Goal: Task Accomplishment & Management: Use online tool/utility

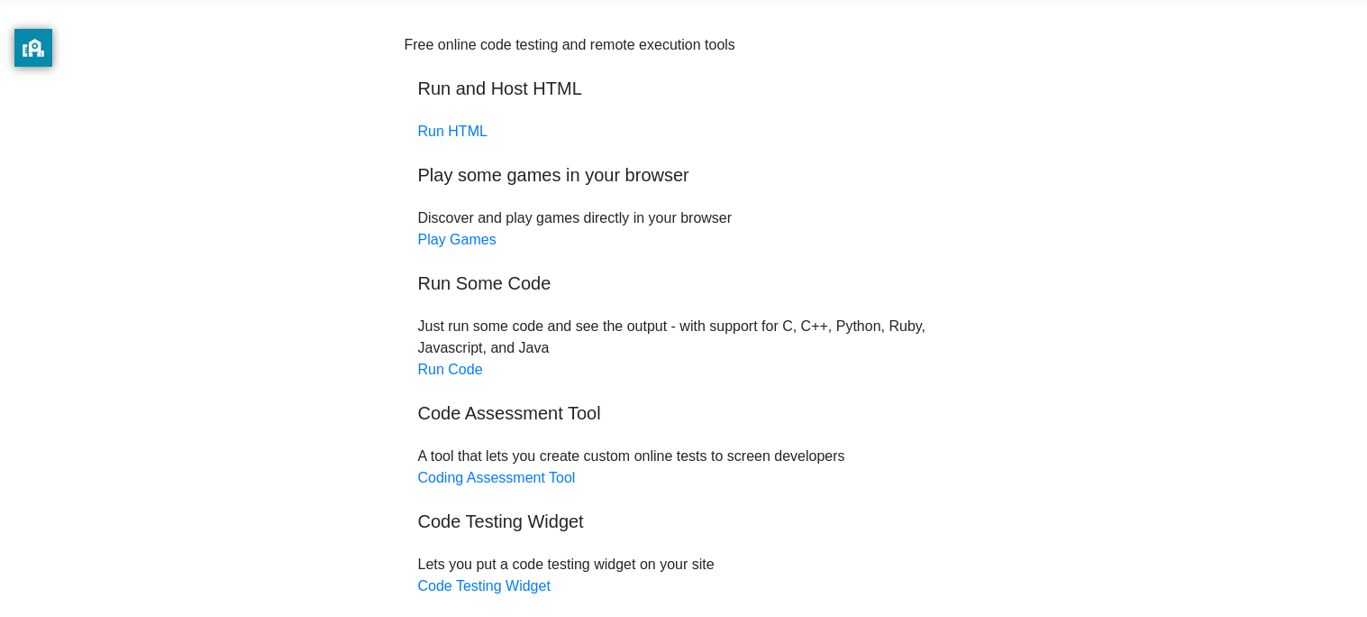
scroll to position [76, 0]
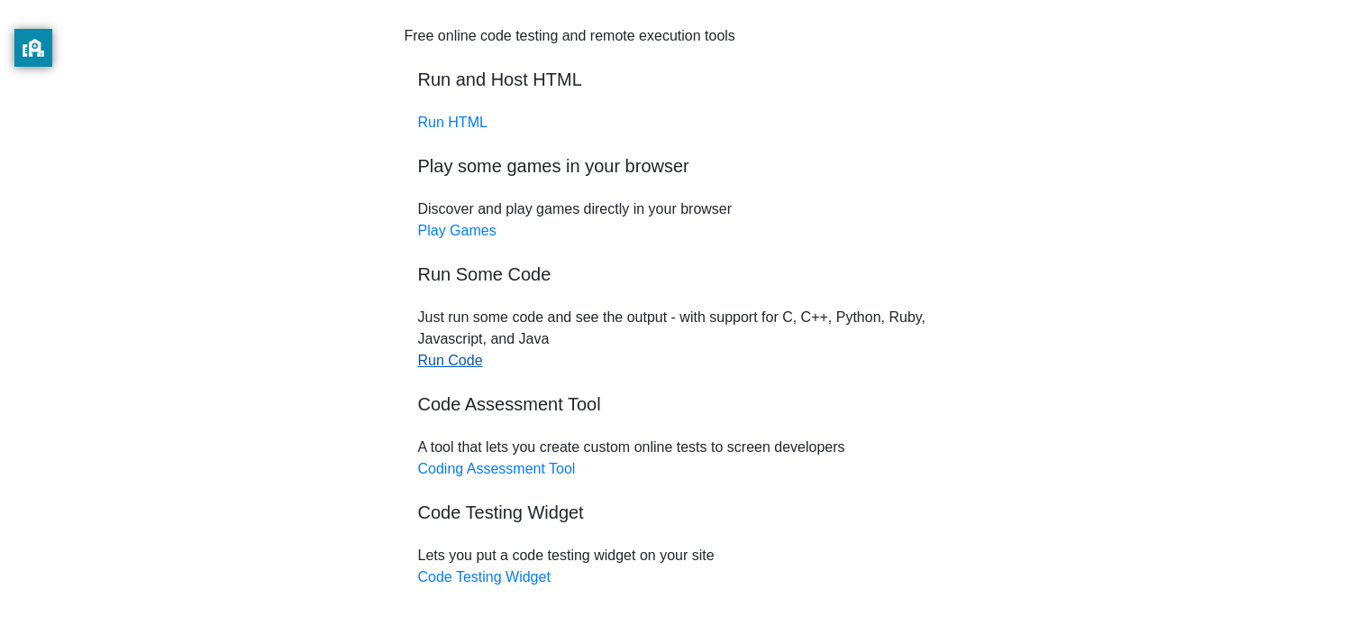
click at [451, 361] on link "Run Code" at bounding box center [450, 359] width 65 height 15
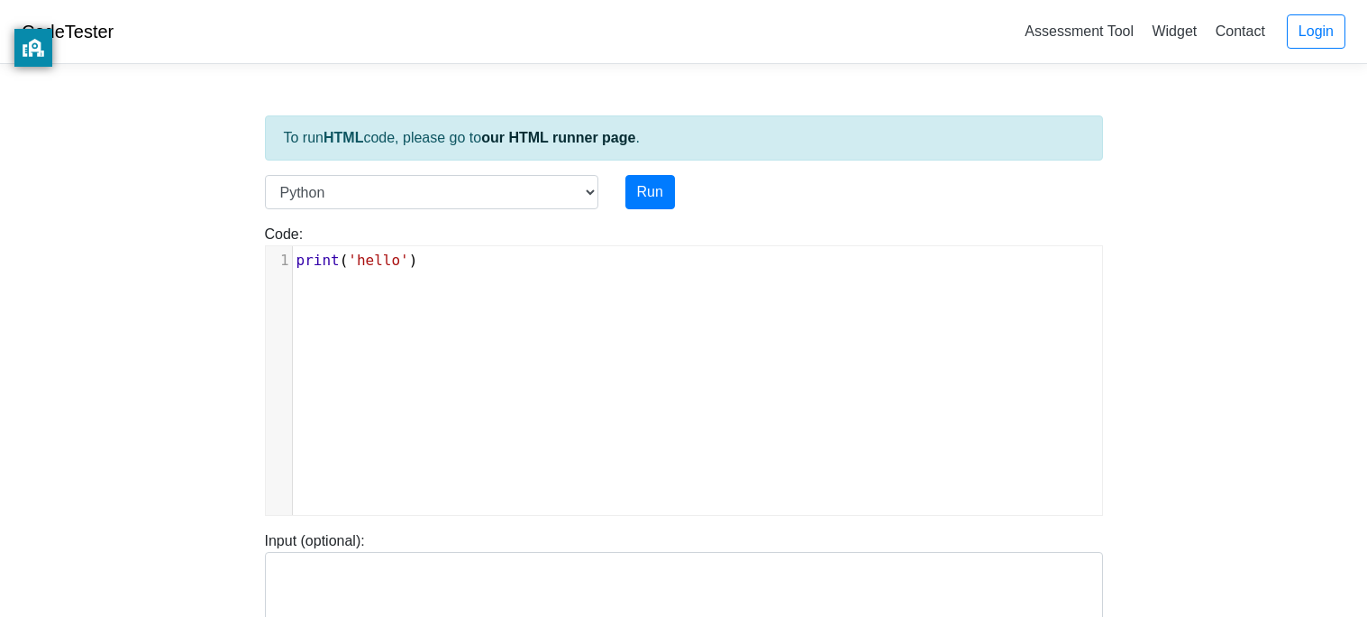
click at [437, 255] on pre "print ( 'hello' )" at bounding box center [697, 261] width 809 height 22
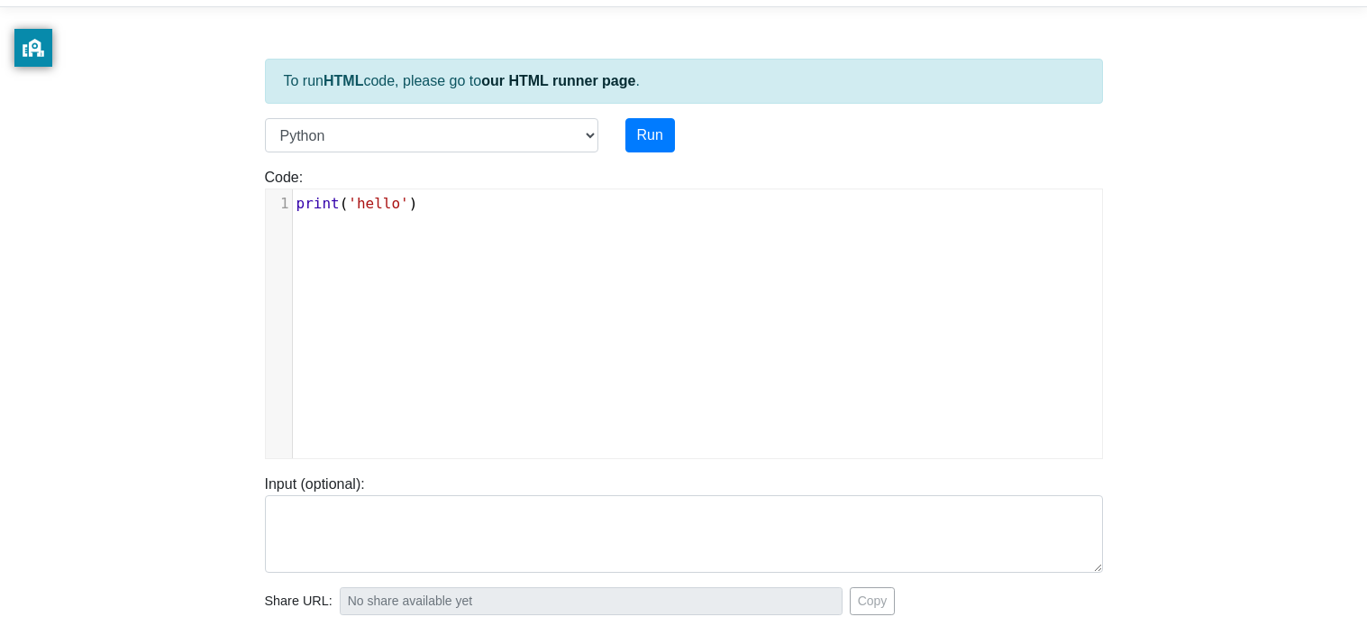
click at [396, 205] on span "'hello'" at bounding box center [378, 203] width 60 height 17
click at [406, 207] on span "'hello'" at bounding box center [378, 203] width 60 height 17
type textarea "'"
click at [360, 202] on span "'hello'')" at bounding box center [387, 203] width 78 height 17
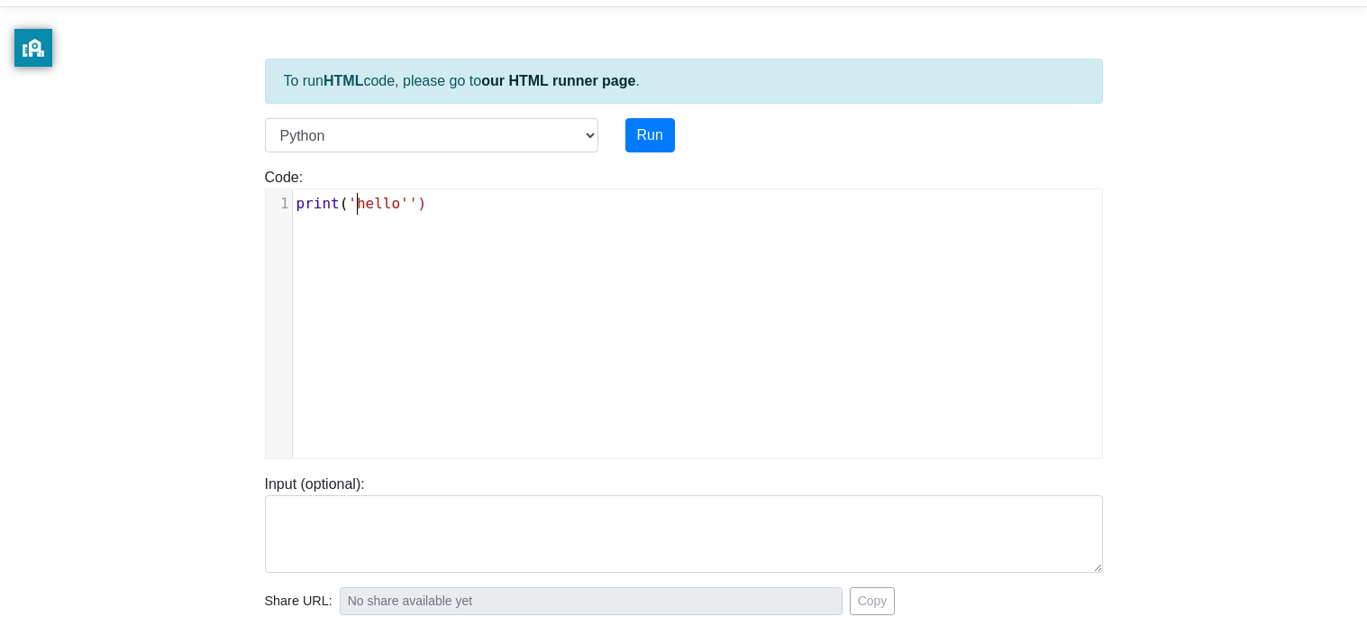
click at [360, 202] on span "'hello'')" at bounding box center [387, 203] width 78 height 17
type textarea "hello"
click at [360, 202] on span "'hello'')" at bounding box center [387, 203] width 78 height 17
type textarea "'"
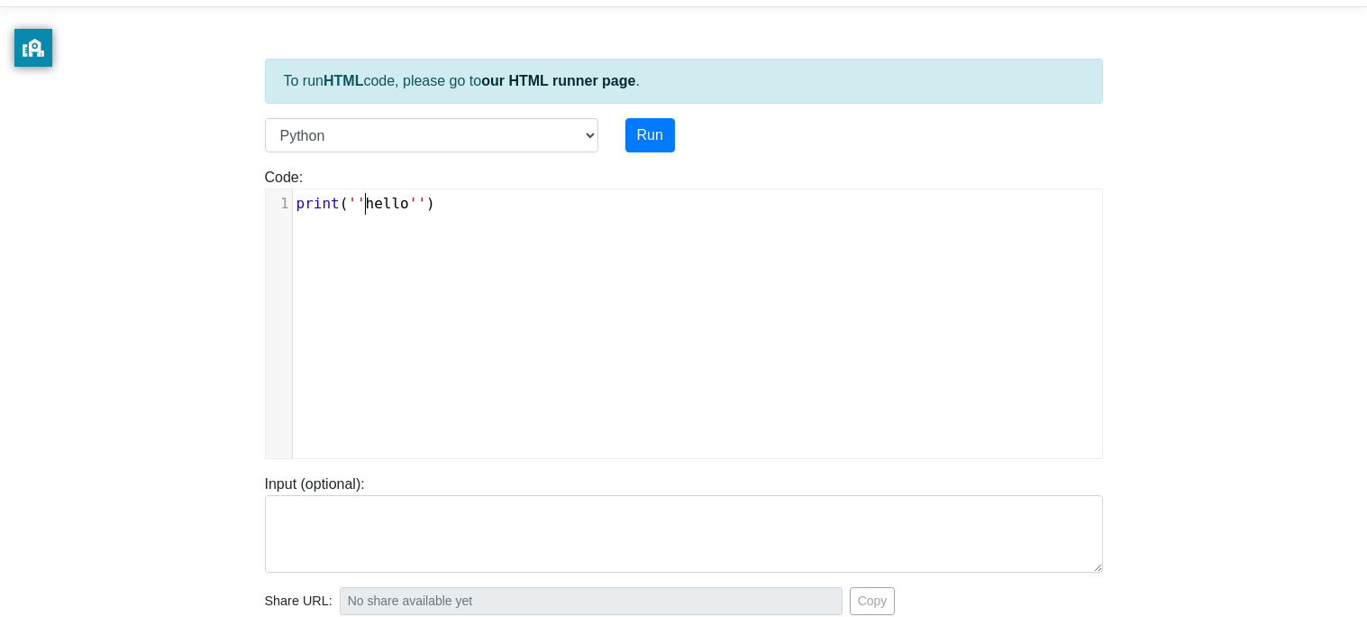
scroll to position [6, 6]
click at [405, 196] on span "hello" at bounding box center [387, 203] width 43 height 17
type textarea "World"
click at [648, 135] on button "Run" at bounding box center [651, 135] width 50 height 34
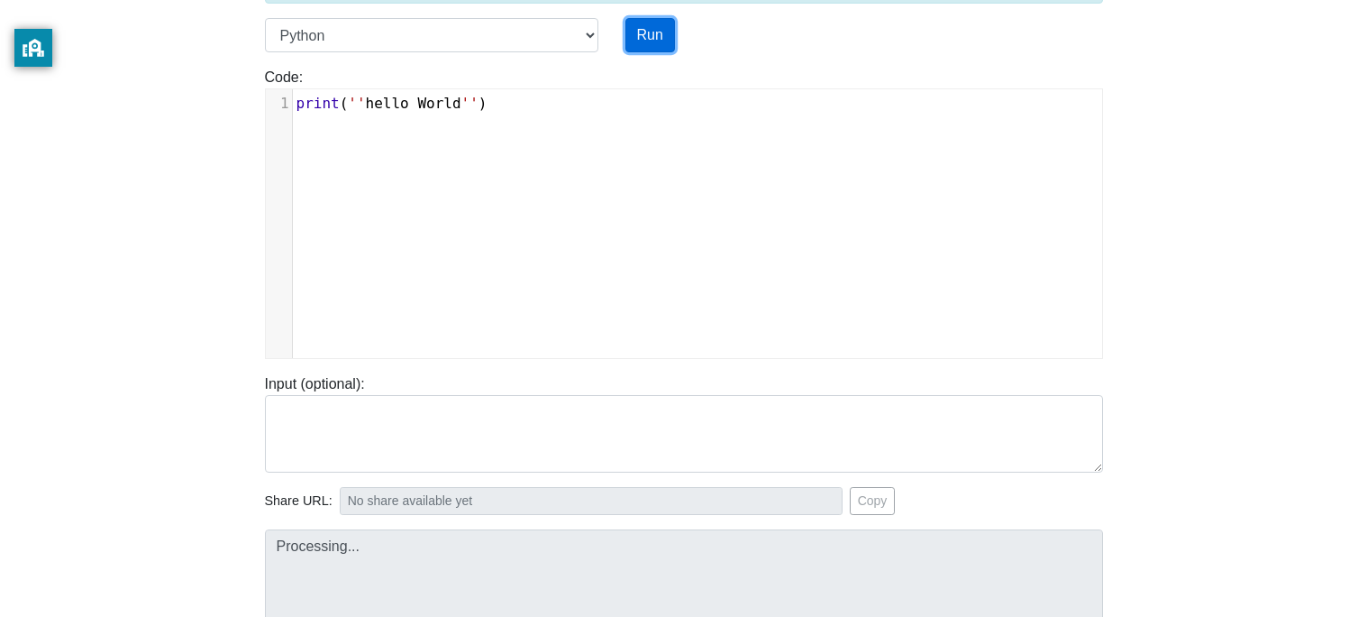
scroll to position [201, 0]
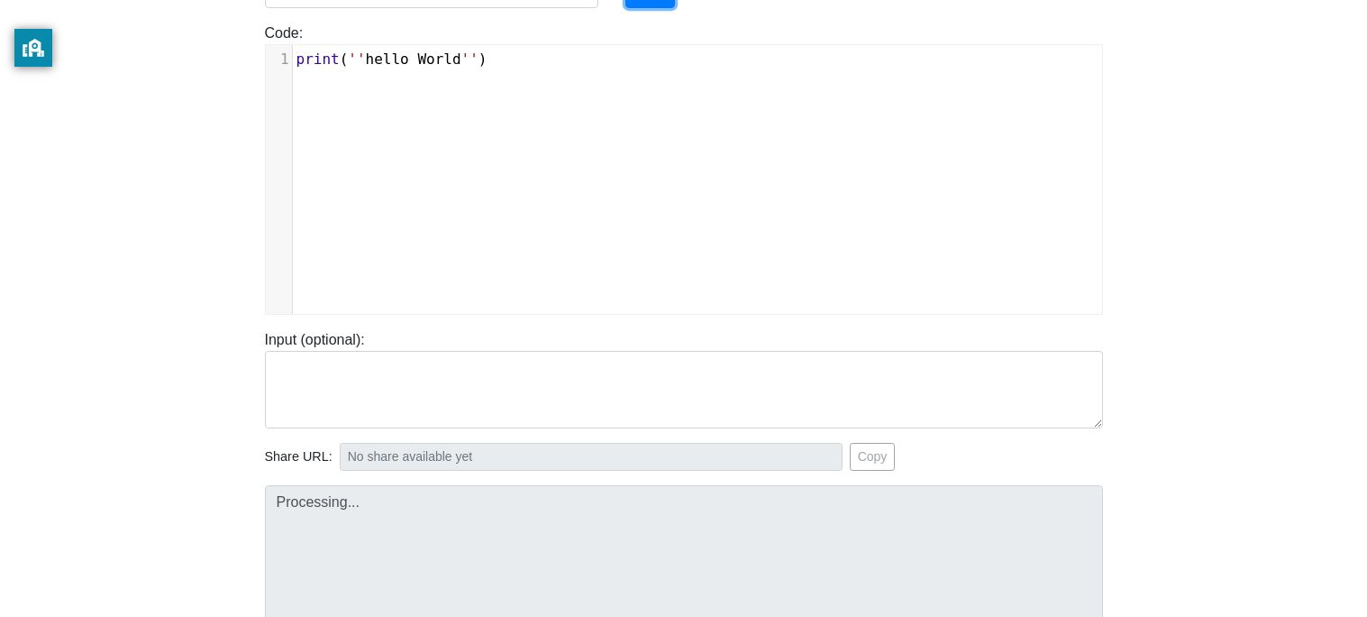
type input "https://codetester.io/runner?s=4QXO68Egl0"
type textarea "Submission status: Runtime Error (NZEC) Stderr: File "script.py", line 1 print(…"
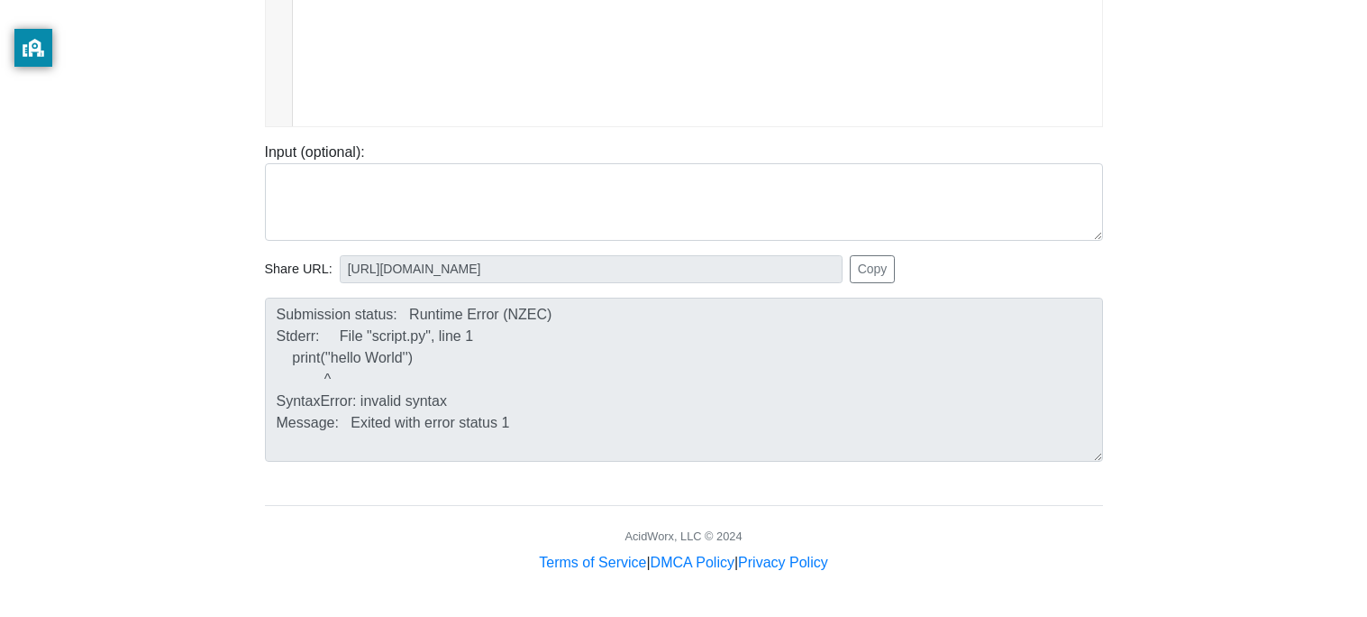
scroll to position [0, 0]
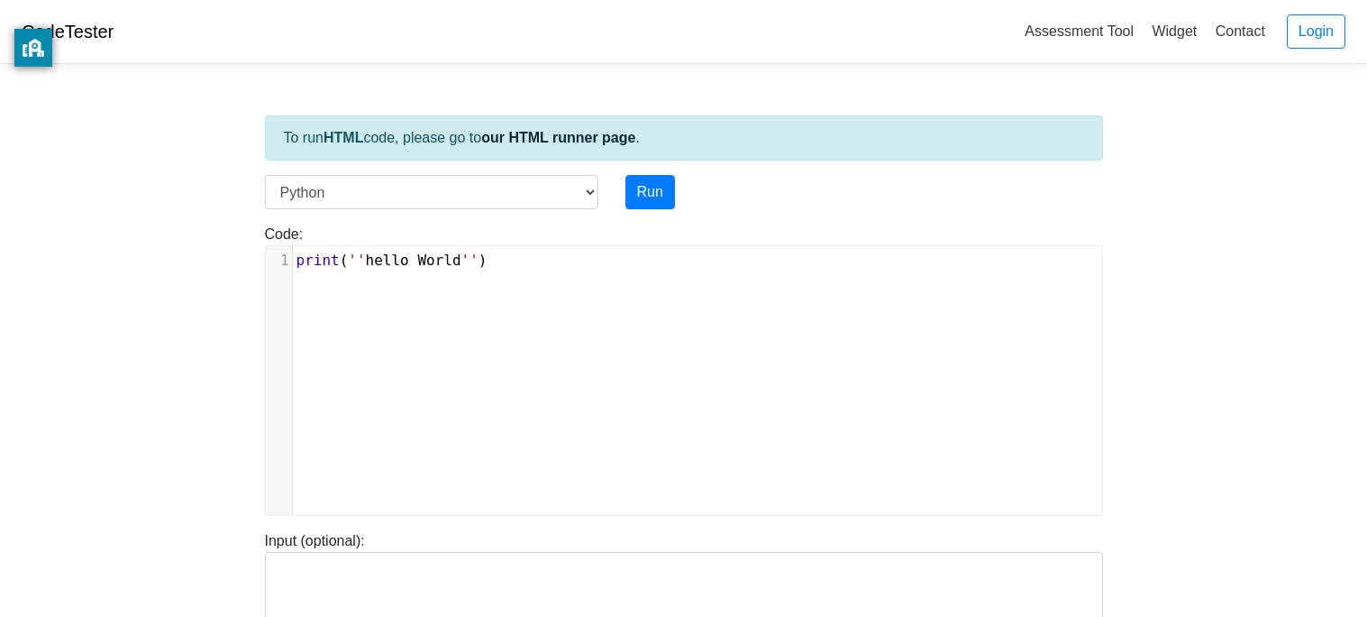
click at [500, 237] on div "Code: print('hello') World x 1 print ( '' hello World '' )" at bounding box center [683, 370] width 865 height 292
type textarea "ello World'')"
drag, startPoint x: 506, startPoint y: 251, endPoint x: 87, endPoint y: 286, distance: 419.7
click at [87, 286] on body "CodeTester Assessment Tool Widget Contact Login To run HTML code, please go to …" at bounding box center [683, 481] width 1367 height 962
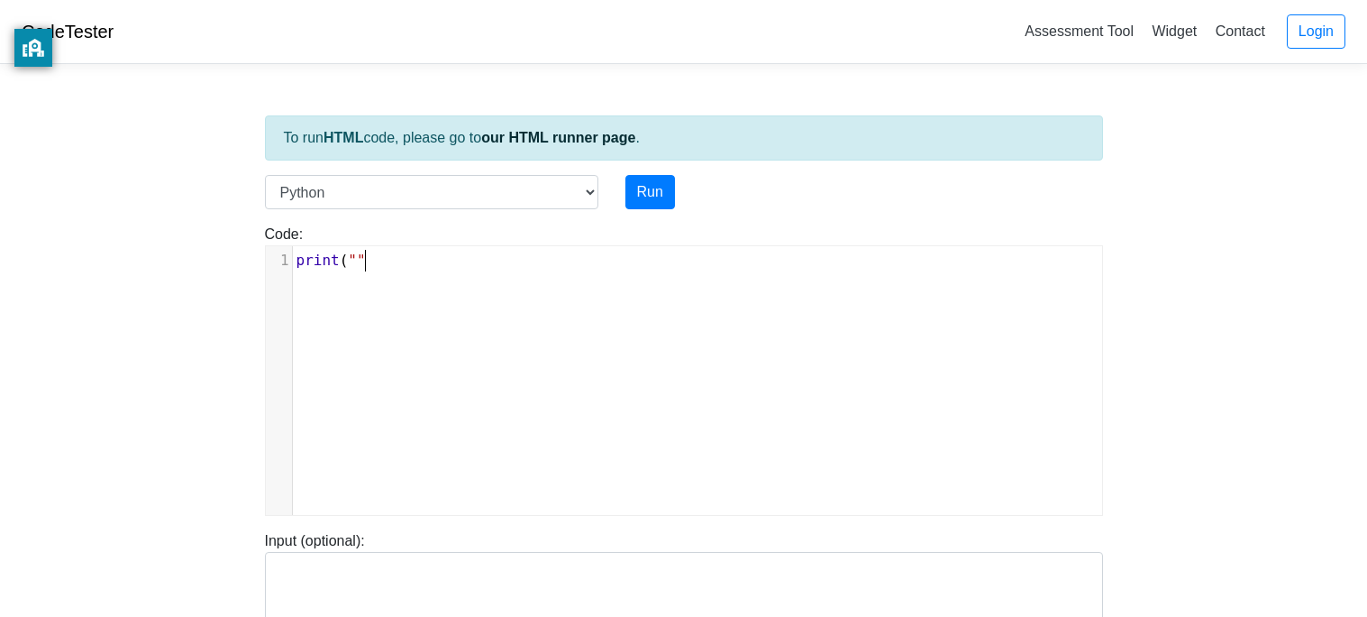
type textarea ""|"
type textarea "]"
type textarea ")"
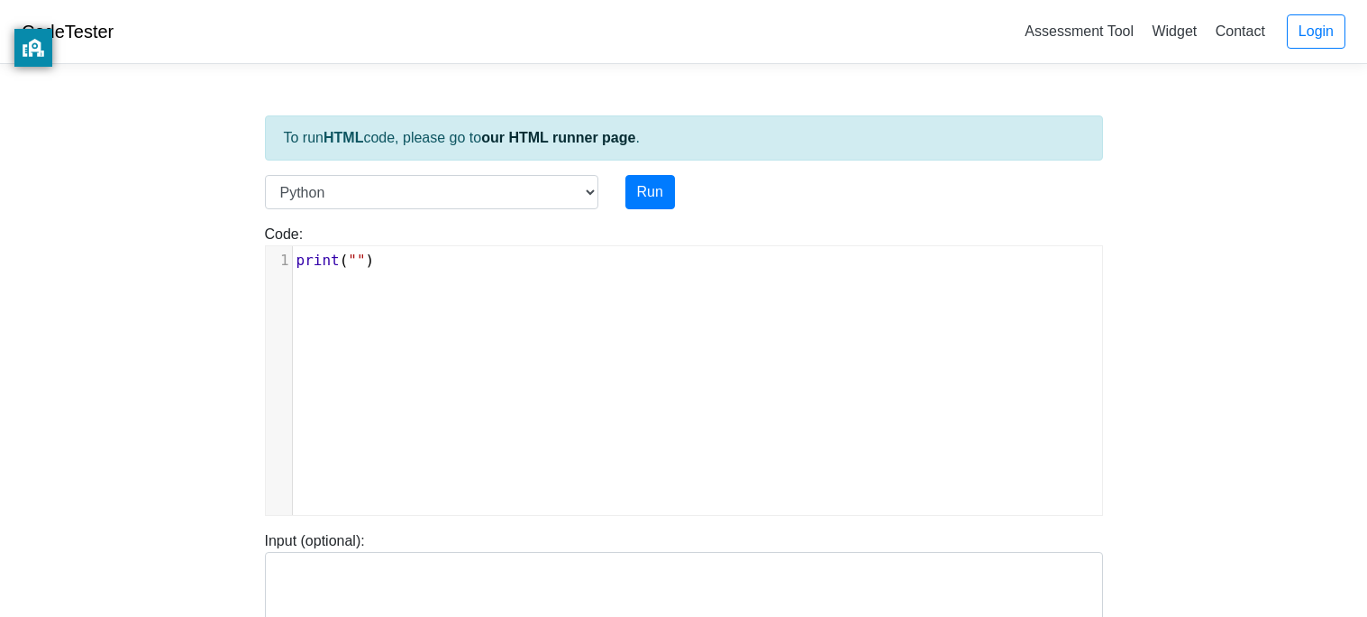
click at [741, 297] on div "​ x 1 print ( "" )" at bounding box center [697, 394] width 863 height 296
click at [358, 256] on span """" at bounding box center [356, 259] width 17 height 17
type textarea "Hello Wolr"
type textarea "rld!"
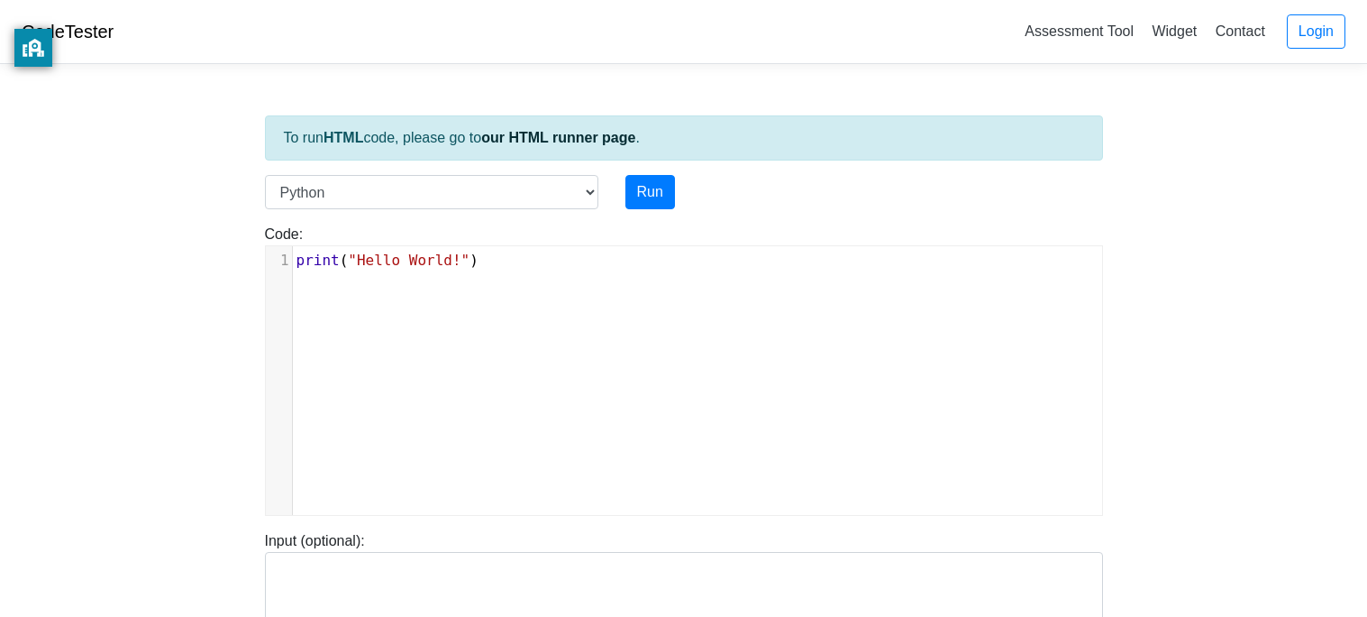
click at [499, 251] on pre "print ( "Hello World!" )" at bounding box center [697, 261] width 809 height 22
click at [632, 205] on button "Run" at bounding box center [651, 192] width 50 height 34
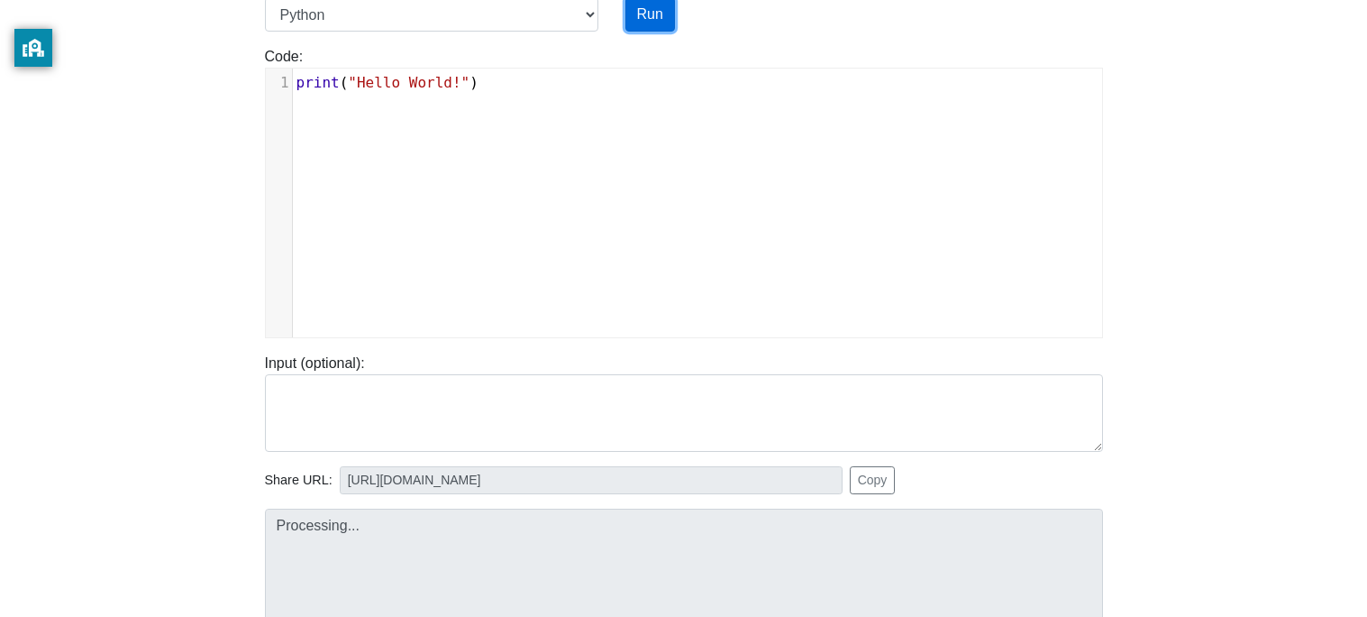
type input "https://codetester.io/runner?s=j2XjPyBbWy"
type textarea "Stdout: Hello World!"
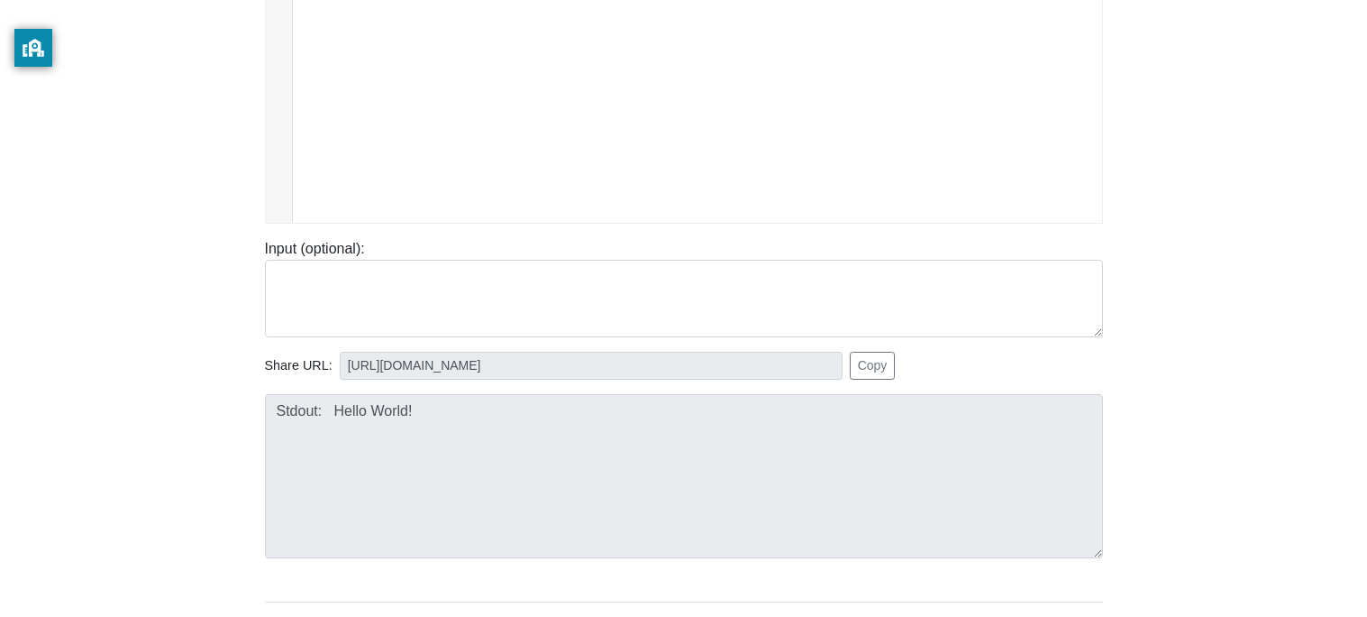
scroll to position [300, 0]
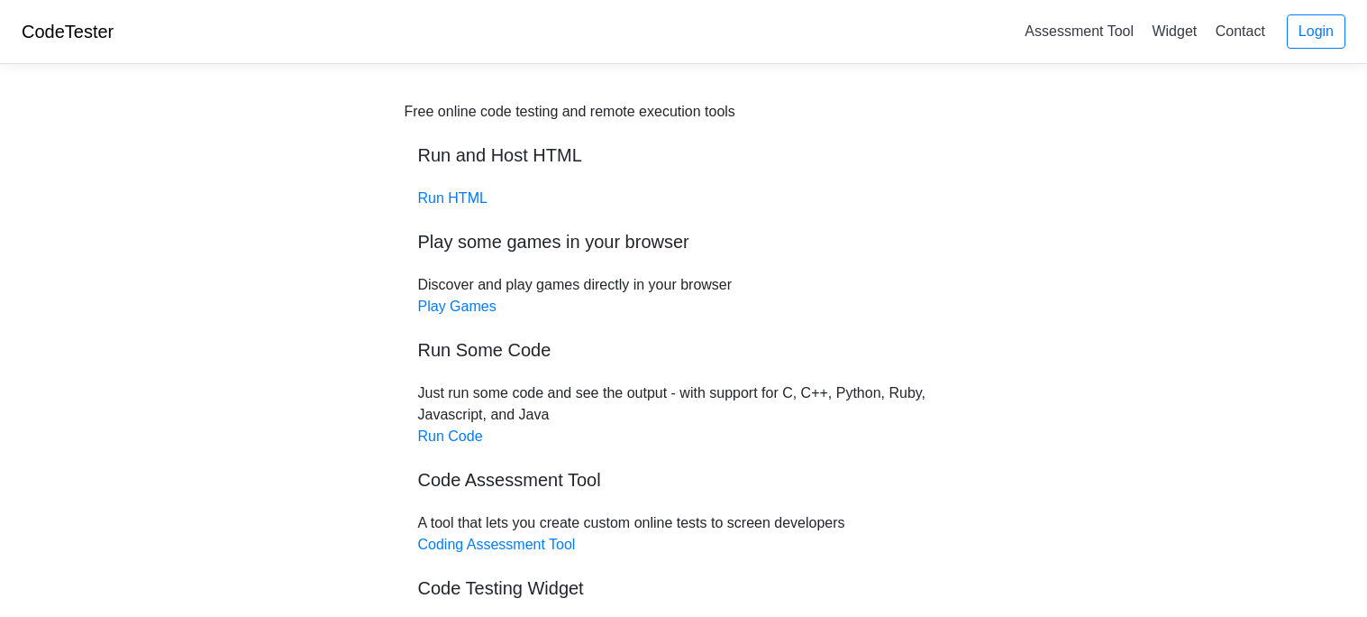
scroll to position [91, 0]
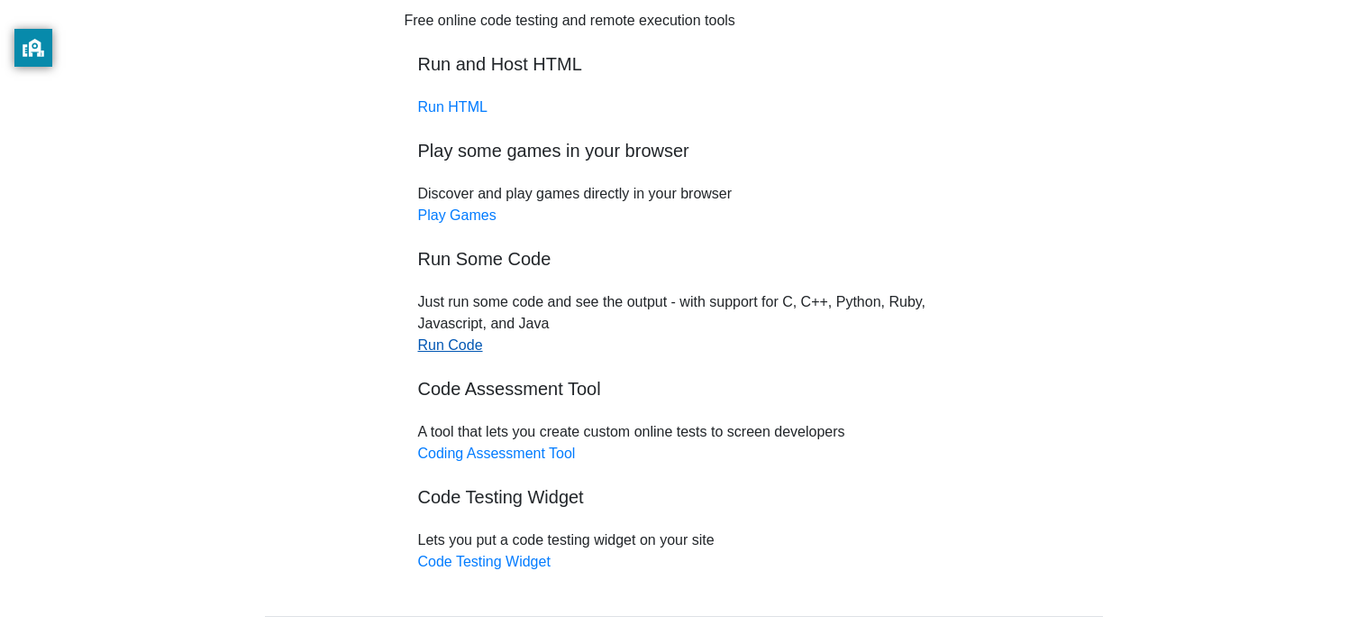
click at [429, 343] on link "Run Code" at bounding box center [450, 344] width 65 height 15
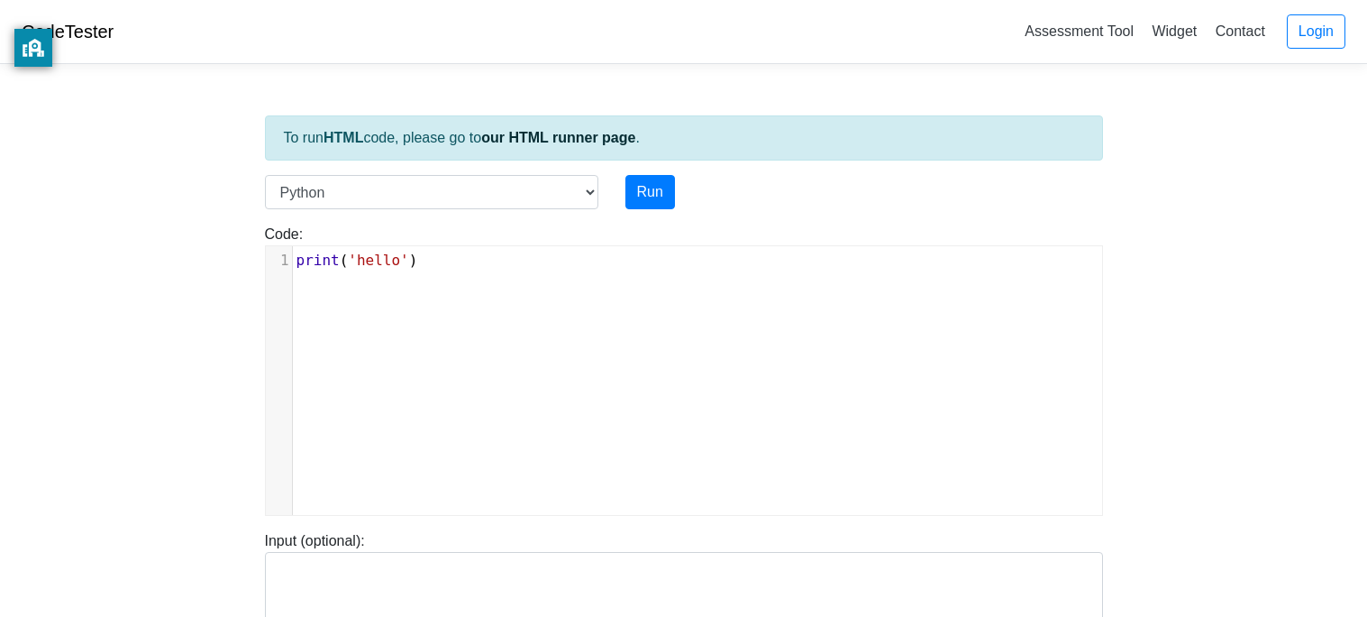
click at [457, 273] on div "xxxxxxxxxx 1 print ( 'hello' )" at bounding box center [697, 260] width 809 height 29
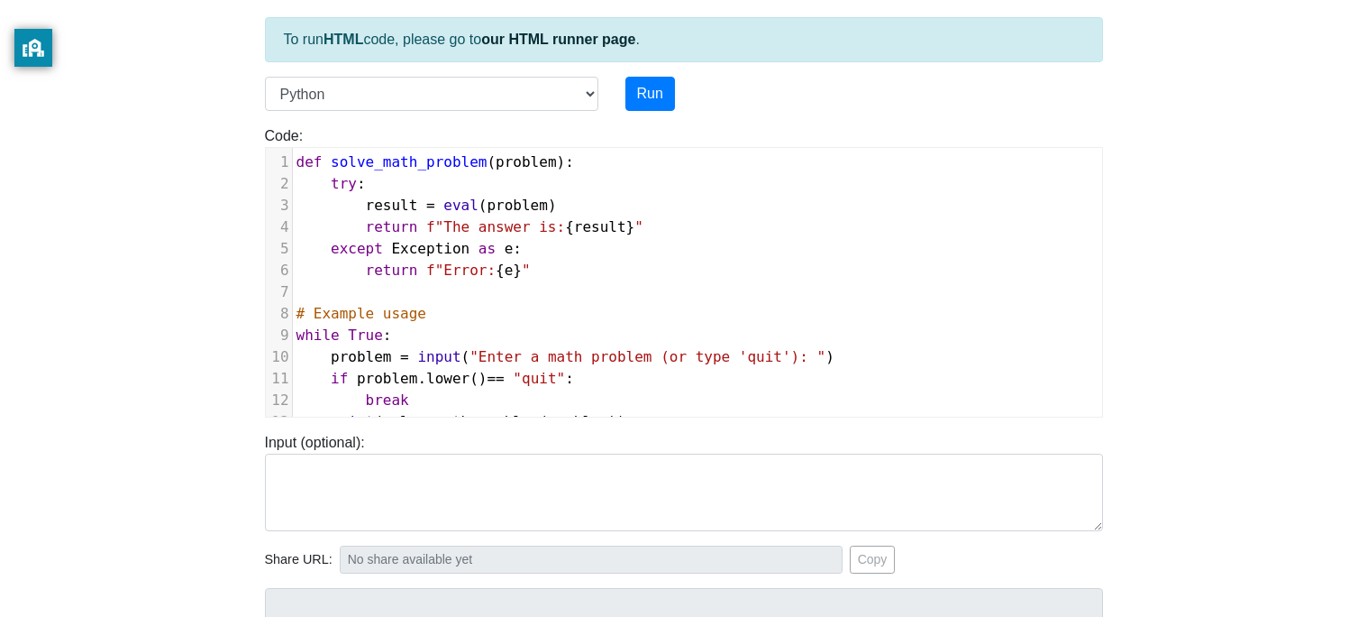
click at [608, 177] on pre "try :" at bounding box center [697, 184] width 809 height 22
click at [608, 173] on pre "try :" at bounding box center [697, 184] width 809 height 22
type textarea "5"
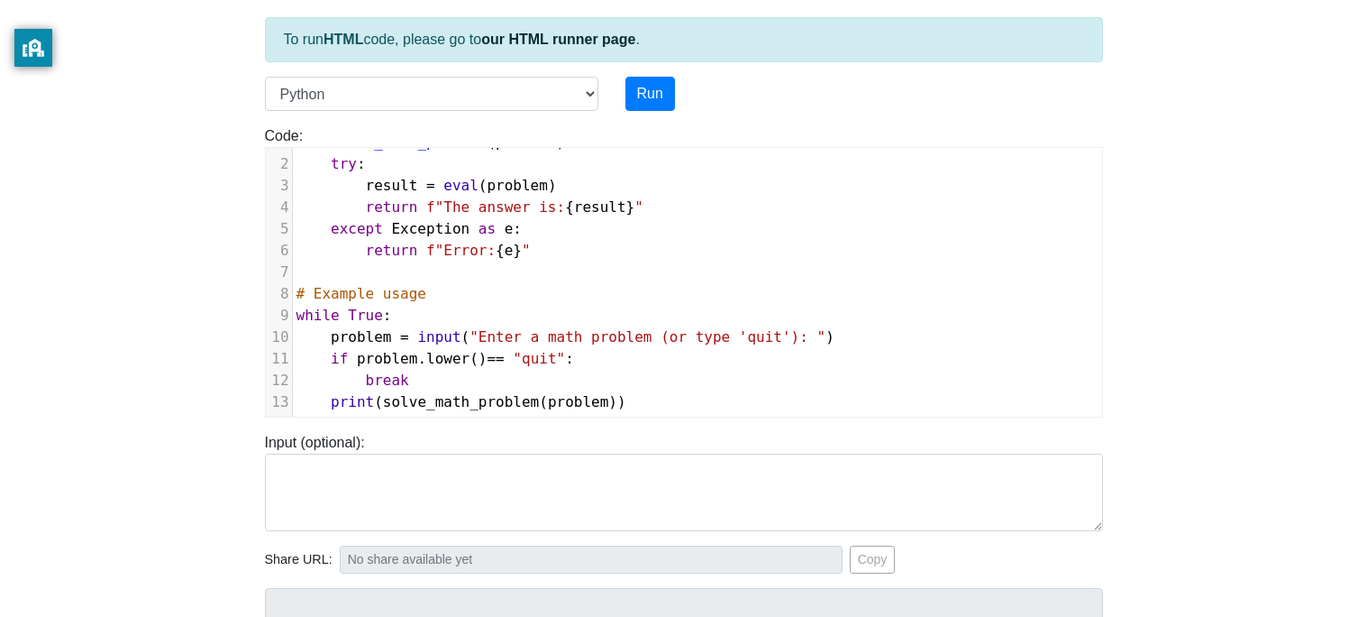
scroll to position [20, 0]
type textarea "5+5"
click at [661, 101] on button "Run" at bounding box center [651, 94] width 50 height 34
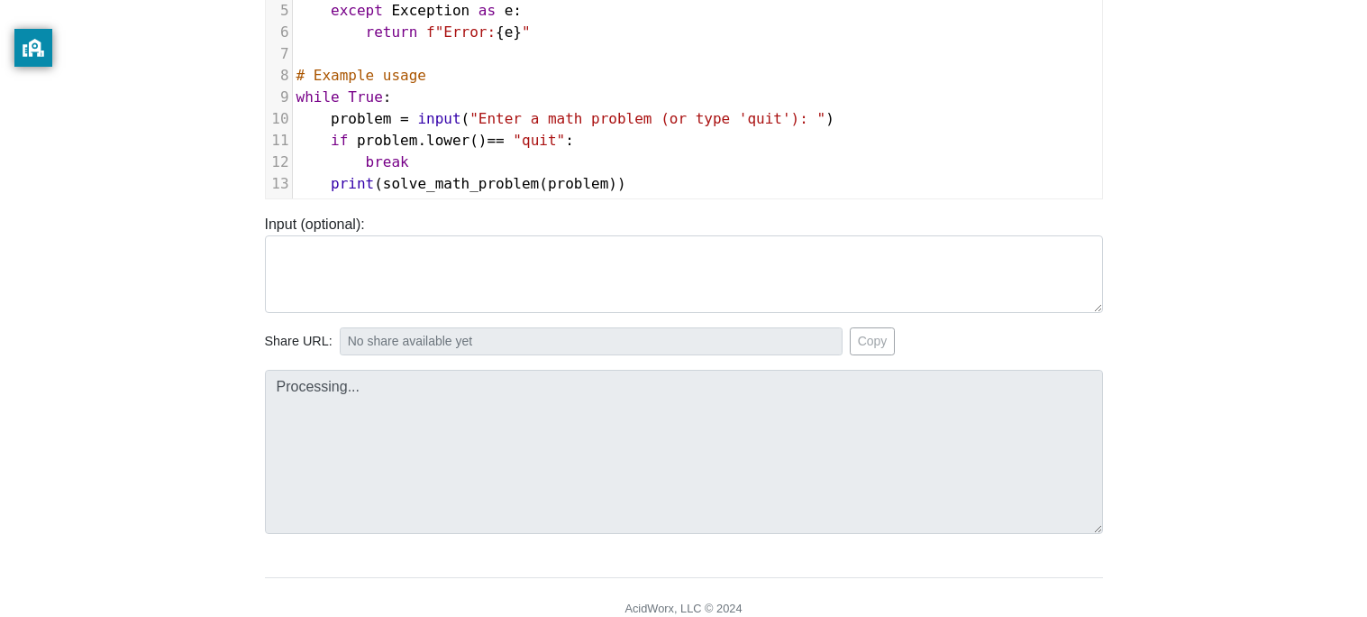
type input "https://codetester.io/runner?s=aPz2jdxvzj"
type textarea "Submission status: Runtime Error (NZEC) Stderr: File "script.py", line 2 try: ^…"
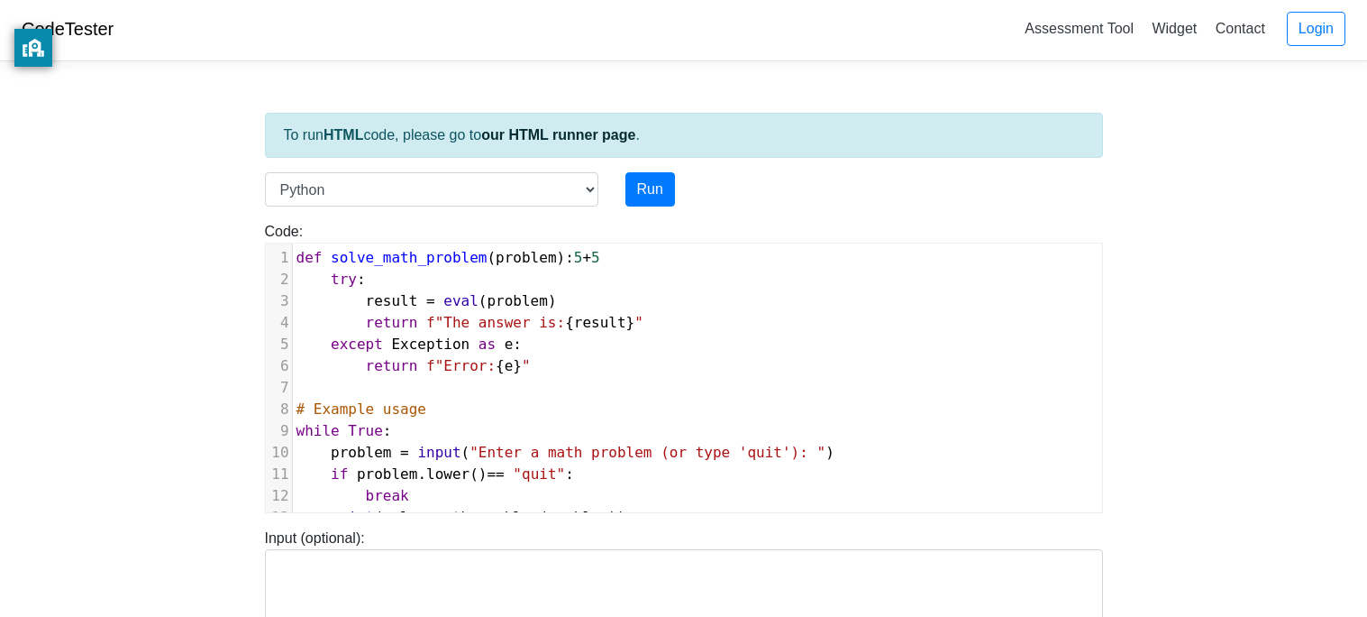
scroll to position [0, 0]
click at [582, 267] on span "5" at bounding box center [578, 259] width 9 height 17
click at [651, 196] on button "Run" at bounding box center [651, 192] width 50 height 34
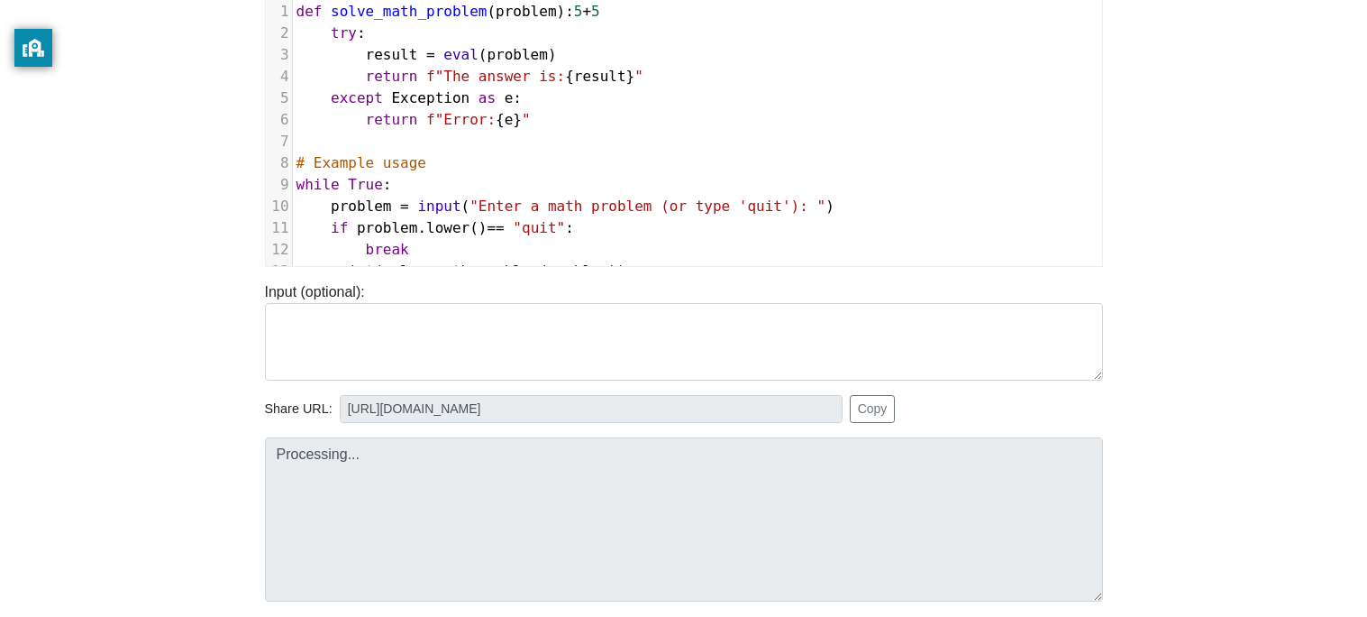
scroll to position [248, 0]
type input "https://codetester.io/runner?s=DZlwd8QdXM"
type textarea "Submission status: Runtime Error (NZEC) Stderr: File "script.py", line 2 try: ^…"
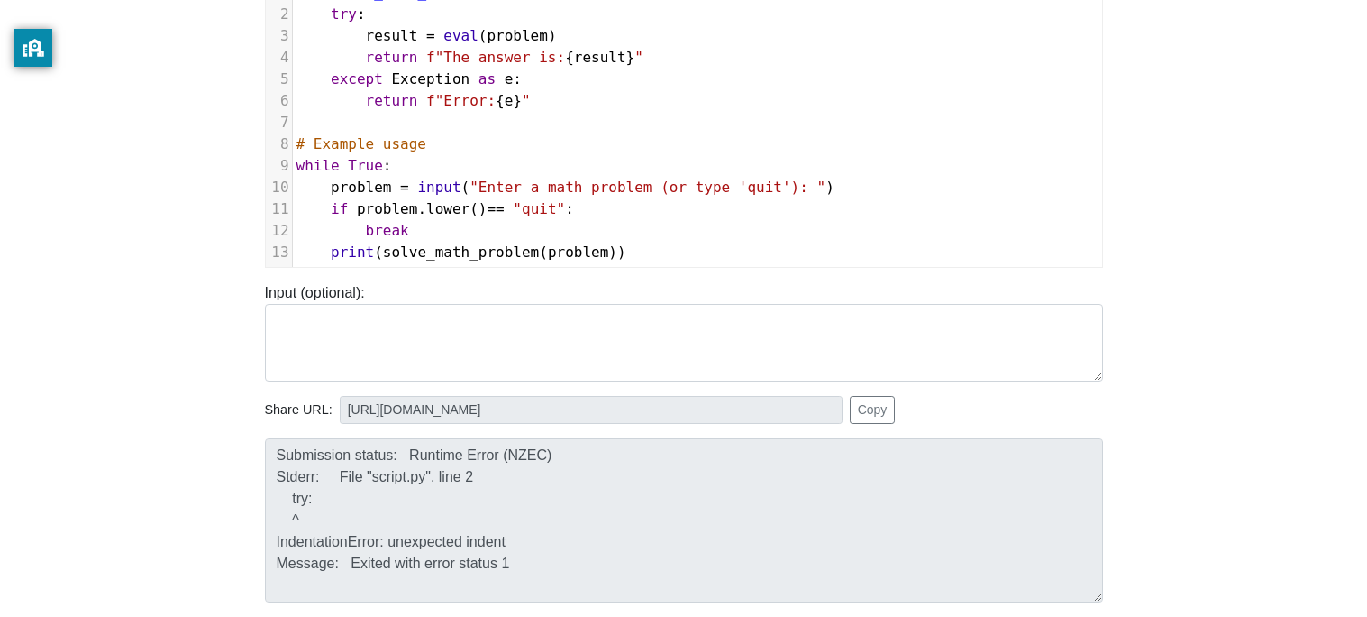
scroll to position [0, 0]
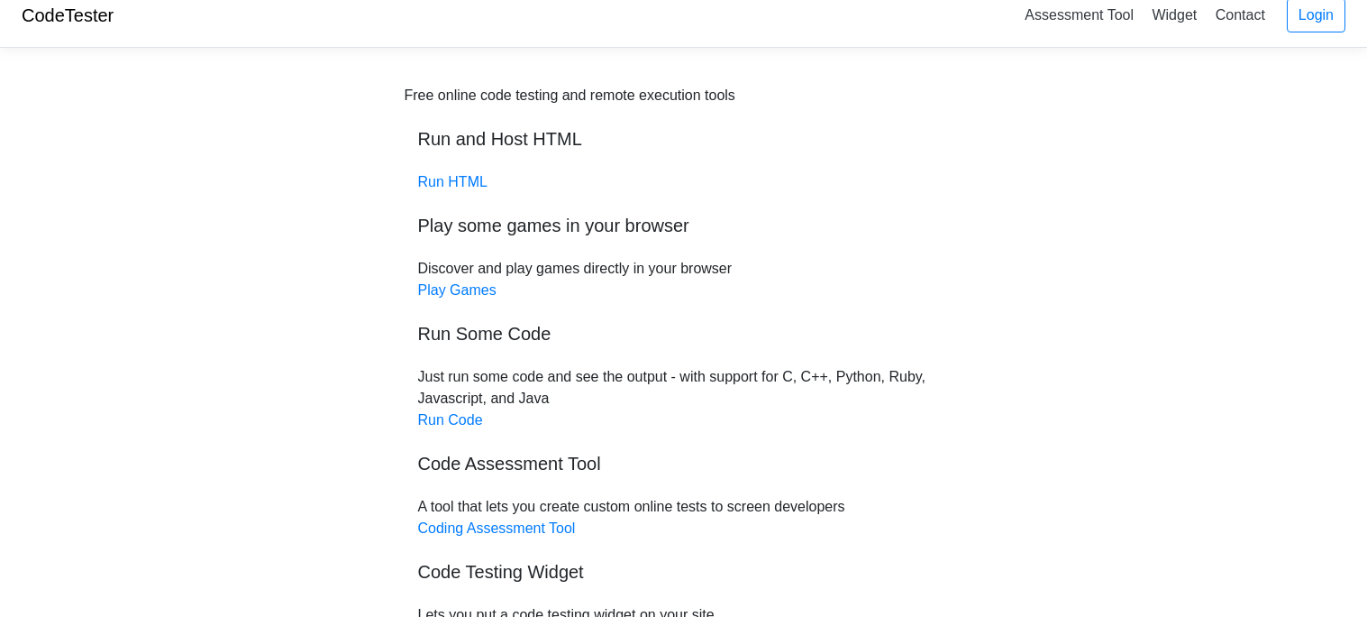
scroll to position [21, 0]
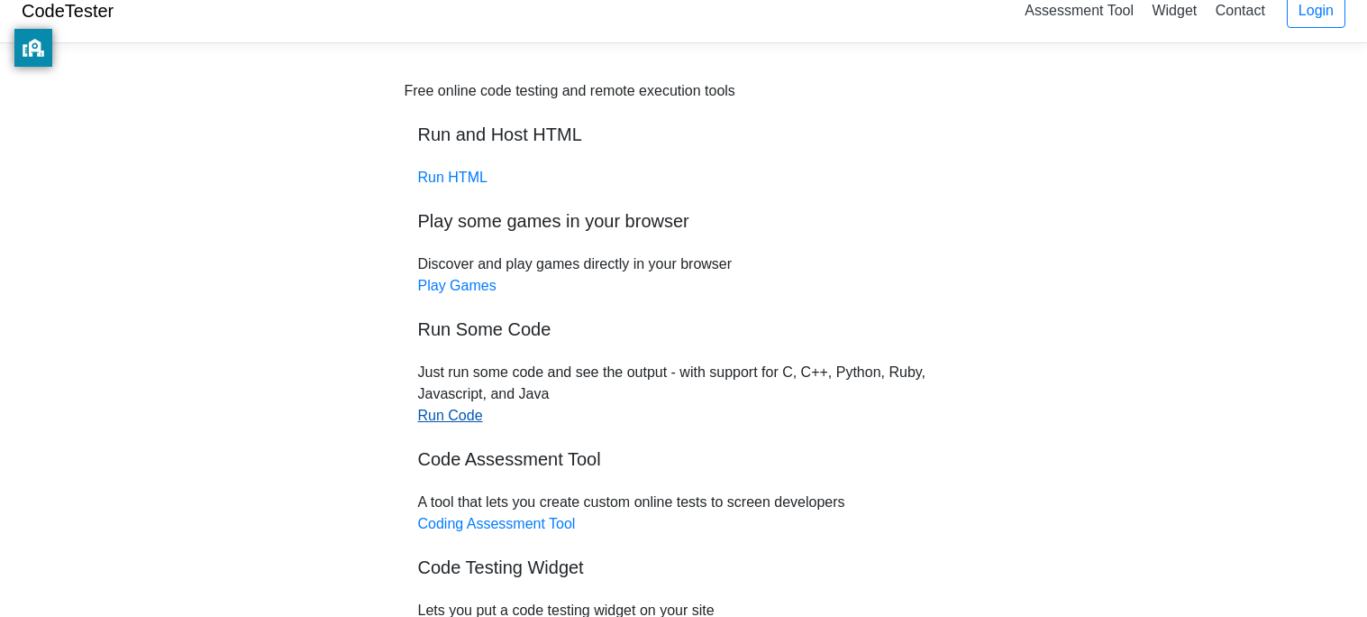
click at [451, 409] on link "Run Code" at bounding box center [450, 414] width 65 height 15
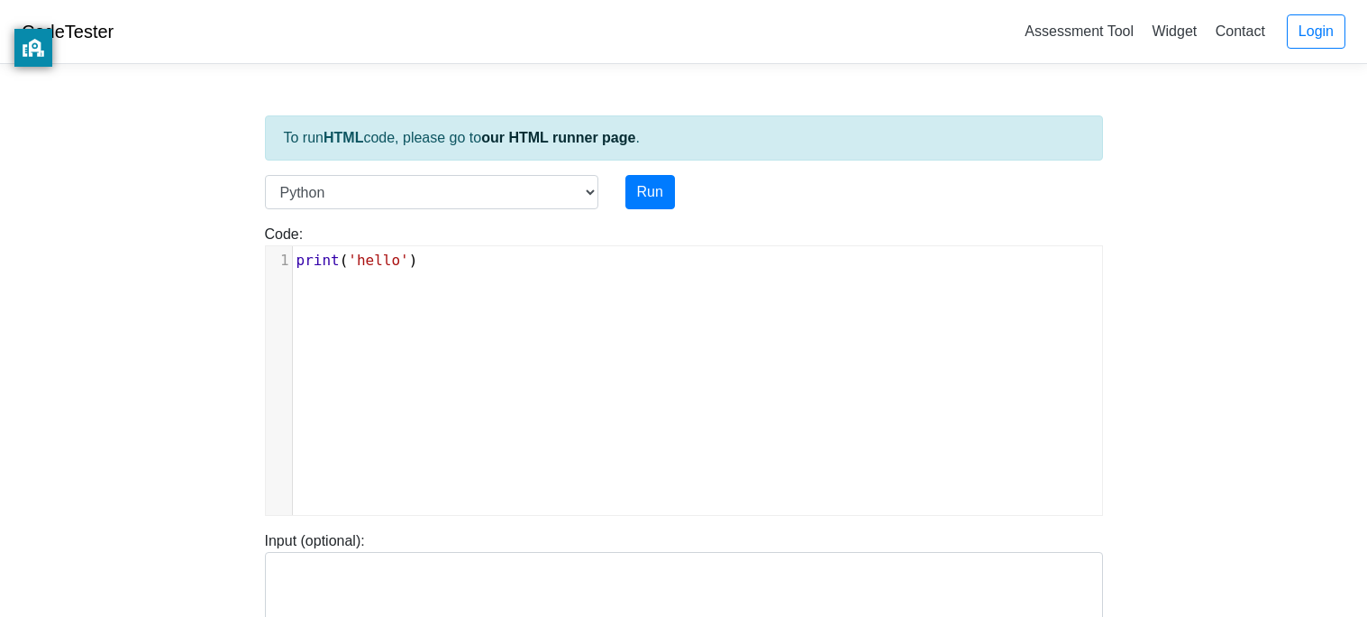
click at [462, 254] on pre "print ( 'hello' )" at bounding box center [697, 261] width 809 height 22
type textarea "ri"
type textarea "d"
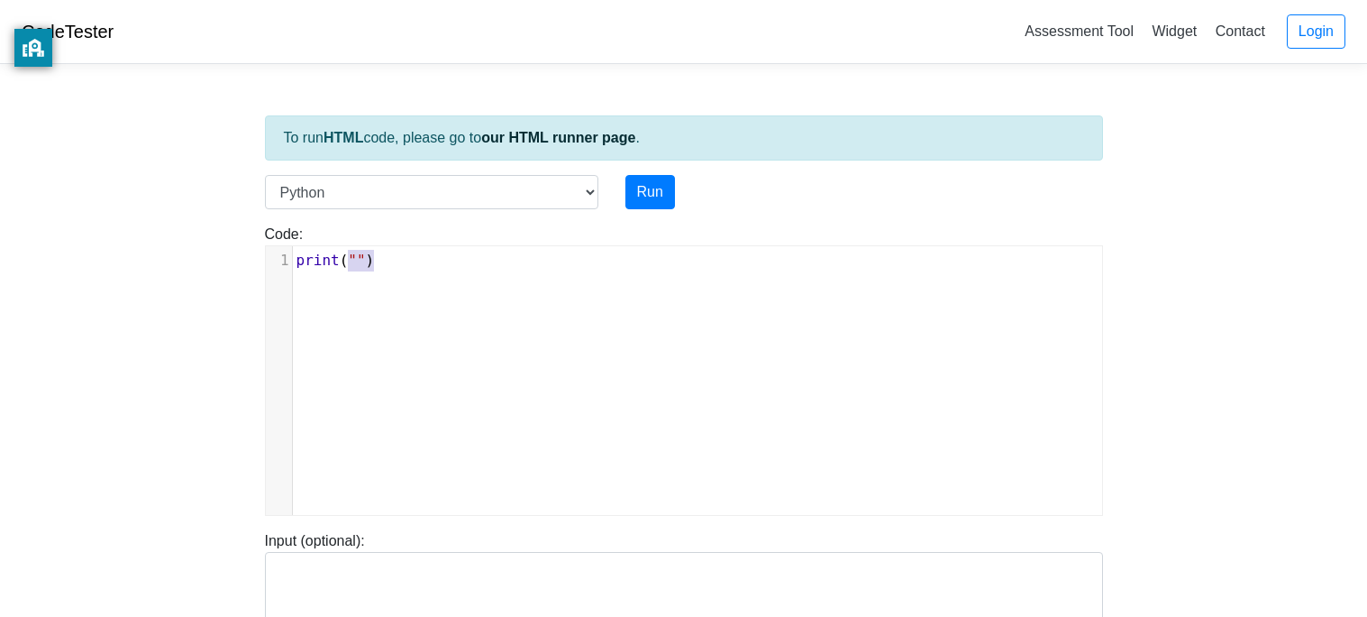
scroll to position [6, 8]
type textarea """)"
type textarea "Hello World!"
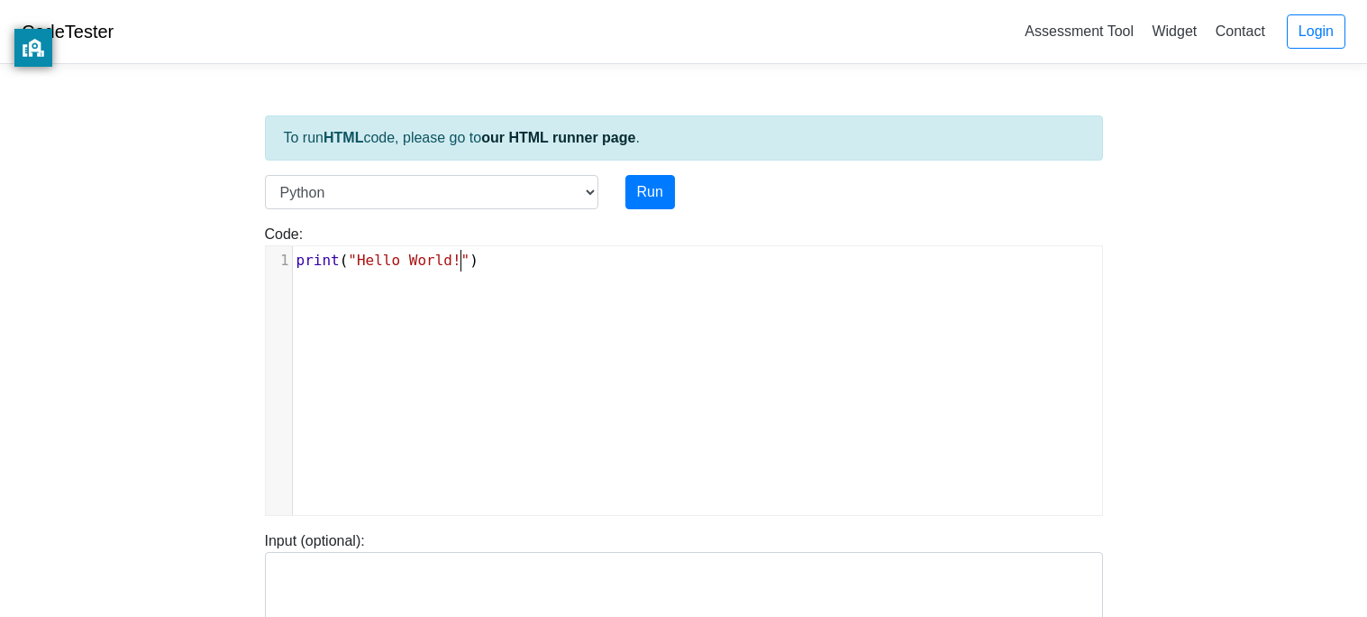
click at [502, 266] on pre "print ( "Hello World!" )" at bounding box center [697, 261] width 809 height 22
click at [648, 186] on button "Run" at bounding box center [651, 192] width 50 height 34
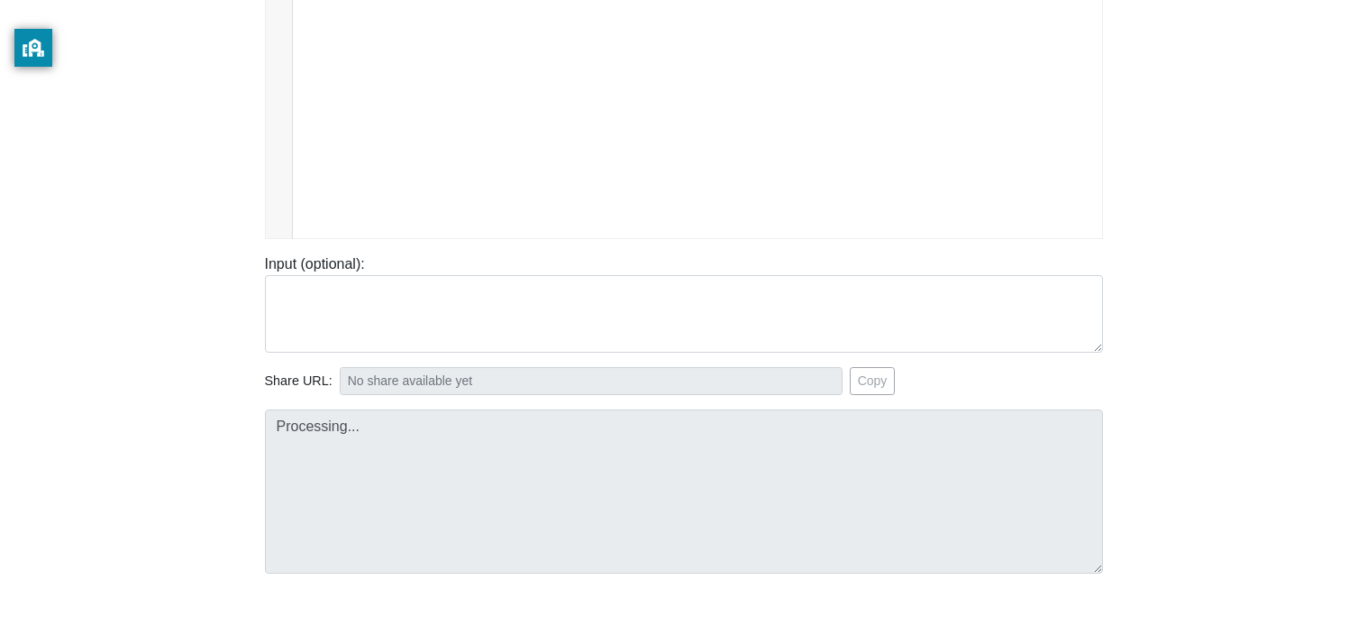
type input "[URL][DOMAIN_NAME]"
type textarea "Stdout: Hello World!"
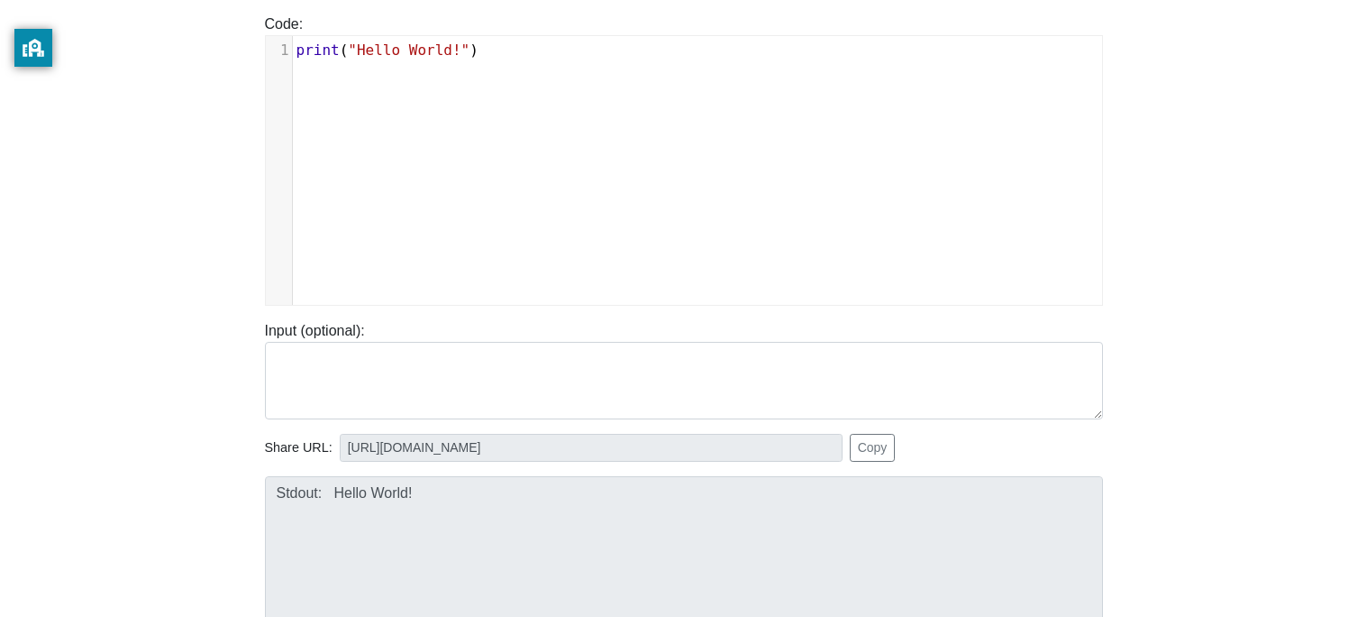
scroll to position [0, 0]
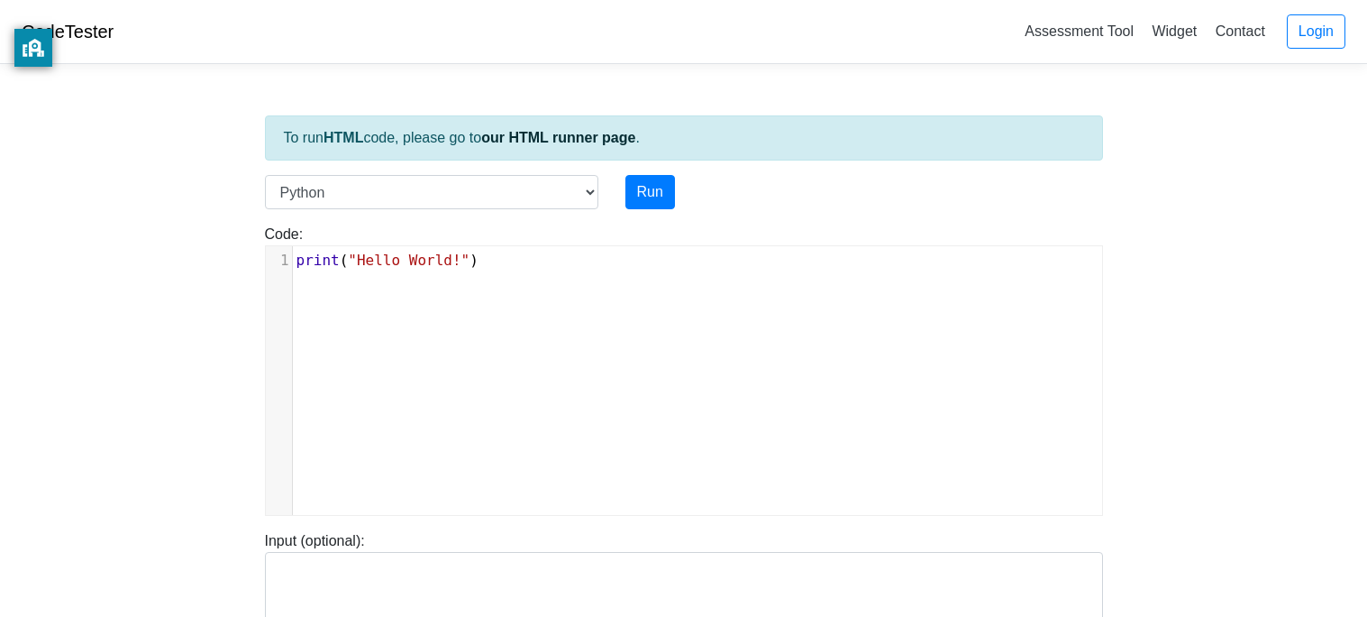
click at [593, 264] on pre "print ( "Hello World!" )" at bounding box center [697, 261] width 809 height 22
type textarea "print("")"
type textarea "You lost the game!"
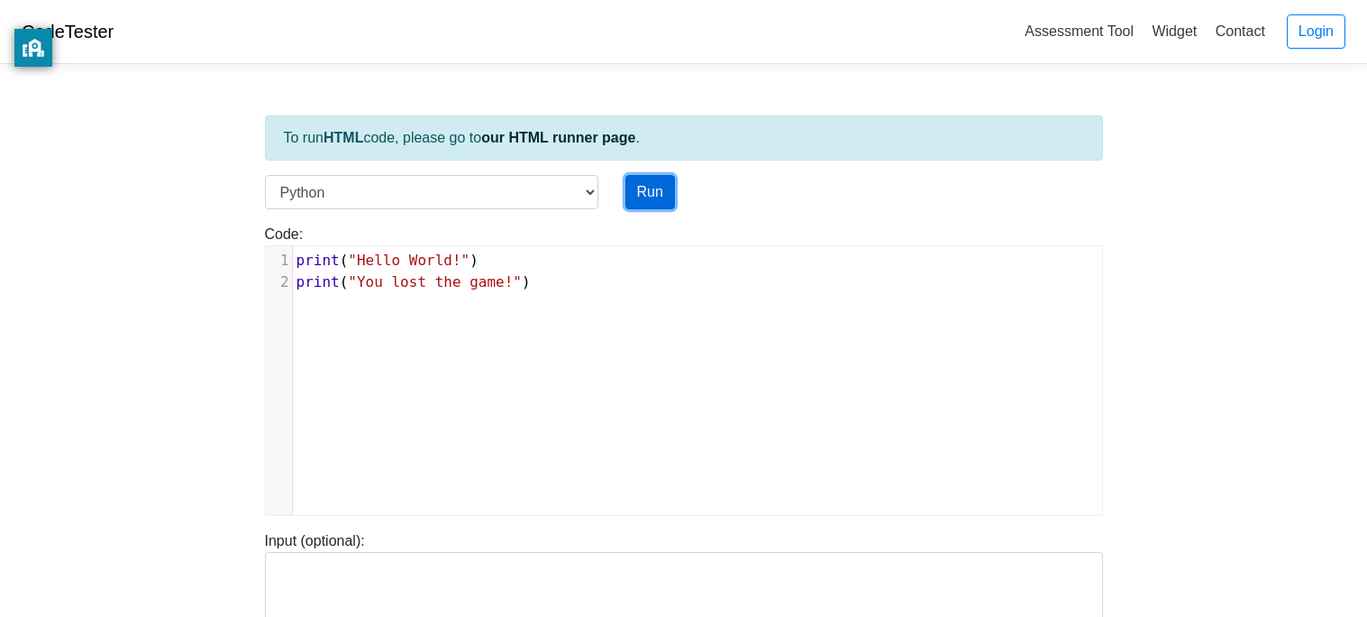
click at [641, 197] on button "Run" at bounding box center [651, 192] width 50 height 34
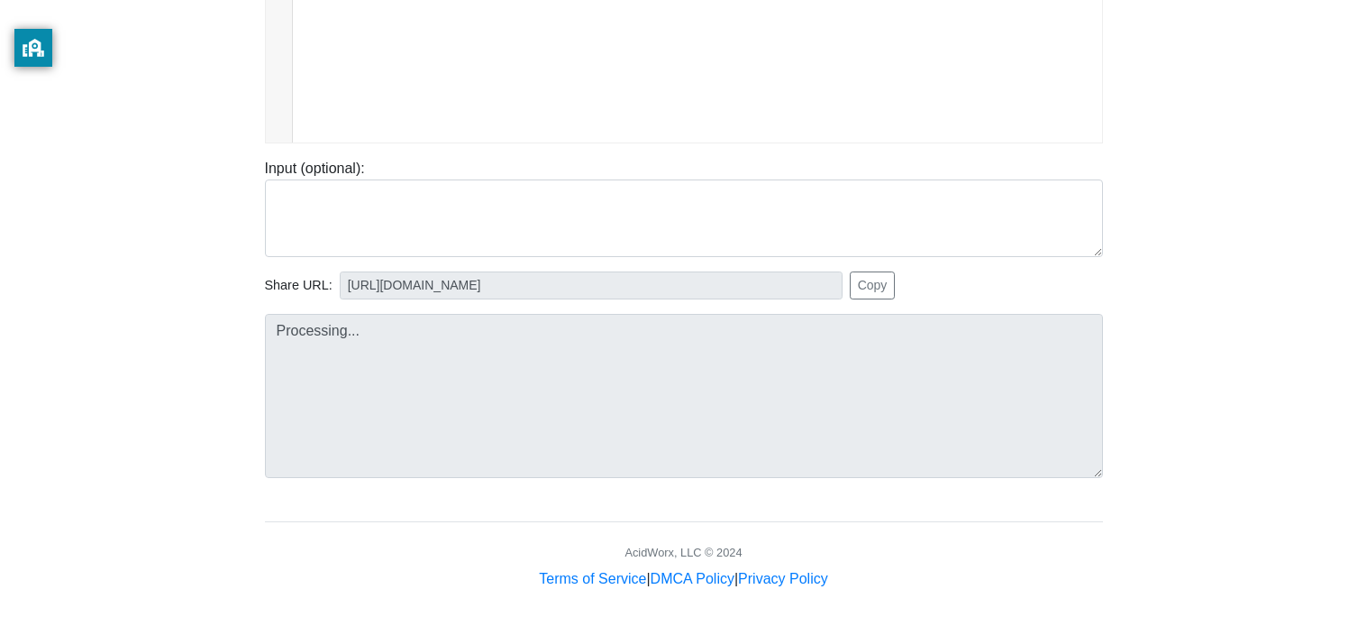
scroll to position [389, 0]
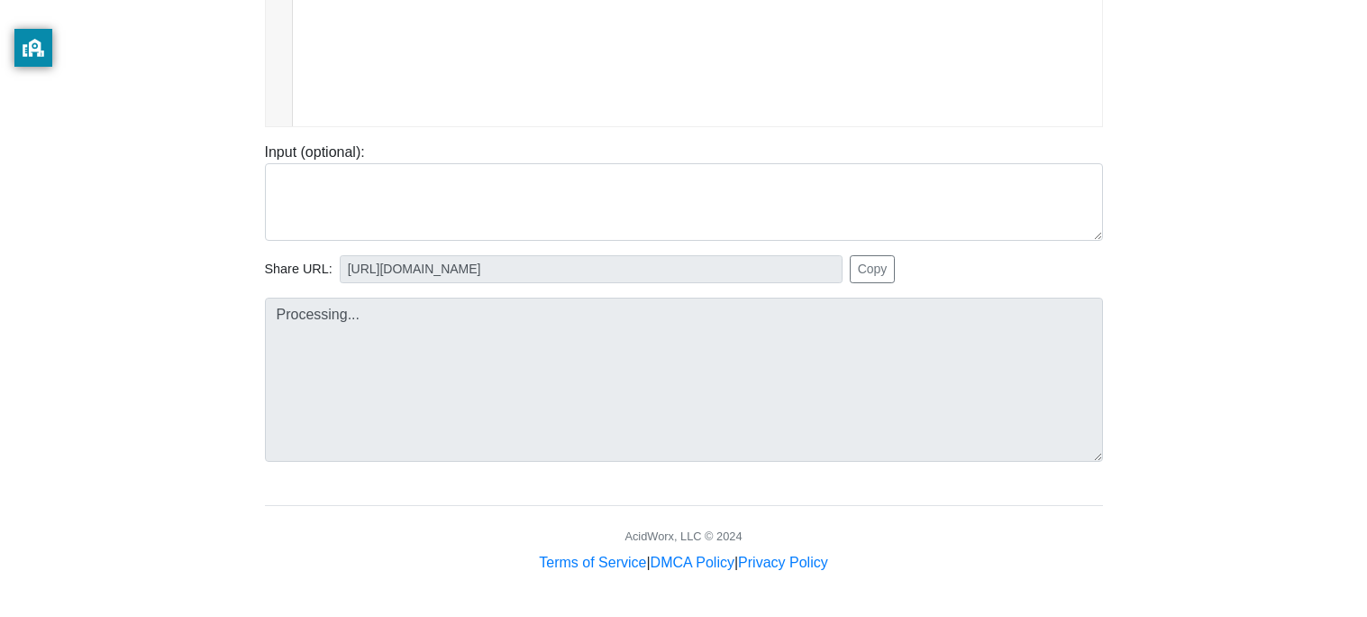
type input "[URL][DOMAIN_NAME]"
type textarea "Stdout: Hello World! You lost the game!"
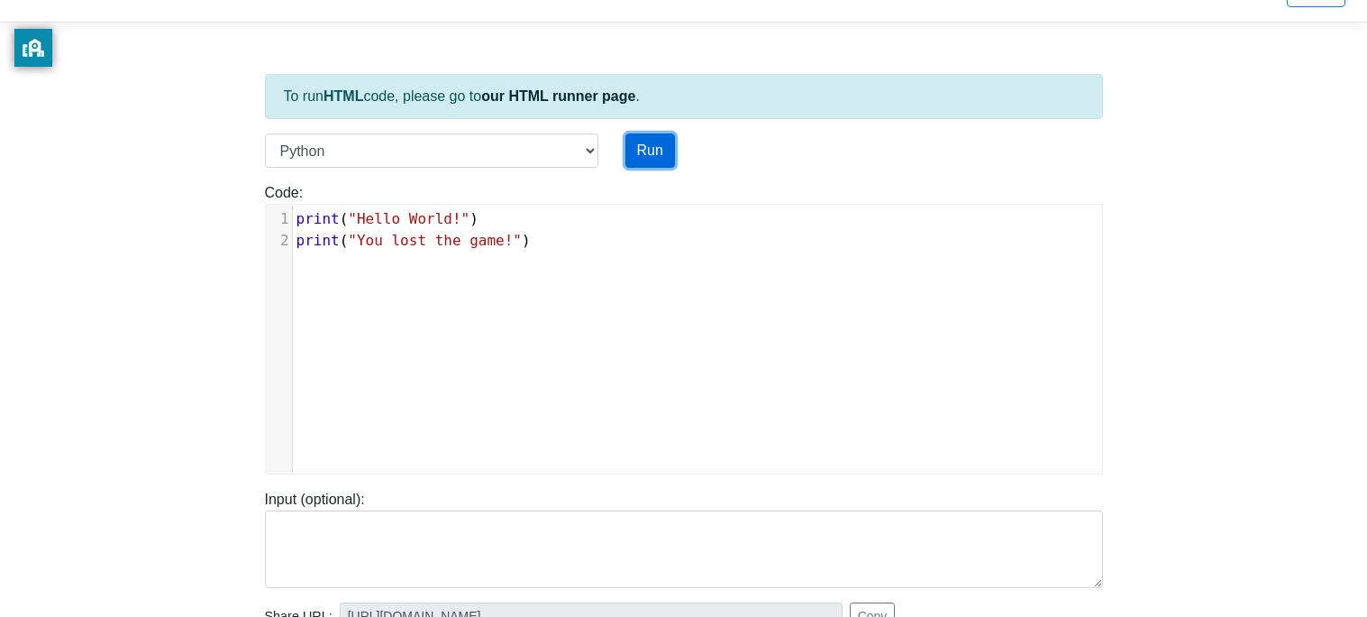
scroll to position [0, 0]
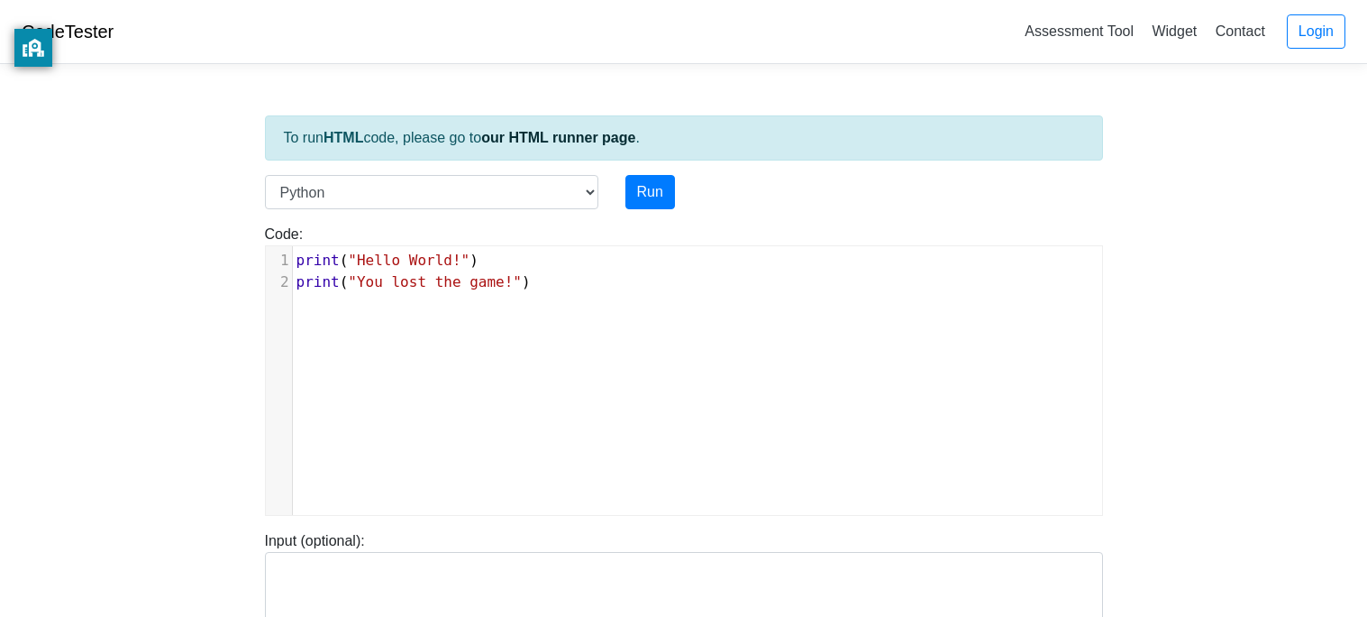
click at [547, 288] on pre "print ( "You lost the game!" )" at bounding box center [697, 282] width 809 height 22
type textarea "print()"
type textarea """M"
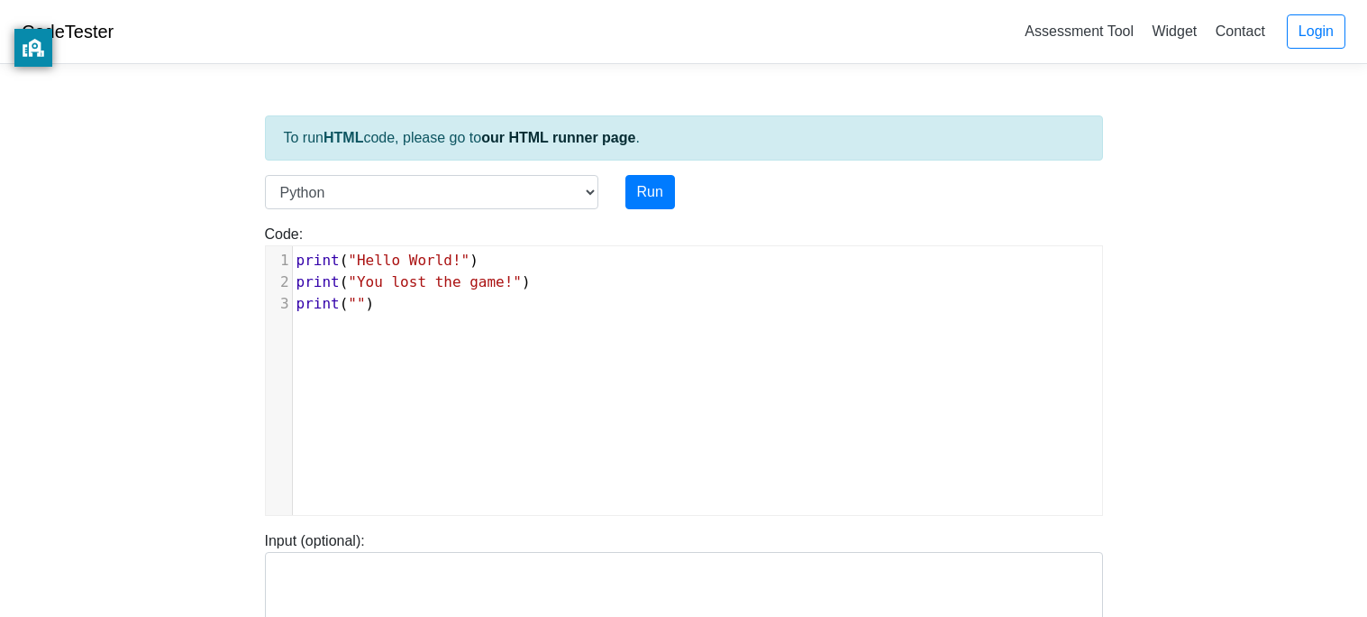
scroll to position [6, 24]
type textarea """
type textarea "Ma"
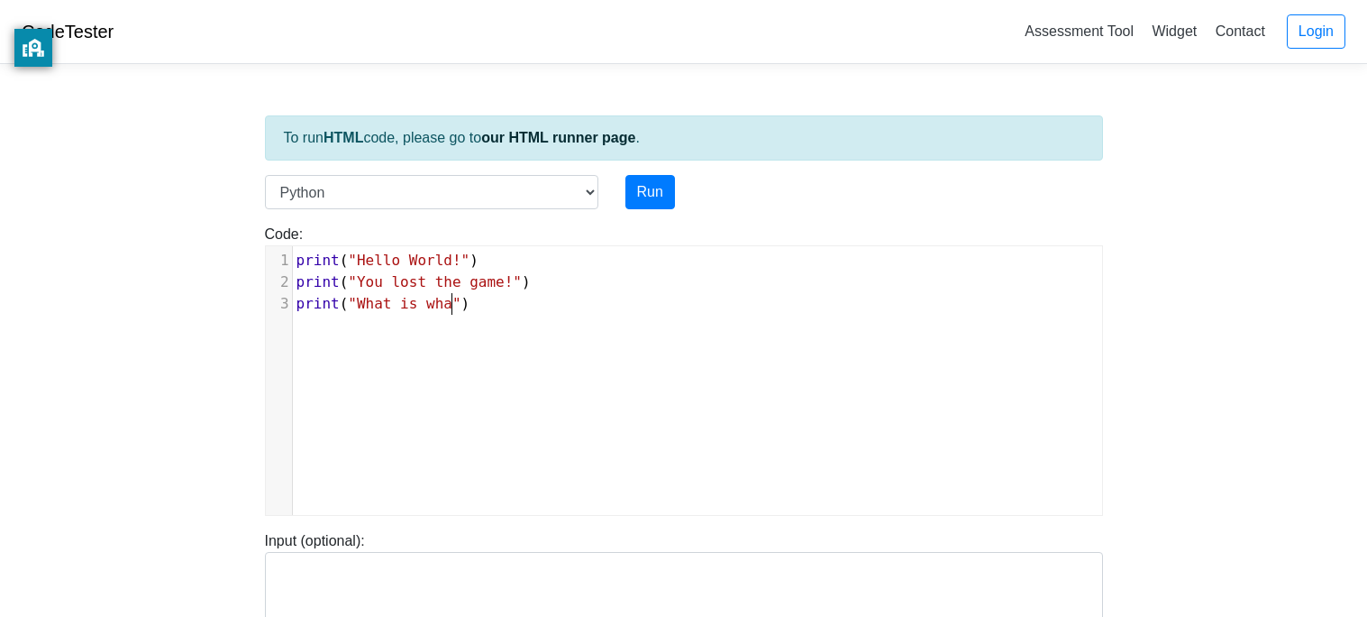
type textarea "What is what"
type textarea "1+1 ? ="
type textarea "H"
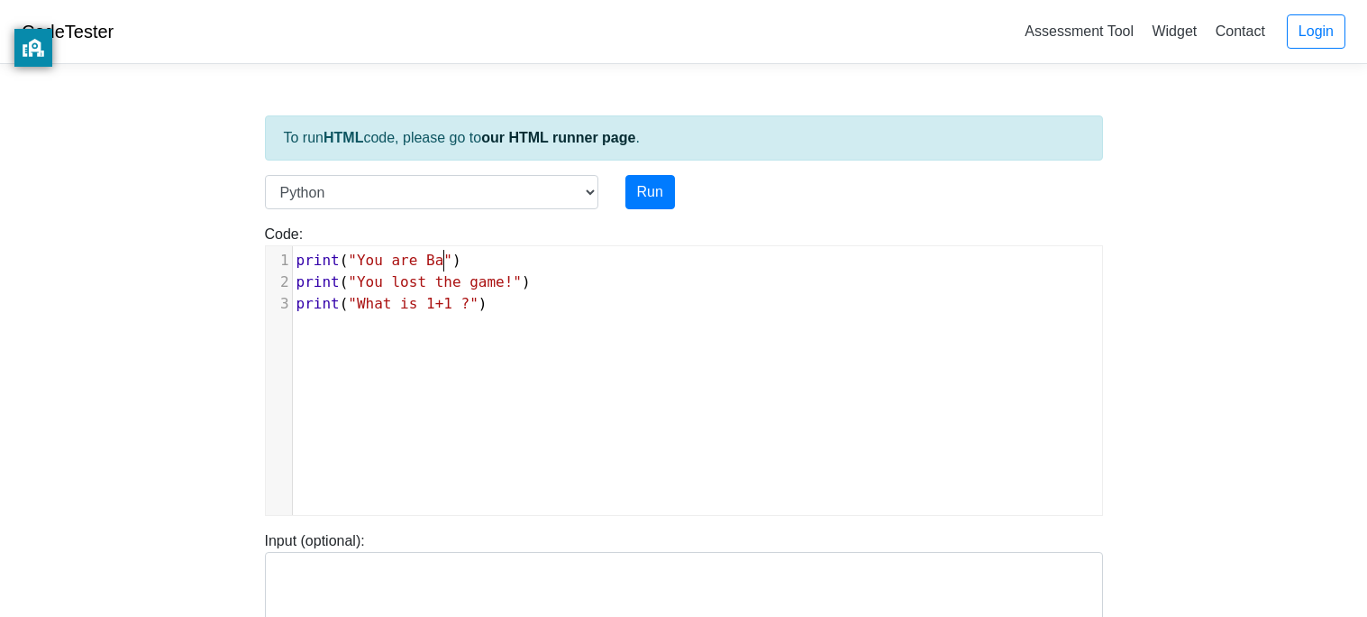
scroll to position [6, 102]
type textarea "You are Bad"
click at [692, 281] on pre "print ( "You lost the game!" )" at bounding box center [697, 282] width 809 height 22
click at [694, 294] on pre "print ( "What is 1+1 ?" )" at bounding box center [697, 304] width 809 height 22
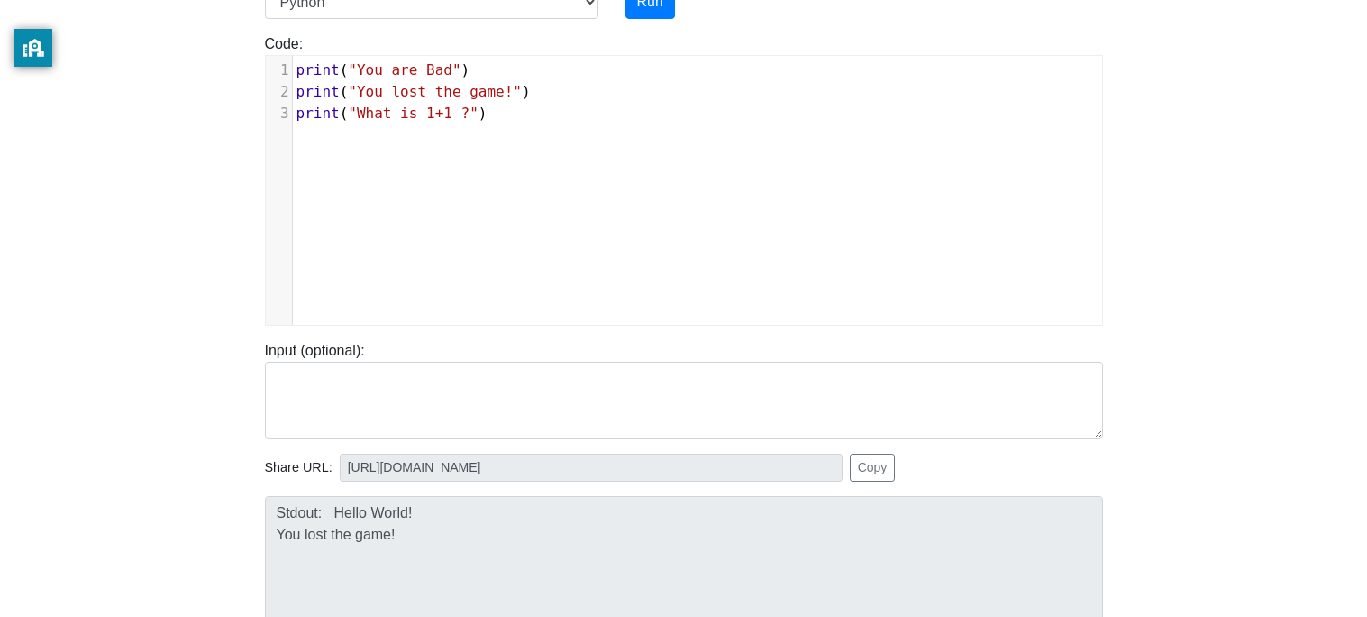
scroll to position [130, 0]
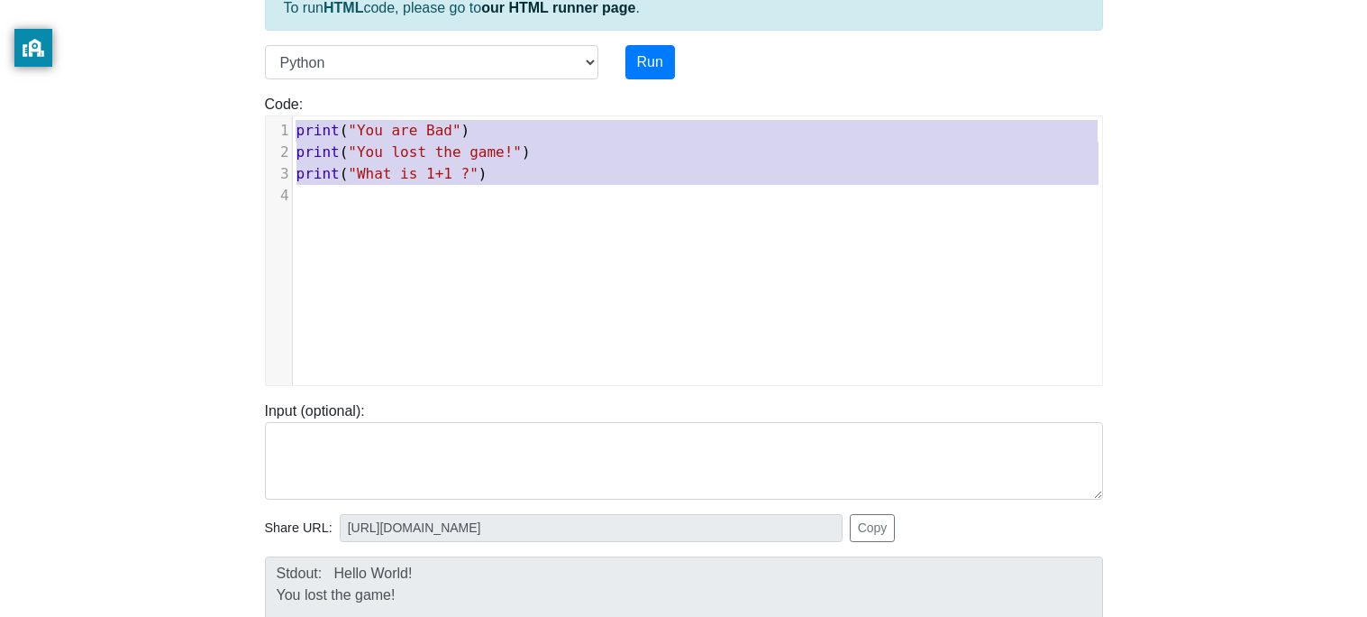
drag, startPoint x: 299, startPoint y: 128, endPoint x: 507, endPoint y: 189, distance: 217.0
click at [507, 189] on div "1 print ( "You are Bad" ) 2 print ( "You lost the game!" ) 3 print ( "What is 1…" at bounding box center [697, 163] width 809 height 87
type textarea "print("You are Bad") print("You lost the game!") print("What is 1+1 ?")"
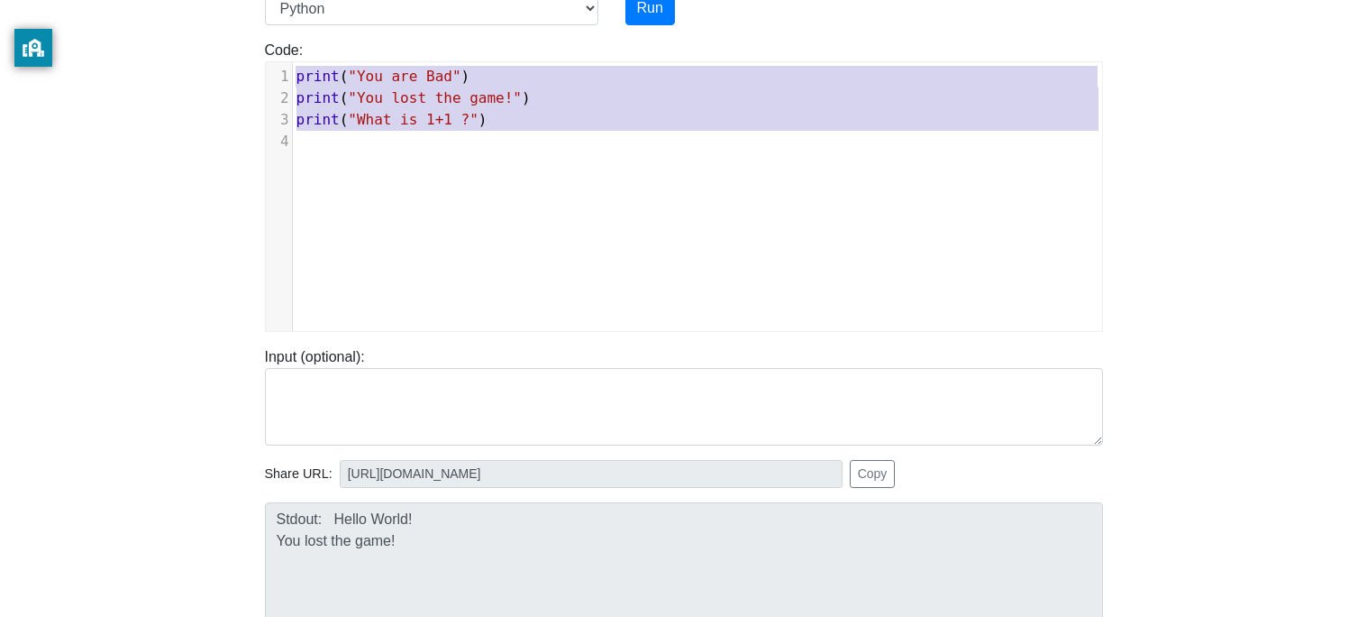
scroll to position [179, 0]
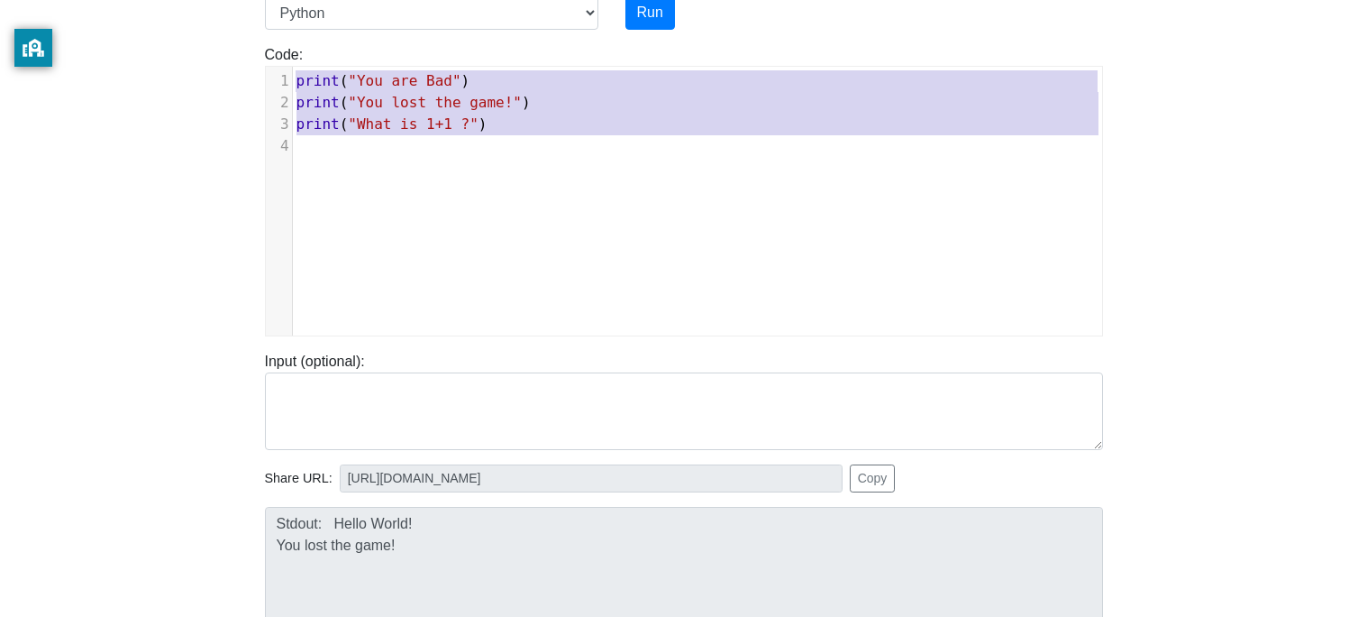
click at [544, 170] on div "x 1 print ( "You are Bad" ) 2 print ( "You lost the game!" ) 3 print ( "What is…" at bounding box center [697, 215] width 863 height 296
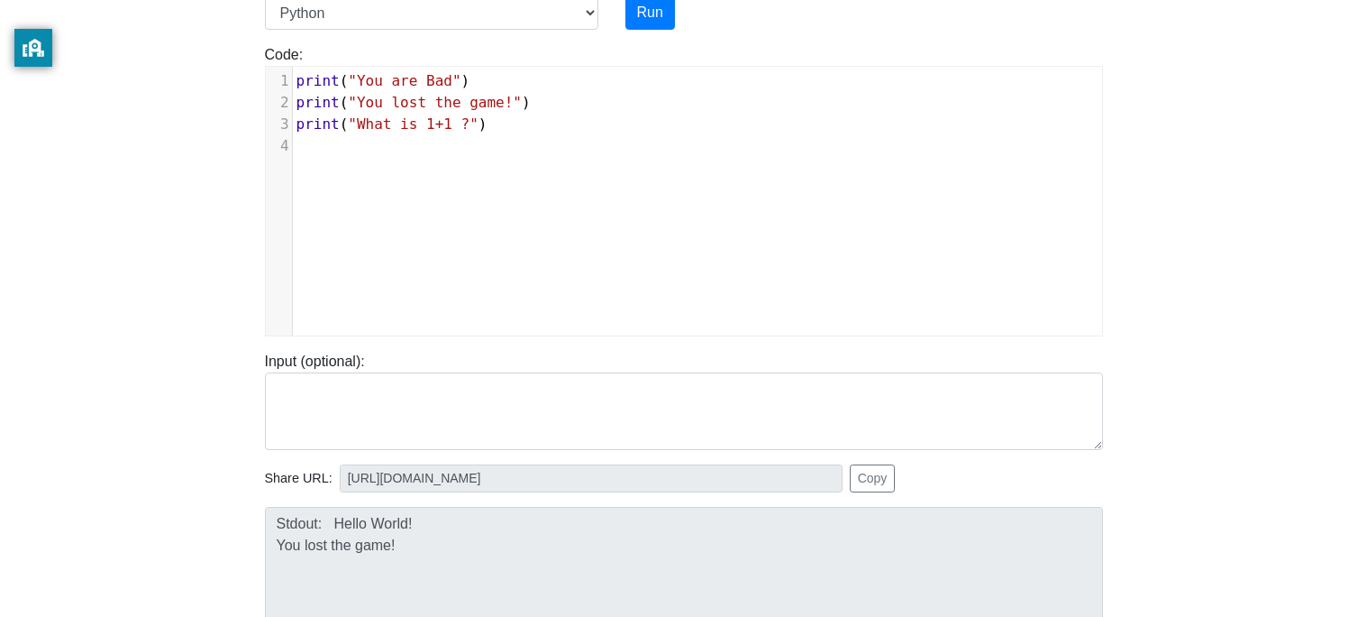
type textarea "print("You are Bad") print("You lost the game!") print("What is 1+1 ?")"
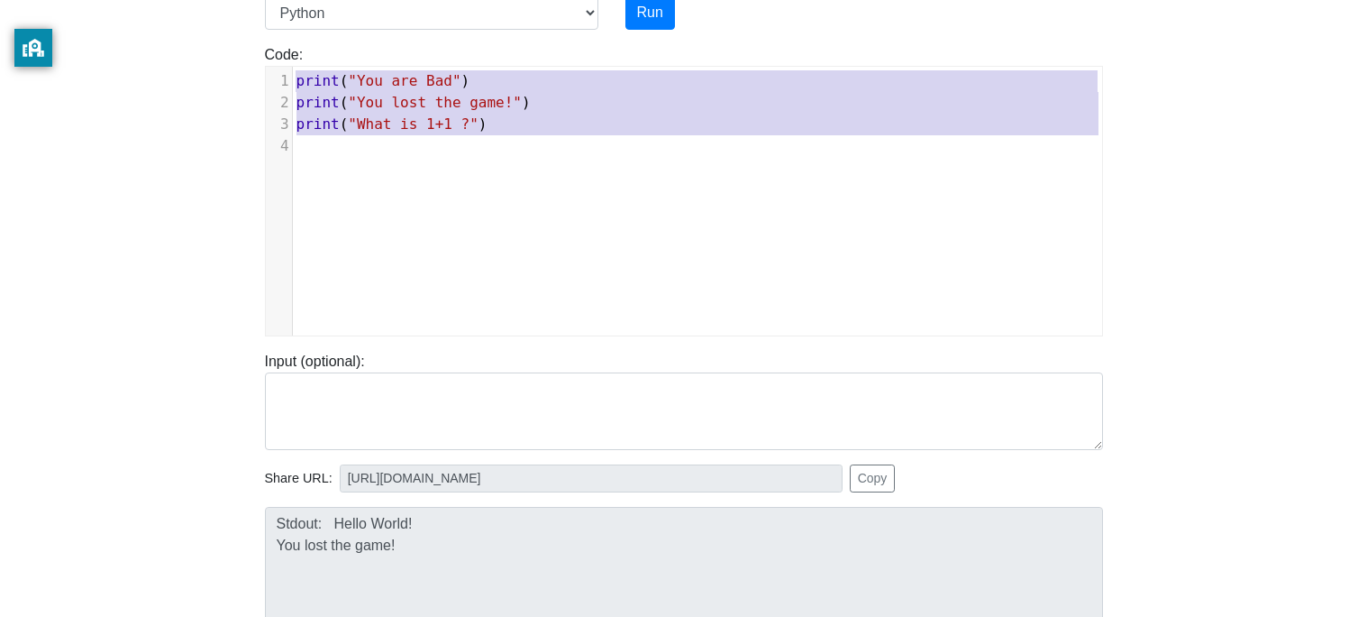
drag, startPoint x: 523, startPoint y: 166, endPoint x: 310, endPoint y: 45, distance: 244.6
click at [310, 45] on div "Code: print('hello') print("You are Bad") print("You lost the game!") print("Wh…" at bounding box center [683, 190] width 865 height 292
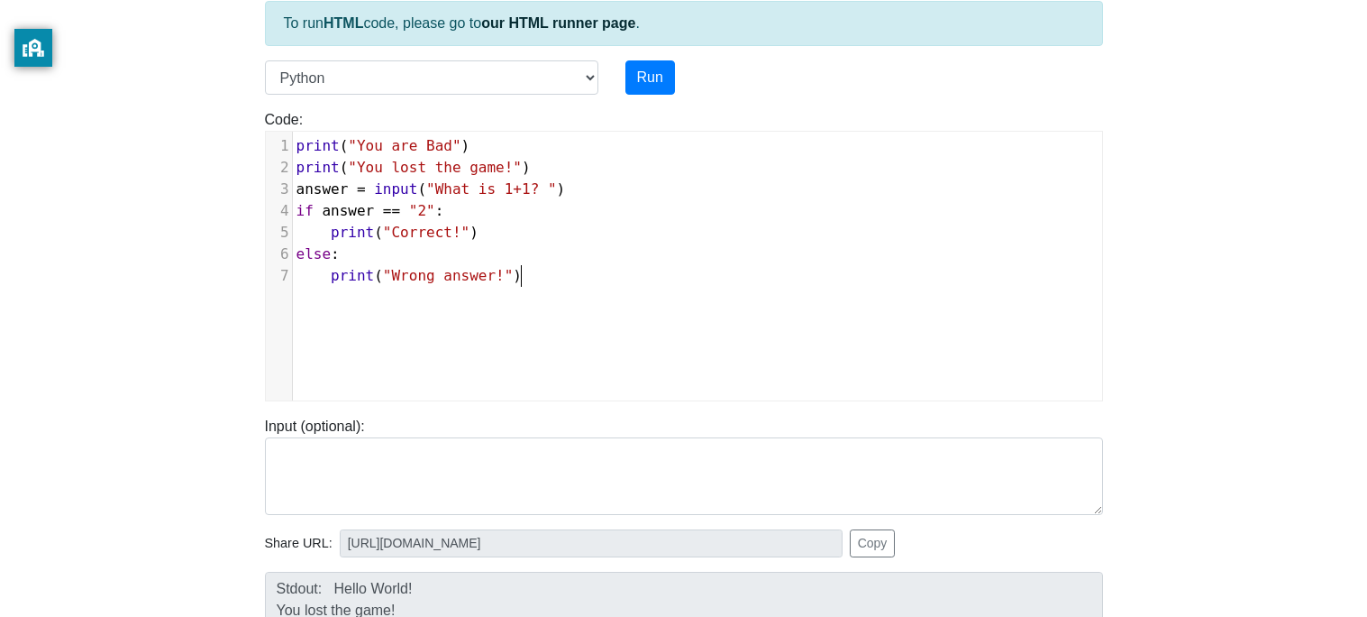
scroll to position [113, 0]
click at [423, 233] on span ""Correct!"" at bounding box center [426, 233] width 87 height 17
click at [443, 238] on span ""Correct!"" at bounding box center [426, 233] width 87 height 17
click at [648, 82] on button "Run" at bounding box center [651, 79] width 50 height 34
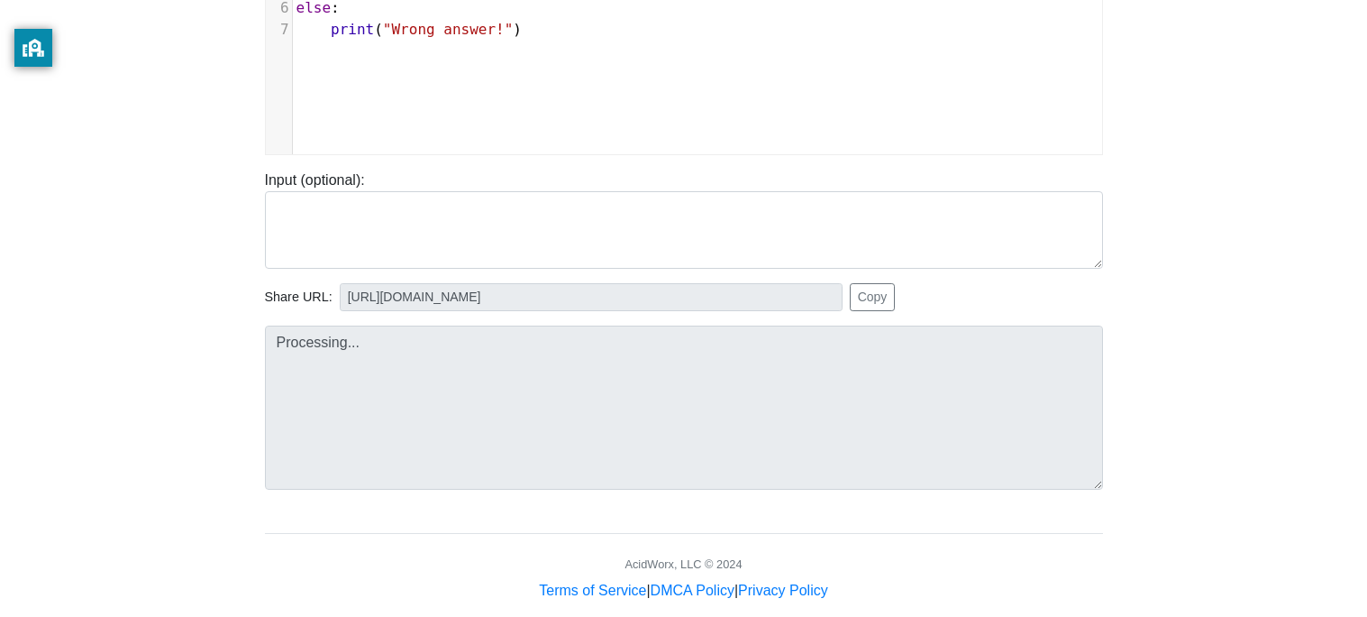
type input "https://codetester.io/runner?s=ZeX323qOlv"
type textarea "Submission status: Runtime Error (NZEC) Stdout: You are Bad You lost the game! …"
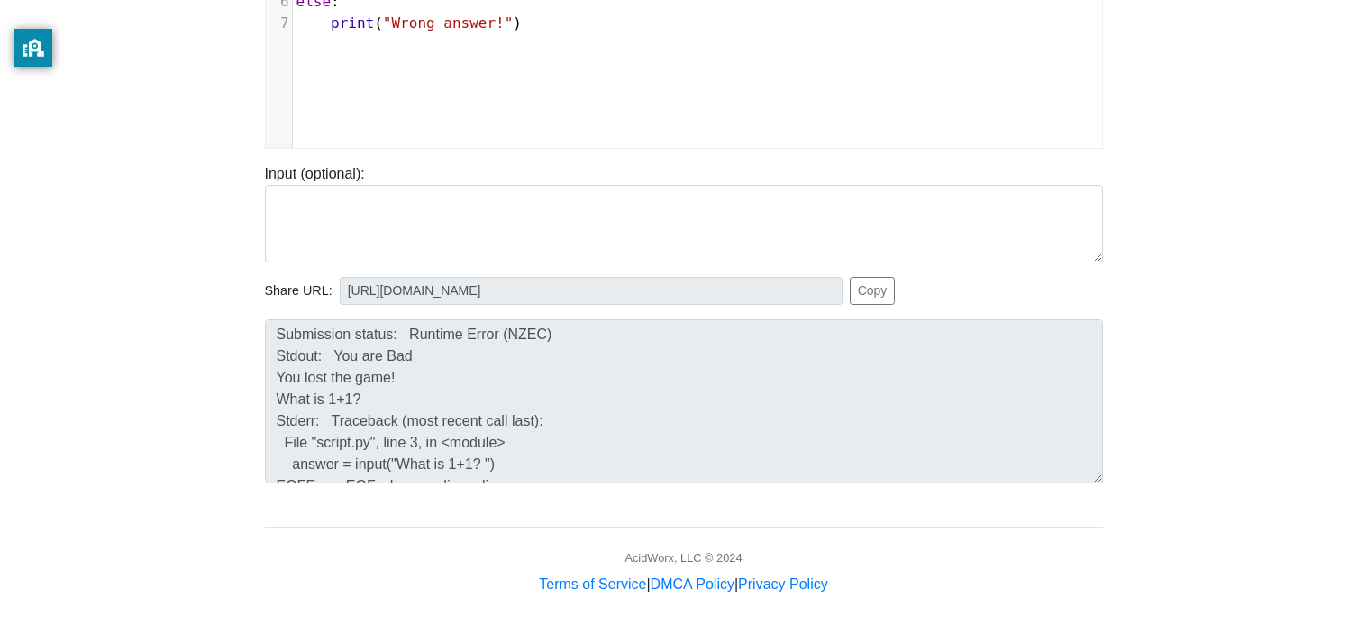
scroll to position [86, 0]
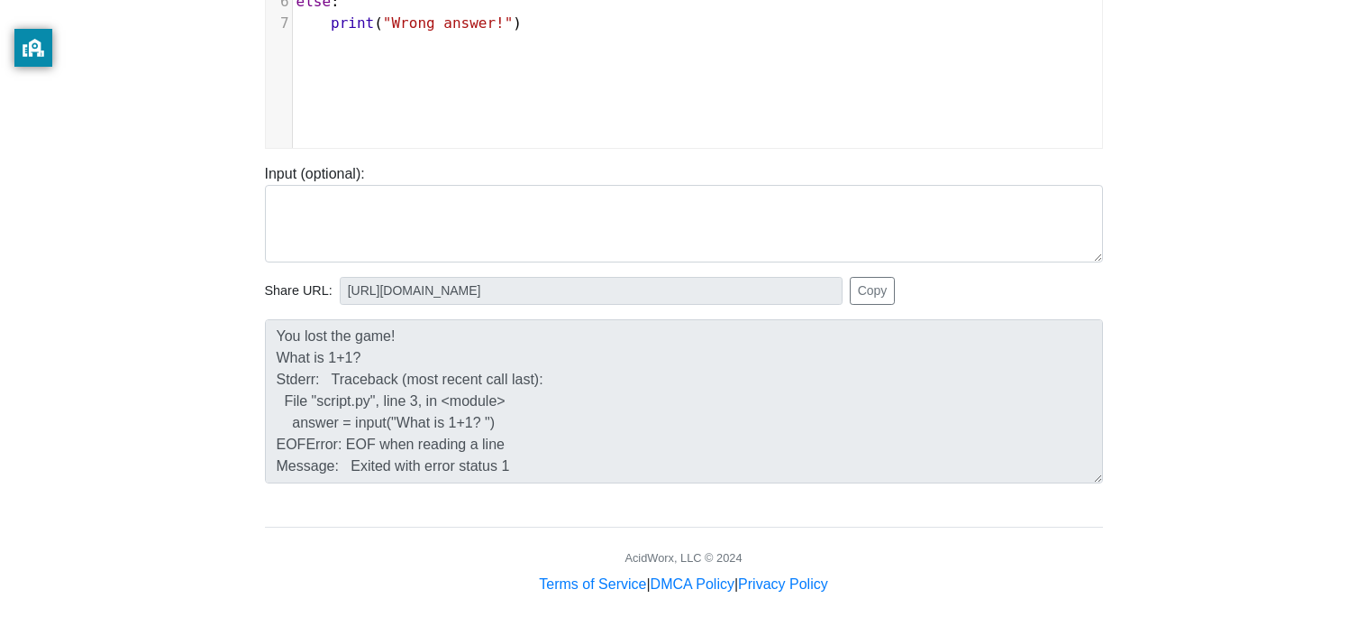
click at [591, 517] on div "To run HTML code, please go to our HTML runner page . Language C C++ Go Java Ja…" at bounding box center [683, 153] width 865 height 883
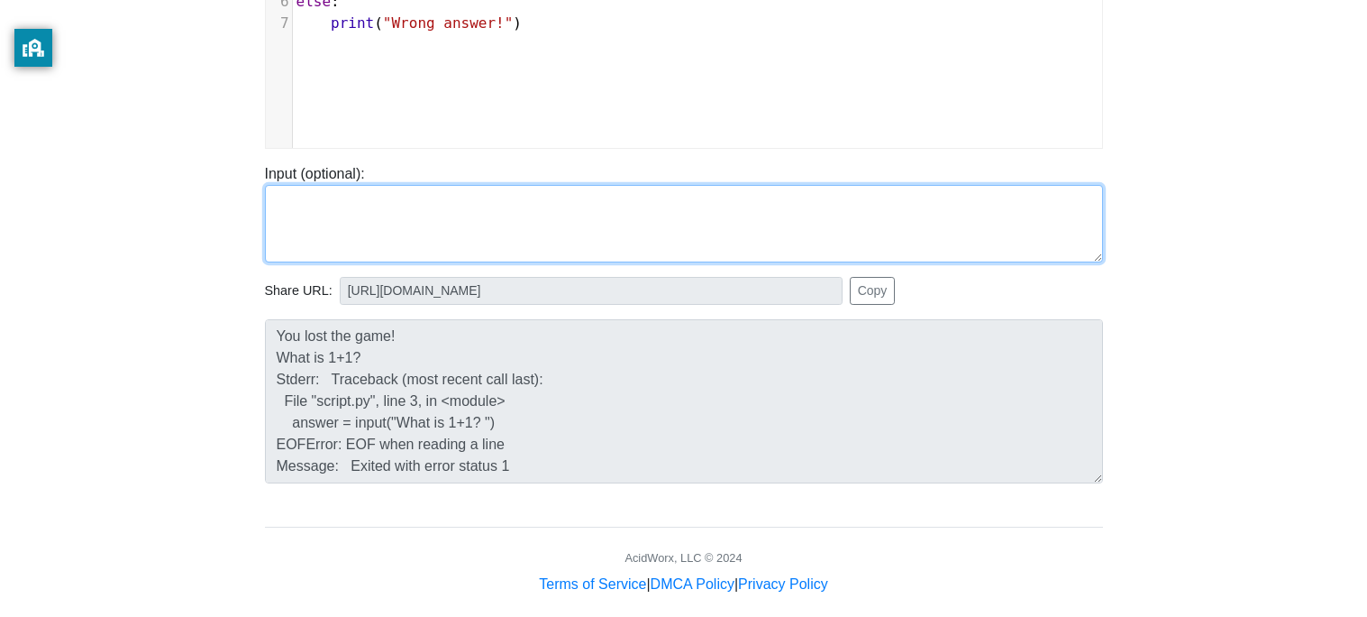
click at [582, 253] on textarea at bounding box center [684, 224] width 838 height 78
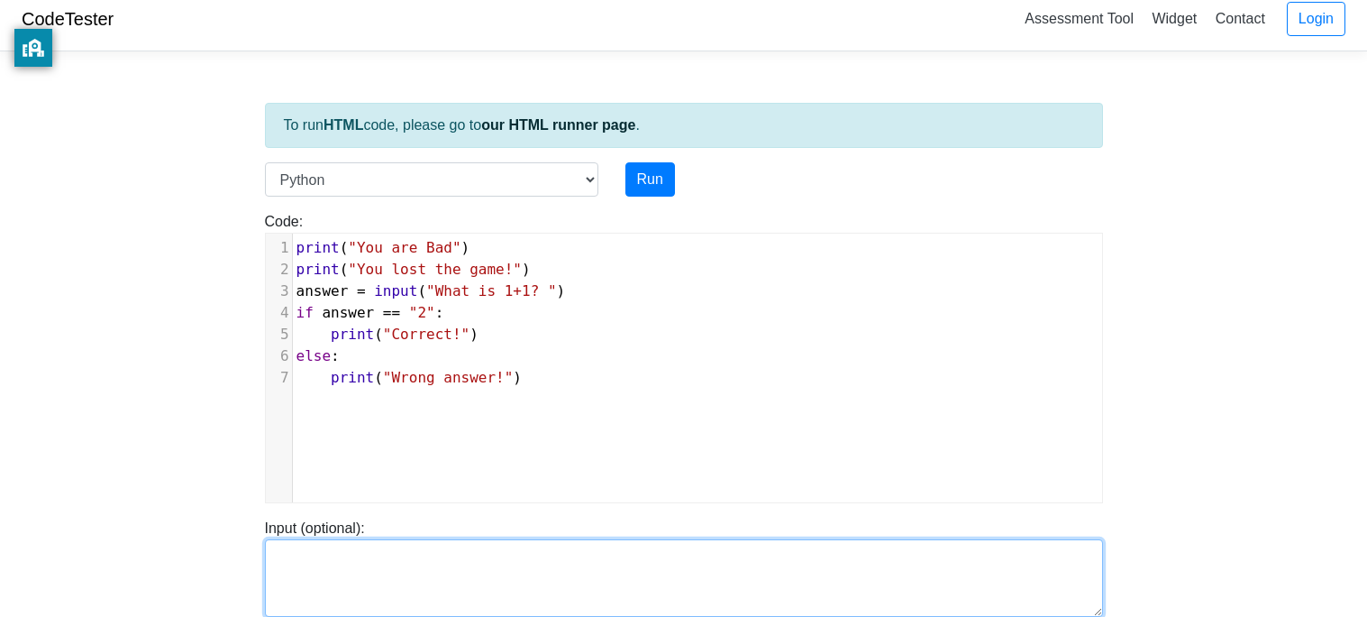
scroll to position [15, 0]
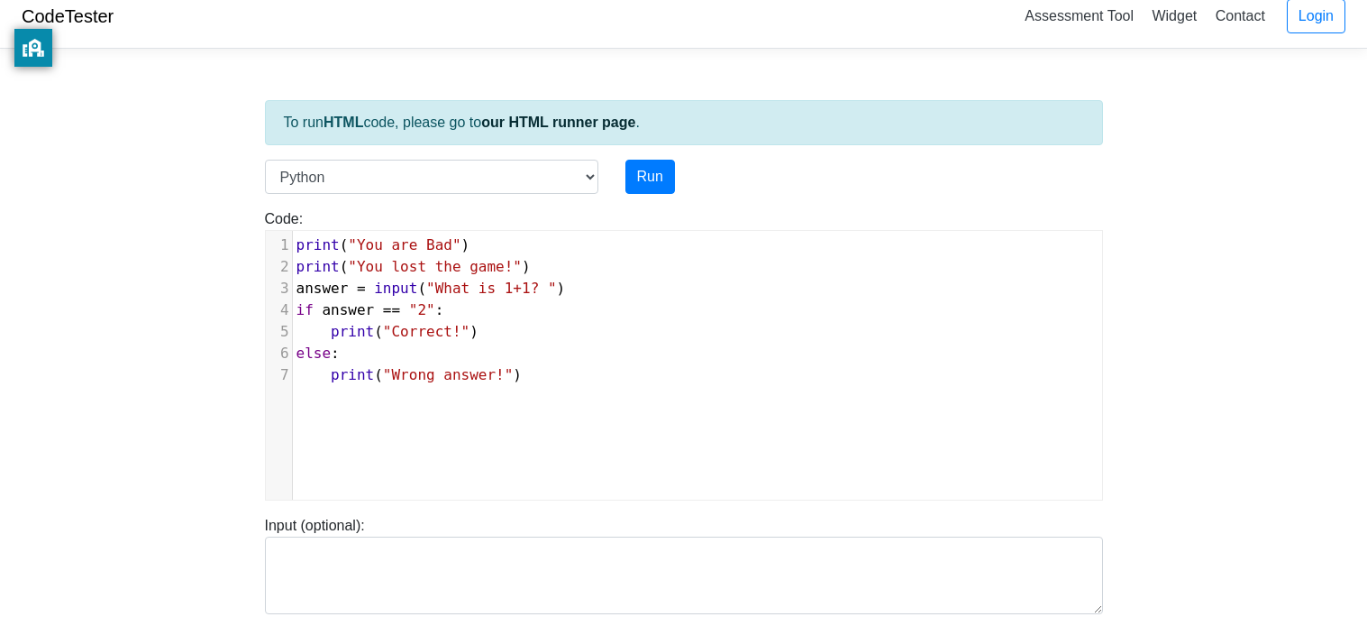
click at [596, 324] on pre "print ( "Correct!" )" at bounding box center [697, 332] width 809 height 22
click at [379, 236] on span ""You are Bad"" at bounding box center [404, 244] width 113 height 17
click at [397, 281] on span "input" at bounding box center [395, 287] width 43 height 17
click at [433, 286] on span ""What is 1+1? "" at bounding box center [491, 287] width 131 height 17
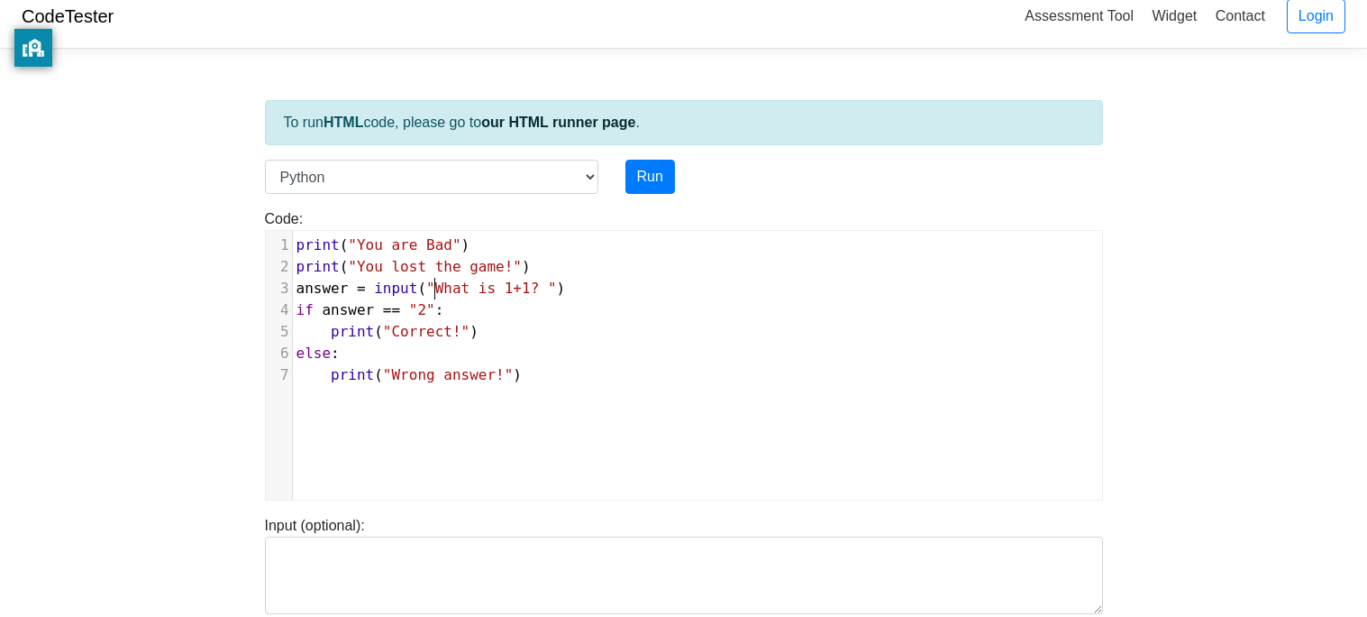
click at [425, 315] on span ""2"" at bounding box center [422, 309] width 26 height 17
click at [458, 351] on pre "else :" at bounding box center [697, 354] width 809 height 22
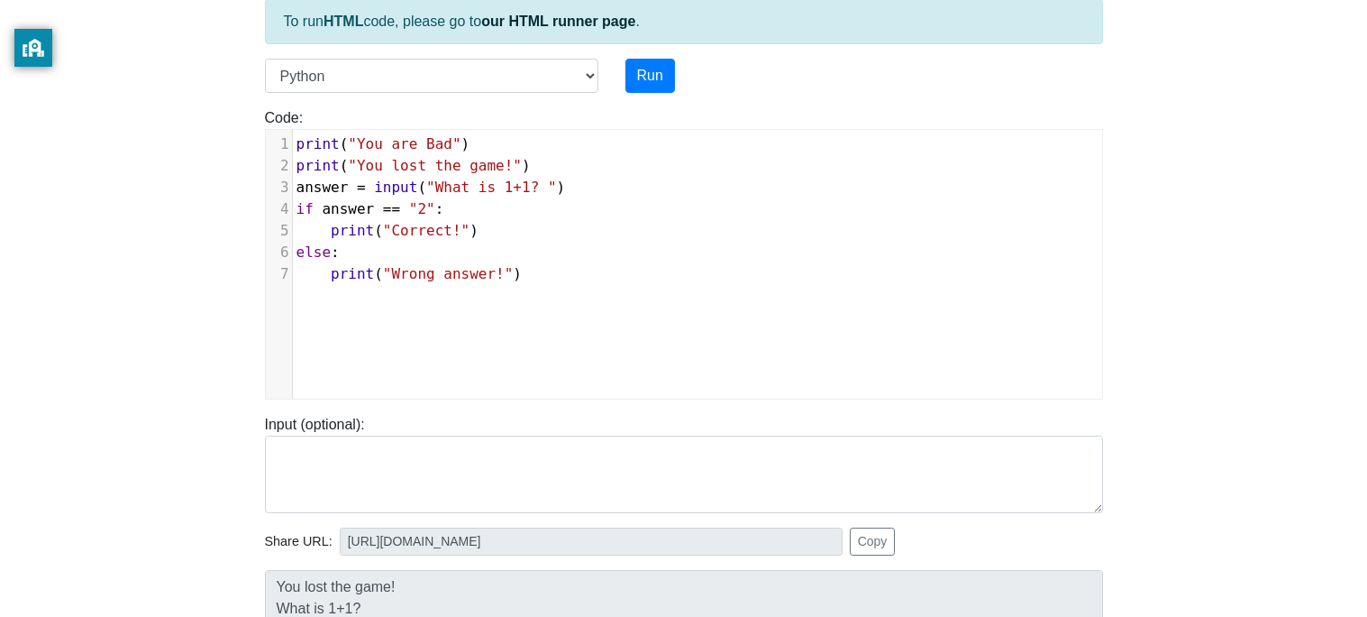
scroll to position [133, 0]
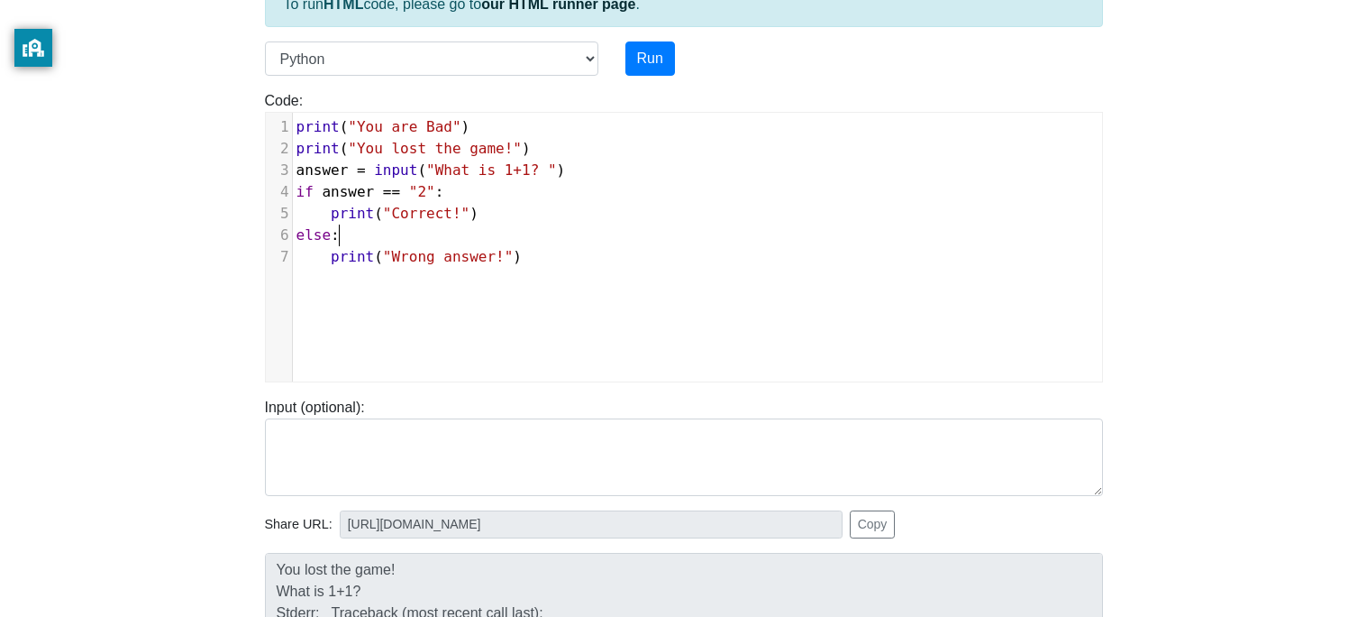
type textarea "​"
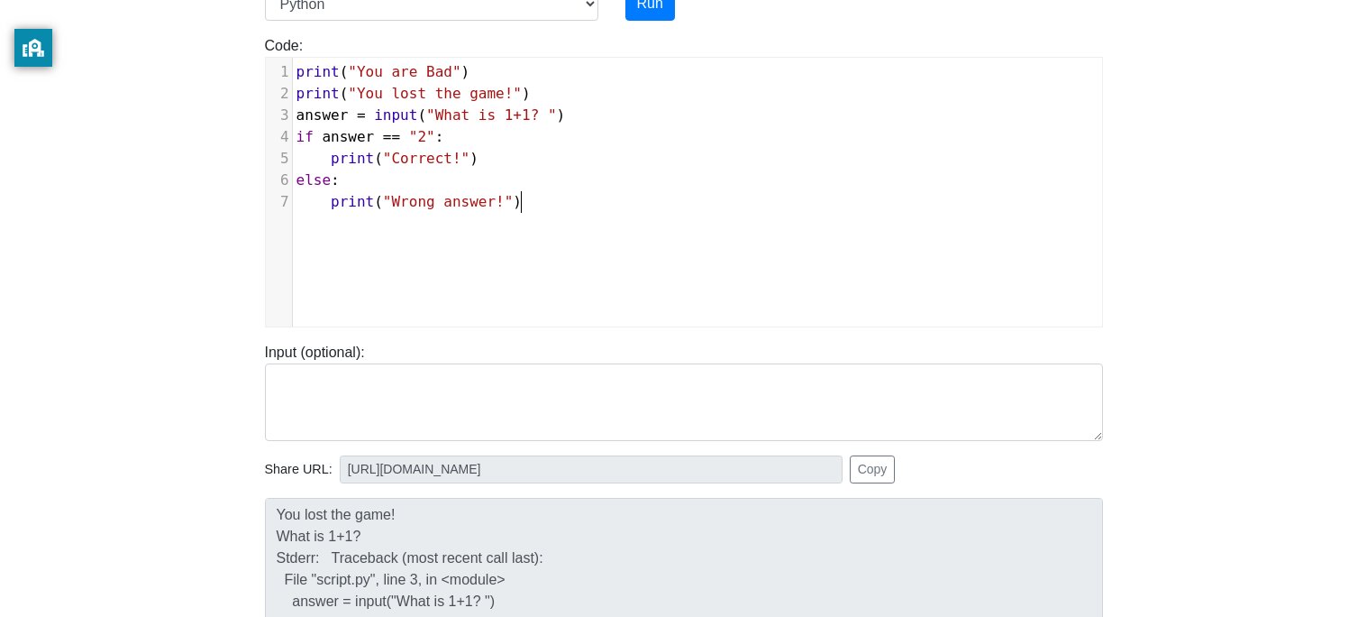
scroll to position [195, 0]
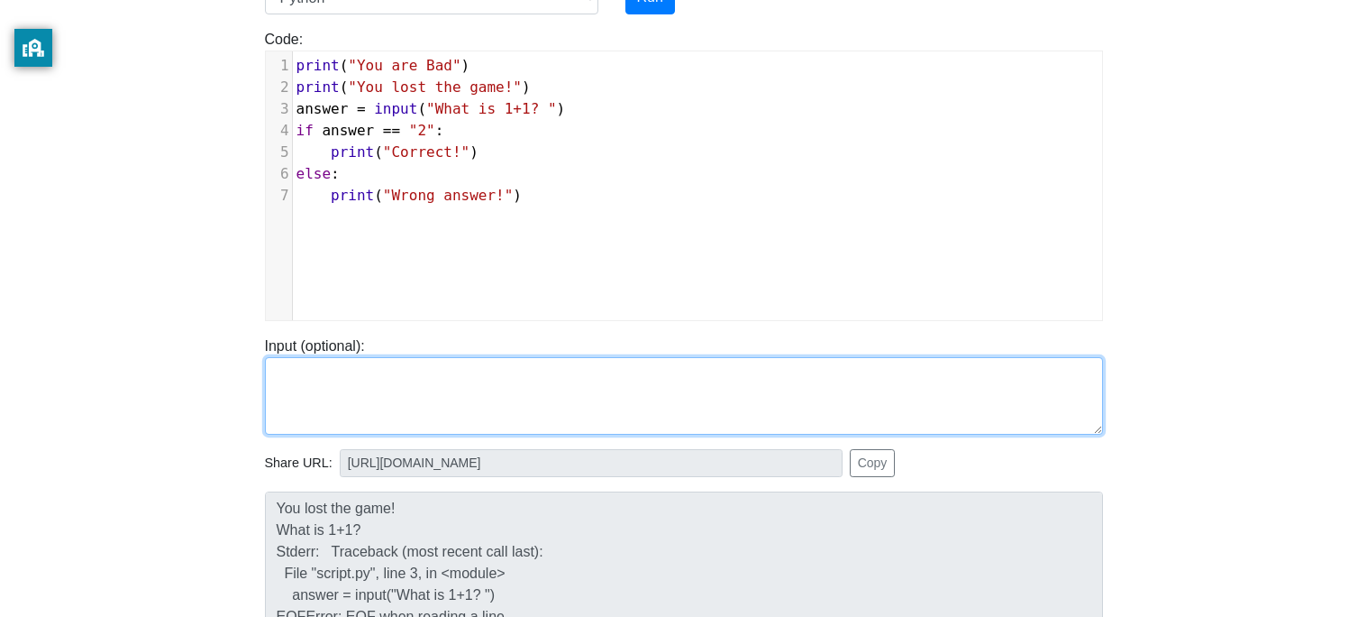
click at [409, 364] on textarea at bounding box center [684, 396] width 838 height 78
type textarea "1"
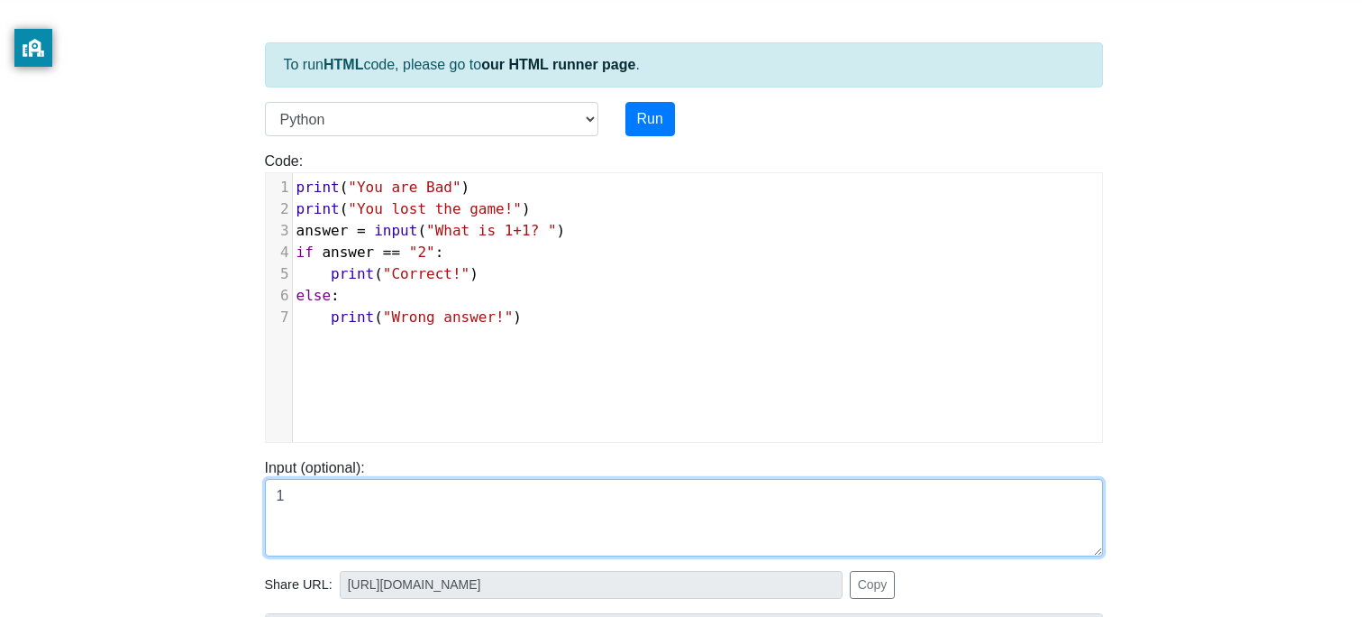
scroll to position [67, 0]
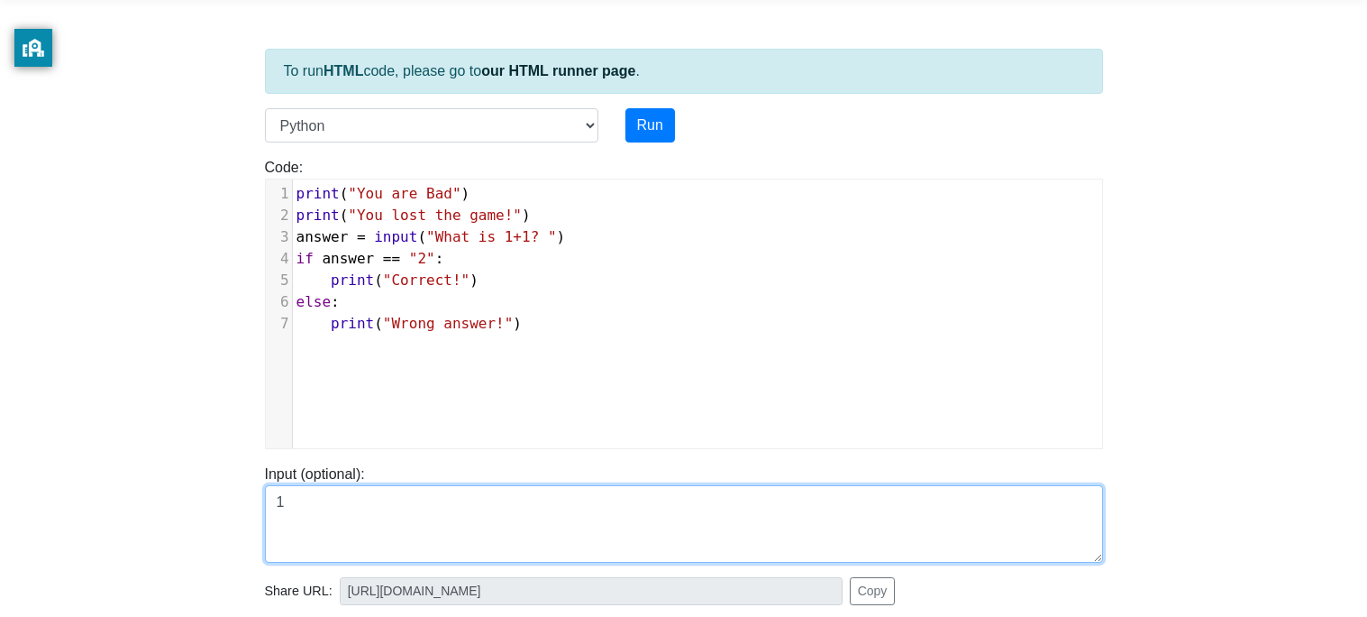
type textarea "1"
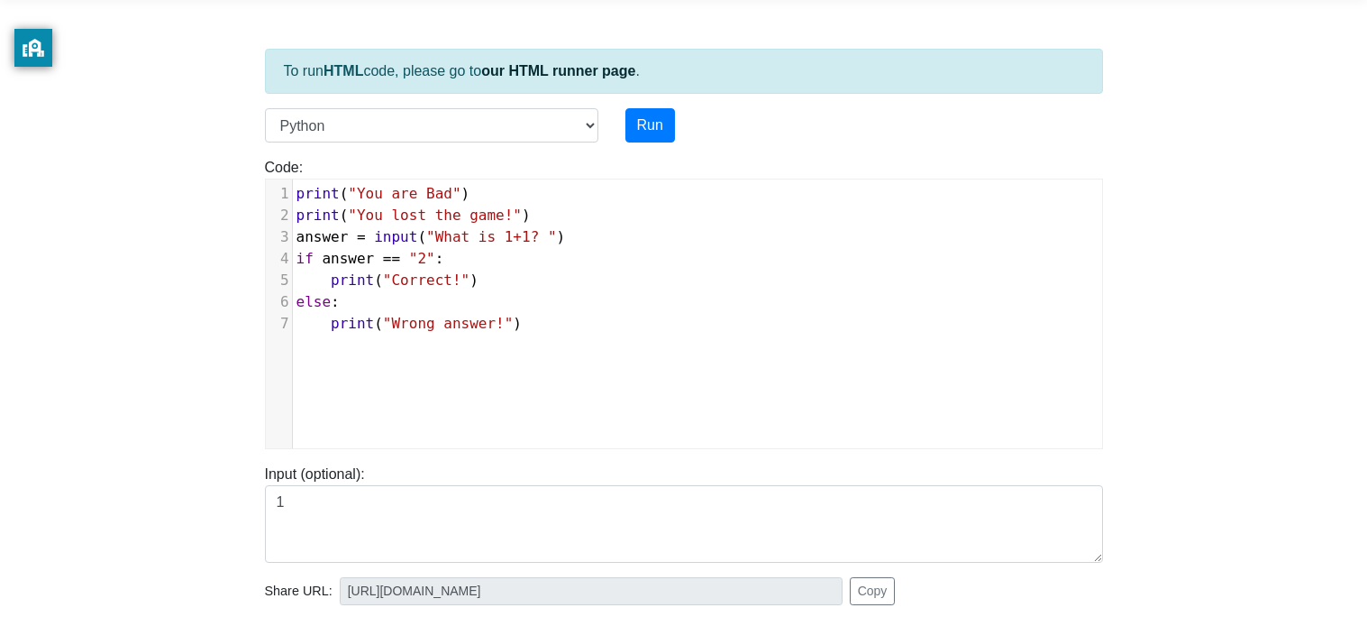
click at [416, 241] on span "input" at bounding box center [395, 236] width 43 height 17
type textarea "2": print("Correct!") else: print("Wrong answer!")"
drag, startPoint x: 522, startPoint y: 406, endPoint x: 416, endPoint y: 255, distance: 184.3
click at [416, 255] on div "x 1 print ( "You are Bad" ) 2 print ( "You lost the game!" ) 3 answer = input (…" at bounding box center [697, 327] width 863 height 296
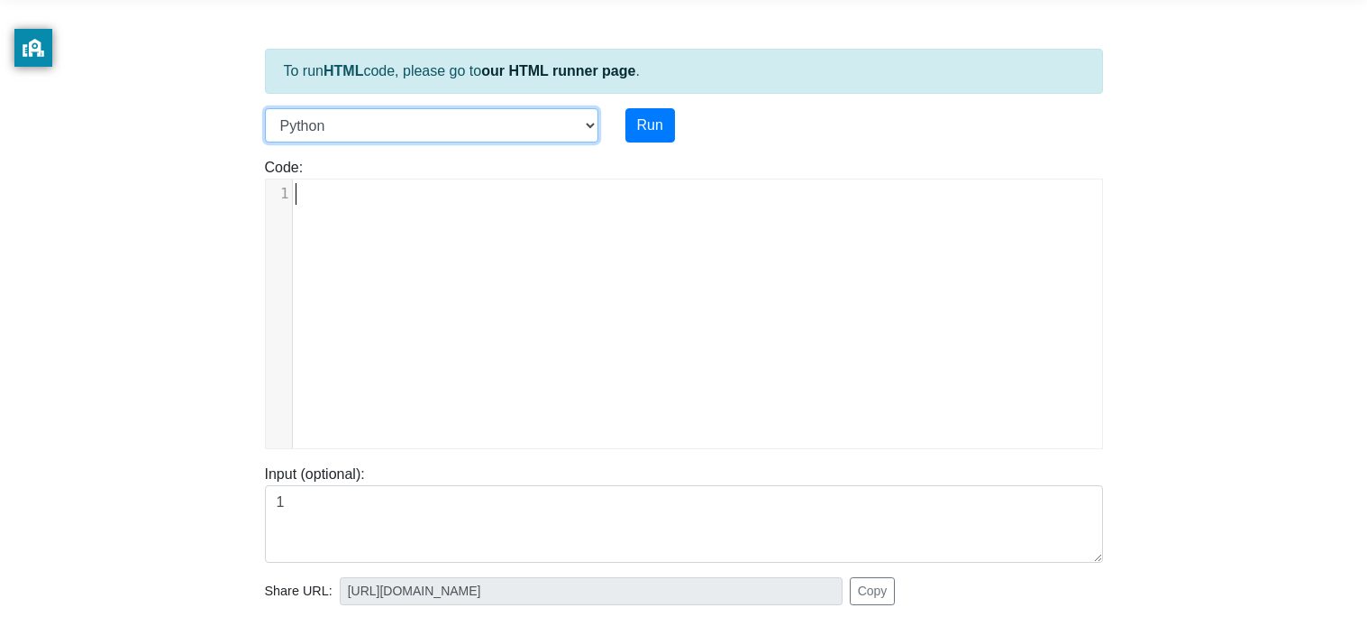
click at [288, 129] on select "C C++ Go Java Javascript Python Ruby" at bounding box center [431, 125] width 333 height 34
click at [297, 118] on select "C C++ Go Java Javascript Python Ruby" at bounding box center [431, 125] width 333 height 34
click at [334, 197] on pre "​" at bounding box center [697, 194] width 809 height 22
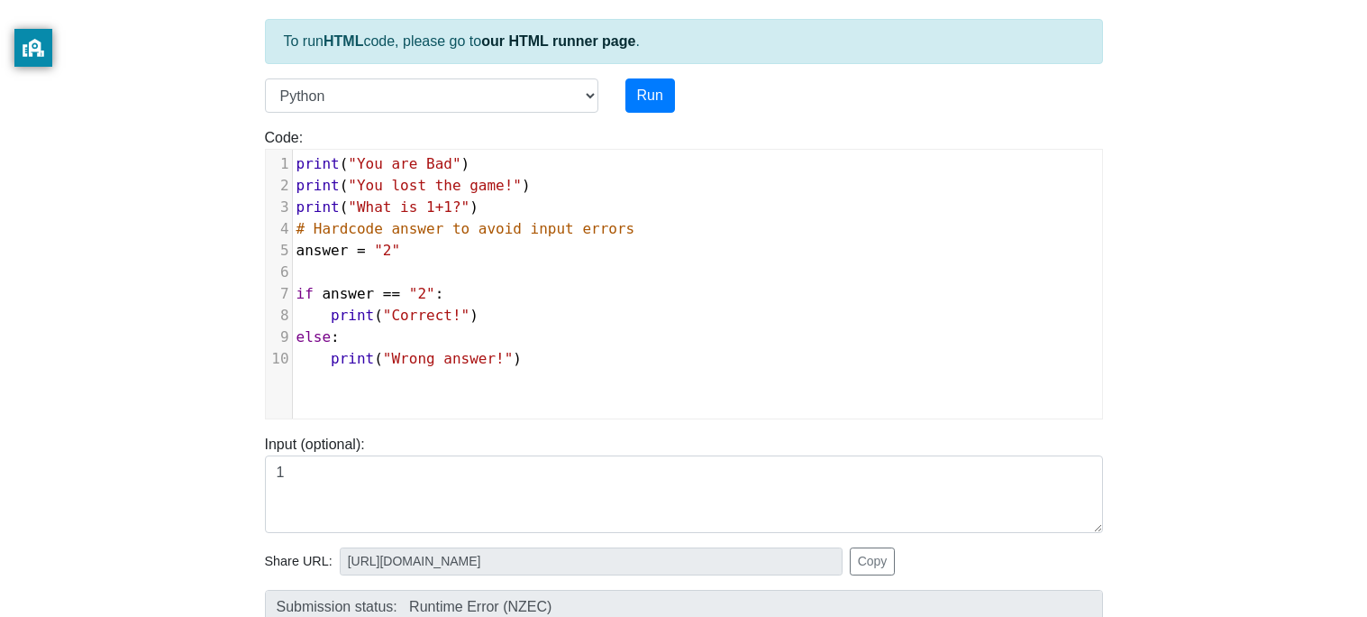
scroll to position [93, 0]
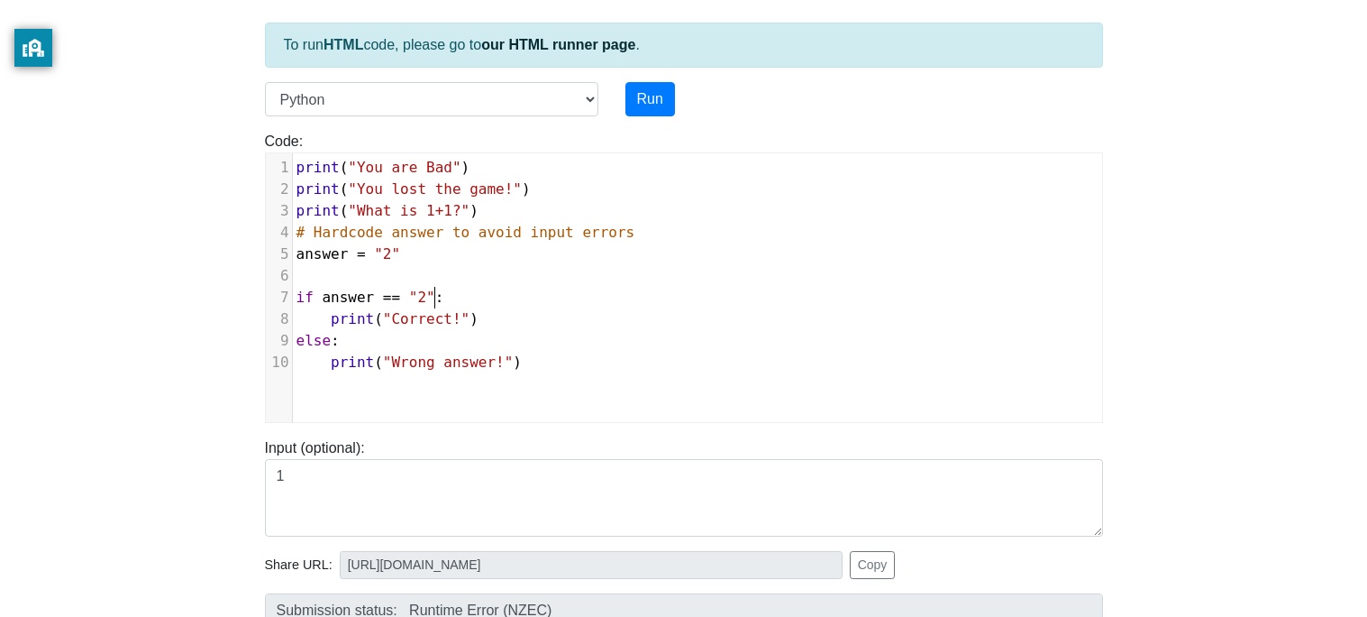
click at [434, 306] on pre "if answer == "2" :" at bounding box center [697, 298] width 809 height 22
click at [415, 265] on pre "​" at bounding box center [697, 276] width 809 height 22
click at [391, 251] on span ""2"" at bounding box center [387, 253] width 26 height 17
click at [420, 283] on pre "​" at bounding box center [697, 276] width 809 height 22
click at [440, 305] on span "if answer == "2" :" at bounding box center [371, 296] width 148 height 17
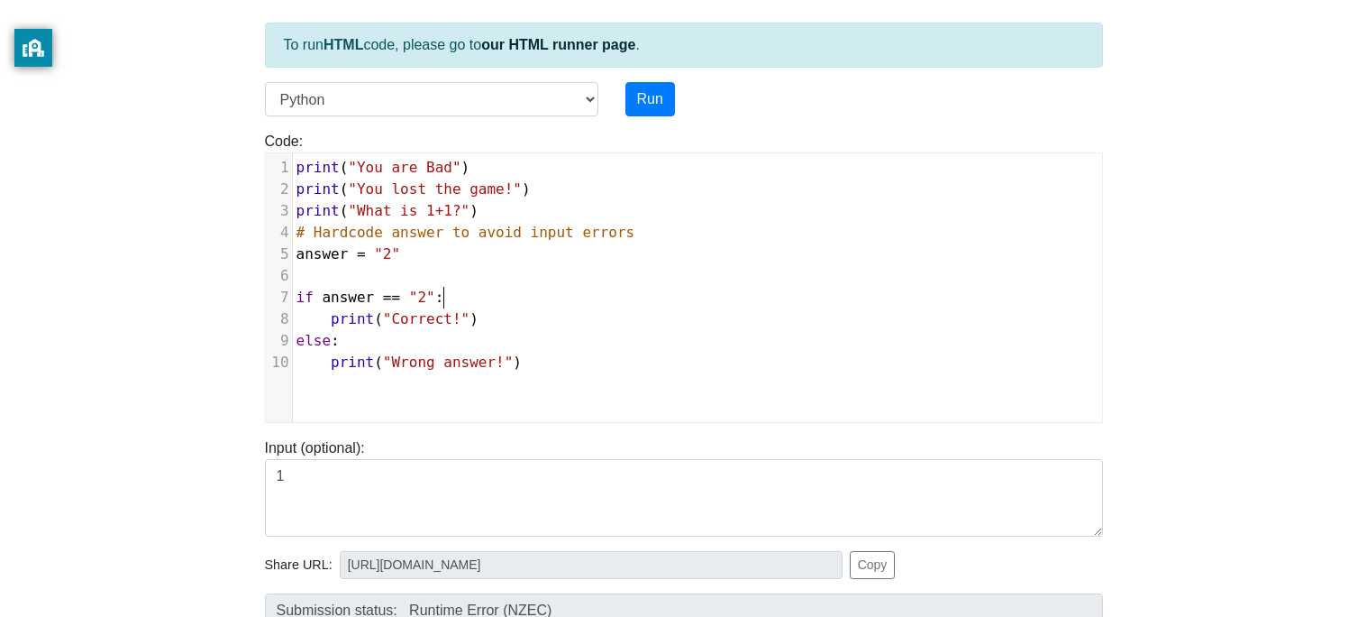
click at [431, 294] on span ""2"" at bounding box center [422, 296] width 26 height 17
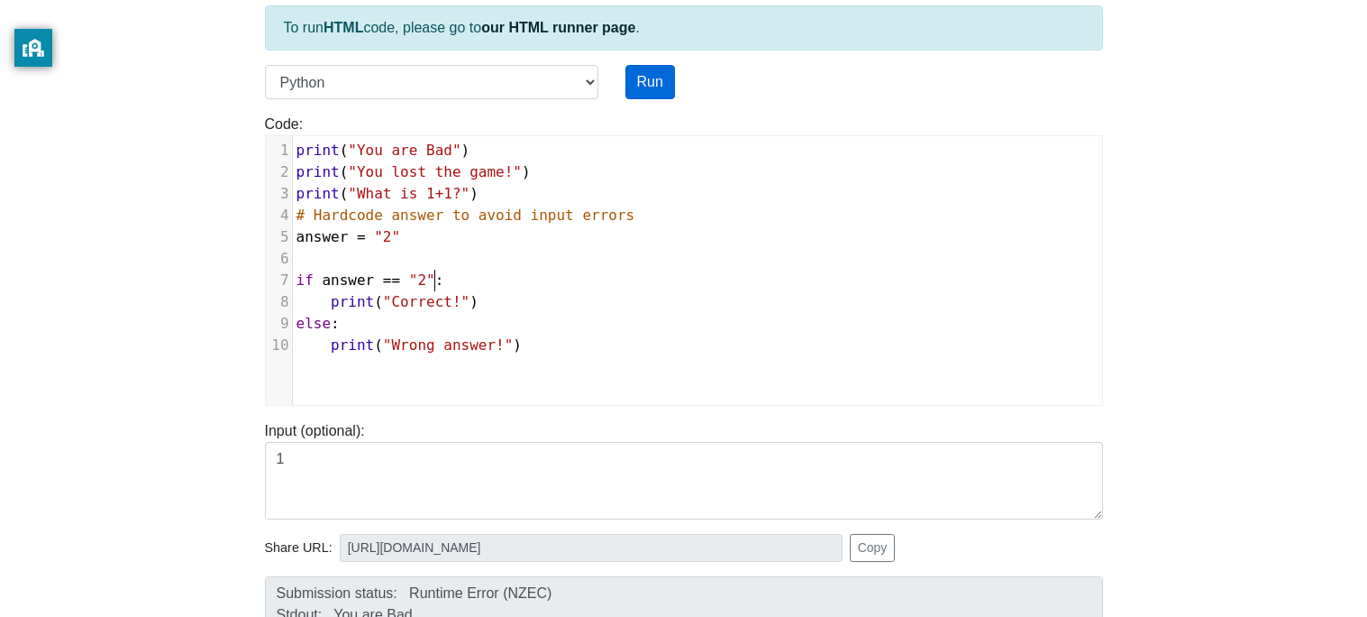
scroll to position [155, 0]
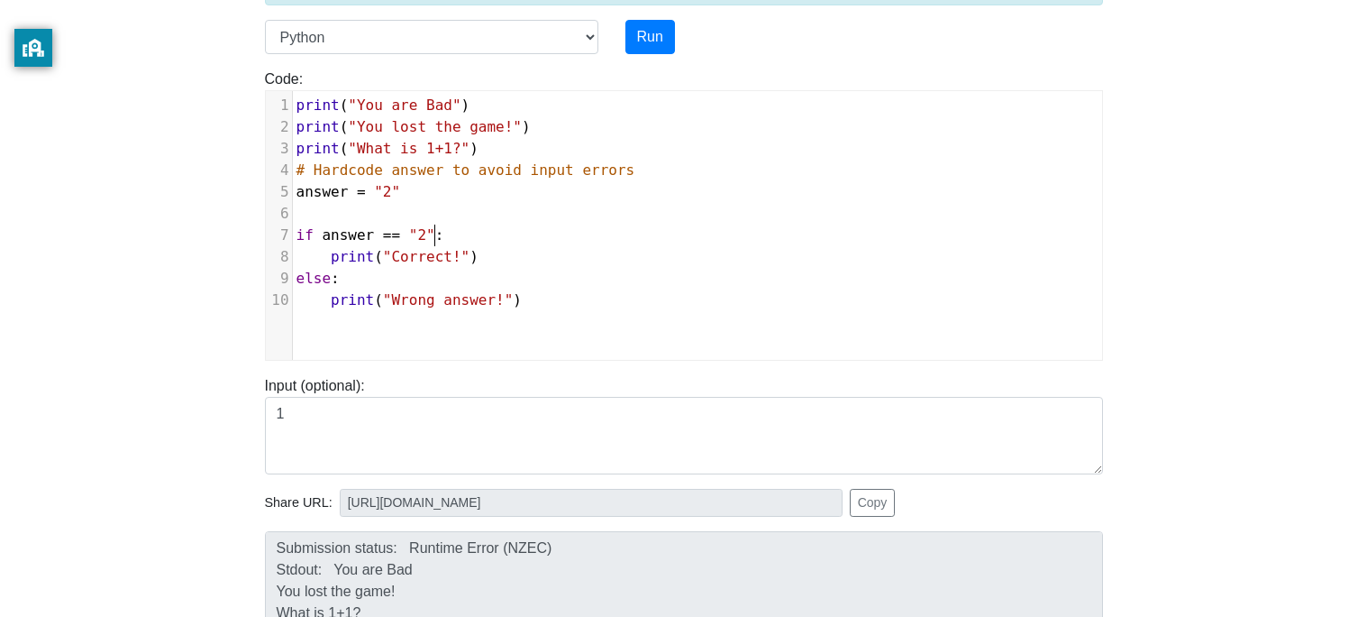
click at [480, 249] on pre "print ( "Correct!" )" at bounding box center [697, 257] width 809 height 22
type textarea "#Correcct"
type textarea "t Answer"
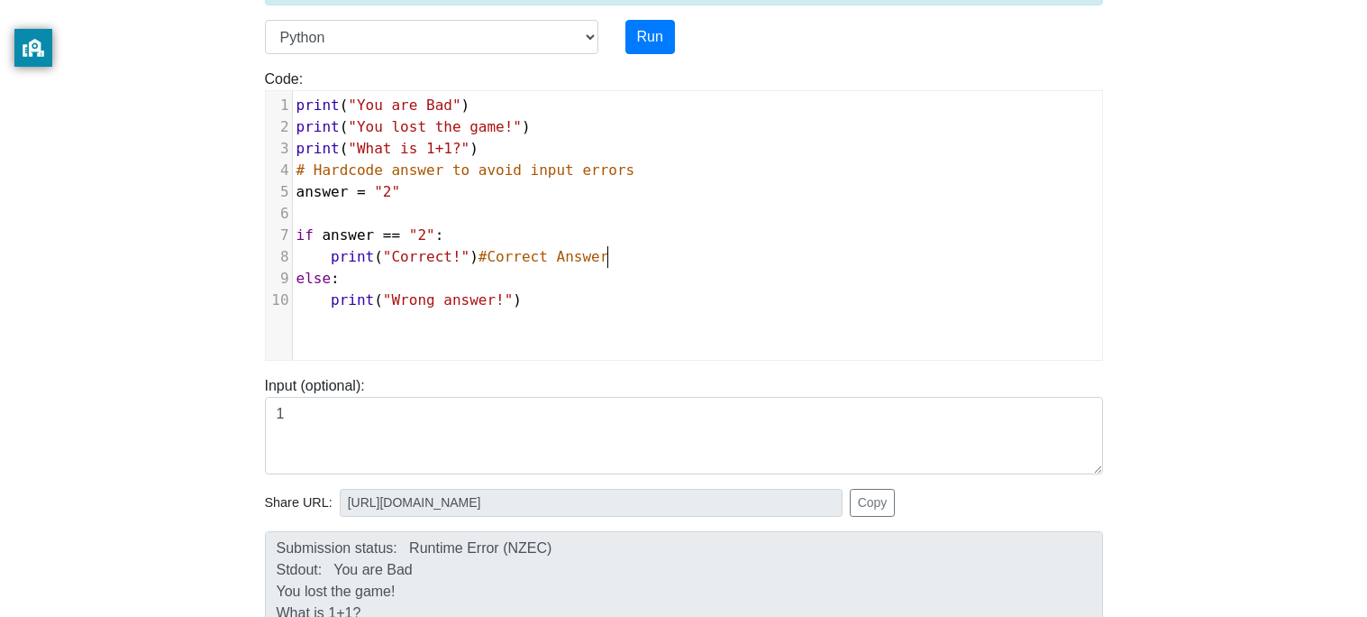
scroll to position [6, 69]
type textarea "W"
type textarea "#"
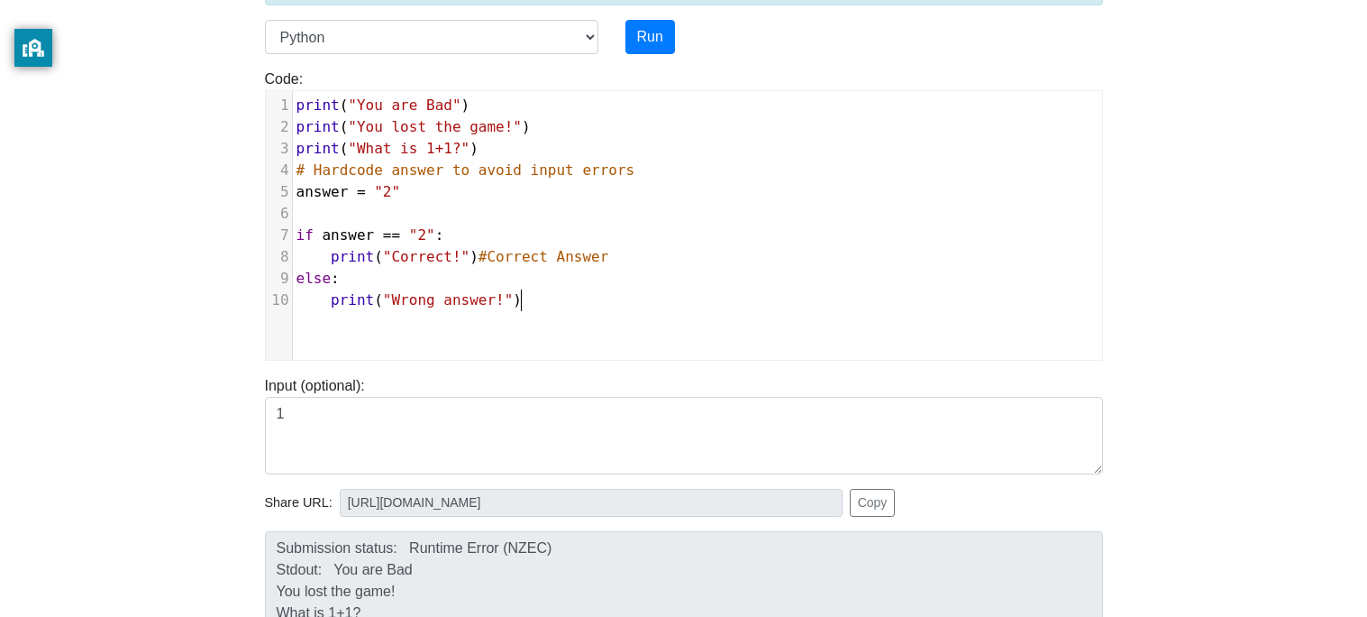
type textarea "@"
type textarea "#i"
type textarea "IF"
type textarea "Wrog="
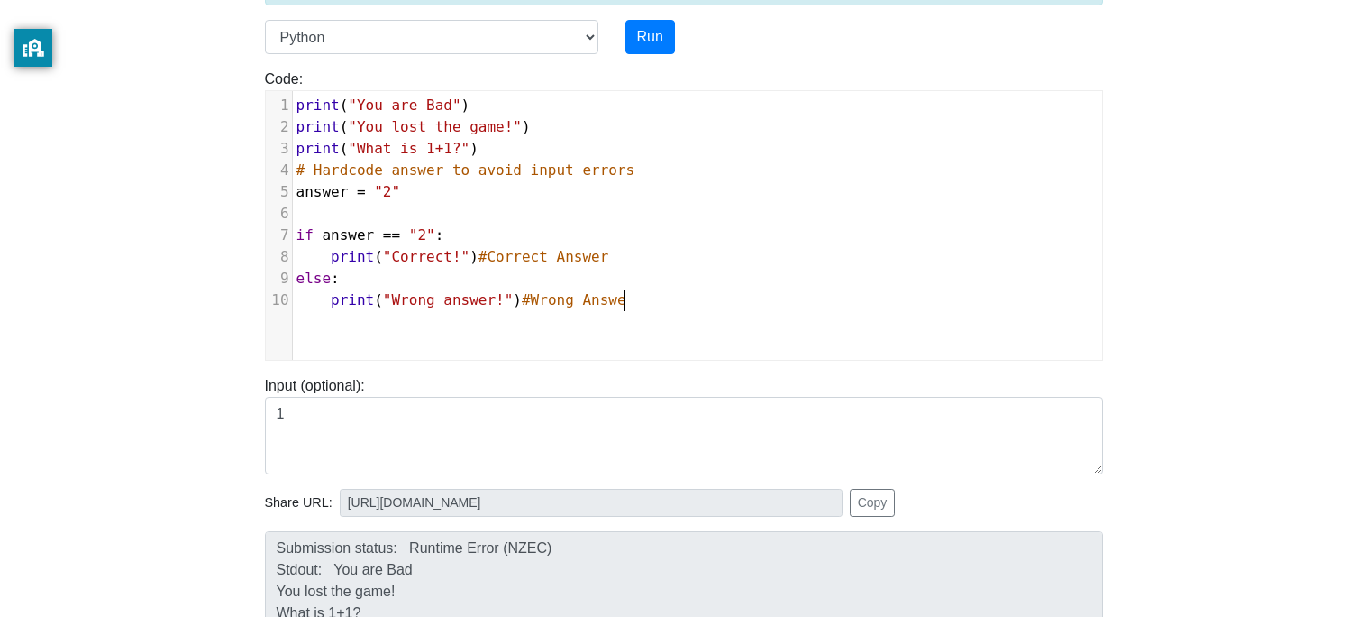
scroll to position [6, 77]
type textarea "ng Answer"
click at [647, 39] on button "Run" at bounding box center [651, 37] width 50 height 34
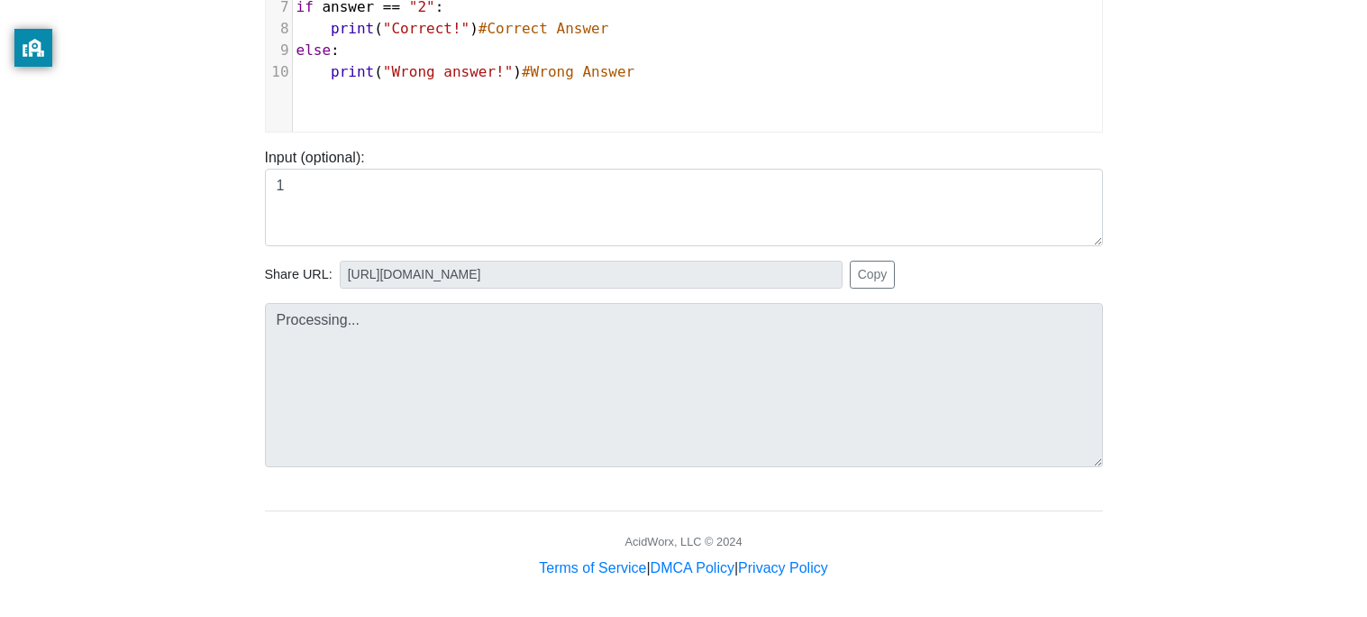
scroll to position [389, 0]
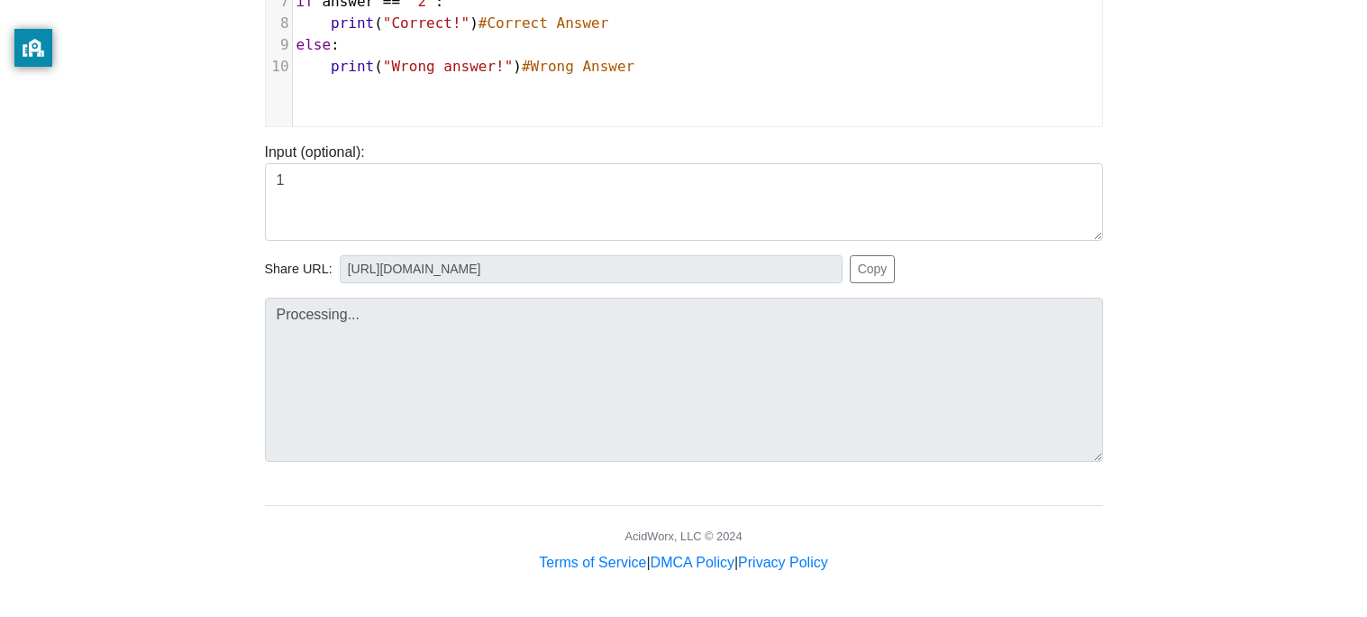
type input "https://codetester.io/runner?s=gVXBRyoQXQ"
type textarea "Stdout: You are Bad You lost the game! What is 1+1? Correct!"
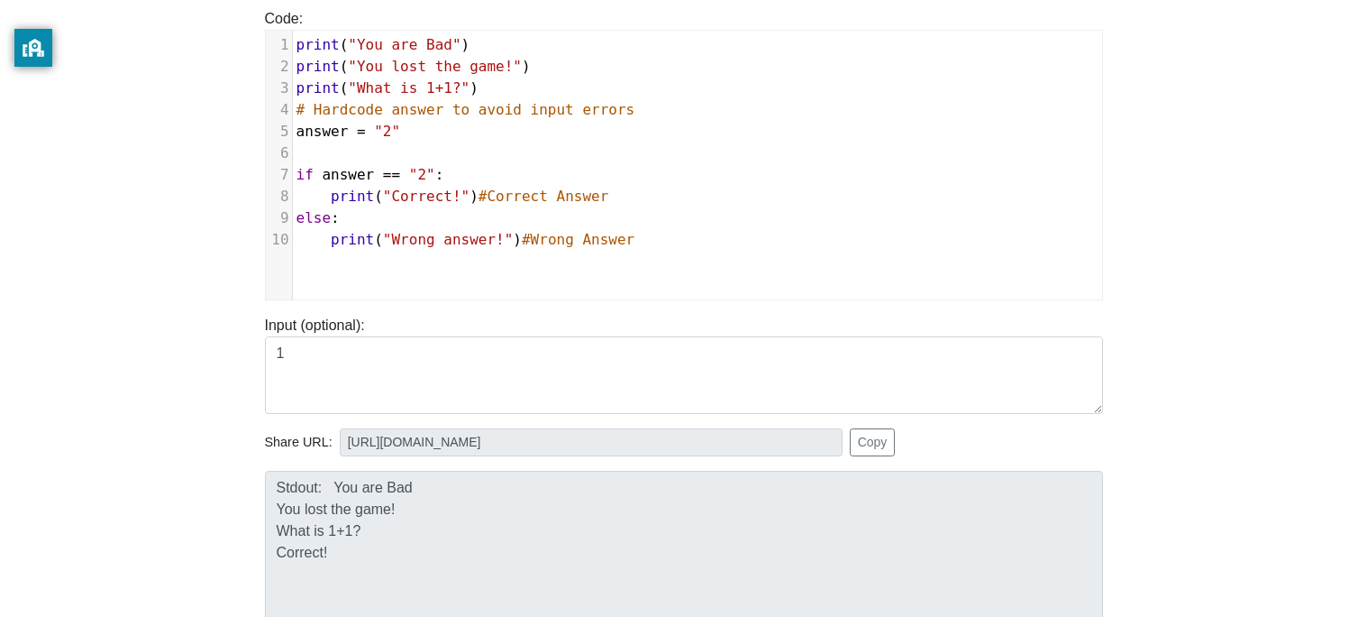
scroll to position [216, 0]
click at [487, 116] on pre "# Hardcode answer to avoid input errors" at bounding box center [697, 109] width 809 height 22
click at [488, 120] on pre "answer = "2"" at bounding box center [697, 131] width 809 height 22
click at [424, 304] on div "Input (optional): 1" at bounding box center [683, 356] width 865 height 114
click at [644, 244] on pre "print ( "Wrong answer!" ) #Wrong Answer" at bounding box center [697, 239] width 809 height 22
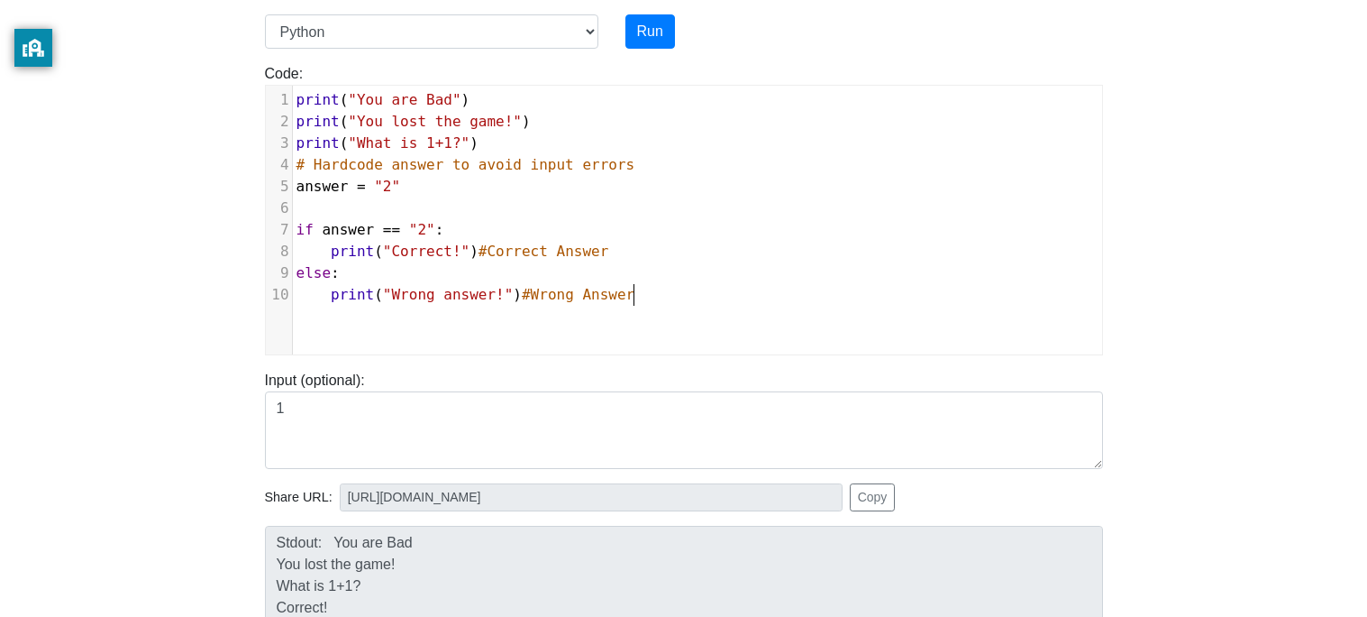
scroll to position [165, 0]
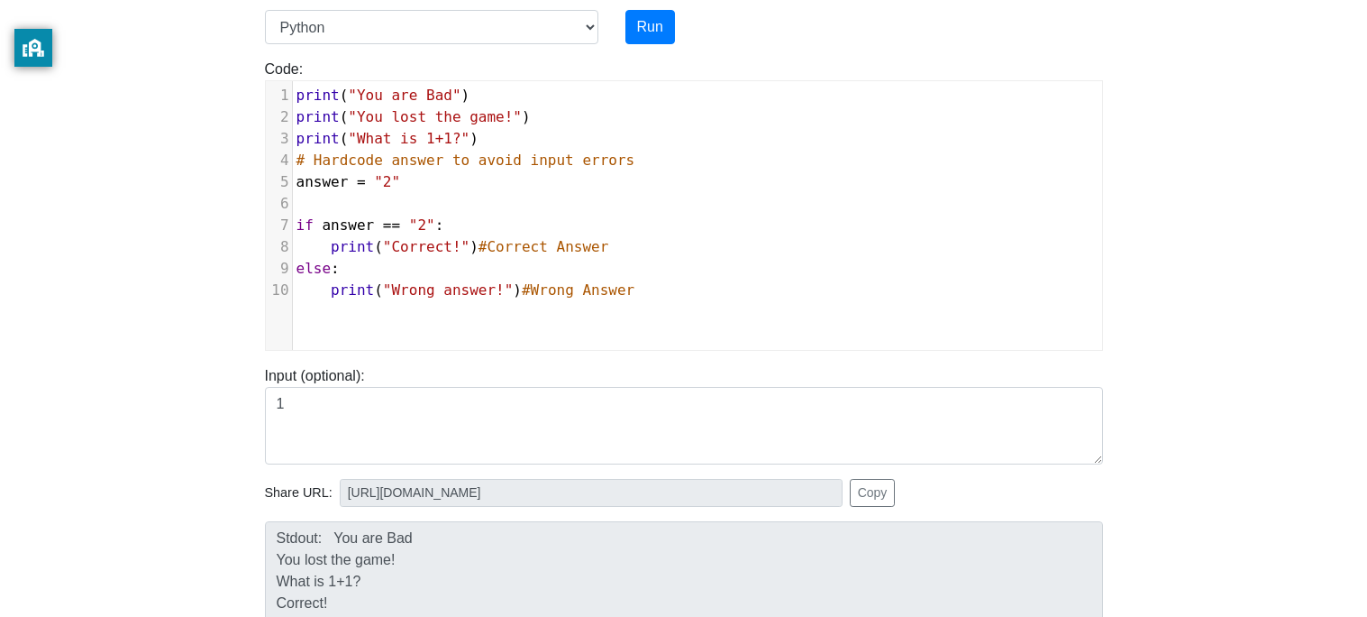
click at [352, 178] on span "answer = "2"" at bounding box center [349, 181] width 105 height 17
click at [668, 150] on pre "# Hardcode answer to avoid input errors" at bounding box center [697, 161] width 809 height 22
click at [668, 156] on pre "# Hardcode answer to avoid input errors" at bounding box center [697, 161] width 809 height 22
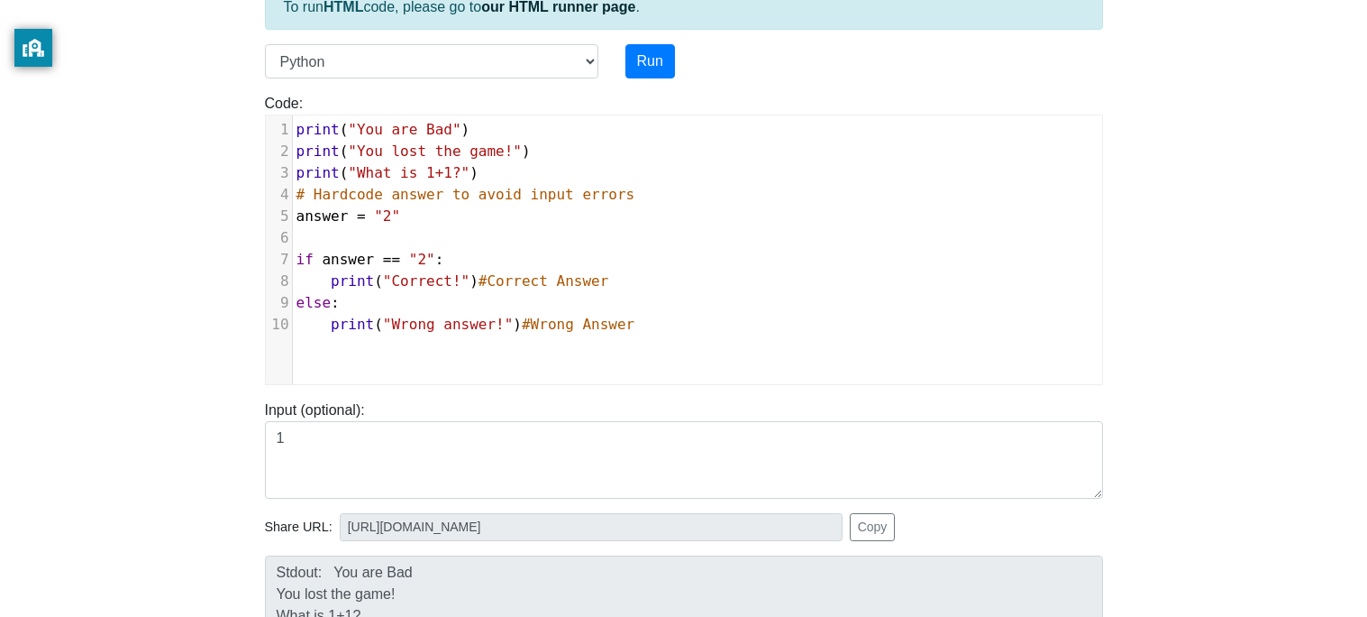
scroll to position [128, 0]
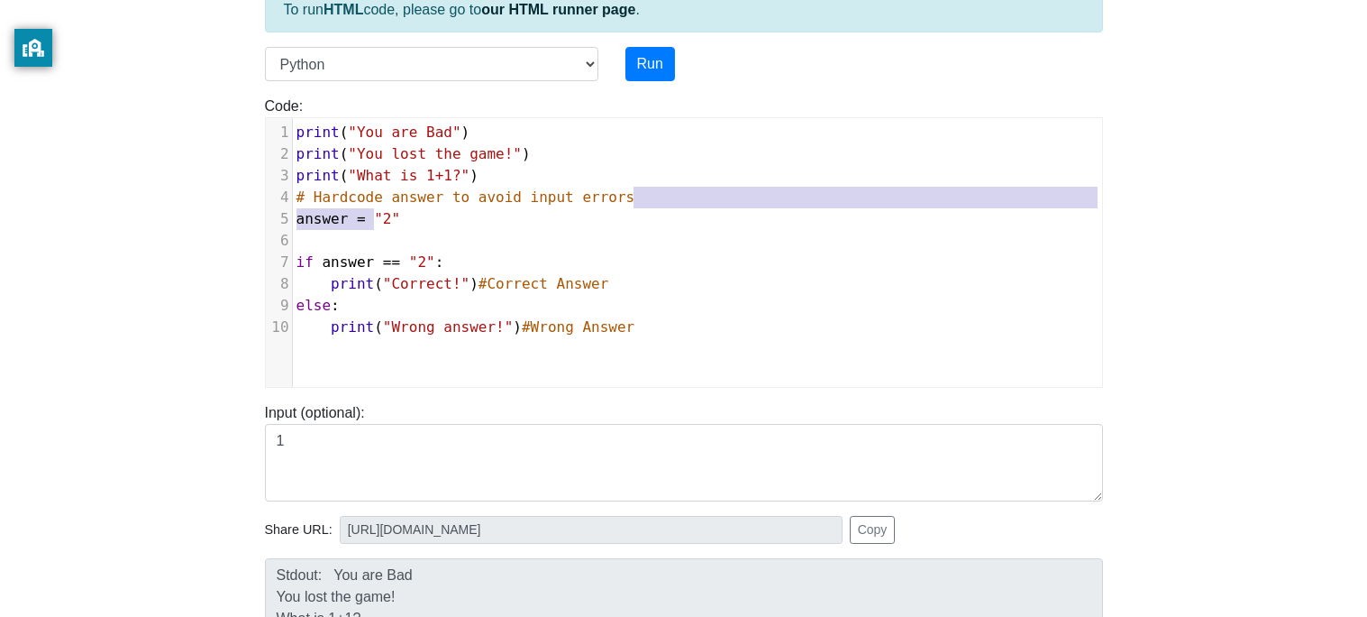
type textarea "a"
type textarea "# Hardcode answer to avoid input errors"
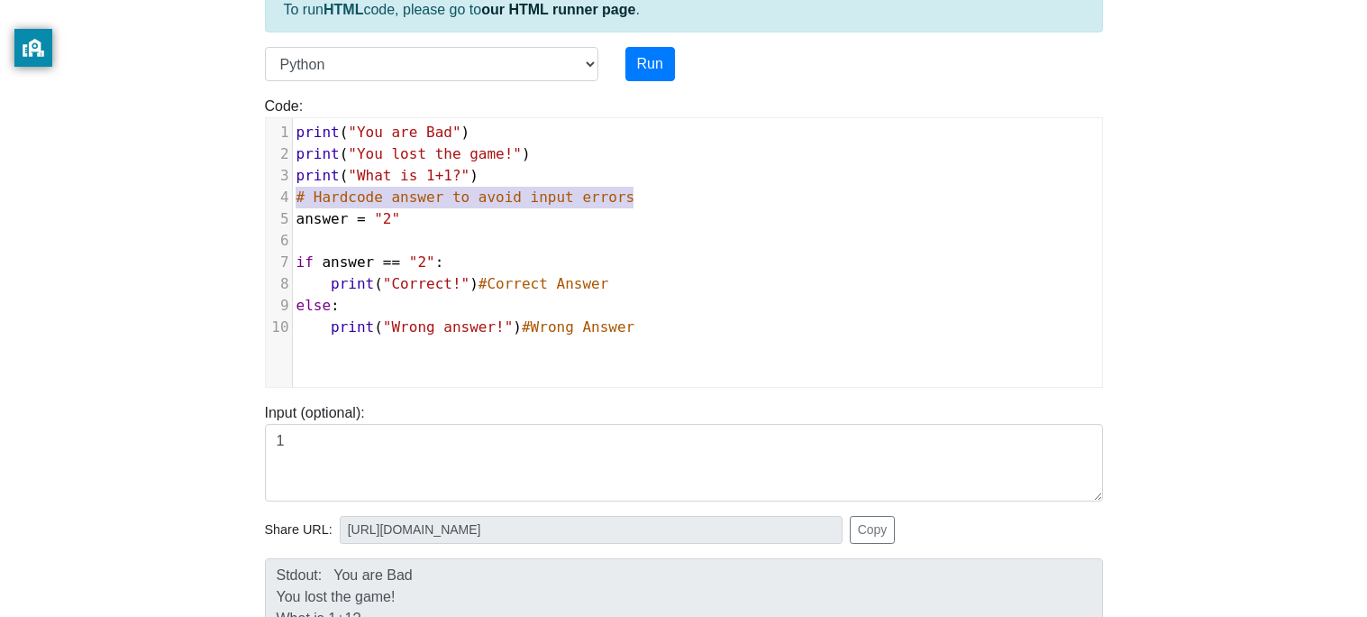
drag, startPoint x: 636, startPoint y: 200, endPoint x: 288, endPoint y: 193, distance: 348.9
click at [293, 193] on div "4 # Hardcode answer to avoid input errors" at bounding box center [697, 198] width 809 height 22
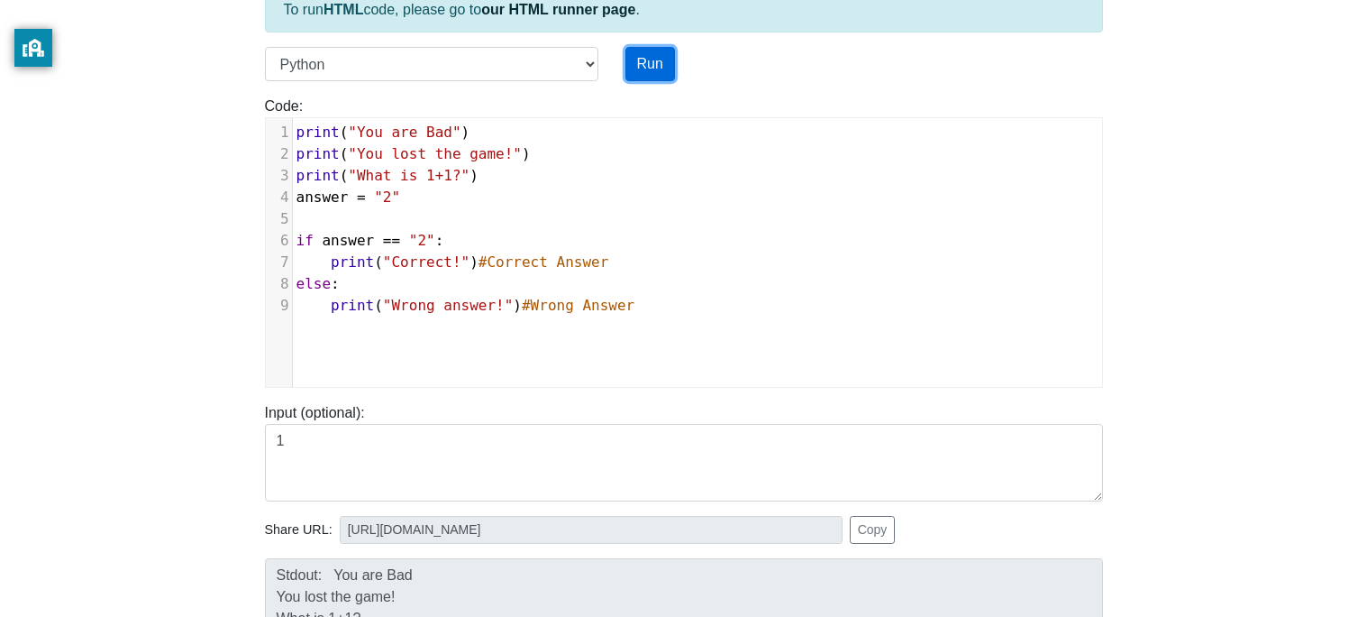
click at [664, 52] on button "Run" at bounding box center [651, 64] width 50 height 34
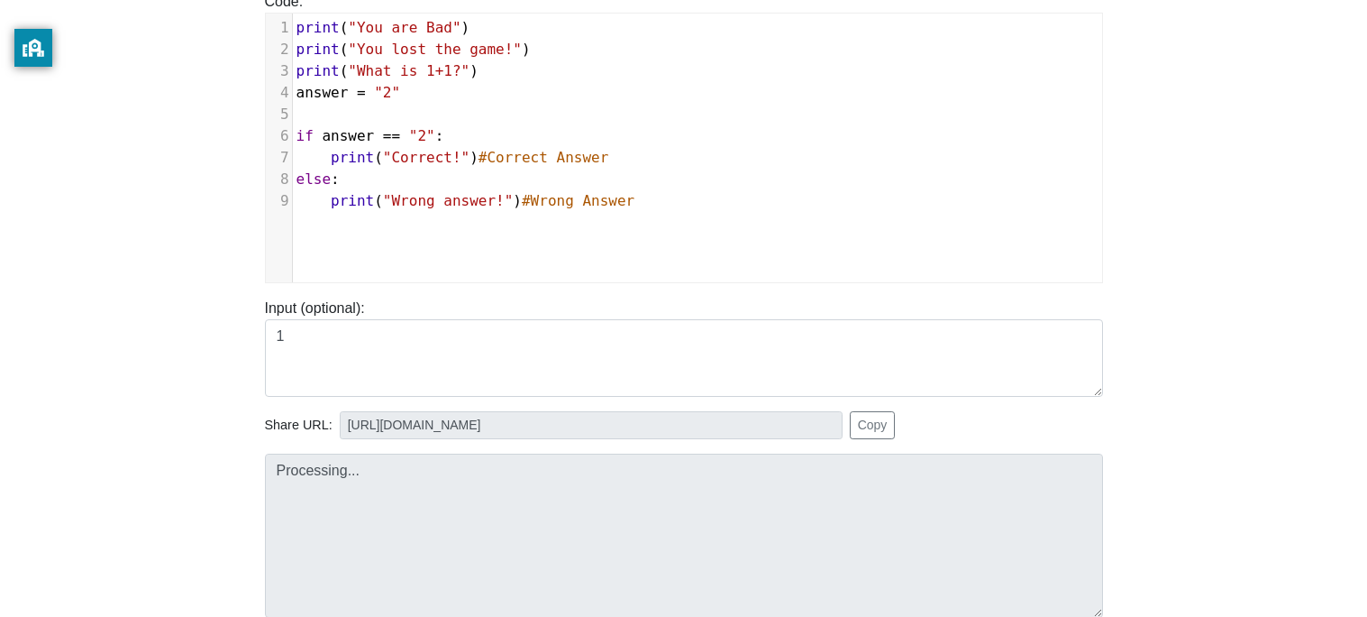
scroll to position [232, 0]
type input "https://codetester.io/runner?s=Axzb3ZjPWJ"
type textarea "Stdout: You are Bad You lost the game! What is 1+1? Correct!"
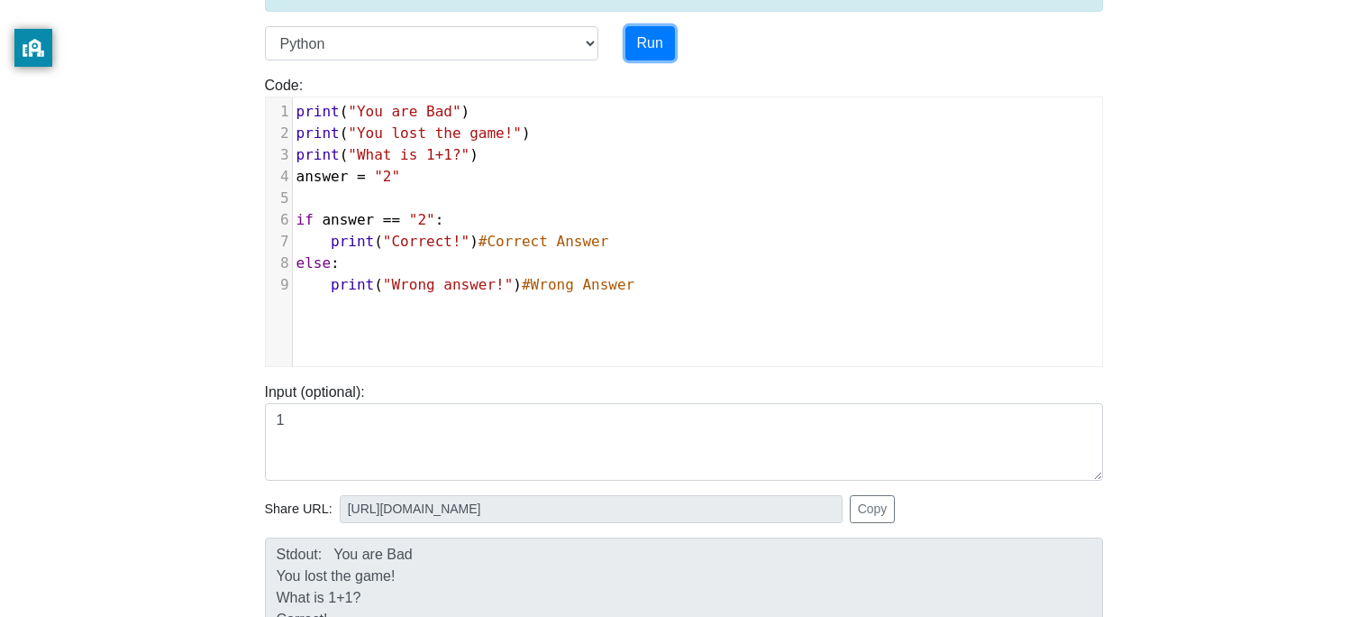
scroll to position [148, 0]
click at [299, 219] on span "if" at bounding box center [305, 220] width 17 height 17
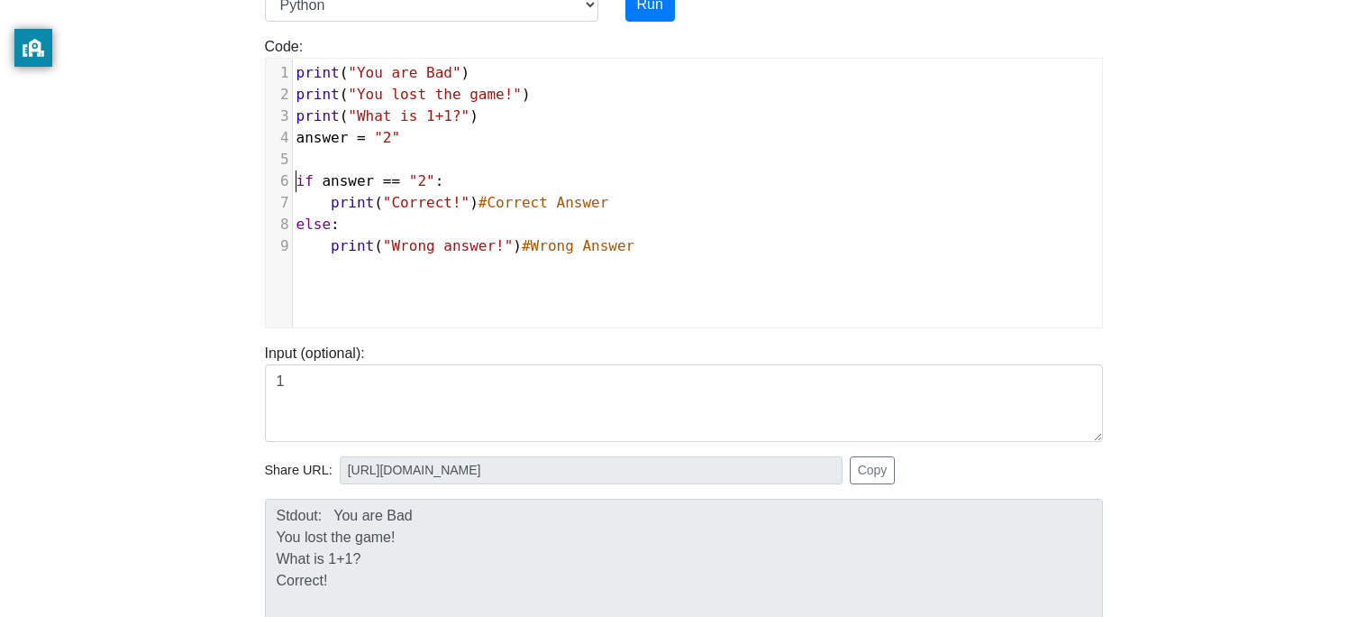
scroll to position [188, 0]
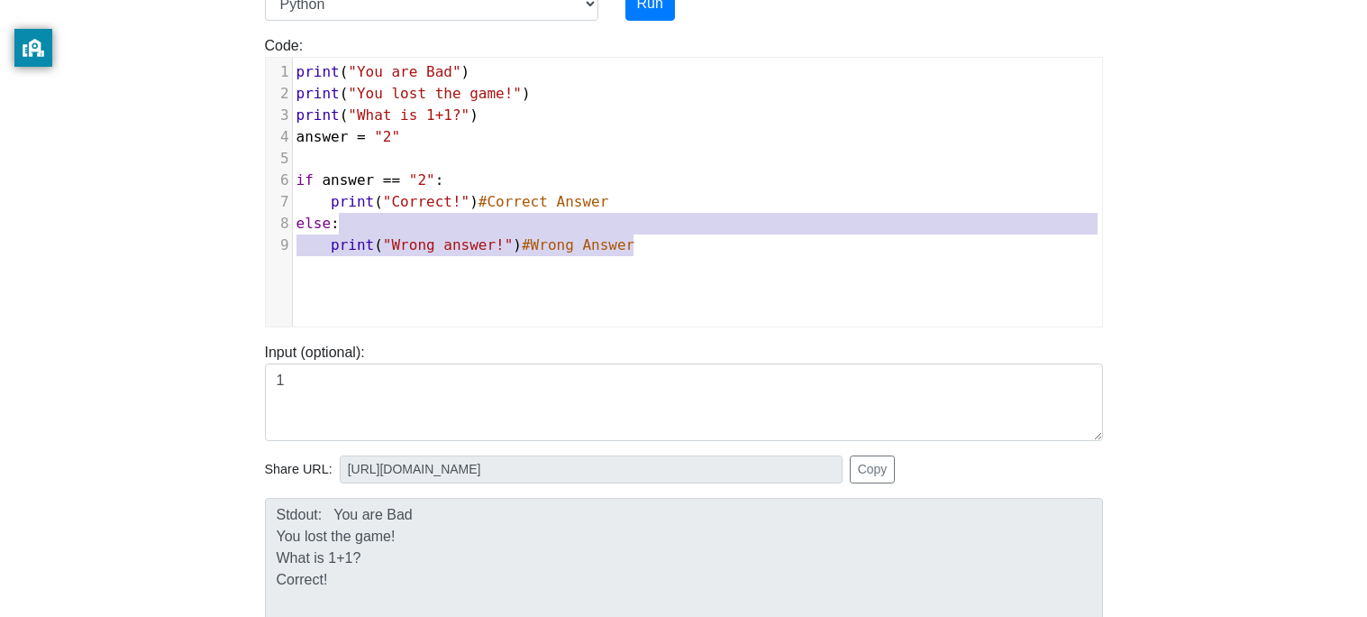
drag, startPoint x: 690, startPoint y: 239, endPoint x: 466, endPoint y: 142, distance: 243.4
click at [466, 142] on div "1 print ( "You are Bad" ) 2 print ( "You lost the game!" ) 3 print ( "What is 1…" at bounding box center [697, 158] width 809 height 195
type textarea "if answer == "2": print("Correct!")#Correct Answer else: print("Wrong answer!")…"
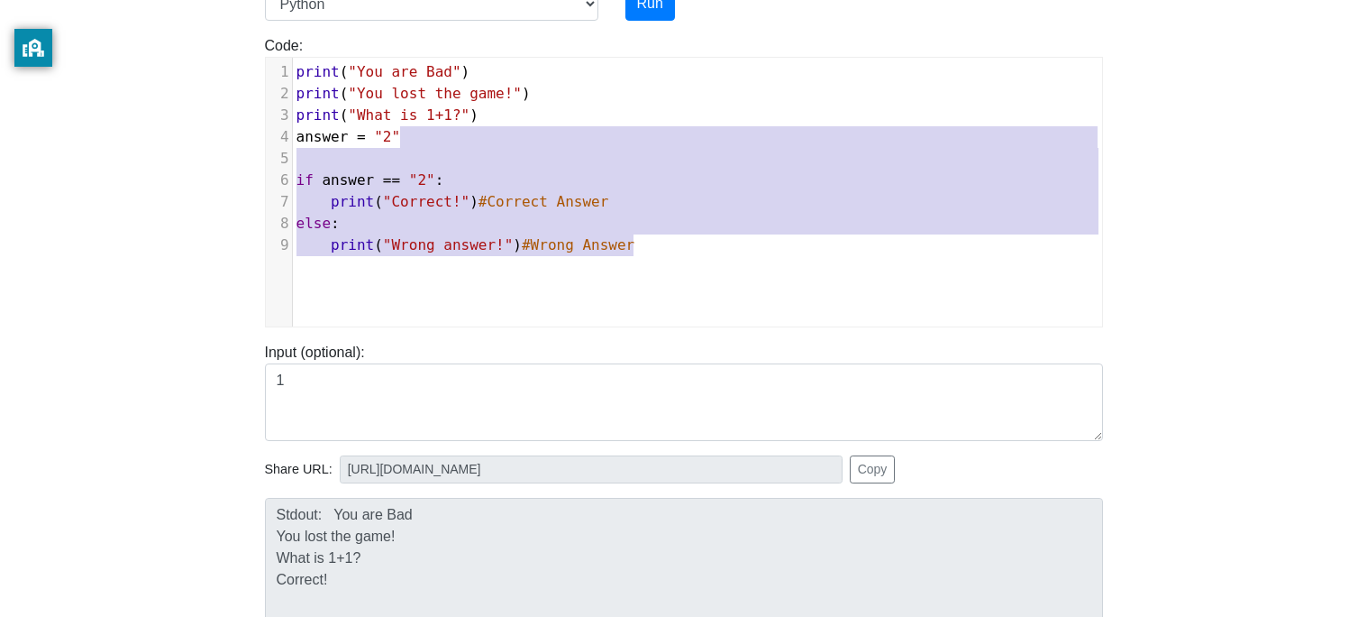
click at [511, 164] on pre "​" at bounding box center [697, 159] width 809 height 22
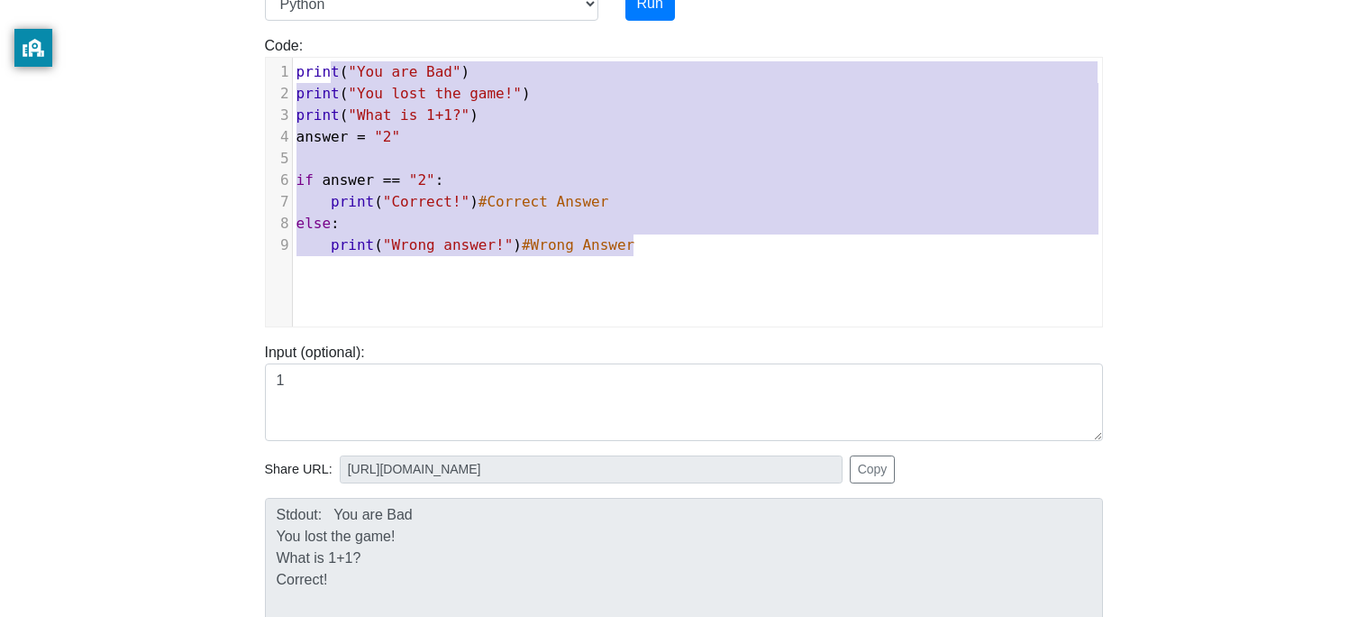
type textarea "print("You are Bad") print("You lost the game!") print("What is 1+1?") answer =…"
drag, startPoint x: 638, startPoint y: 251, endPoint x: 260, endPoint y: 17, distance: 444.5
click at [260, 17] on div "To run HTML code, please go to our HTML runner page . Language C C++ Go Java Ja…" at bounding box center [683, 331] width 865 height 883
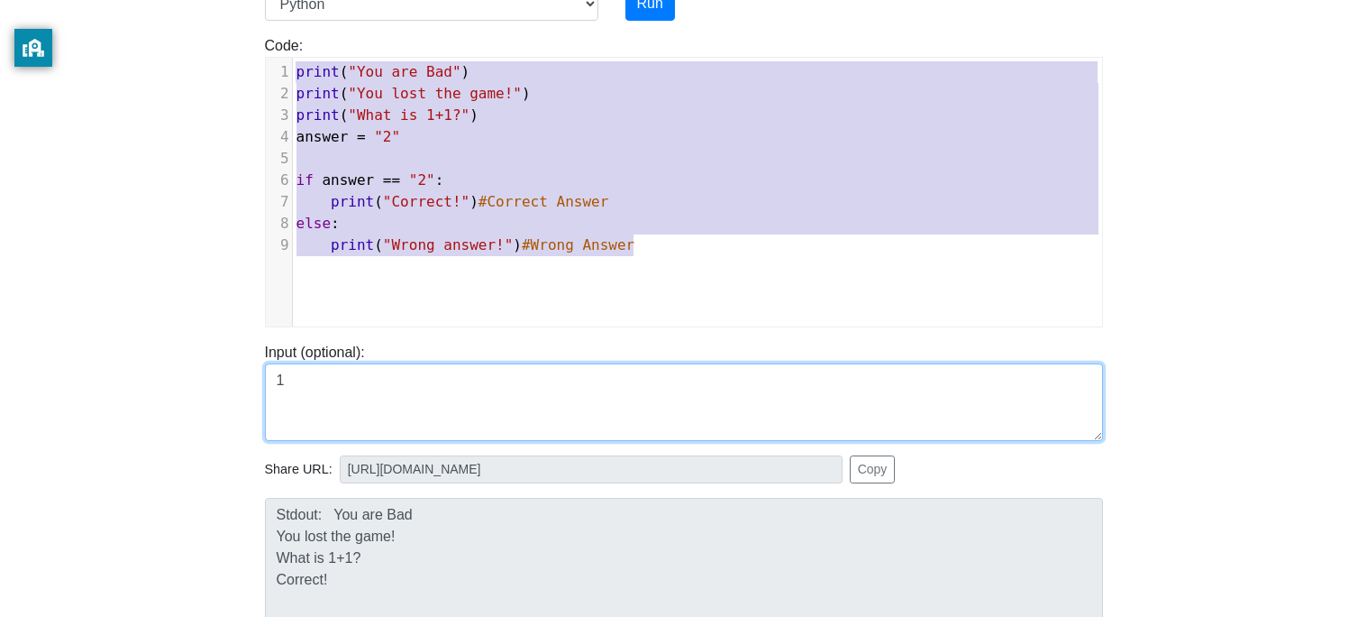
click at [671, 388] on textarea "1" at bounding box center [684, 402] width 838 height 78
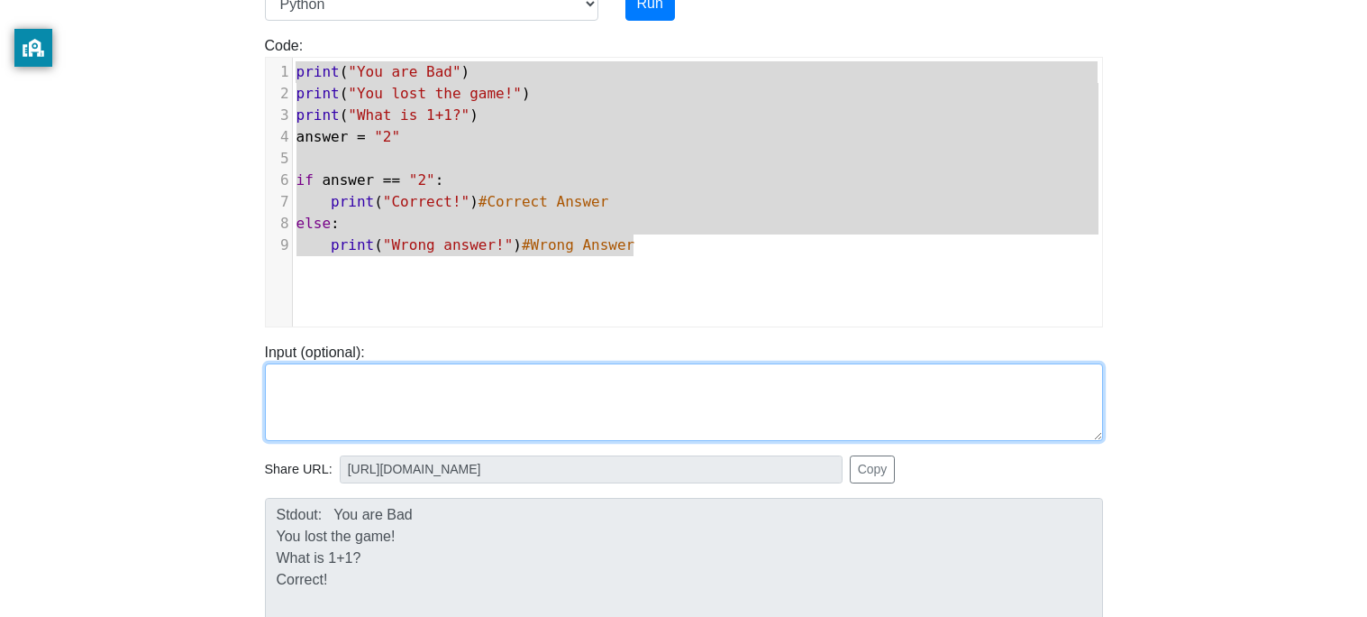
paste textarea "print("You are Bad") print("You lost the game!") print("What is 1+1?") answer =…"
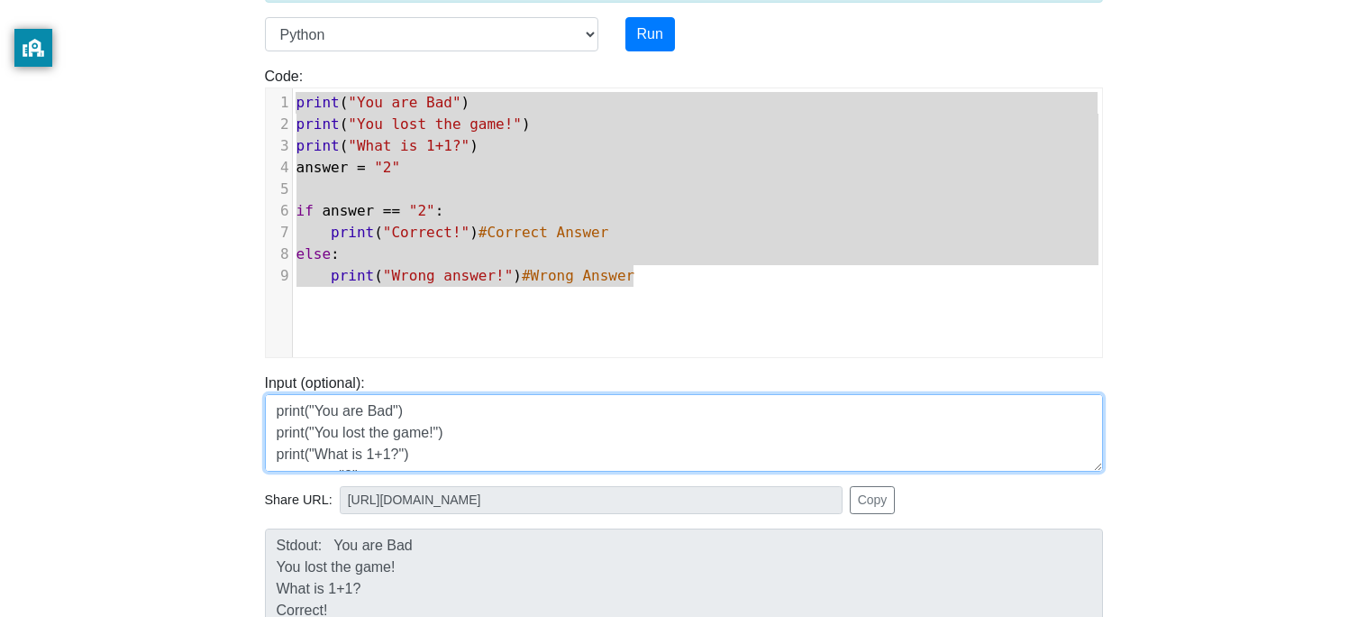
scroll to position [122, 0]
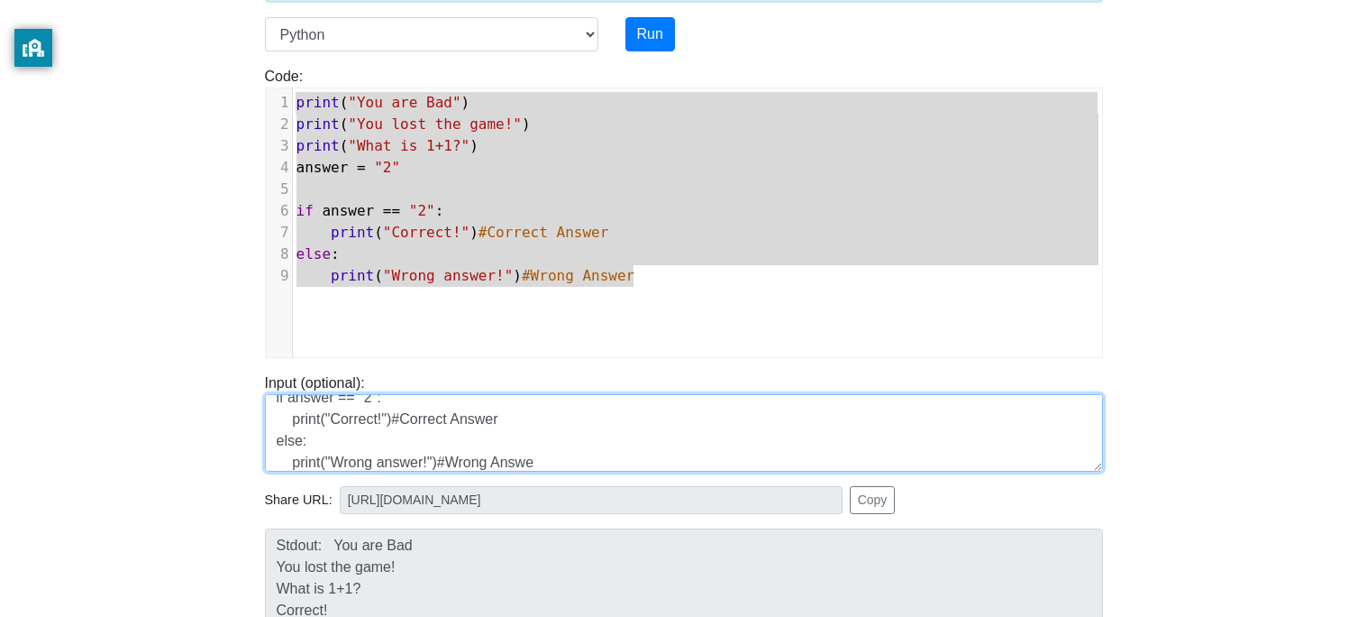
drag, startPoint x: 615, startPoint y: 451, endPoint x: 252, endPoint y: 429, distance: 363.0
click at [252, 429] on div "Input (optional): print("You are Bad") print("You lost the game!") print("What …" at bounding box center [683, 421] width 865 height 99
type textarea "print("You are Bad") print("You lost the game!") print("What is 1+1?") answer =…"
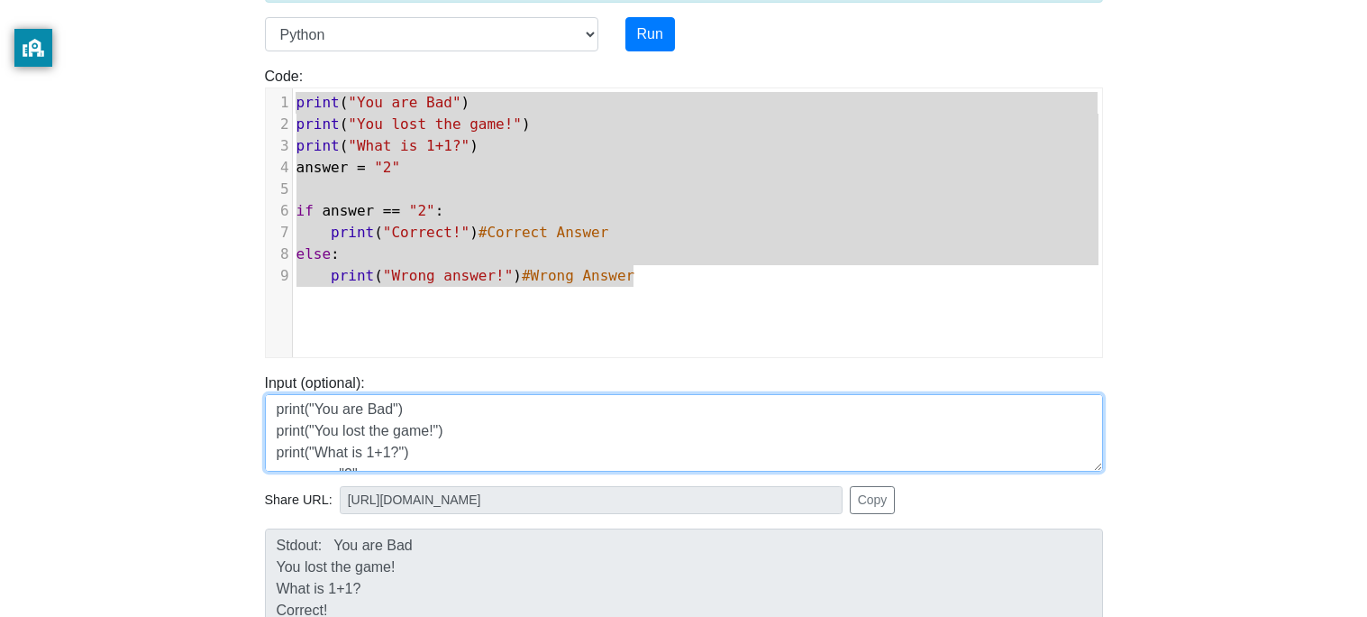
drag, startPoint x: 535, startPoint y: 463, endPoint x: 178, endPoint y: 395, distance: 364.3
click at [178, 395] on body "CodeTester Assessment Tool Widget Contact Login To run HTML code, please go to …" at bounding box center [683, 323] width 1367 height 962
paste textarea "print("You are Bad") print("You lost the game!") print("What is 1+1?") answer =…"
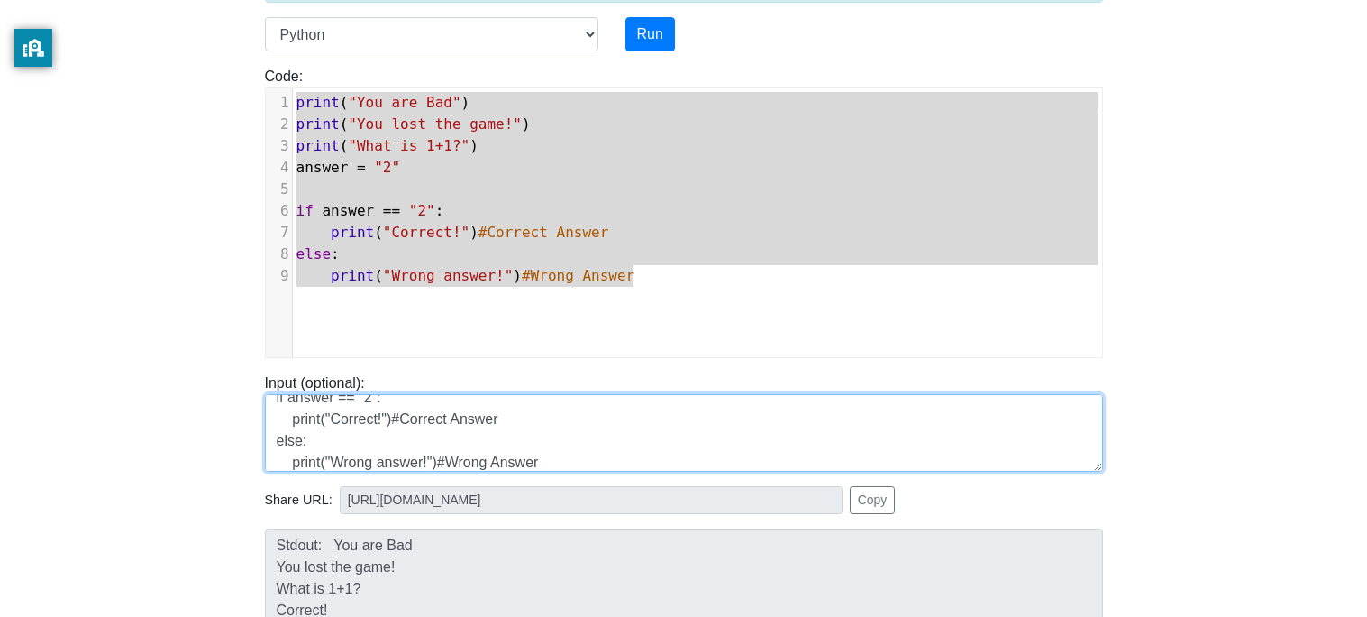
scroll to position [129, 0]
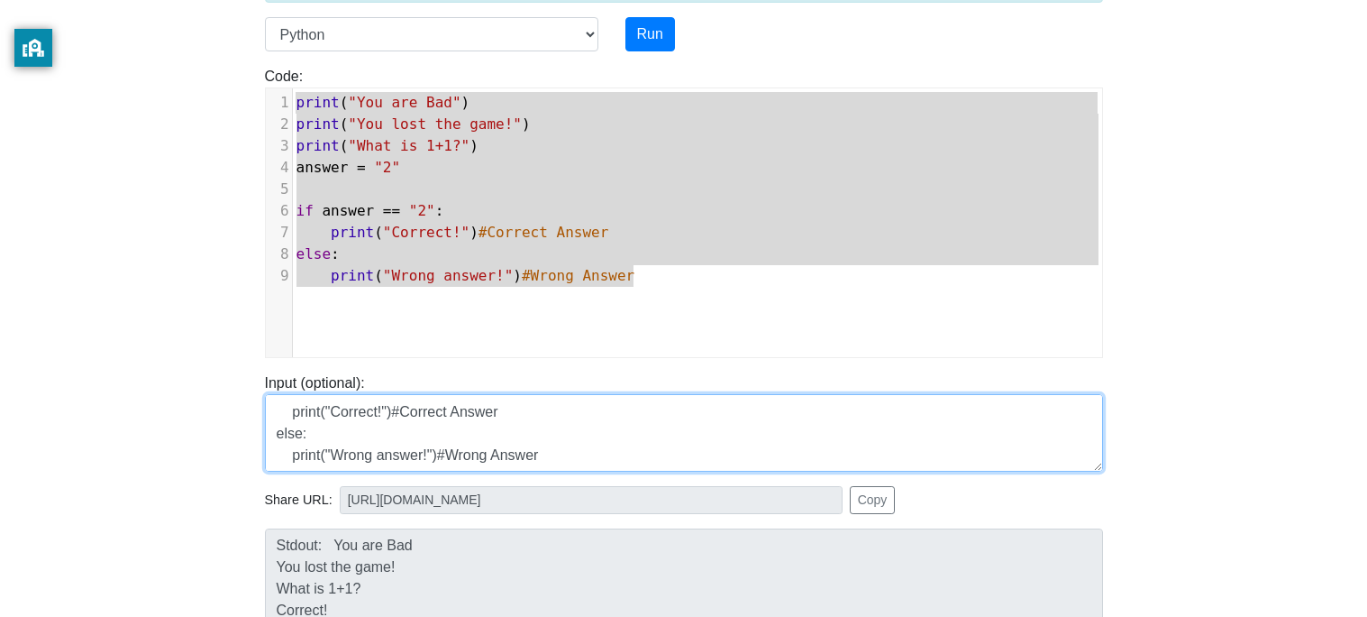
type textarea "print("You are Bad") print("You lost the game!") print("What is 1+1?") answer =…"
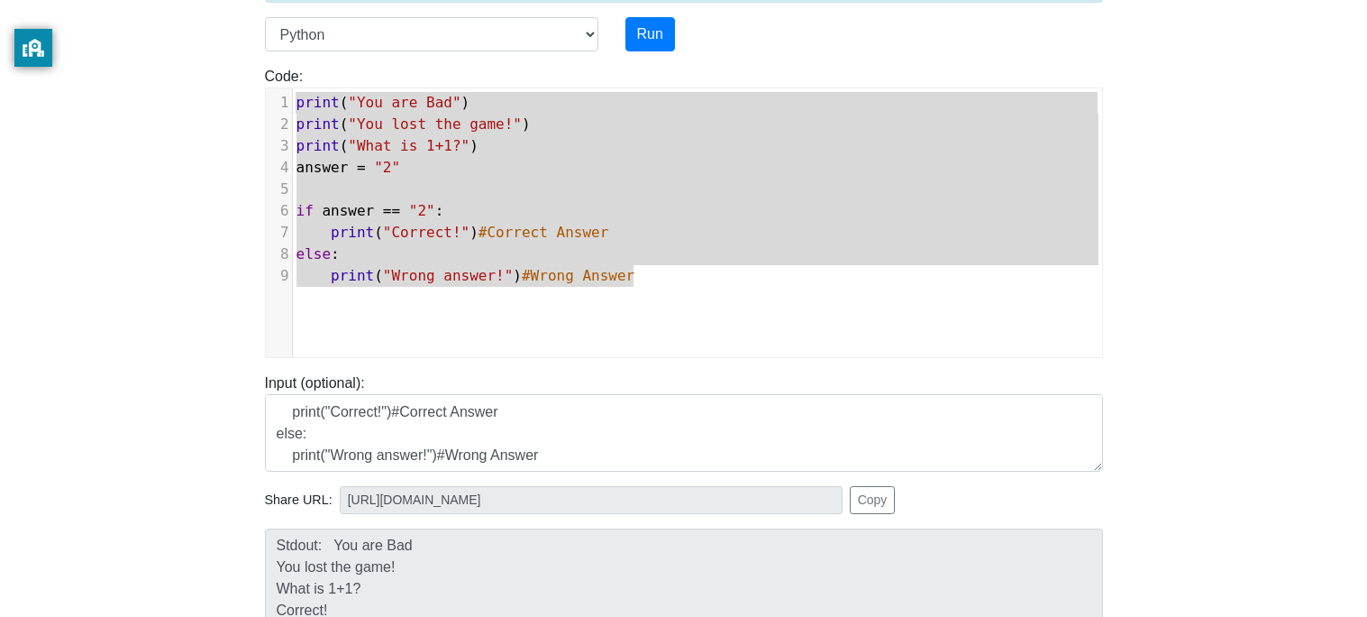
click at [662, 231] on pre "print ( "Correct!" ) #Correct Answer" at bounding box center [697, 233] width 809 height 22
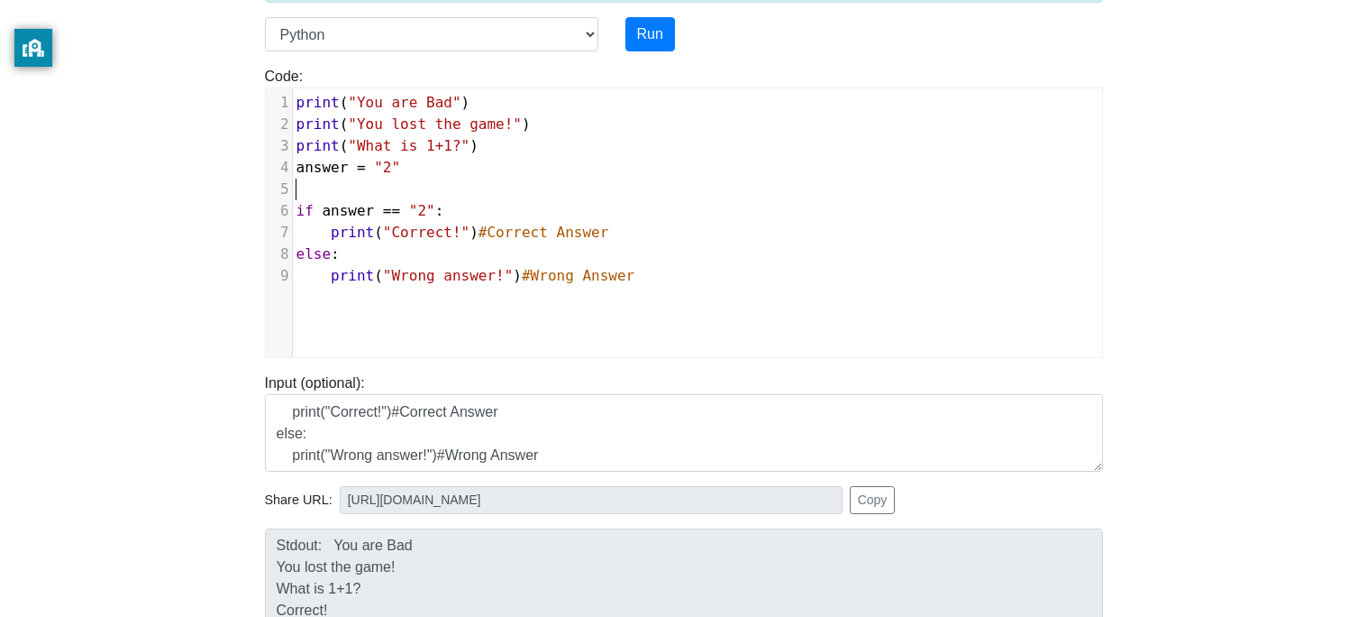
click at [310, 185] on pre "​" at bounding box center [697, 189] width 809 height 22
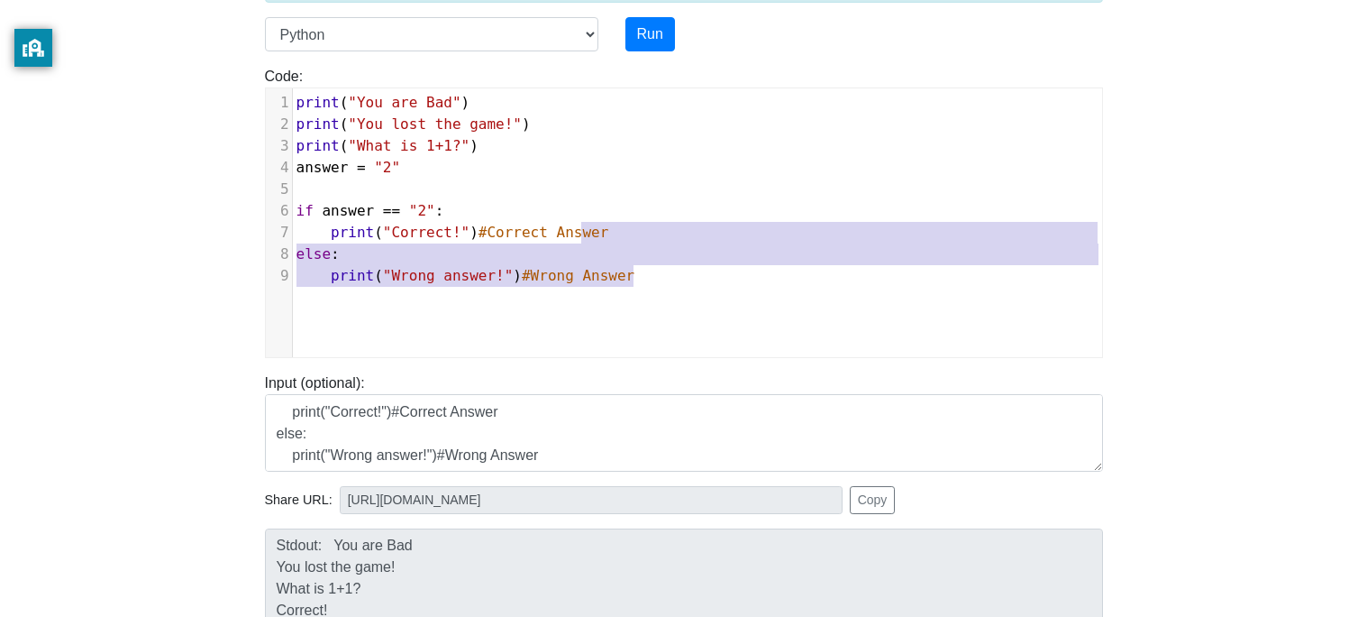
type textarea "print("Correct!")#Correct Answer else: print("Wrong answer!")#Wrong Answer"
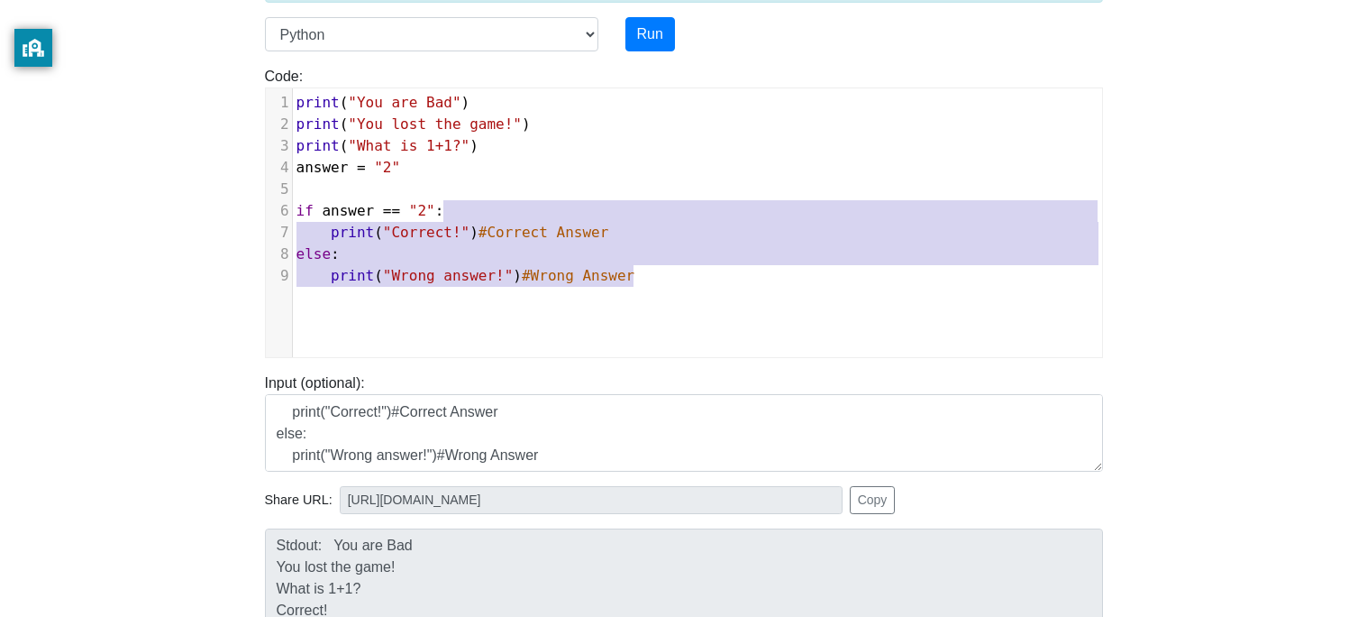
drag, startPoint x: 679, startPoint y: 292, endPoint x: 498, endPoint y: 219, distance: 195.3
click at [498, 219] on div "x 10 9 1 print ( "You are Bad" ) 2 print ( "You lost the game!" ) 3 print ( "Wh…" at bounding box center [697, 236] width 863 height 296
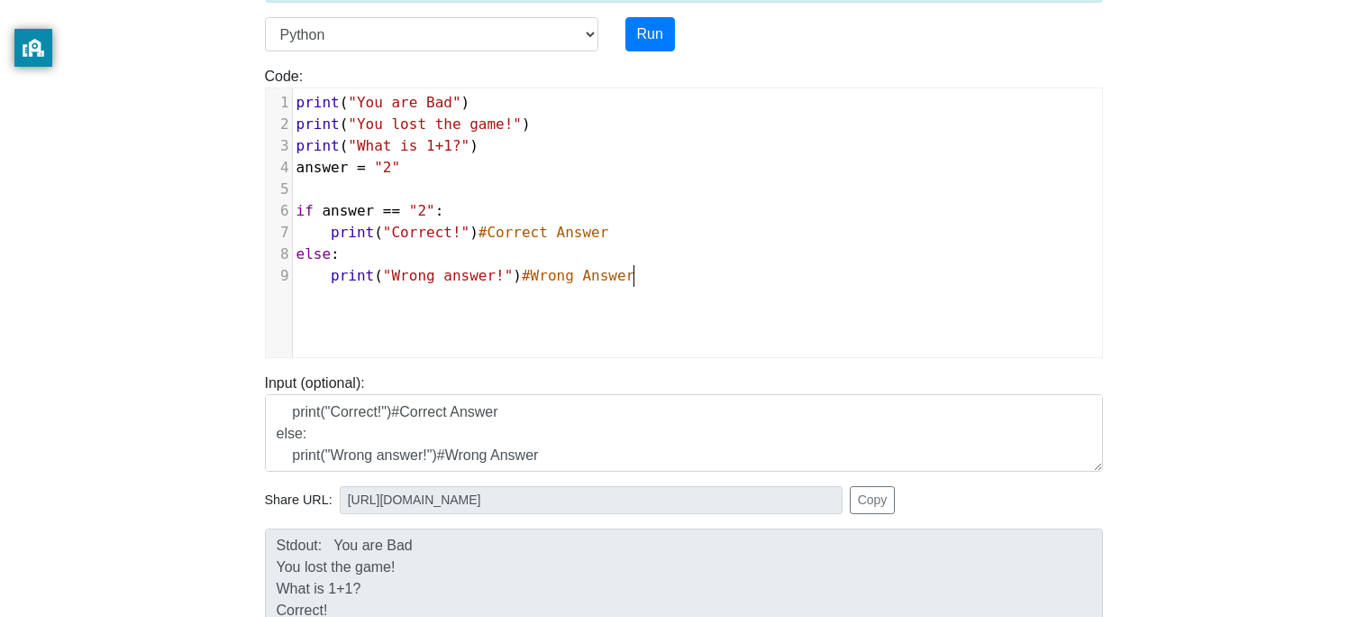
click at [701, 280] on pre "print ( "Wrong answer!" ) #Wrong Answer" at bounding box center [697, 276] width 809 height 22
type textarea "print("You are Bad") print("You lost the game!") print("What is 1+1?") answer =…"
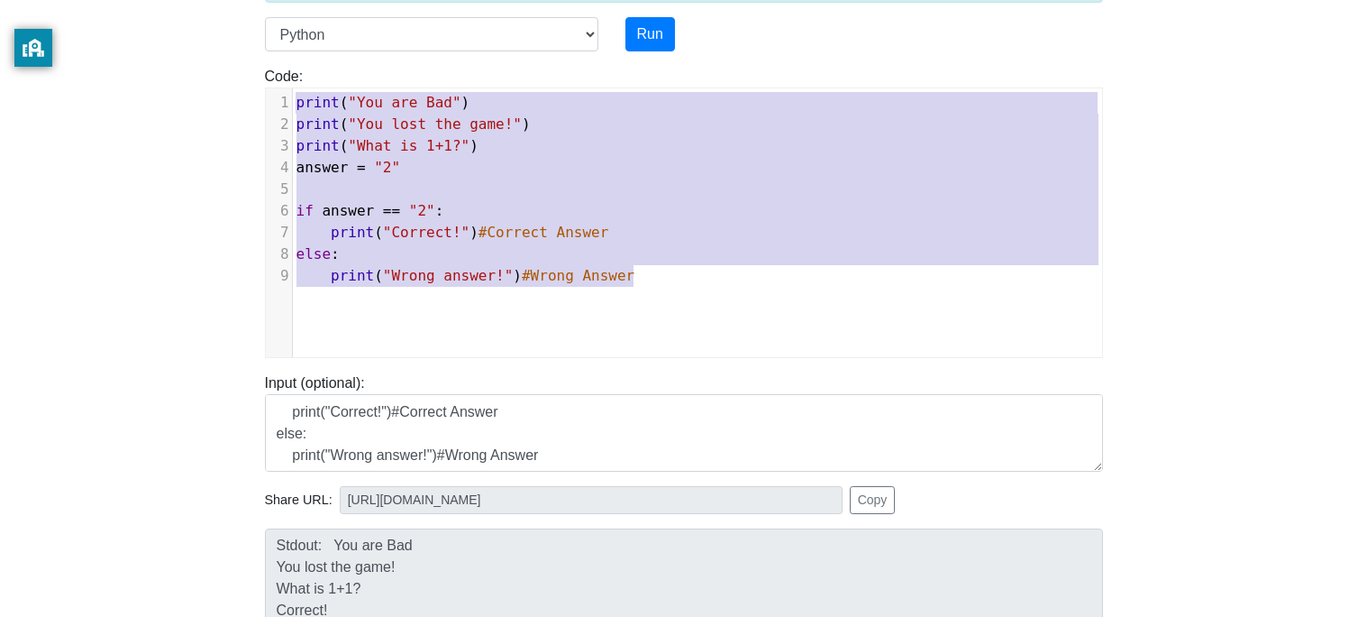
drag, startPoint x: 701, startPoint y: 281, endPoint x: 302, endPoint y: 63, distance: 455.0
click at [302, 63] on div "Code: print('hello') print("You are Bad") print("You lost the game!") print("Wh…" at bounding box center [683, 204] width 865 height 306
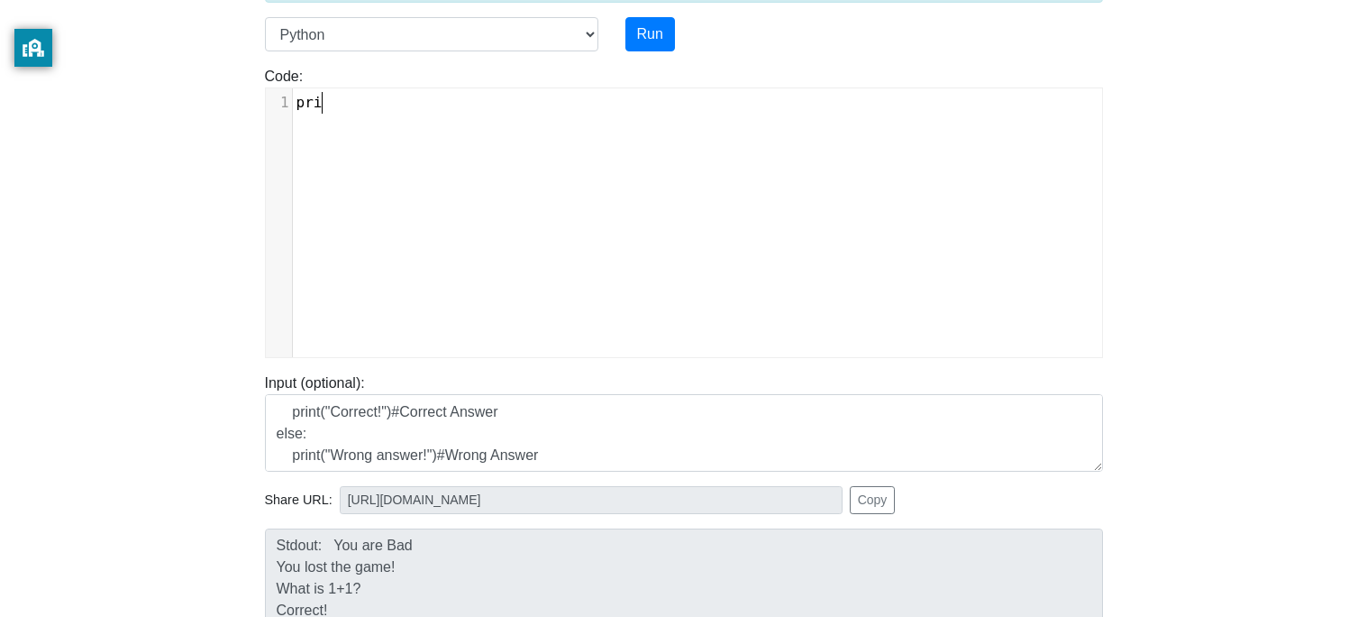
type textarea "prit"
type textarea "nt()"
type textarea """"
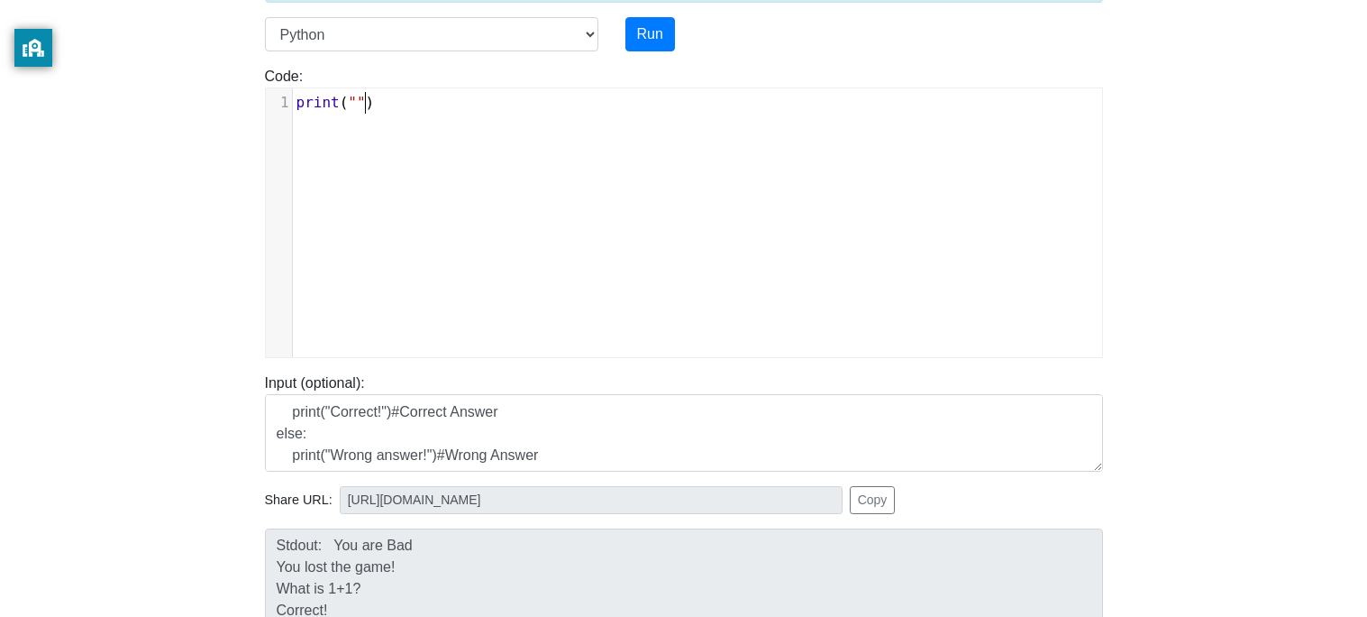
scroll to position [6, 15]
type textarea "Answer This QUest"
type textarea "uesi"
type textarea "tion"
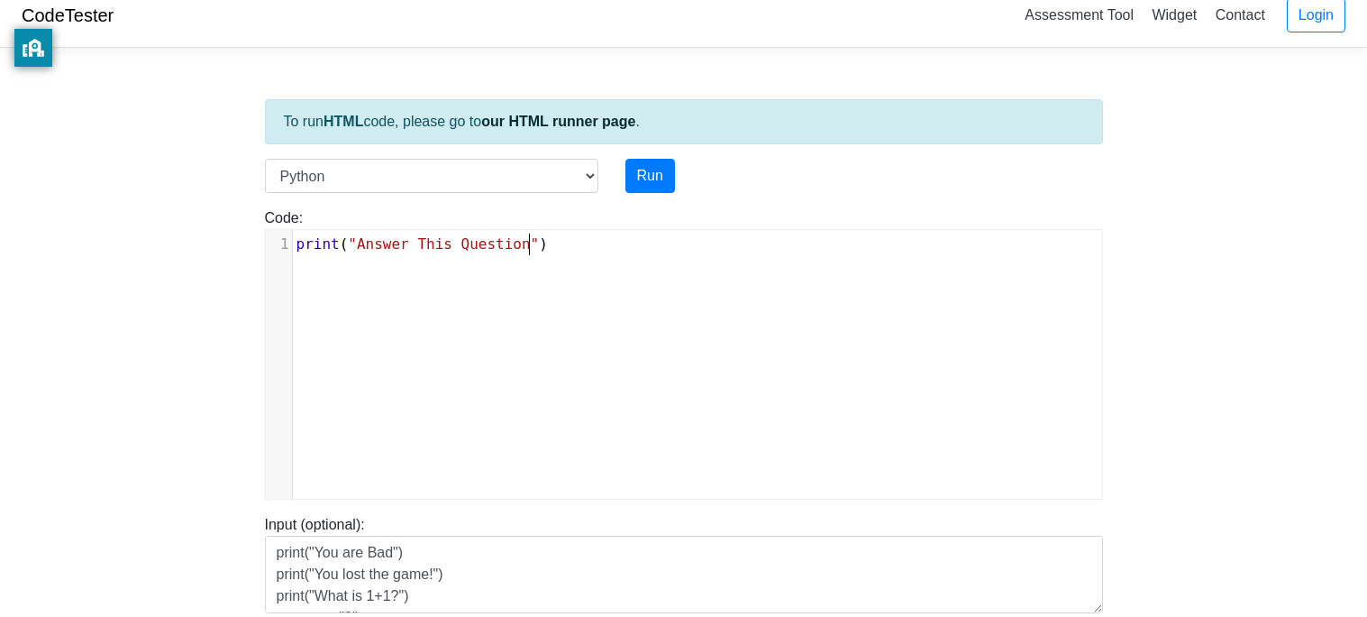
scroll to position [19, 0]
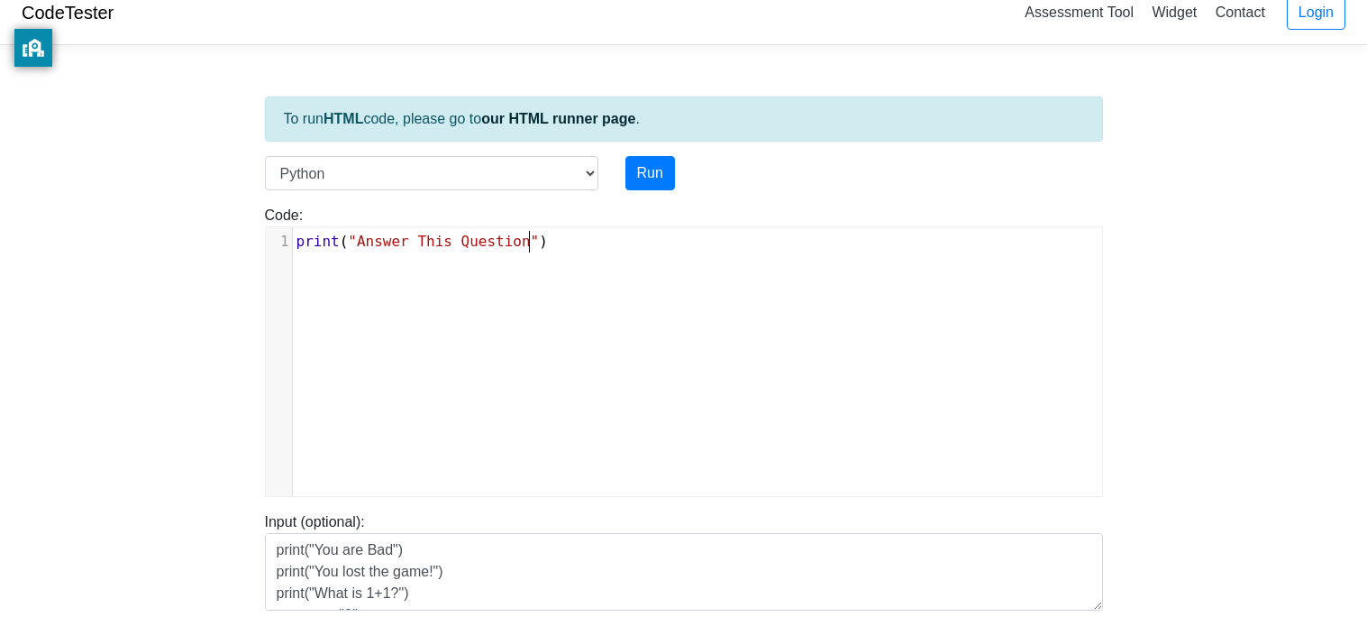
click at [617, 243] on pre "print ( "Answer This Question" )" at bounding box center [697, 242] width 809 height 22
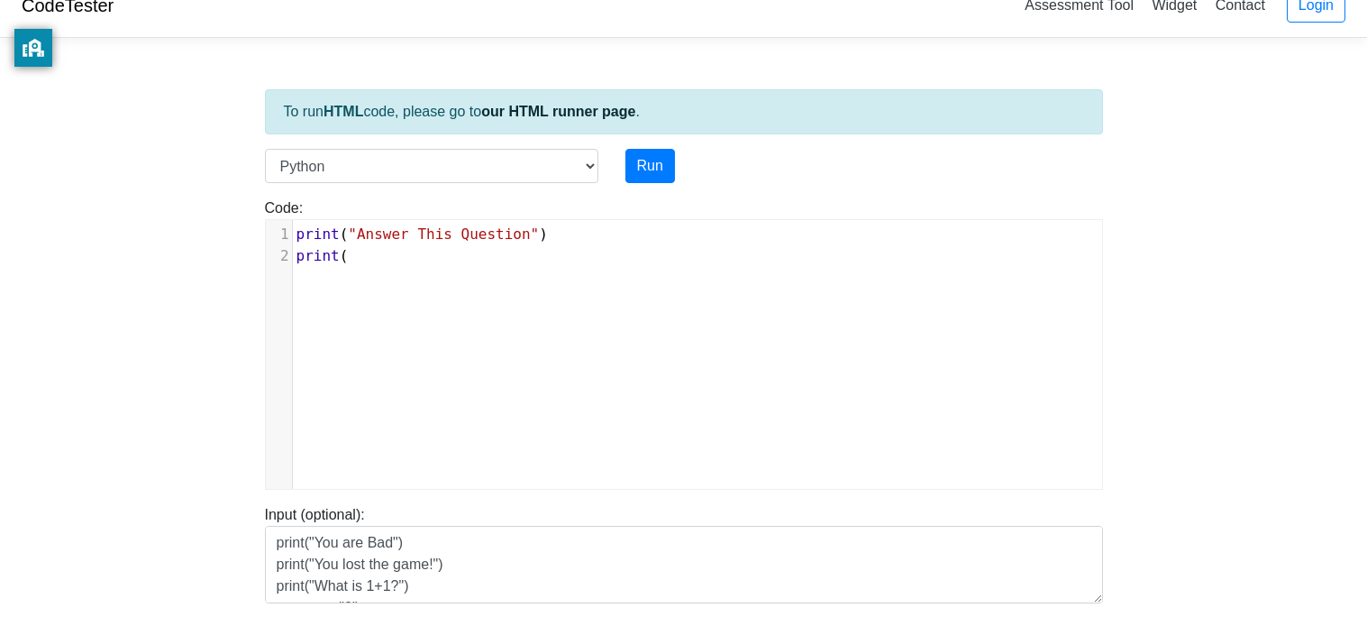
type textarea "print()"
type textarea """"
type textarea "1"
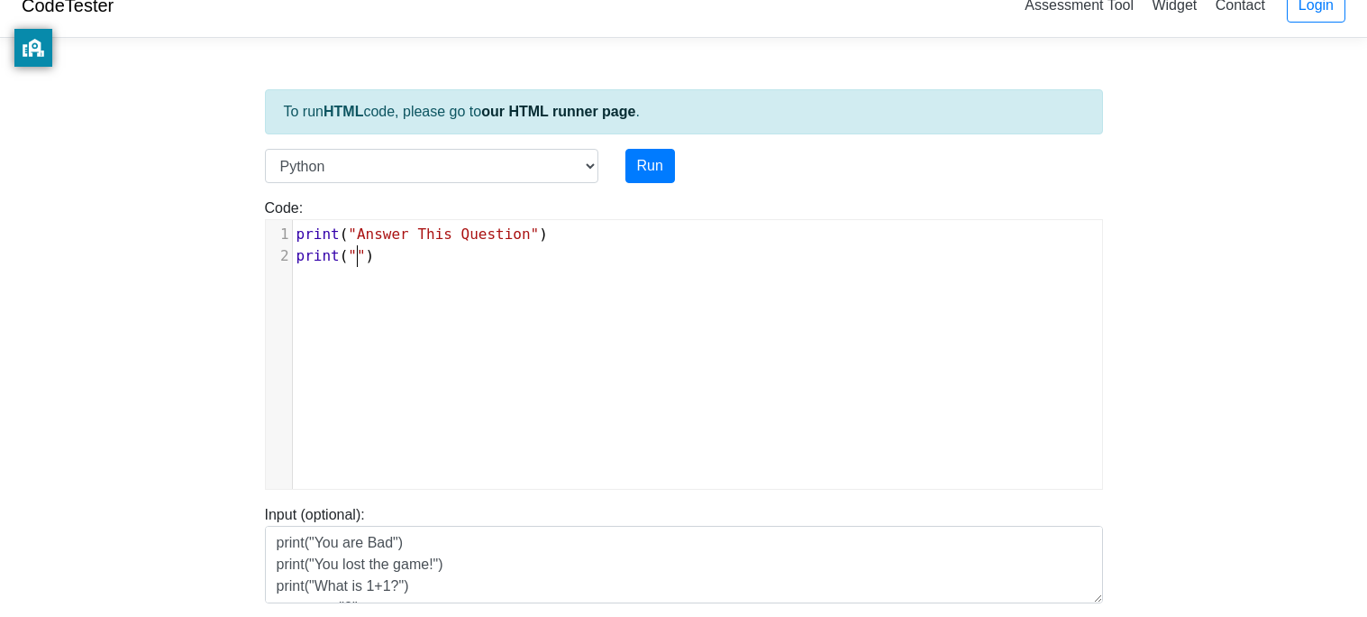
scroll to position [6, 7]
type textarea "What is 1+!"
type textarea "1"
type textarea "A"
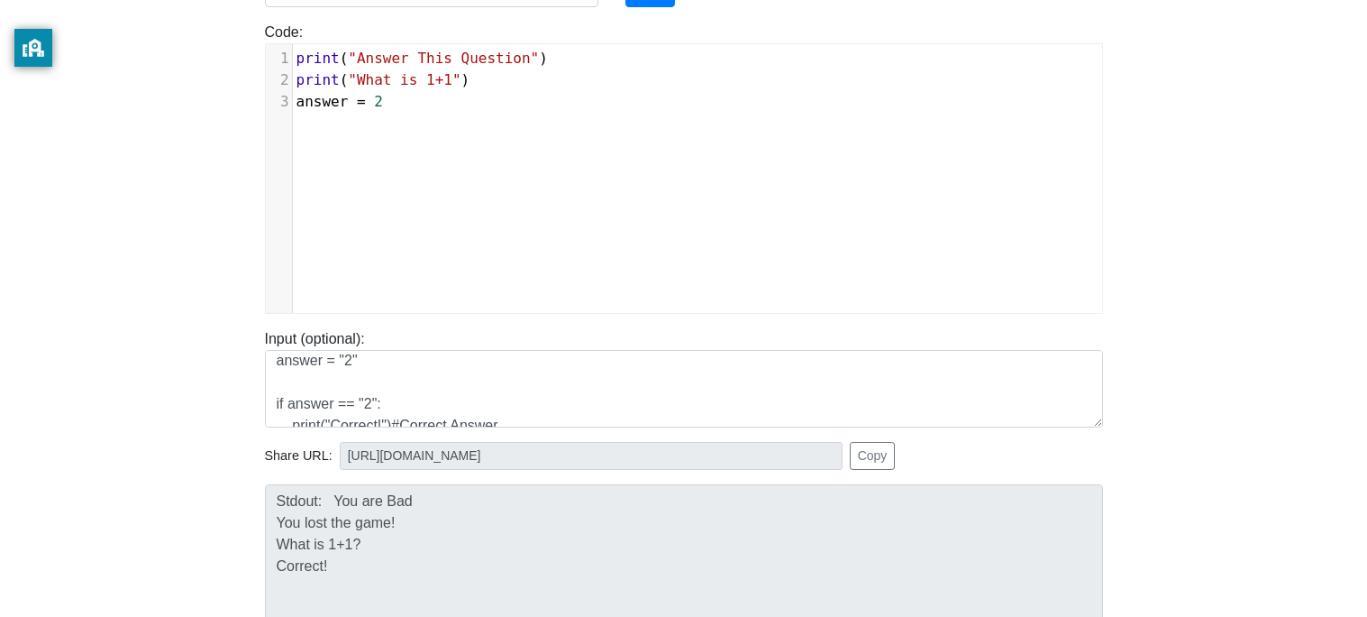
scroll to position [69, 0]
type textarea "answer = 2"
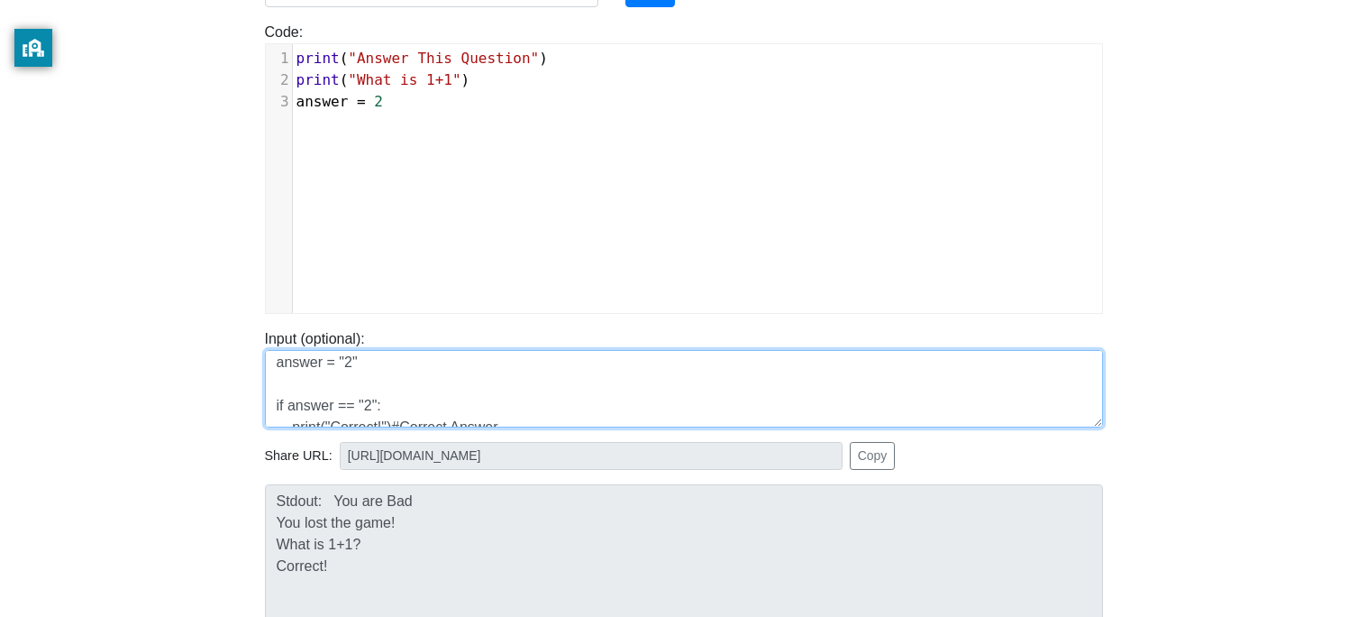
click at [354, 369] on textarea "print("You are Bad") print("You lost the game!") print("What is 1+1?") answer =…" at bounding box center [684, 389] width 838 height 78
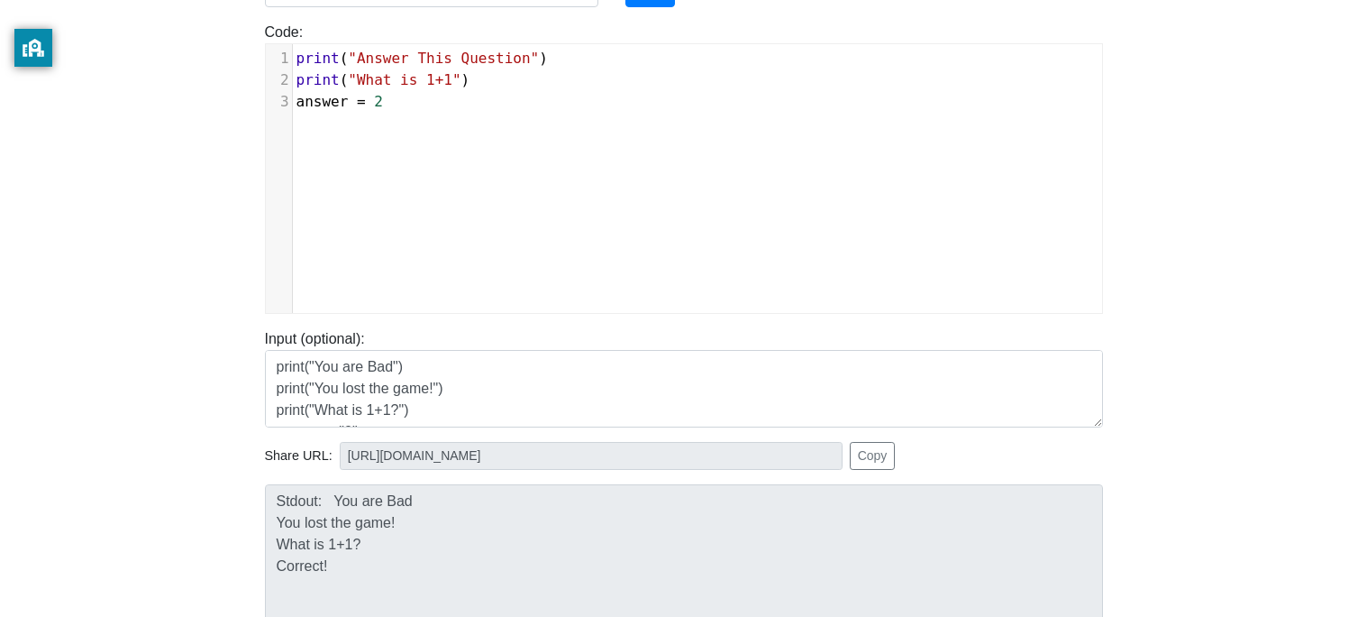
click at [431, 98] on pre "answer = 2" at bounding box center [697, 102] width 809 height 22
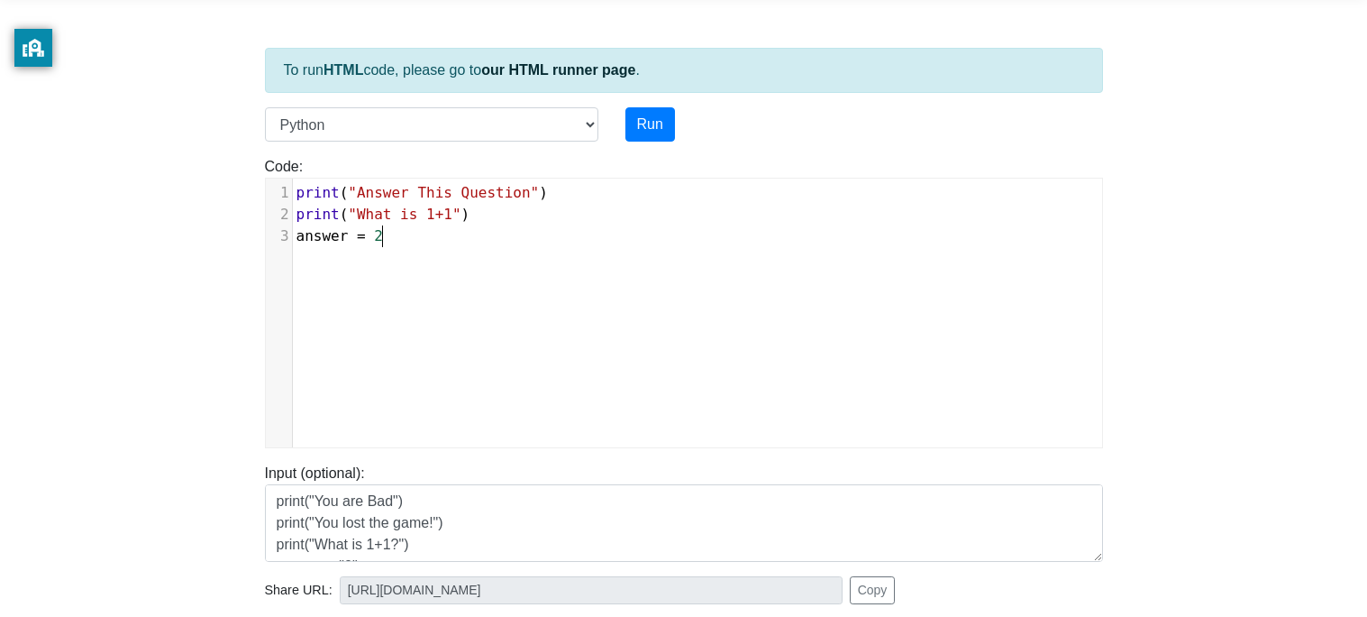
scroll to position [65, 0]
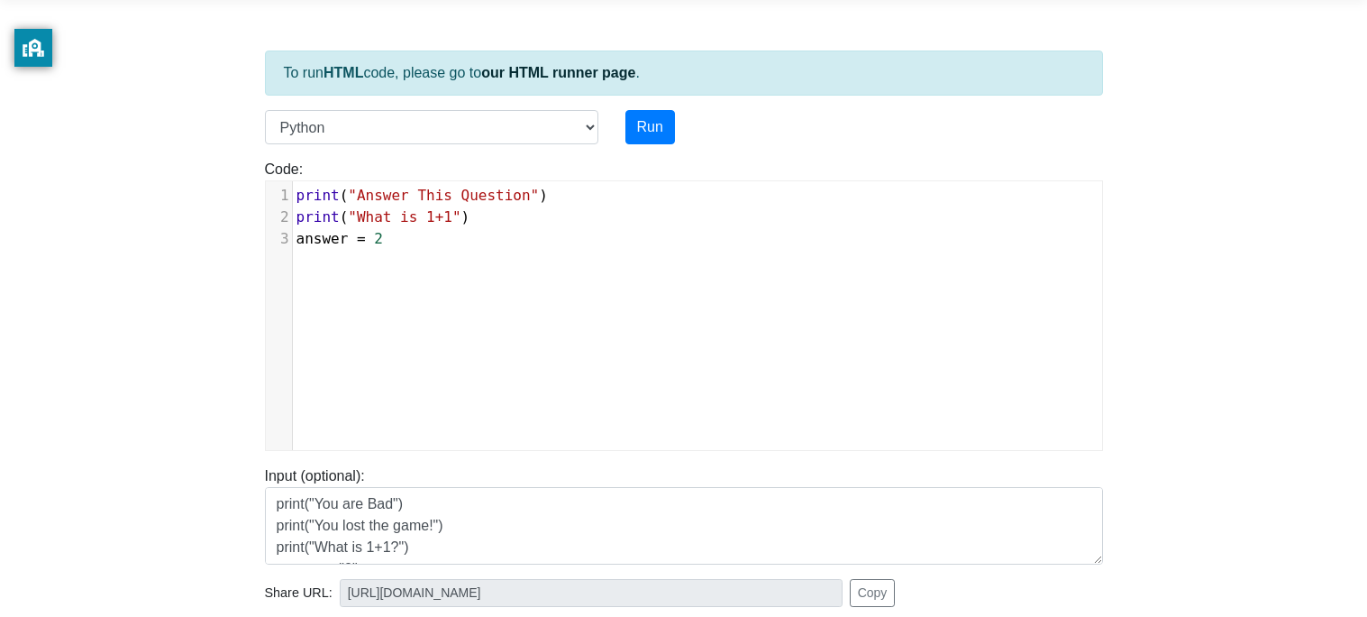
type textarea """
click at [496, 273] on div "x 10 9 1 print ( "Answer This Question" ) 2 print ( "What is 1+1" ) 3 answer = …" at bounding box center [697, 329] width 863 height 296
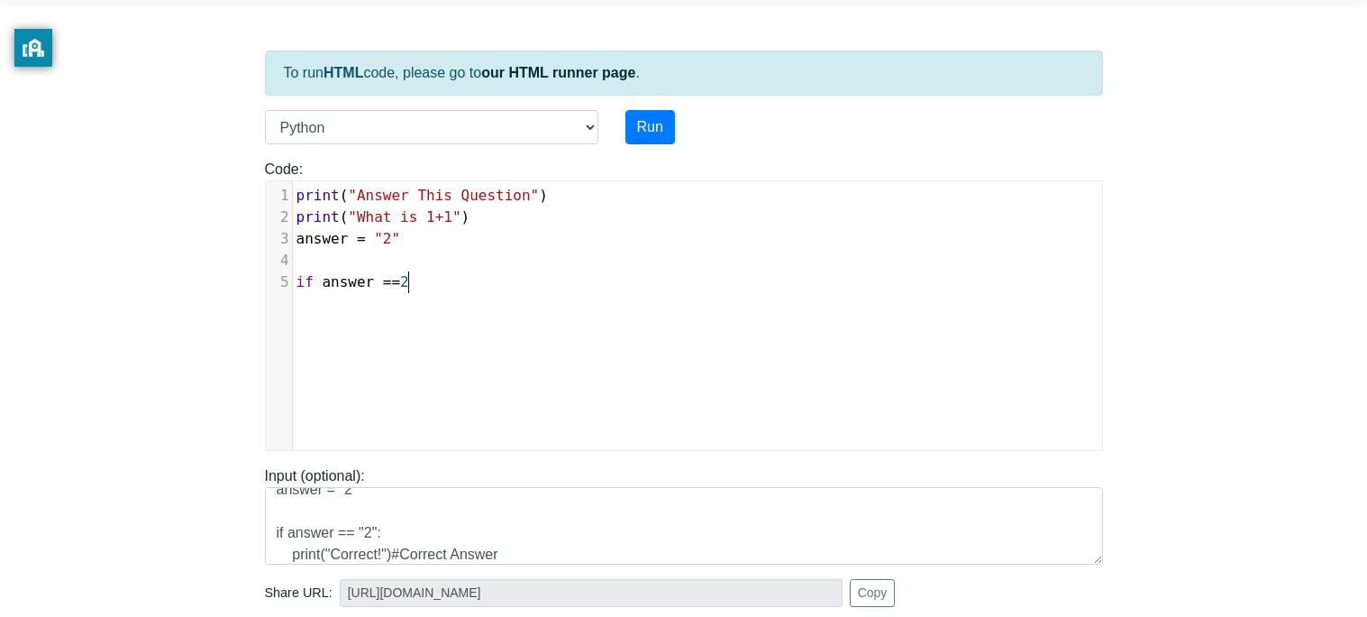
type textarea "if answer ==2""
type textarea "'"
type textarea """
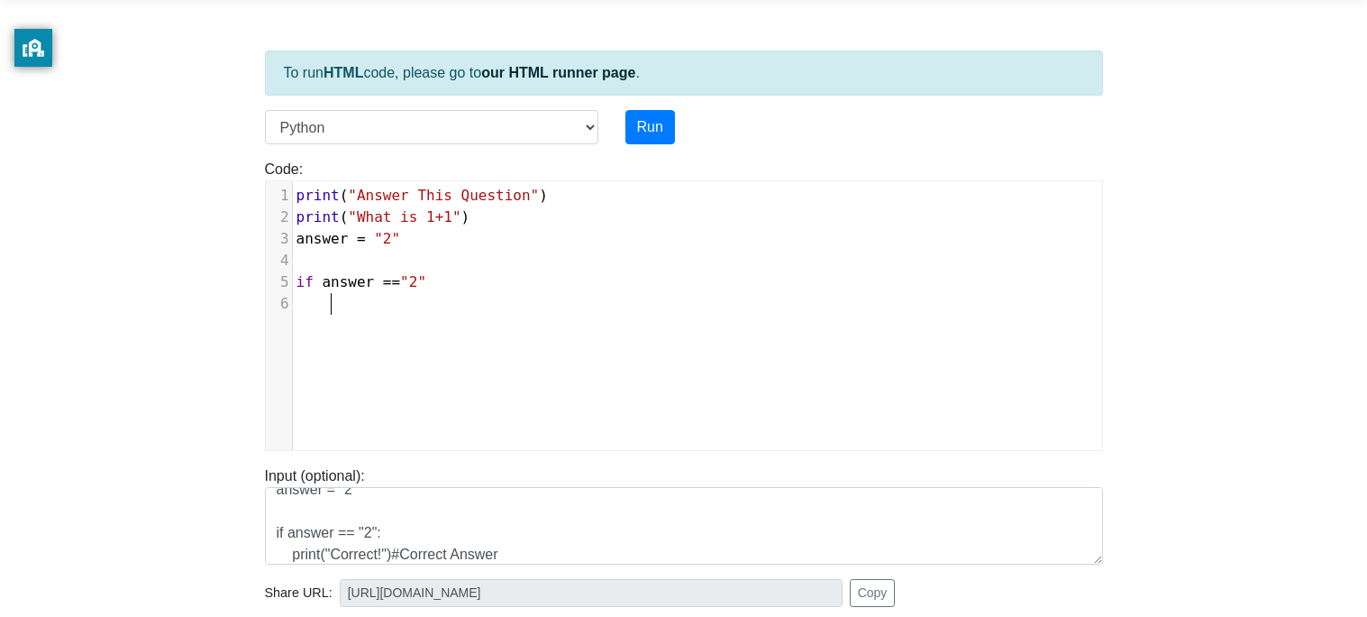
scroll to position [6, 33]
type textarea "print()"
type textarea """"
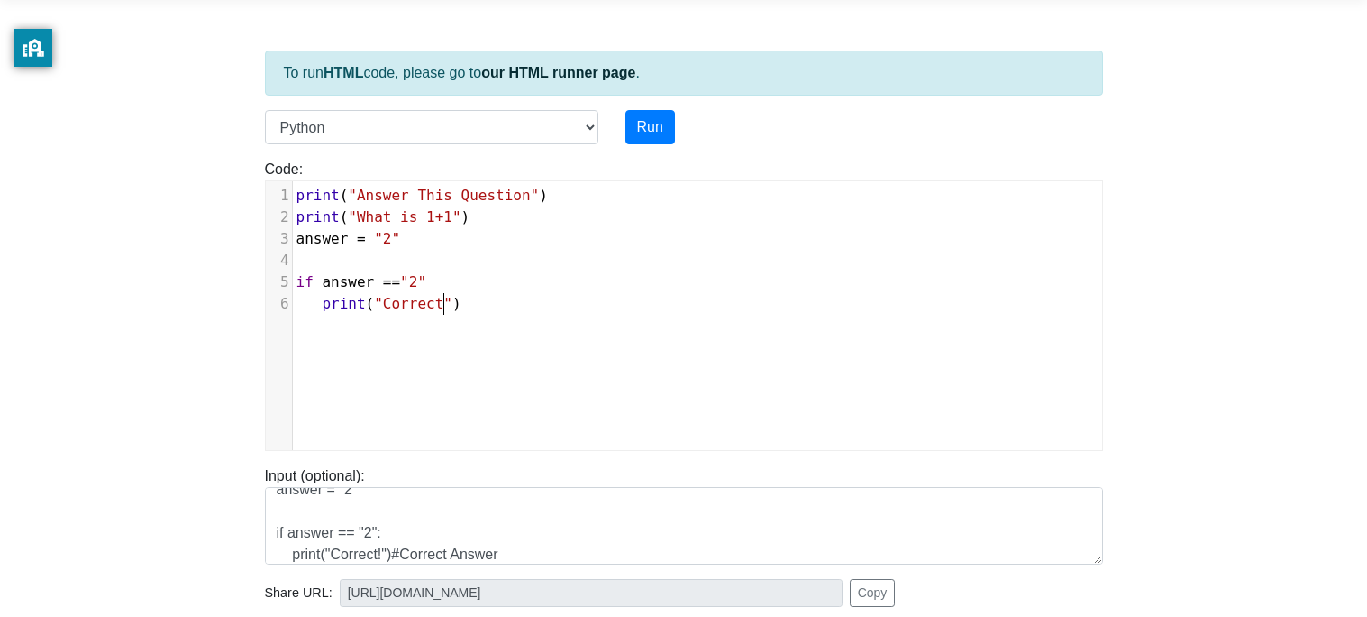
type textarea "Correct!"
type textarea "@#"
type textarea "#Right Answer"
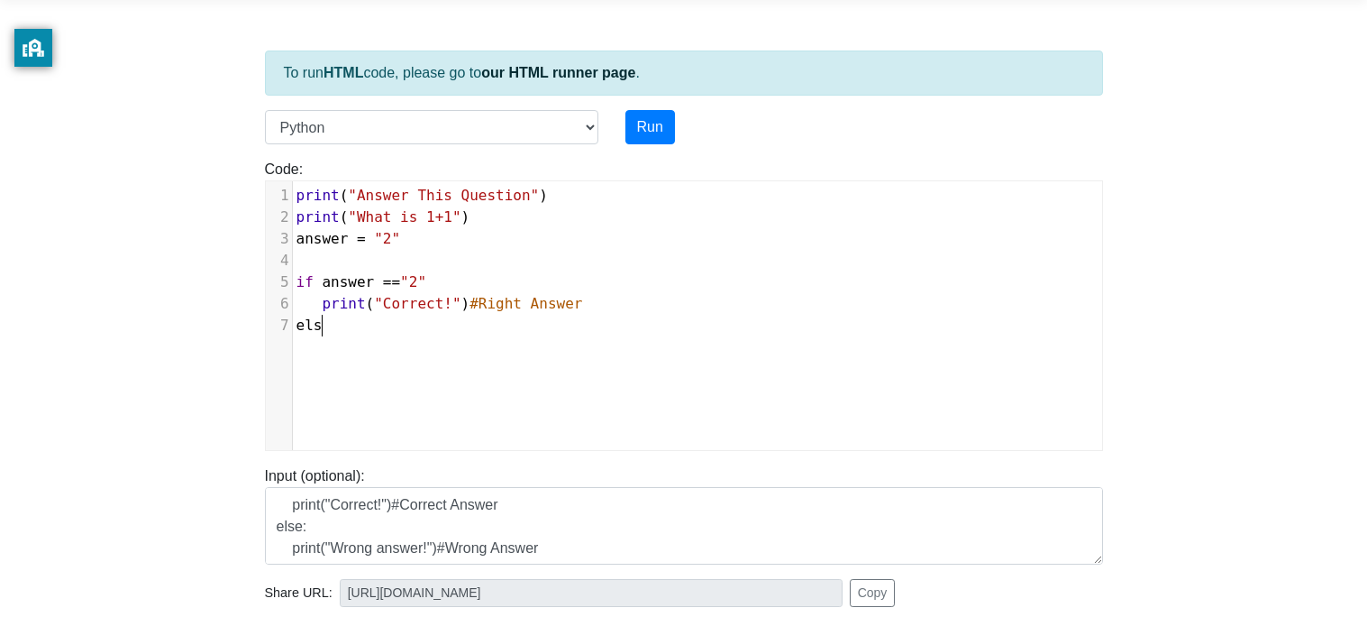
scroll to position [6, 33]
type textarea "else:"
type textarea "print()"
type textarea """"
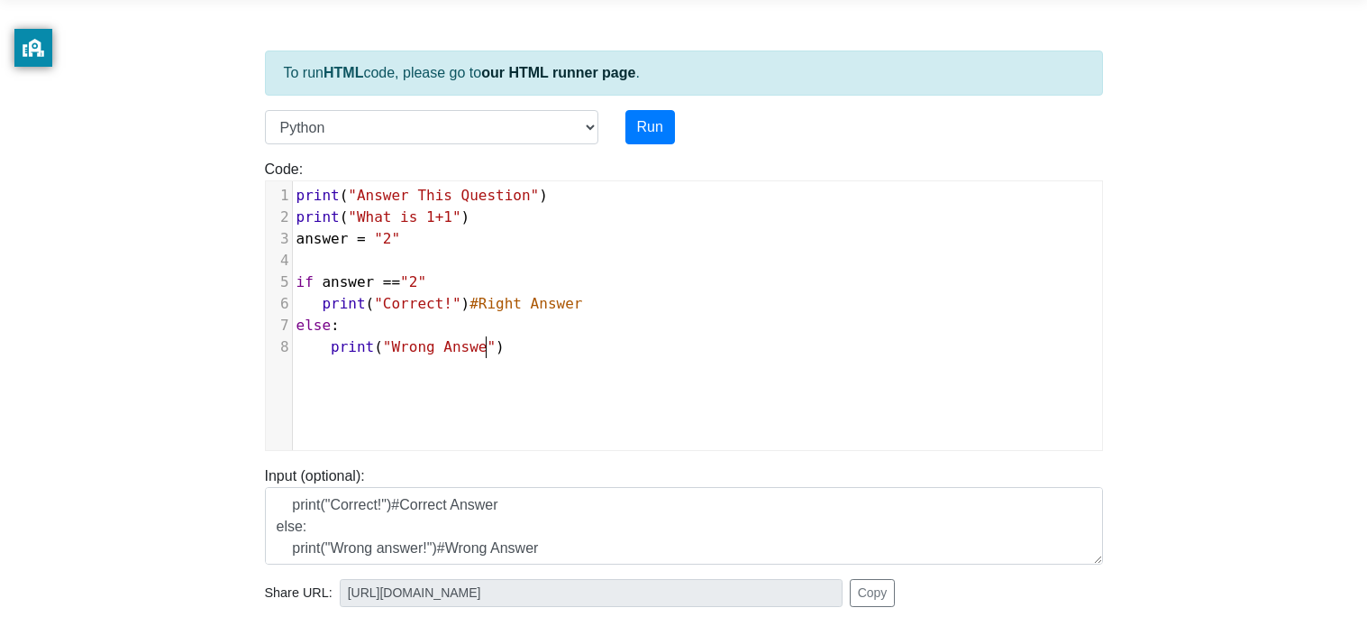
type textarea "Wrong Answer"
type textarea "3"
type textarea "#"
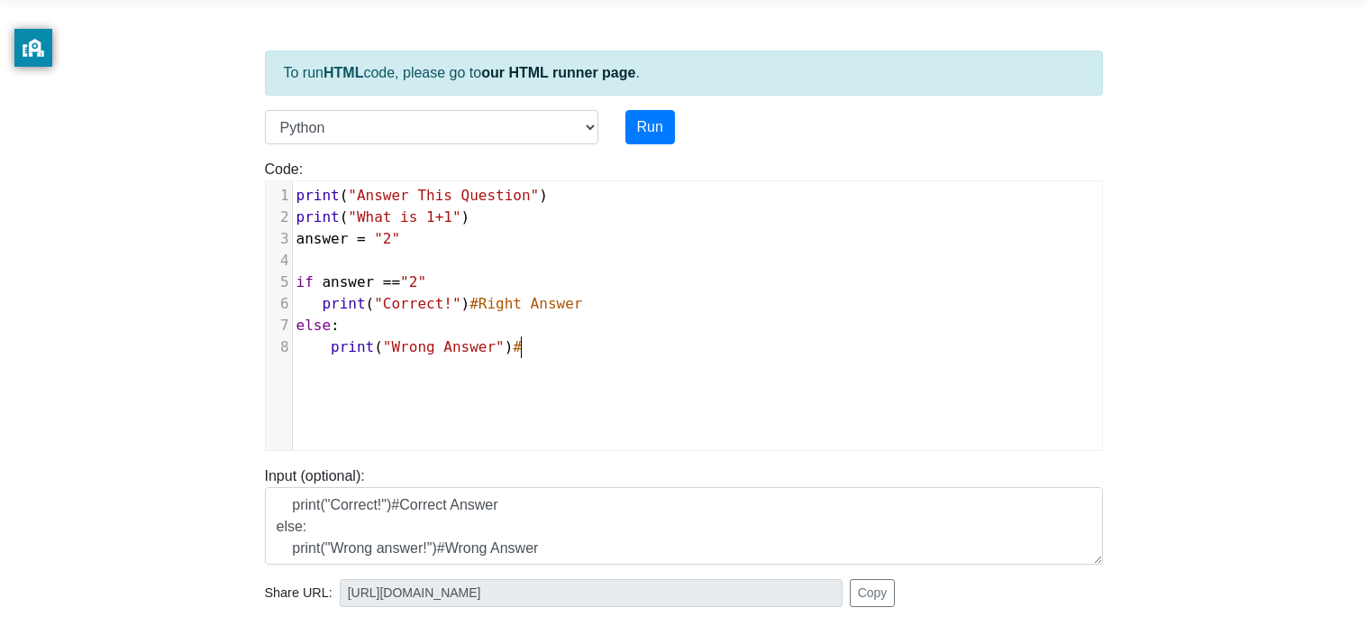
type textarea "W"
type textarea "Wro"
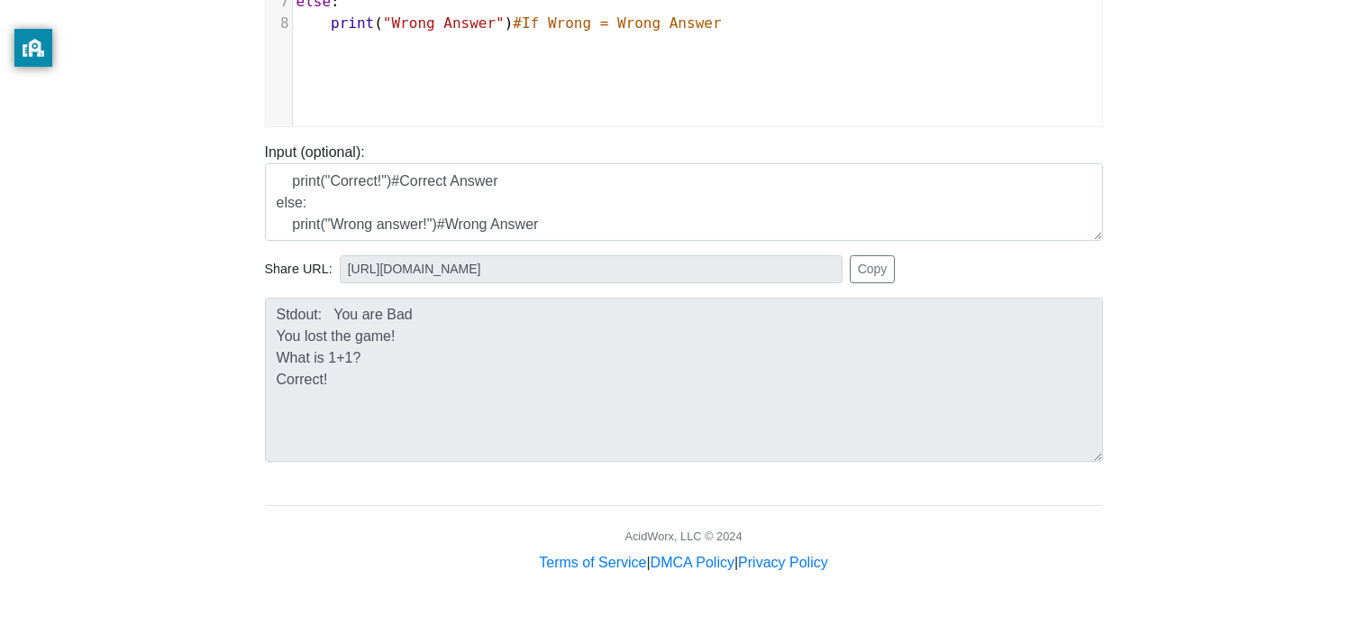
scroll to position [0, 0]
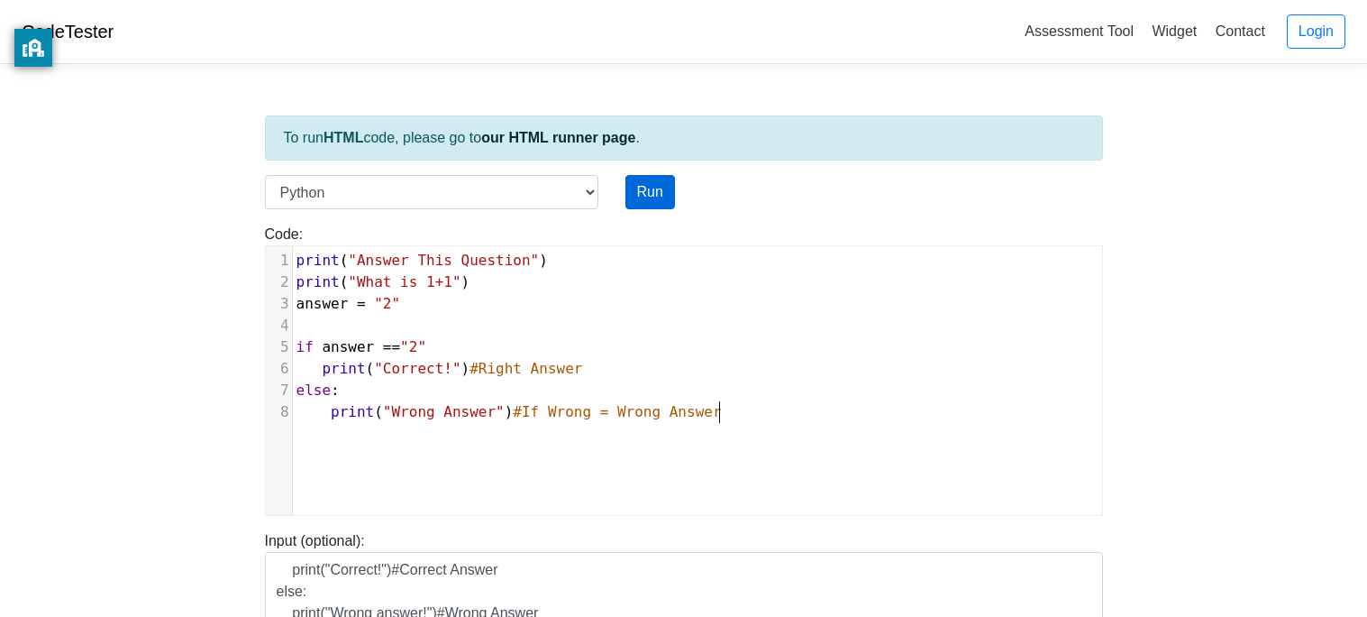
type textarea "If Wrong = Wrong Answer"
click at [660, 199] on button "Run" at bounding box center [651, 192] width 50 height 34
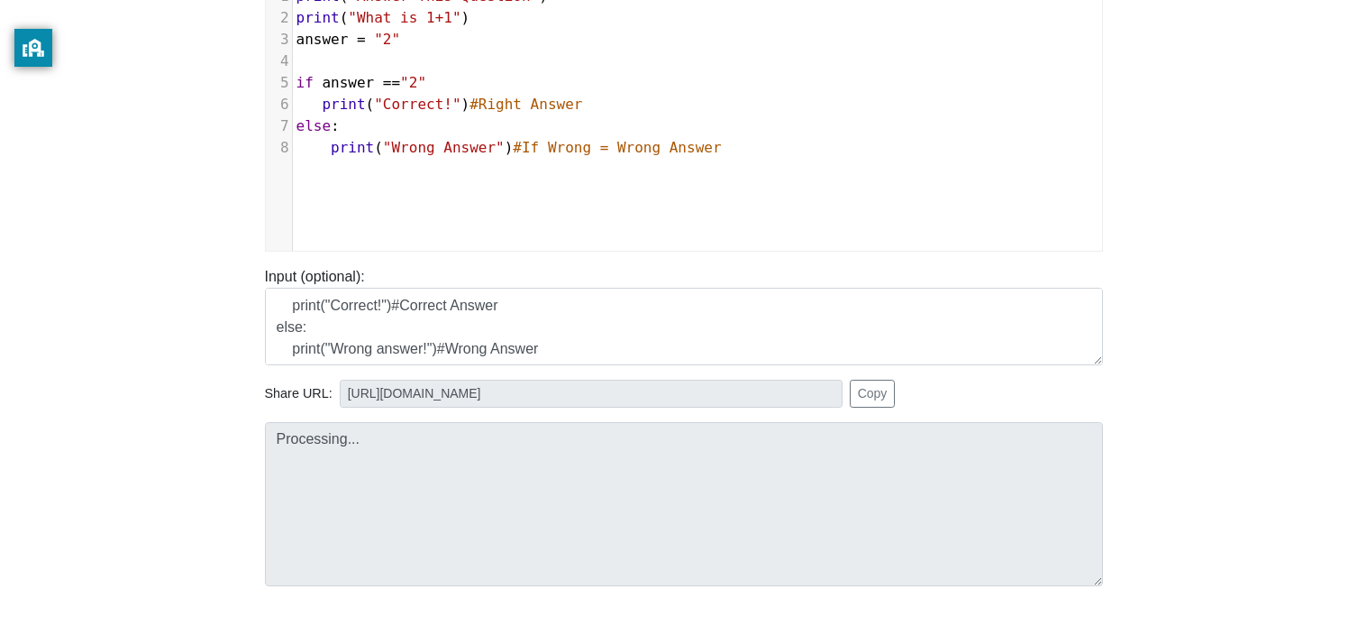
scroll to position [279, 0]
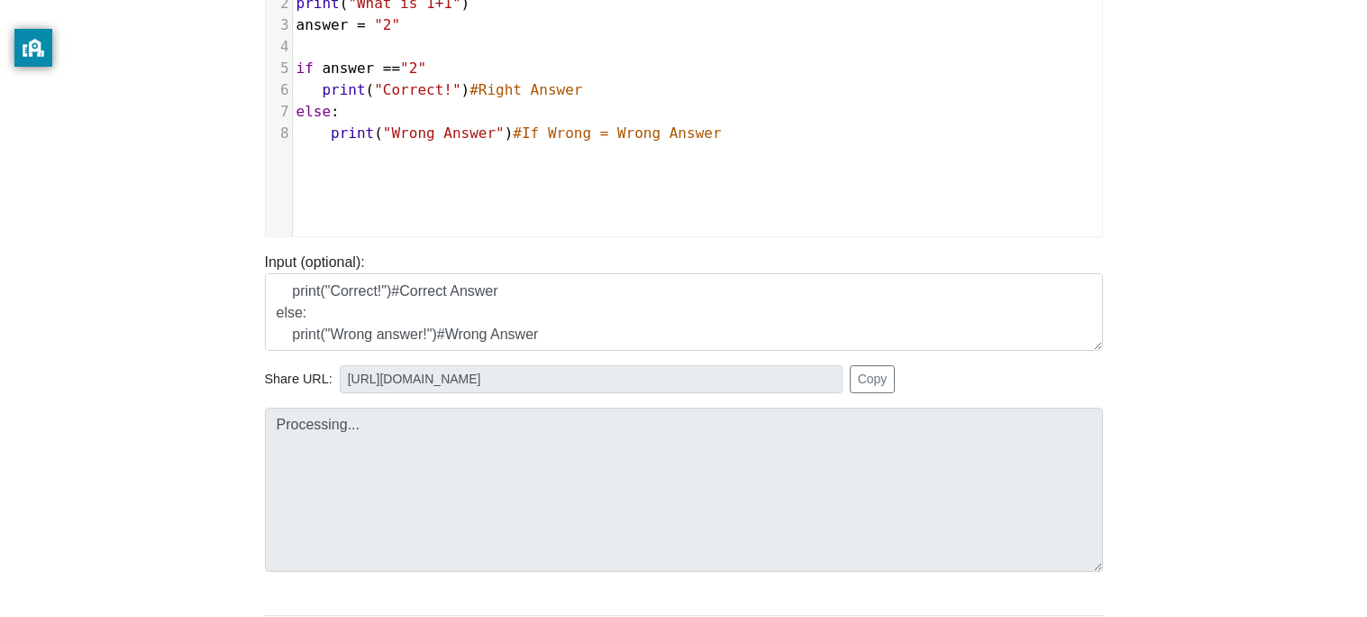
type input "https://codetester.io/runner?s=N8lGEVbxz2"
type textarea "Submission status: Runtime Error (NZEC) Stderr: File "script.py", line 5 if ans…"
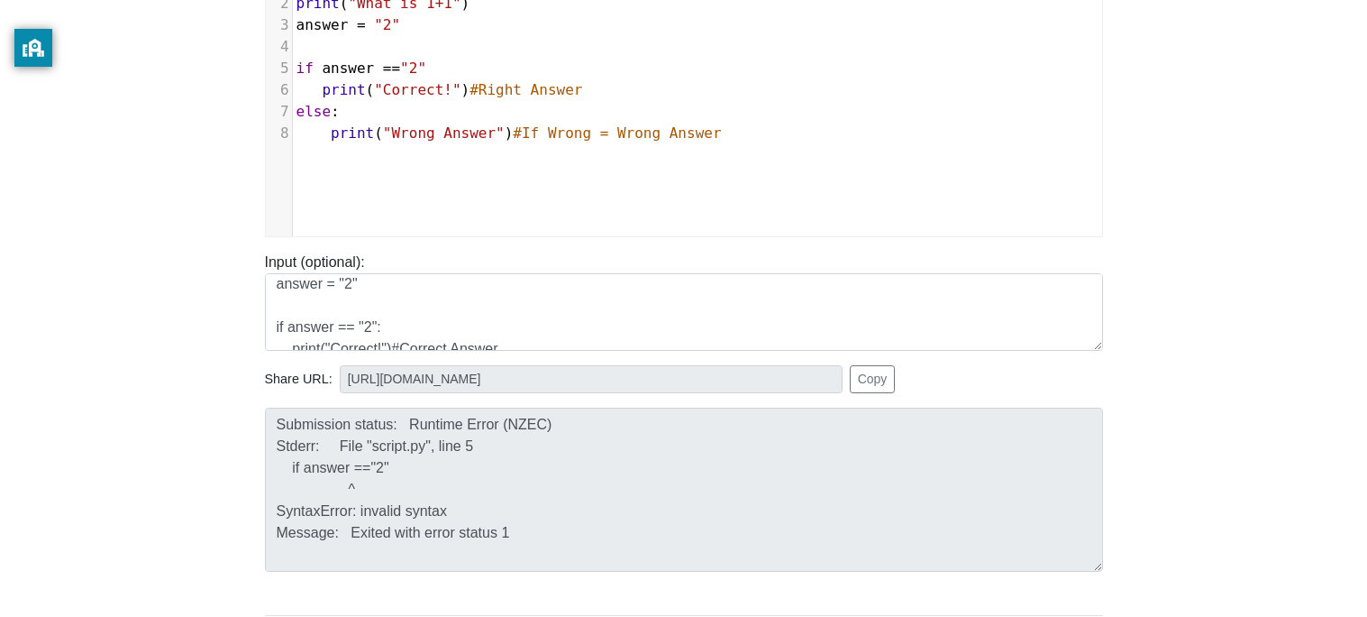
scroll to position [76, 0]
click at [438, 73] on pre "if answer == "2"" at bounding box center [697, 69] width 809 height 22
type textarea ":"
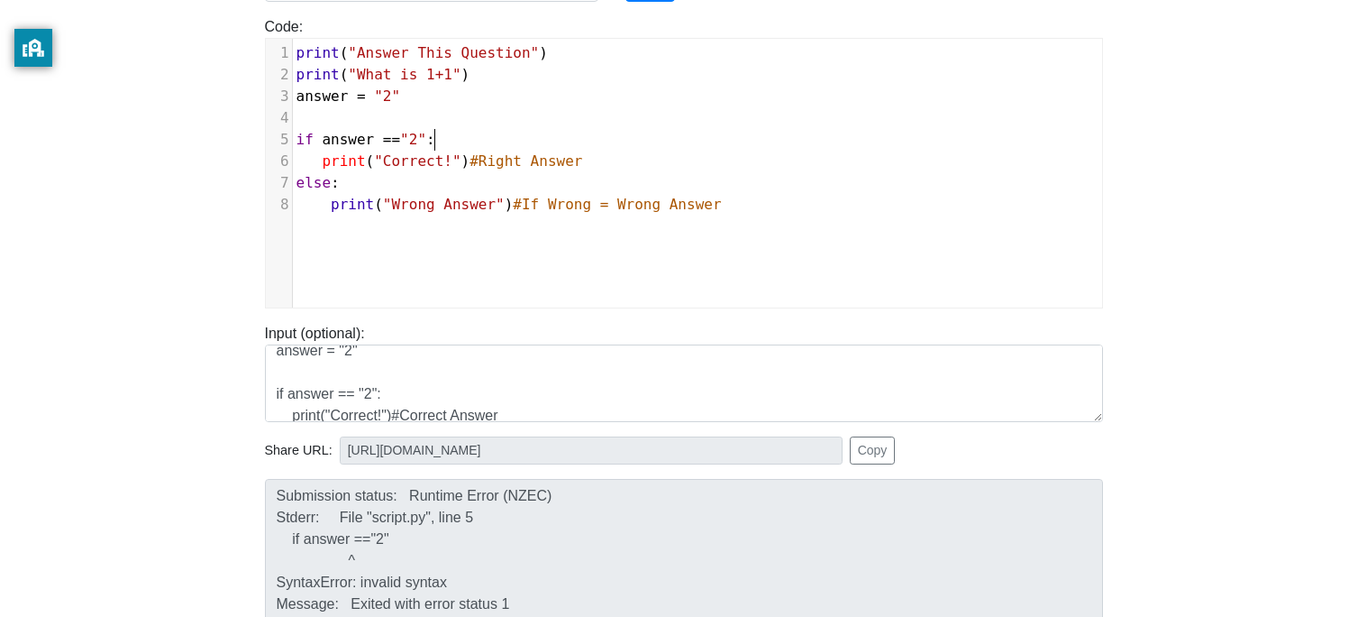
scroll to position [206, 0]
click at [761, 188] on pre "else :" at bounding box center [697, 184] width 809 height 22
click at [760, 198] on pre "print ( "Wrong Answer" ) #If Wrong = Wrong Answer" at bounding box center [697, 206] width 809 height 22
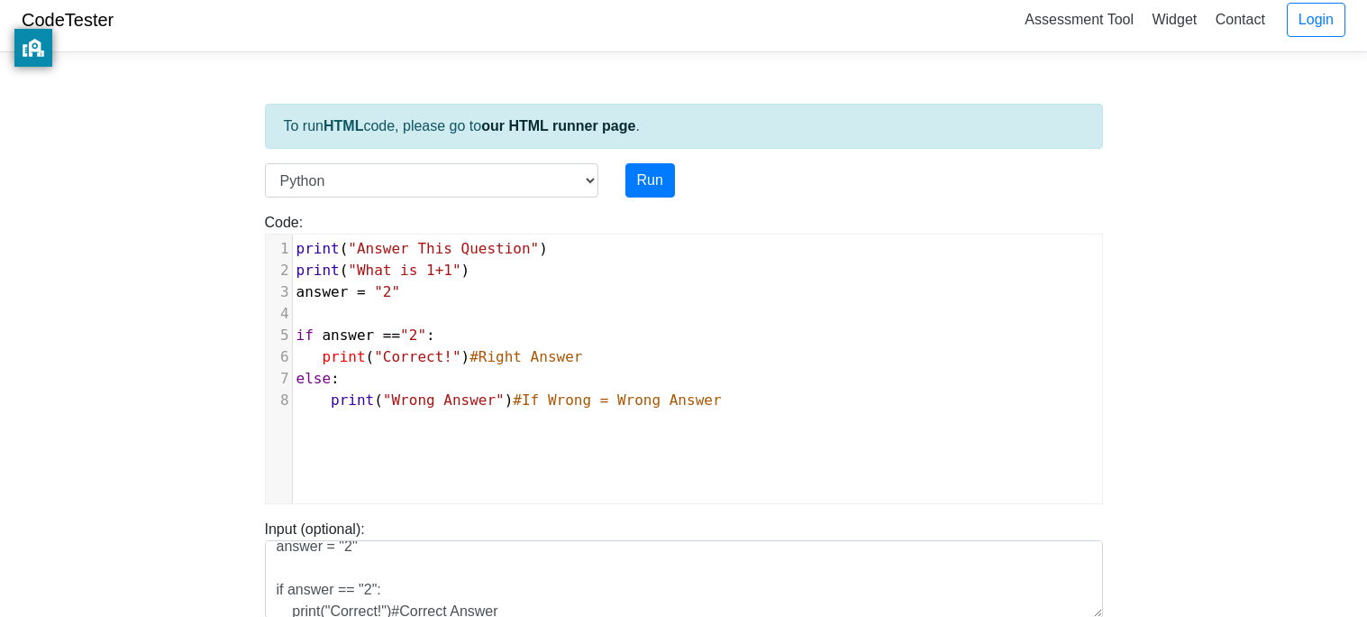
scroll to position [14, 0]
click at [665, 178] on button "Run" at bounding box center [651, 178] width 50 height 34
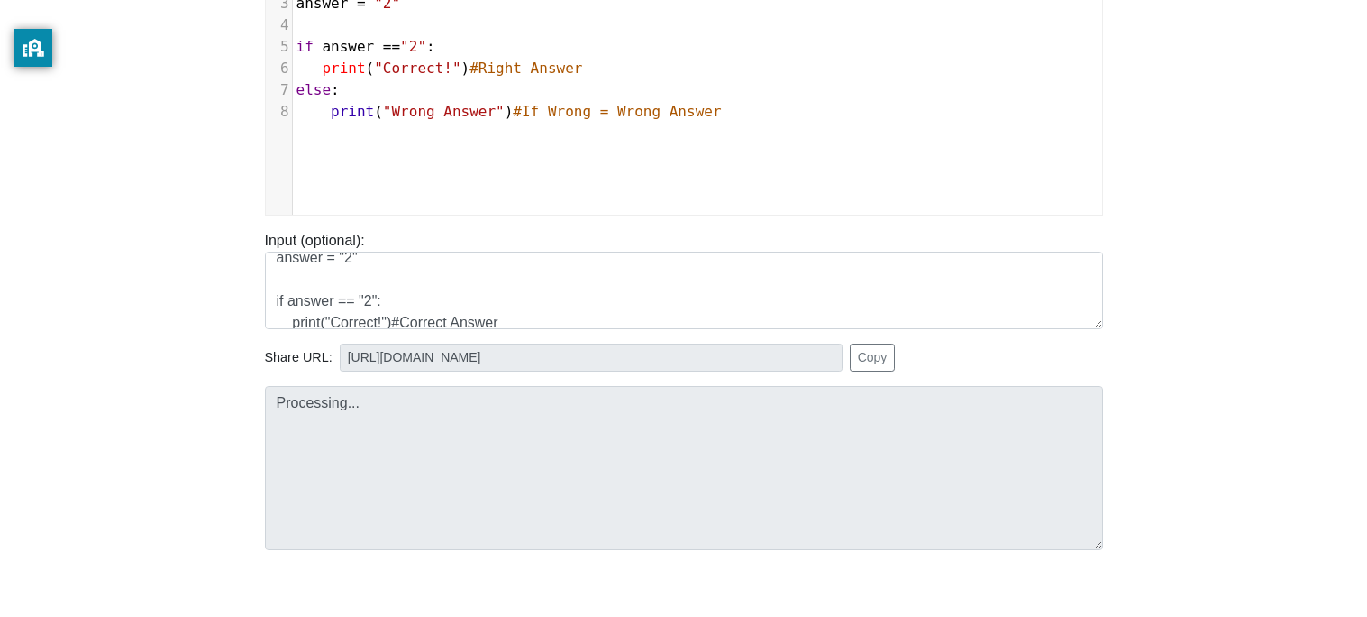
type input "https://codetester.io/runner?s=4QXO68YRl0"
type textarea "Stdout: Answer This Question What is 1+1 Correct!"
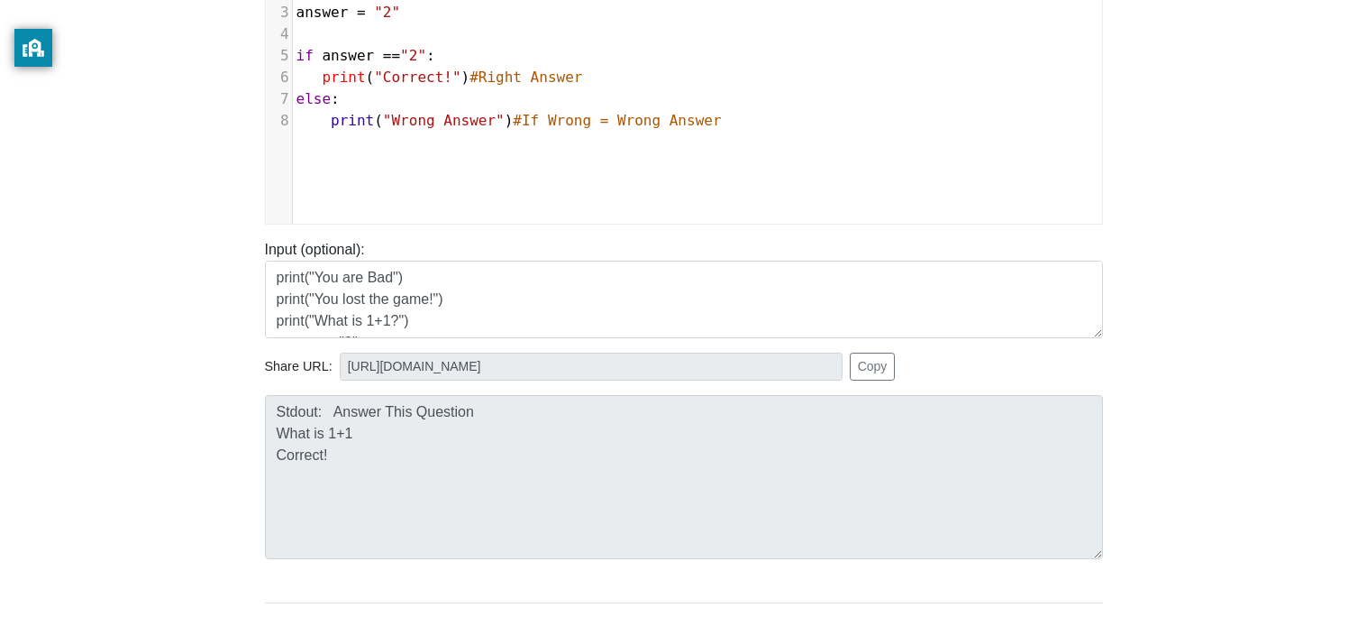
scroll to position [239, 0]
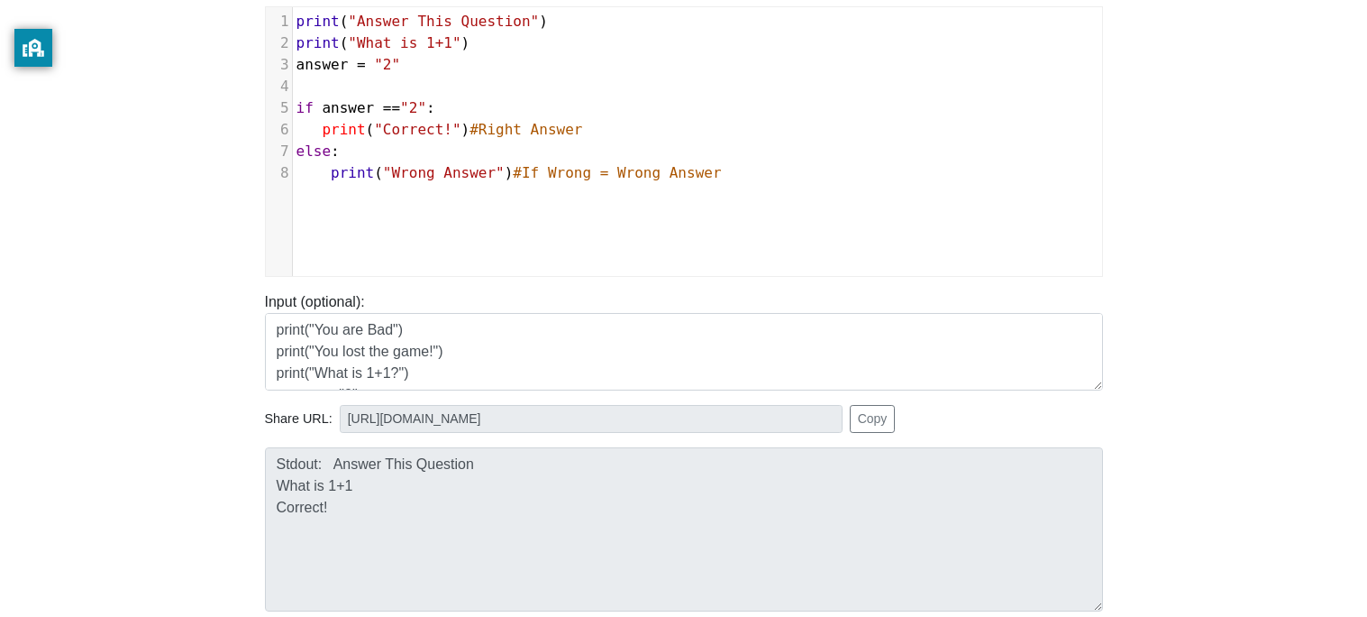
click at [729, 176] on pre "print ( "Wrong Answer" ) #If Wrong = Wrong Answer" at bounding box center [697, 173] width 809 height 22
type textarea "else:"
type textarea "print()"
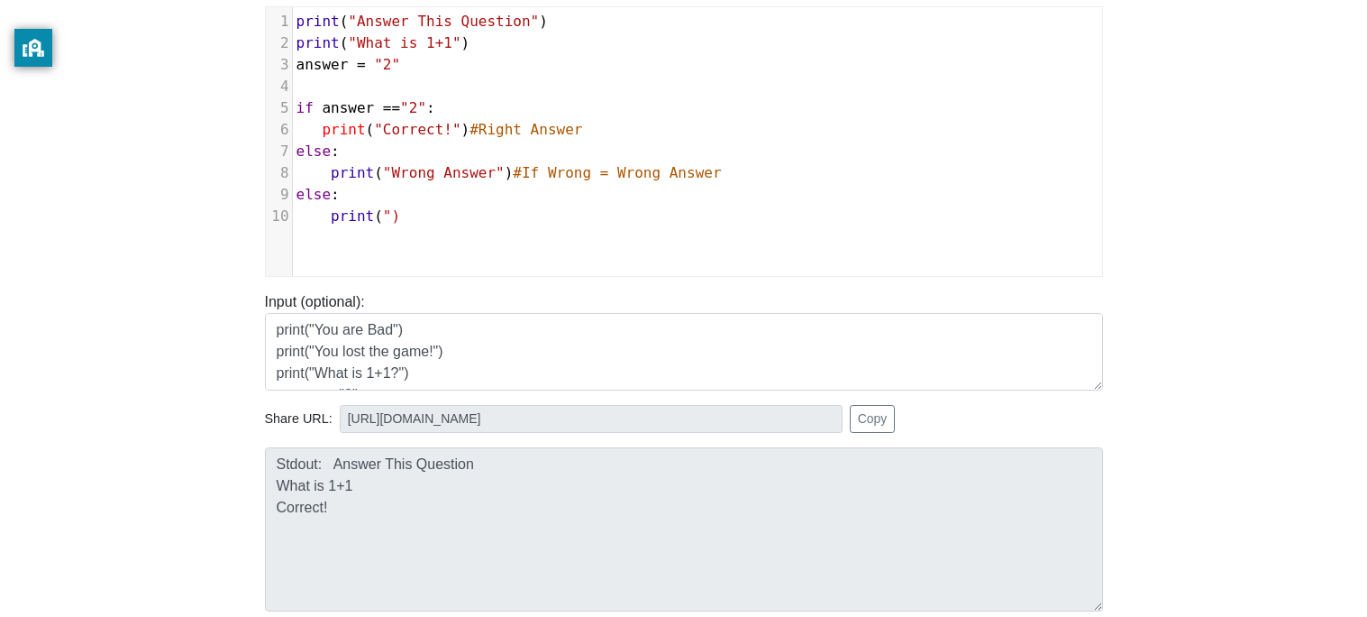
type textarea """"
type textarea "You SUck"
type textarea "usikc"
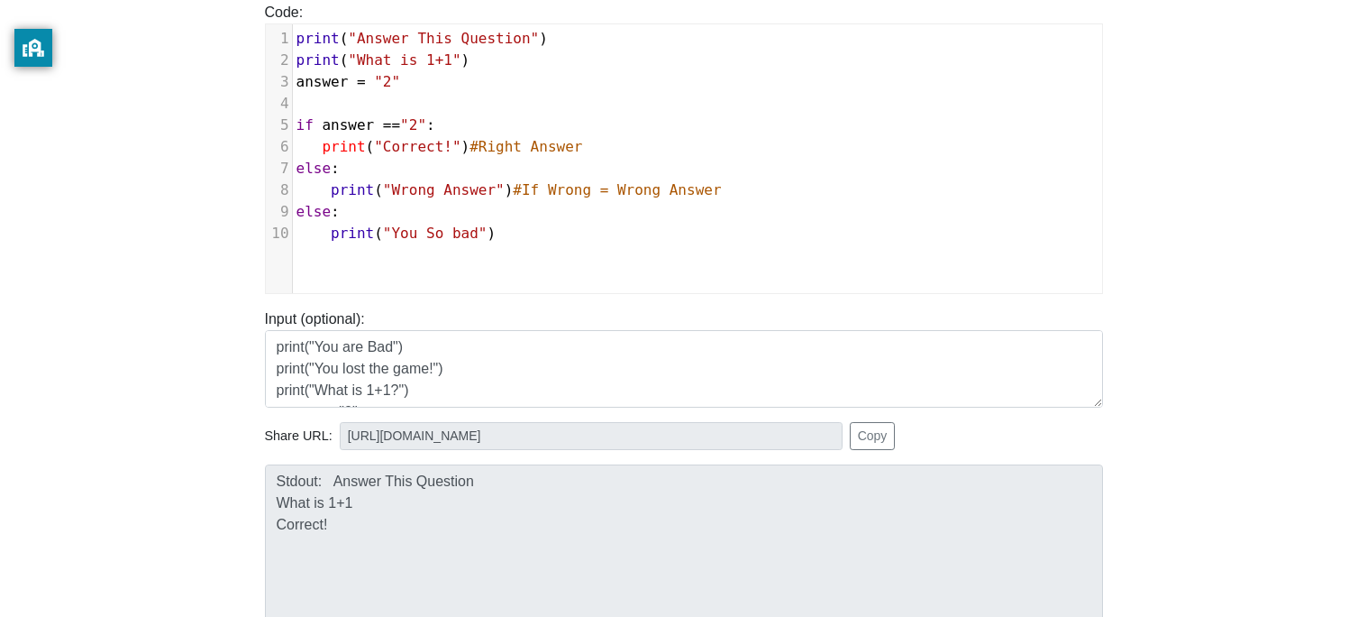
scroll to position [83, 0]
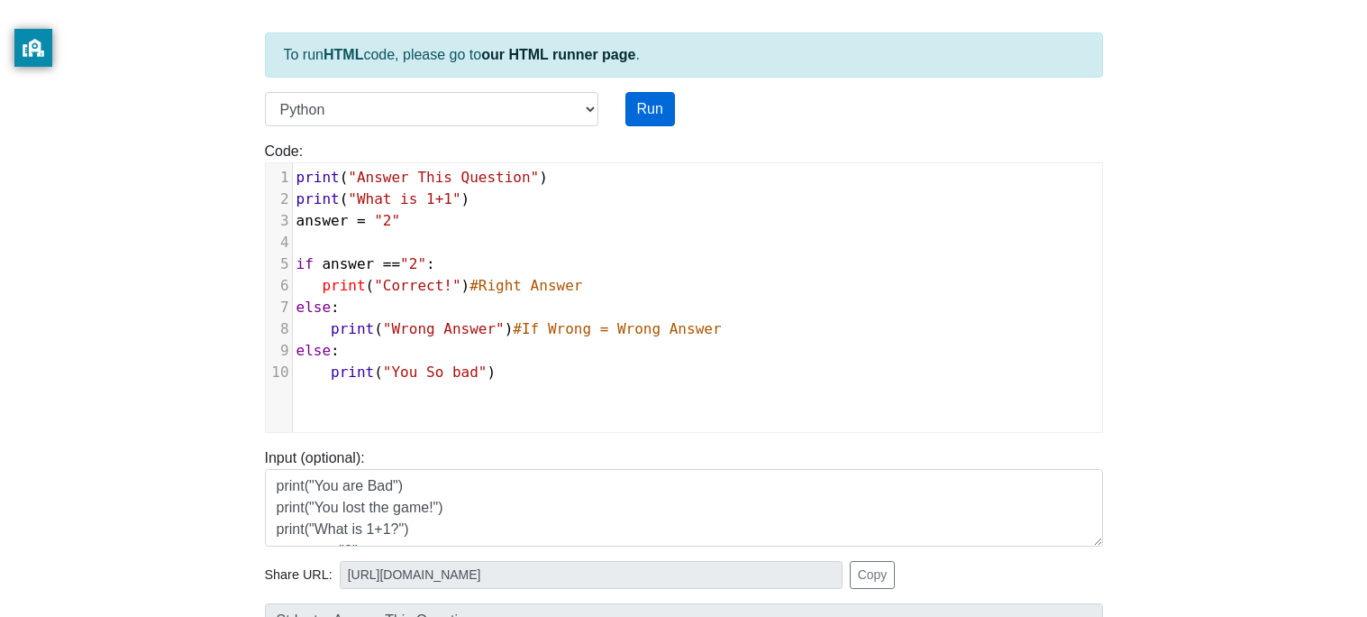
type textarea "So bad"
click at [657, 122] on button "Run" at bounding box center [651, 109] width 50 height 34
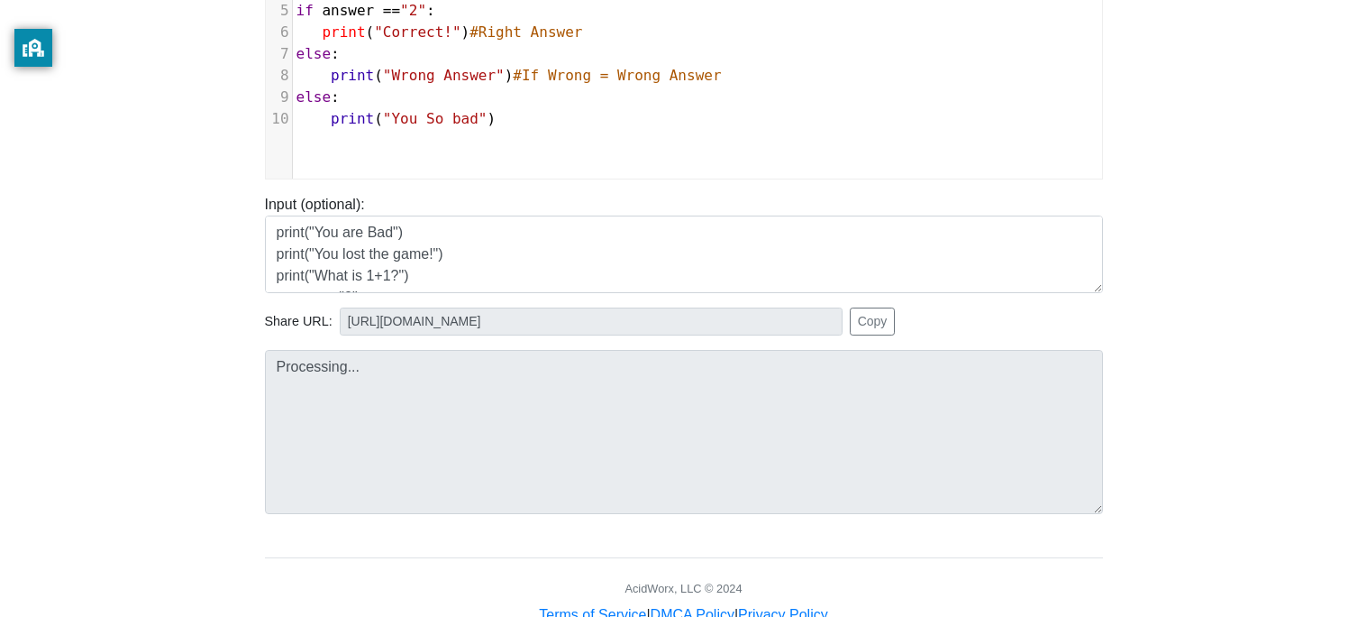
scroll to position [389, 0]
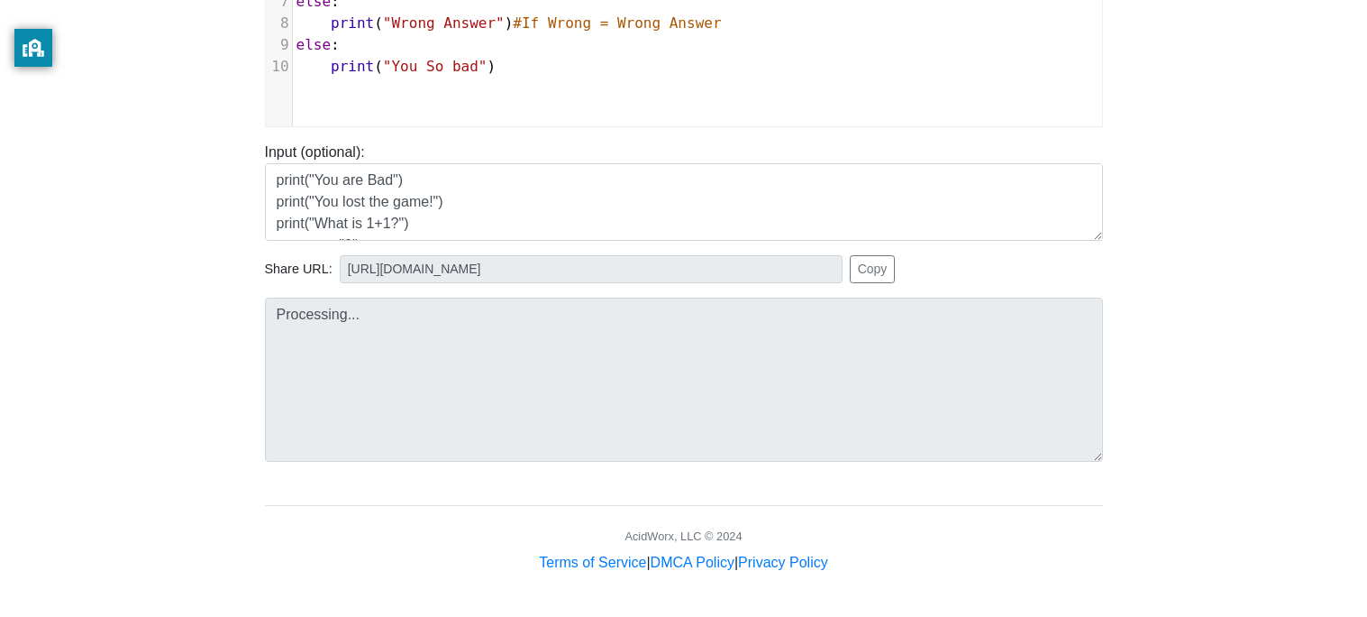
type input "https://codetester.io/runner?s=mRWZmdGgzQ"
type textarea "Submission status: Runtime Error (NZEC) Stderr: File "script.py", line 9 else: …"
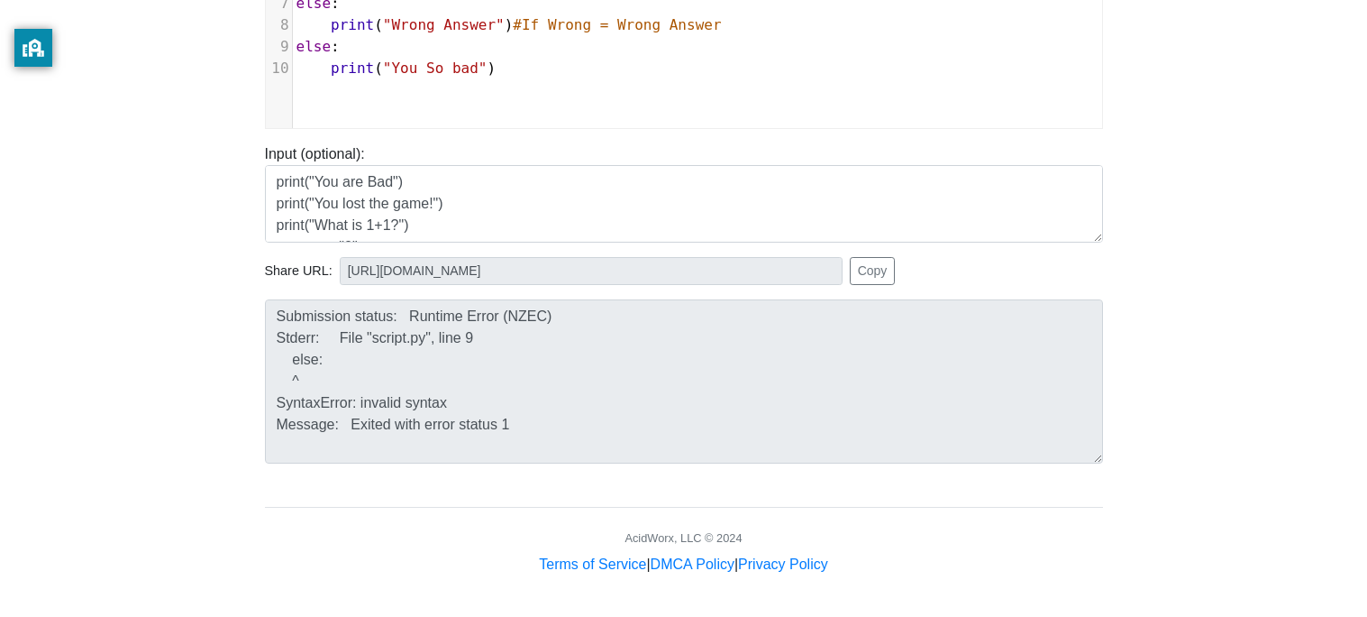
scroll to position [386, 0]
type textarea "print("You So bad")"
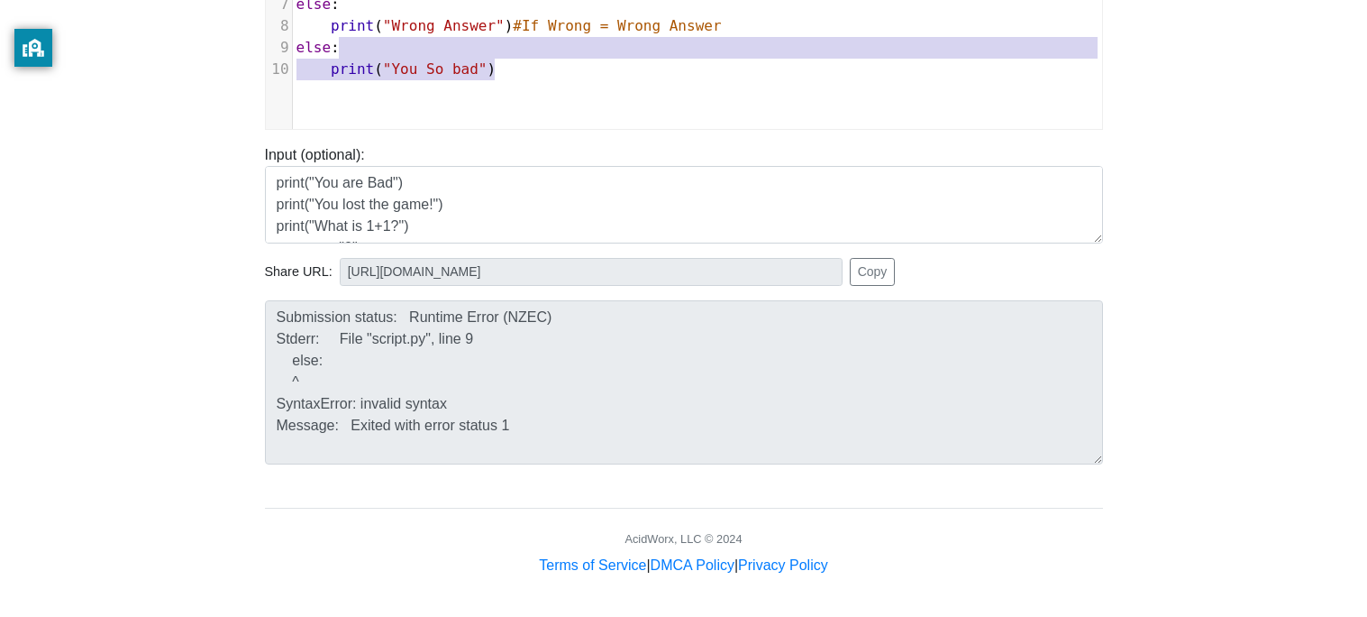
drag, startPoint x: 509, startPoint y: 61, endPoint x: 337, endPoint y: 54, distance: 172.3
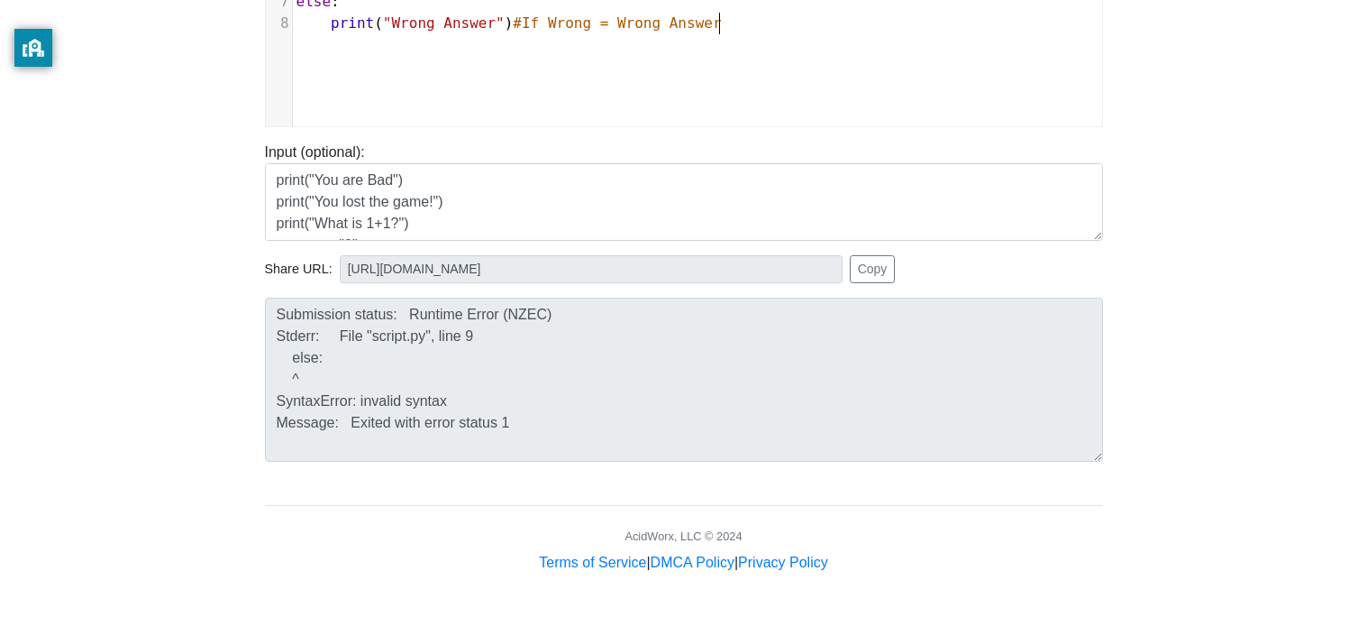
scroll to position [0, 0]
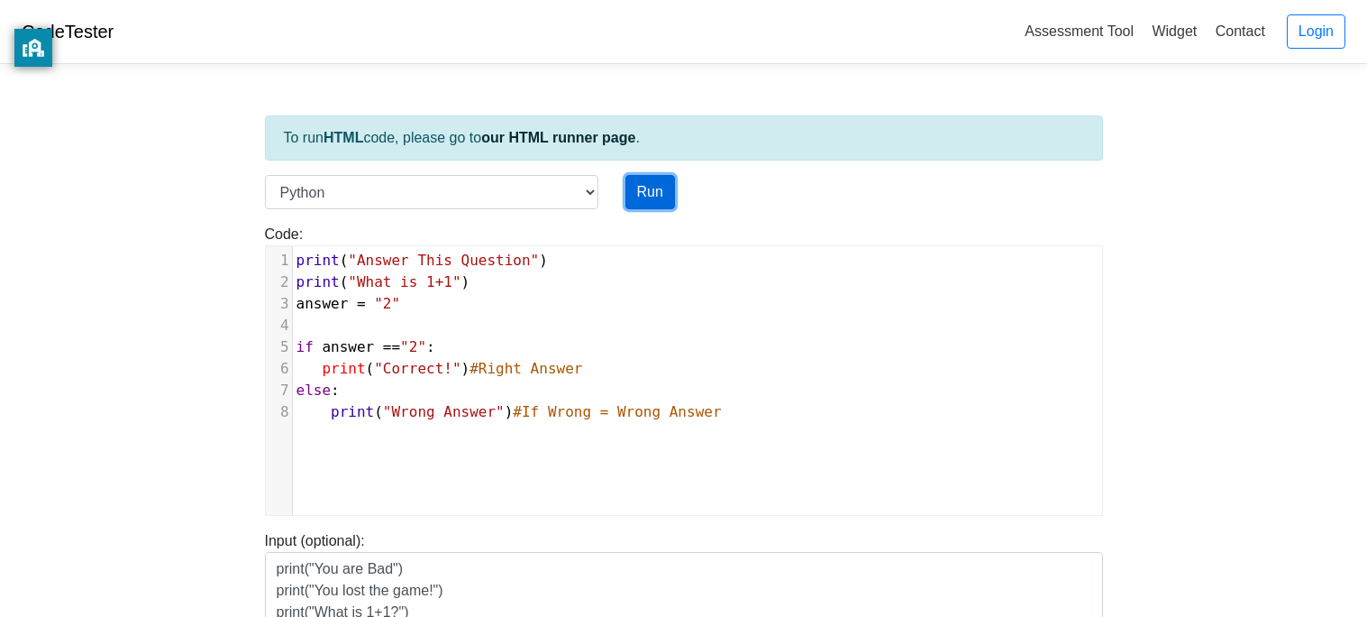
click at [660, 186] on button "Run" at bounding box center [651, 192] width 50 height 34
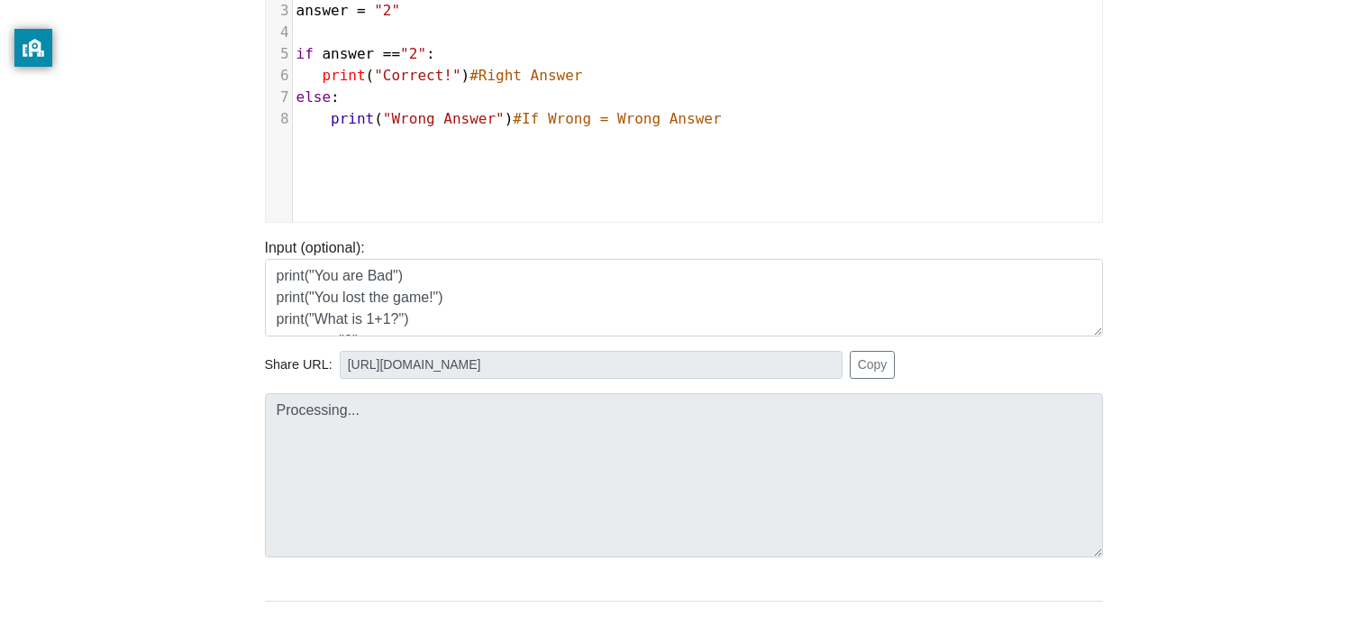
scroll to position [297, 0]
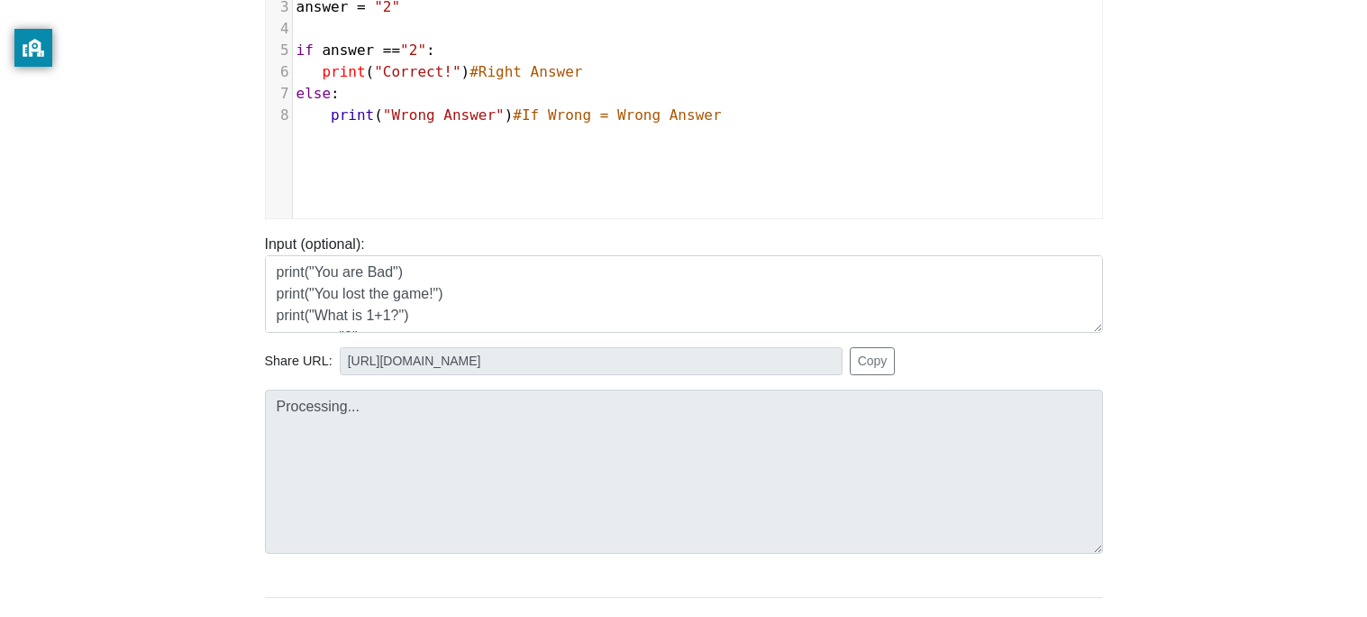
type input "https://codetester.io/runner?s=R9W5Mb7DWx"
type textarea "Stdout: Answer This Question What is 1+1 Correct!"
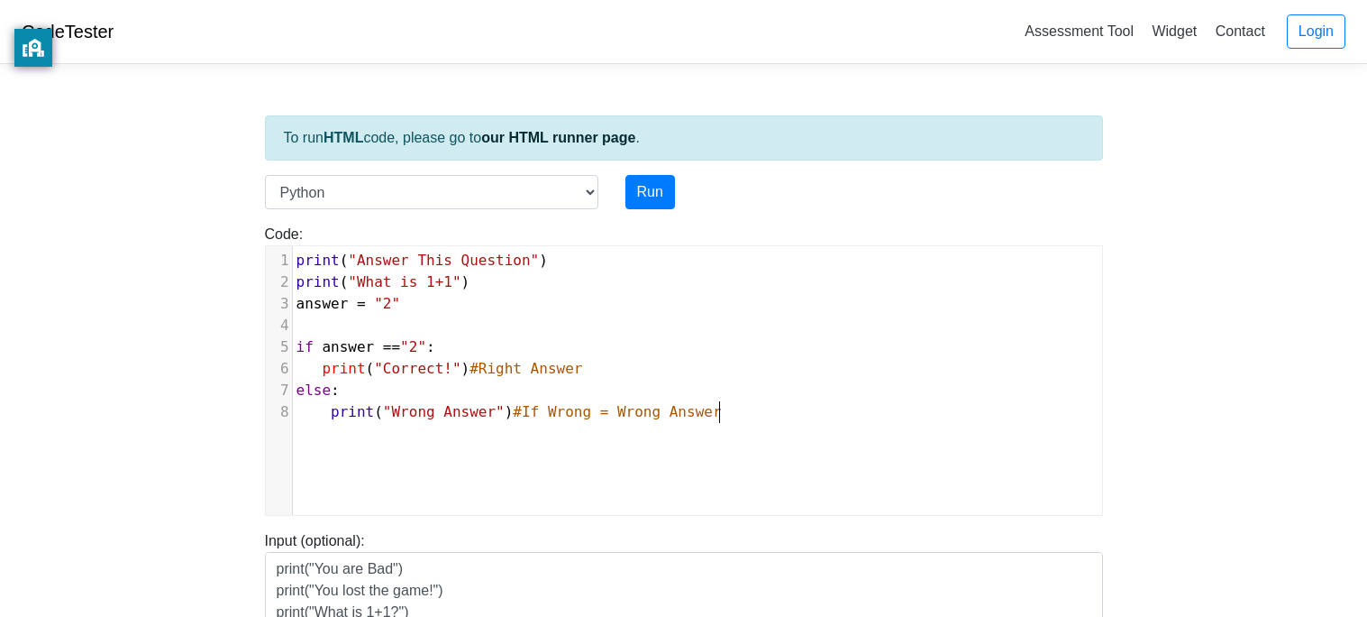
scroll to position [6, 1]
click at [584, 449] on div "x 10 9 10 9 10 9 1 print ( "Answer This Question" ) 2 print ( "What is 1+1" ) 3…" at bounding box center [697, 394] width 863 height 296
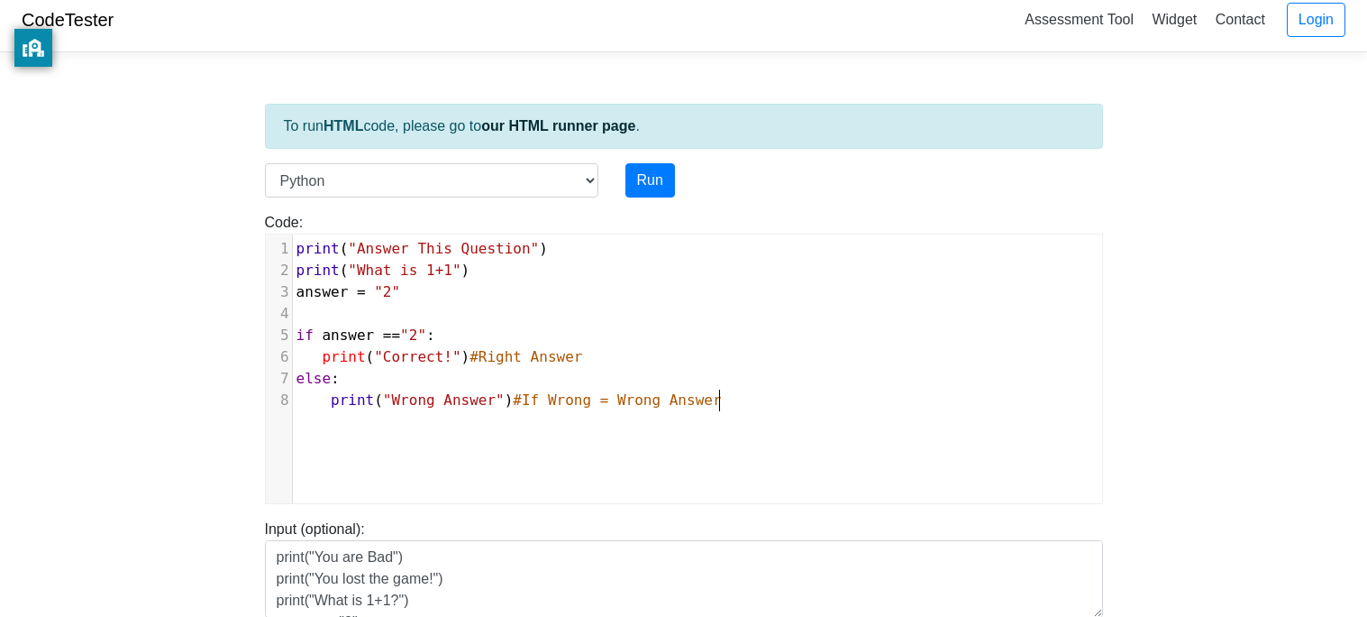
scroll to position [15, 0]
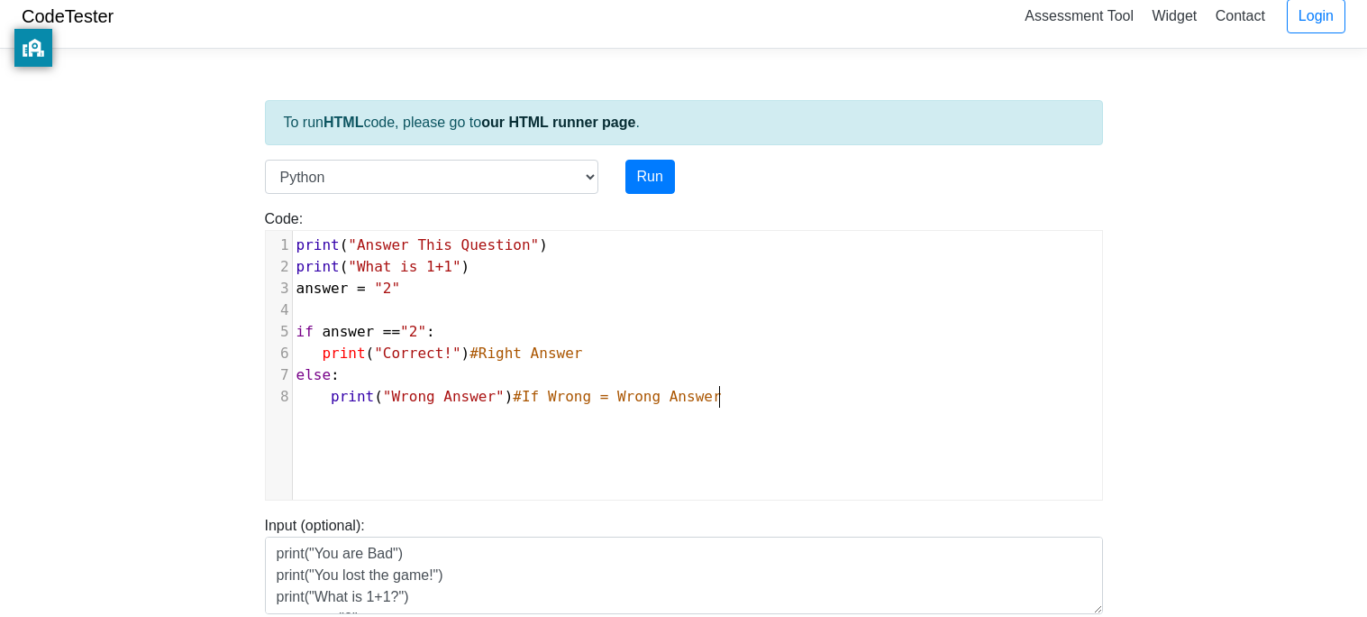
type textarea "if answer =="2": print("Correct!")#Right Answer else: print("Wrong Answer")#If …"
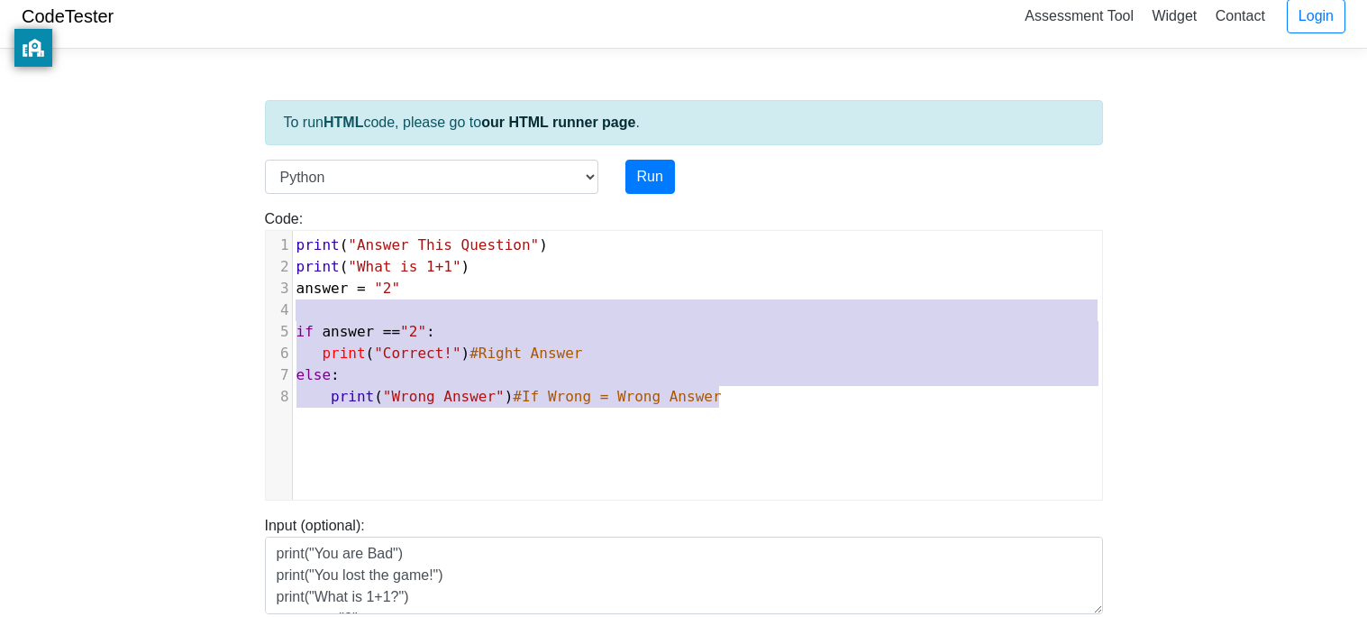
drag, startPoint x: 794, startPoint y: 448, endPoint x: 365, endPoint y: 308, distance: 451.2
click at [365, 308] on div "x 10 9 10 9 10 9 1 print ( "Answer This Question" ) 2 print ( "What is 1+1" ) 3…" at bounding box center [697, 379] width 863 height 296
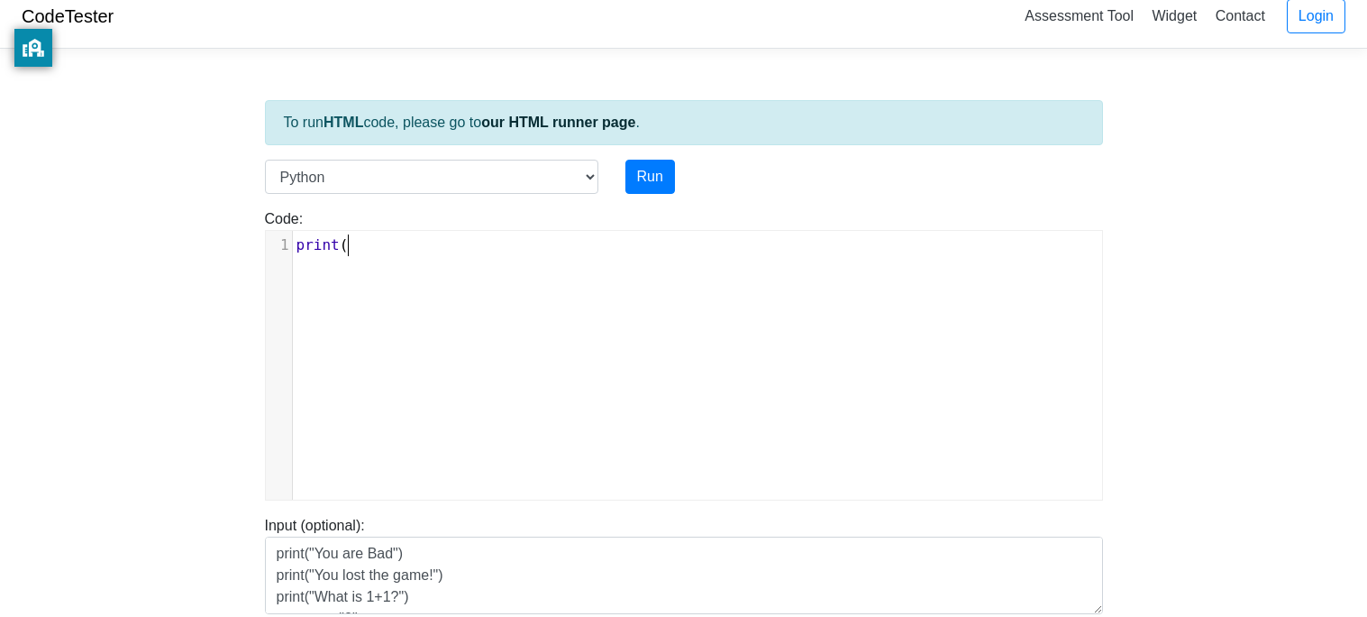
type textarea "print()"
type textarea """"
type textarea "Whats 1+1"
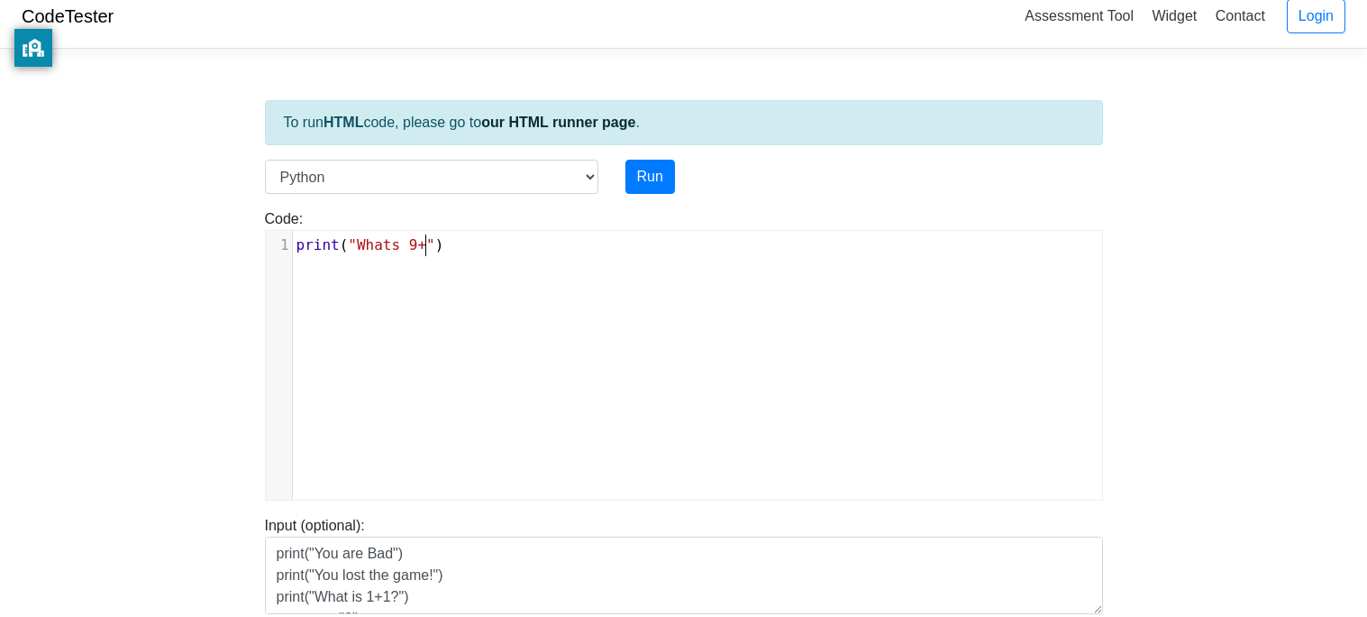
type textarea "9+1"
type textarea "9"
type textarea "answer: 2""
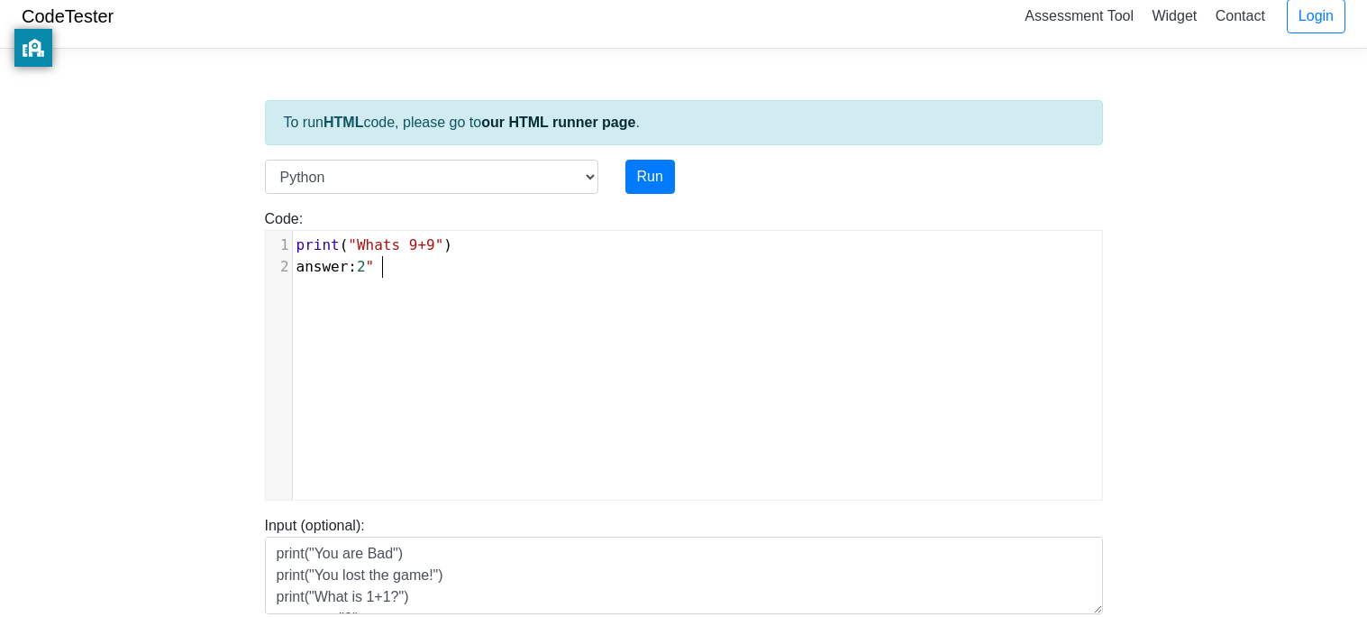
scroll to position [6, 86]
type textarea """
click at [366, 272] on span ""2"" at bounding box center [370, 266] width 26 height 17
type textarea "="
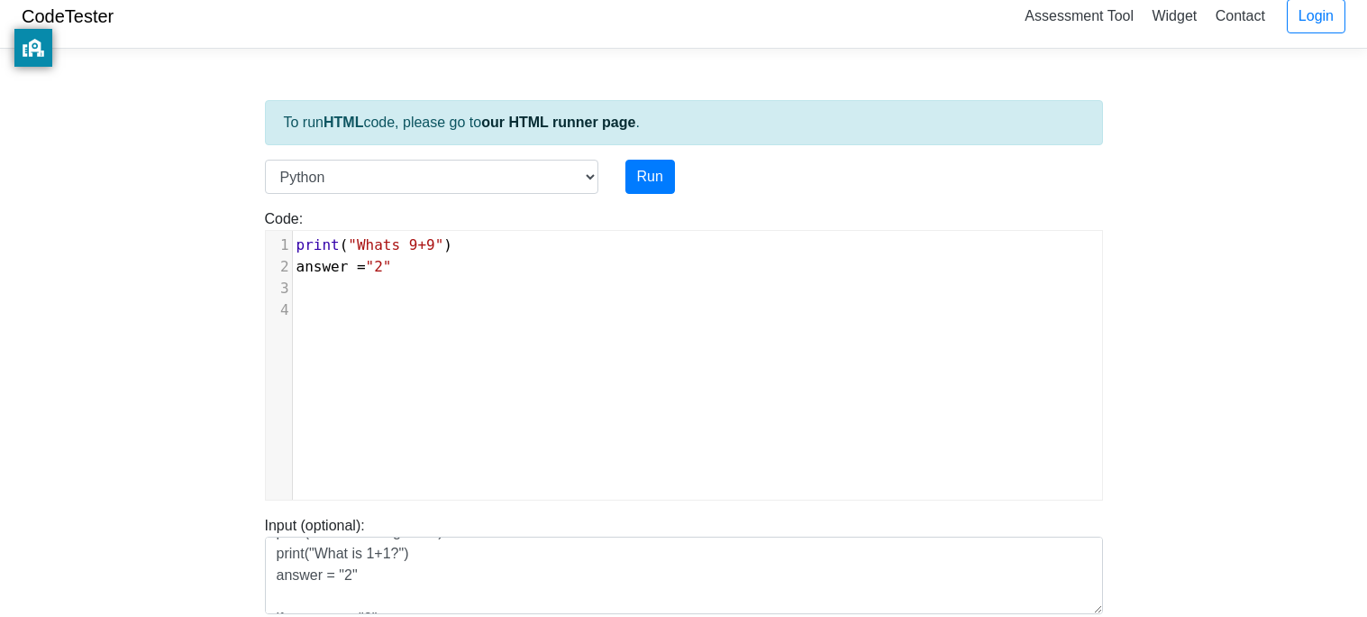
type textarea "="
click at [353, 262] on span "answer = "2"" at bounding box center [349, 266] width 105 height 17
click at [382, 272] on span ""2"" at bounding box center [379, 266] width 26 height 17
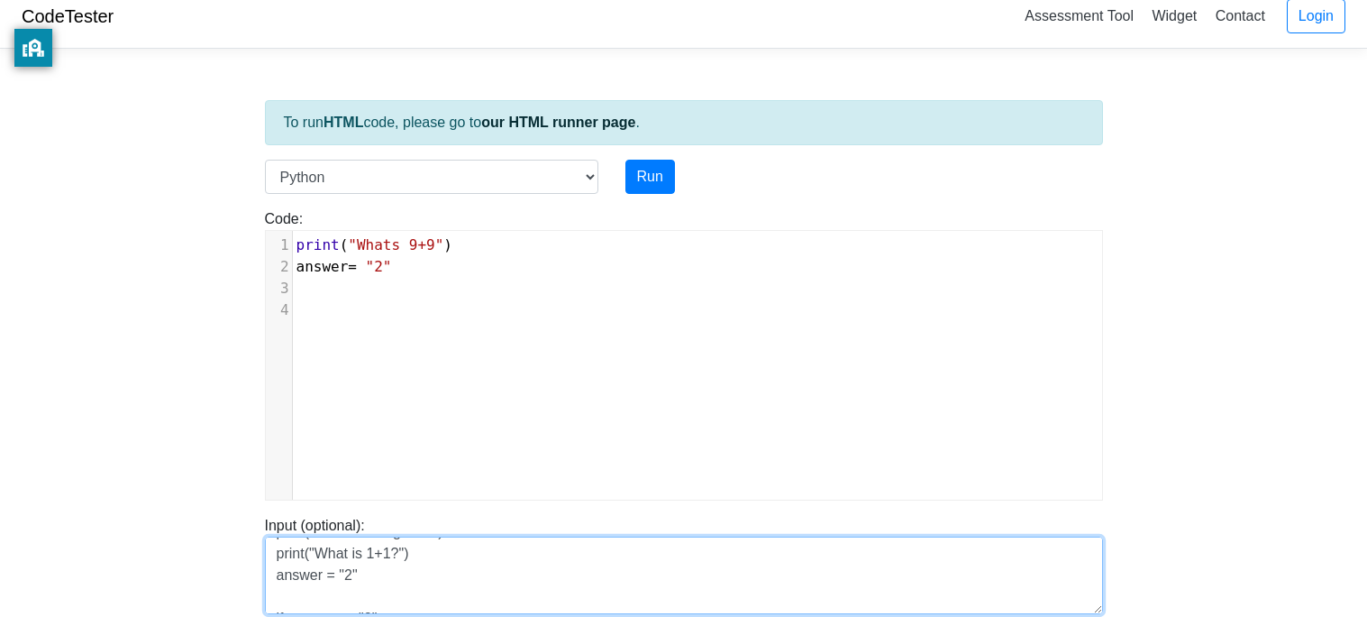
click at [324, 580] on textarea "print("You are Bad") print("You lost the game!") print("What is 1+1?") answer =…" at bounding box center [684, 575] width 838 height 78
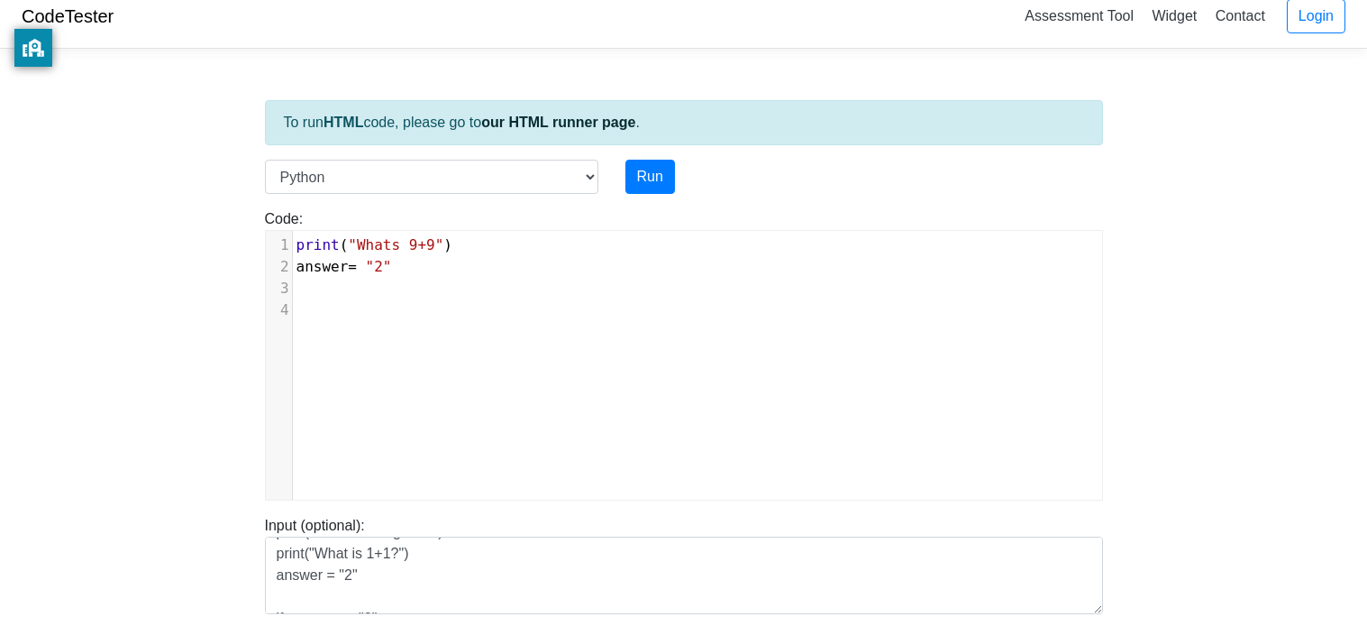
click at [361, 292] on pre at bounding box center [697, 289] width 809 height 22
click at [348, 269] on span "=" at bounding box center [352, 266] width 9 height 17
click at [416, 271] on pre "answer = "2"" at bounding box center [697, 267] width 809 height 22
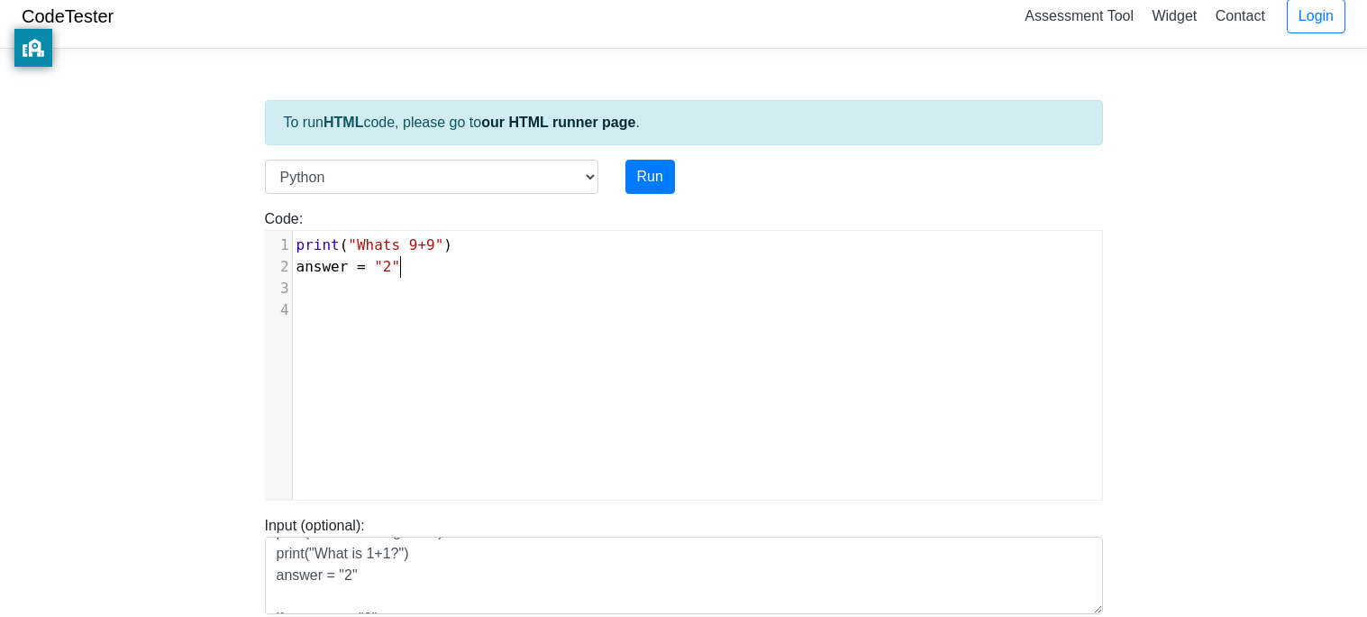
click at [367, 263] on span "answer = "2"" at bounding box center [349, 266] width 105 height 17
click at [397, 274] on pre "answer = "2"" at bounding box center [697, 267] width 809 height 22
click at [381, 273] on span ""2"" at bounding box center [387, 266] width 26 height 17
click at [378, 267] on span ""2"" at bounding box center [387, 266] width 26 height 17
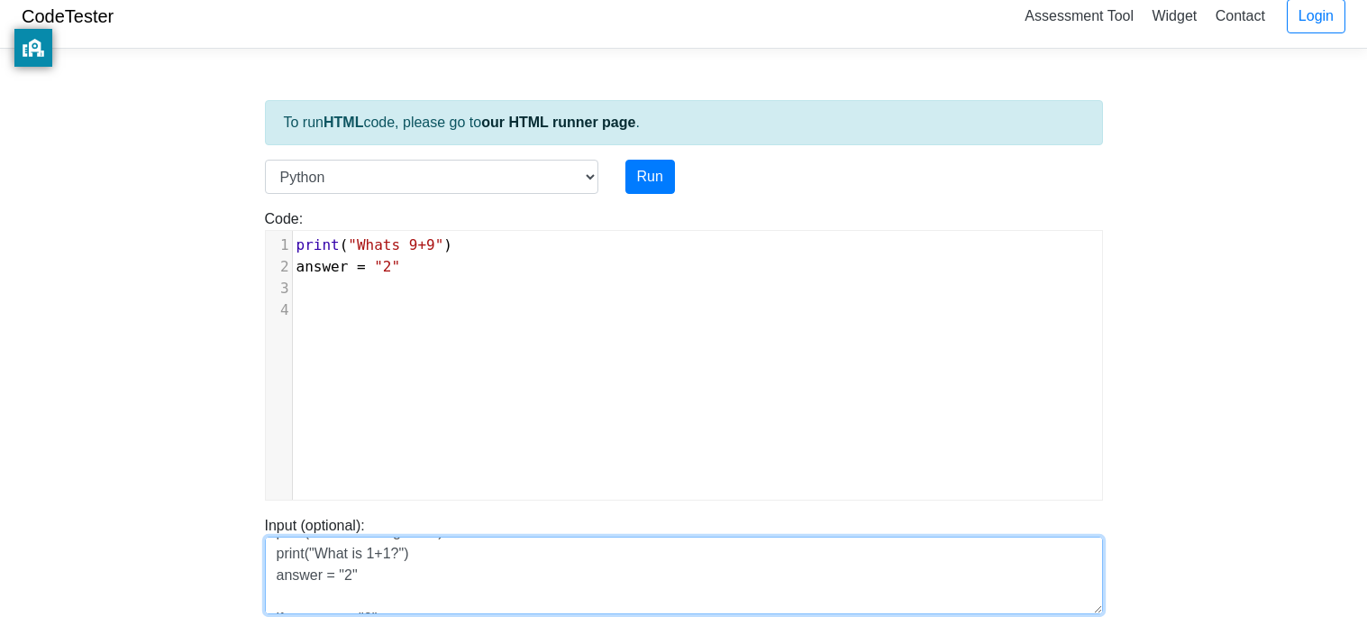
click at [338, 583] on textarea "print("You are Bad") print("You lost the game!") print("What is 1+1?") answer =…" at bounding box center [684, 575] width 838 height 78
click at [354, 581] on textarea "print("You are Bad") print("You lost the game!") print("What is 1+1?") answer =…" at bounding box center [684, 575] width 838 height 78
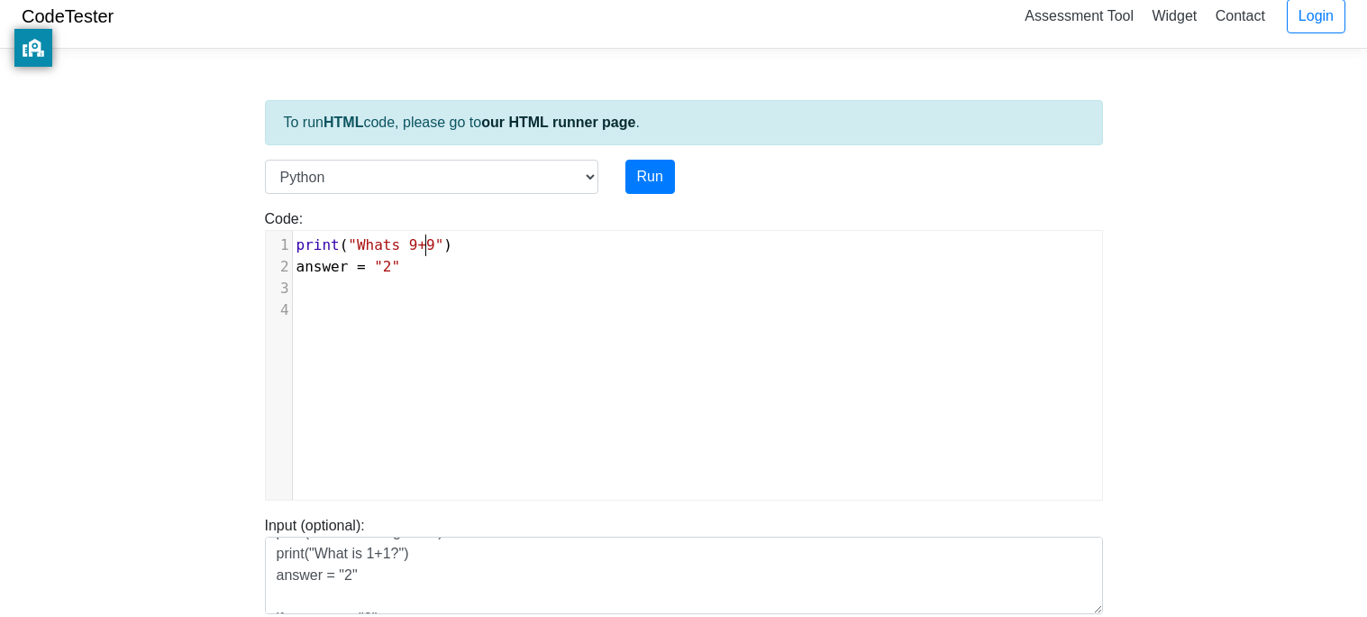
click at [427, 249] on span ""Whats 9+9"" at bounding box center [396, 244] width 96 height 17
click at [437, 262] on pre "answer = "2"" at bounding box center [697, 267] width 809 height 22
type textarea "if answer==2"
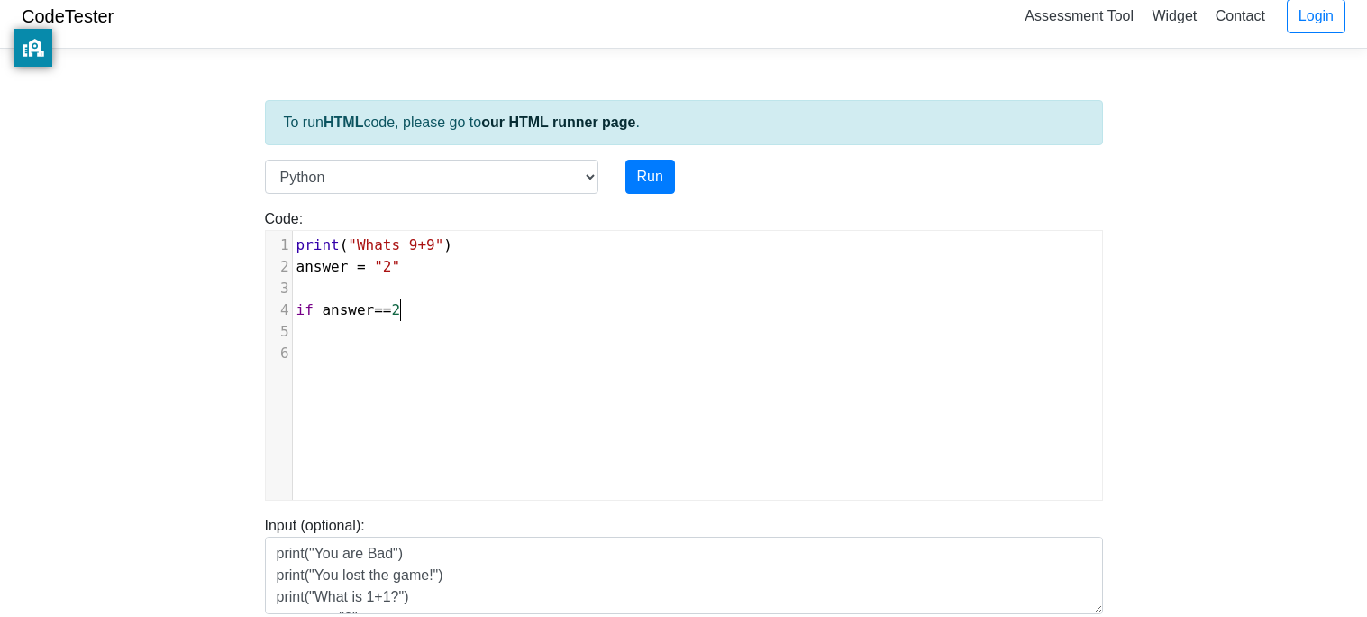
scroll to position [6, 103]
type textarea ""@"
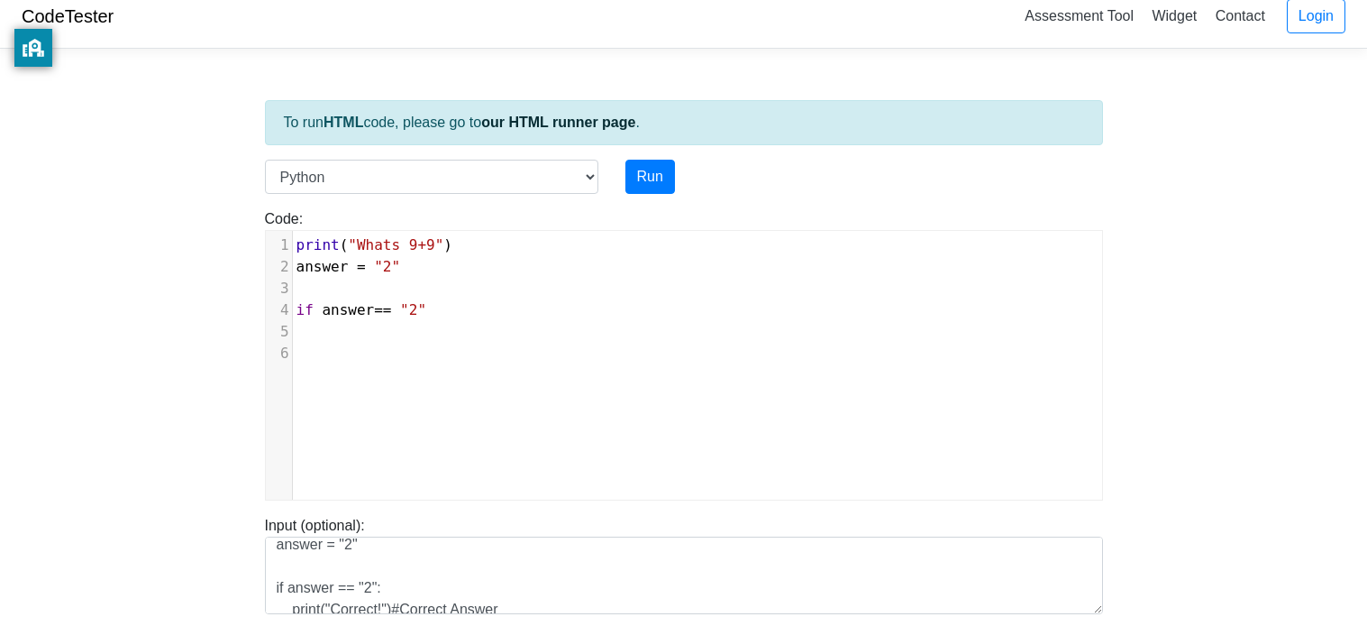
type textarea "2""
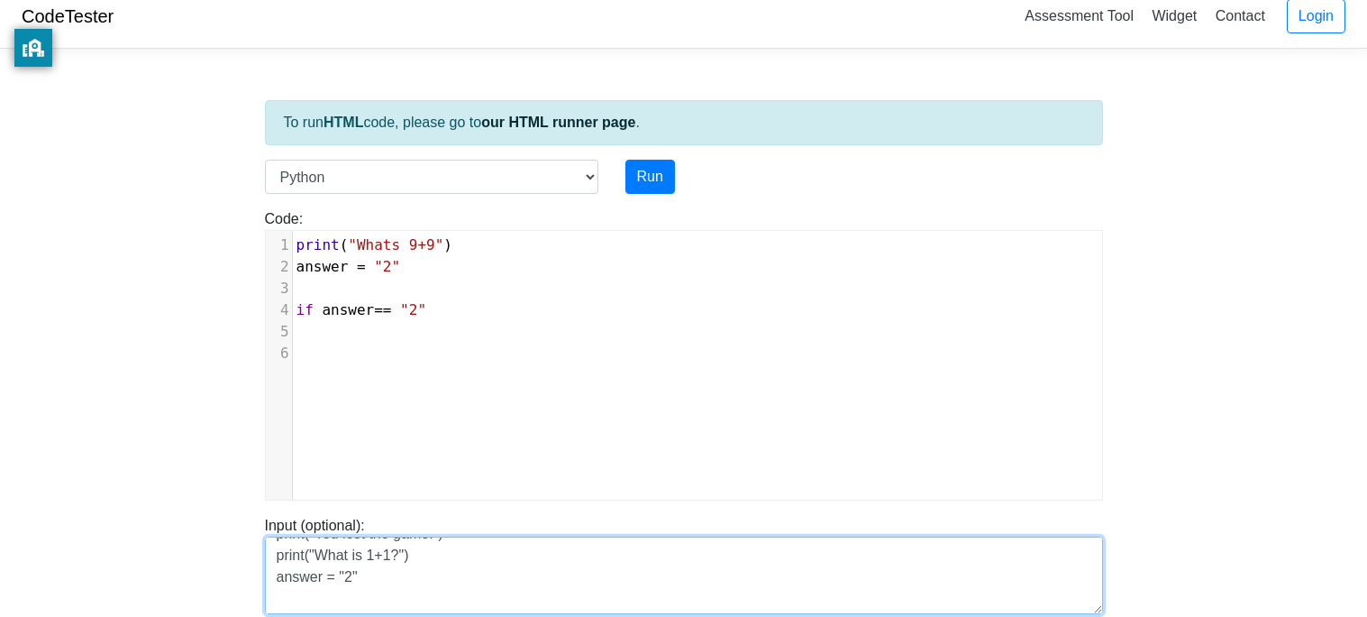
scroll to position [0, 0]
drag, startPoint x: 388, startPoint y: 550, endPoint x: 294, endPoint y: 575, distance: 97.1
click at [294, 575] on textarea "print("You are Bad") print("You lost the game!") print("What is 1+1?") answer =…" at bounding box center [684, 575] width 838 height 78
click at [363, 582] on textarea "print("You are Bad") print("You lost the game!") print("What is 1+1?") answer =…" at bounding box center [684, 575] width 838 height 78
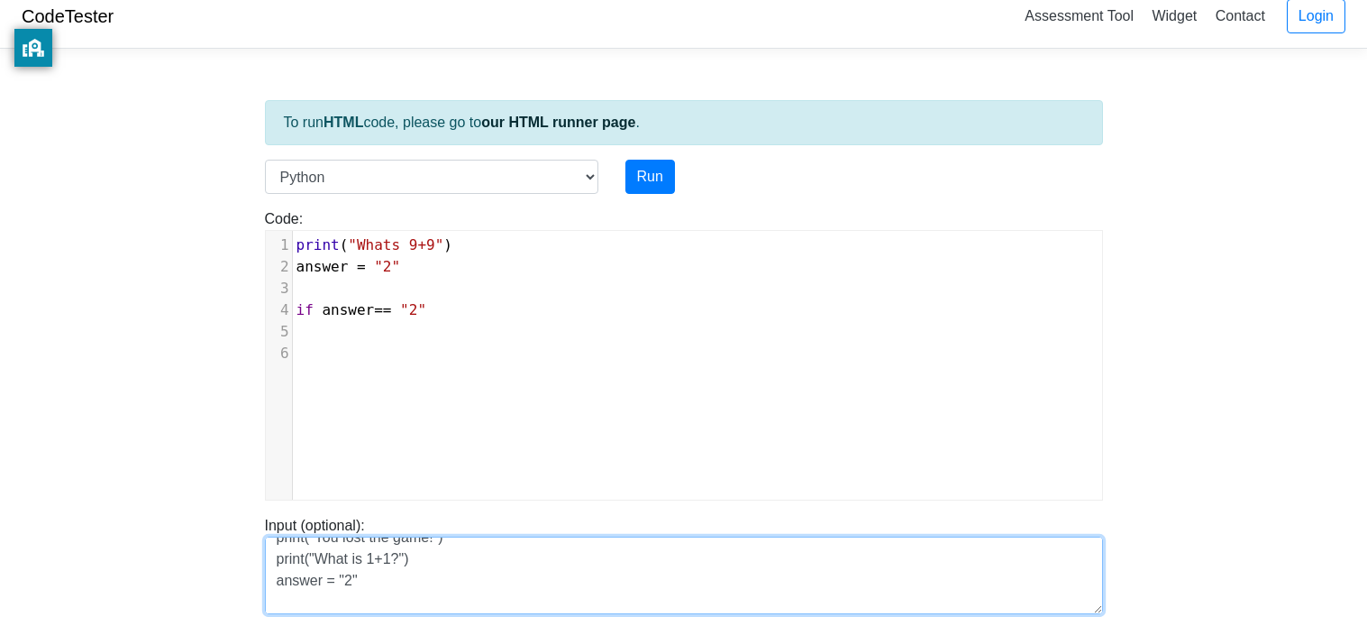
drag, startPoint x: 362, startPoint y: 582, endPoint x: 276, endPoint y: 588, distance: 86.7
click at [276, 588] on textarea "print("You are Bad") print("You lost the game!") print("What is 1+1?") answer =…" at bounding box center [684, 575] width 838 height 78
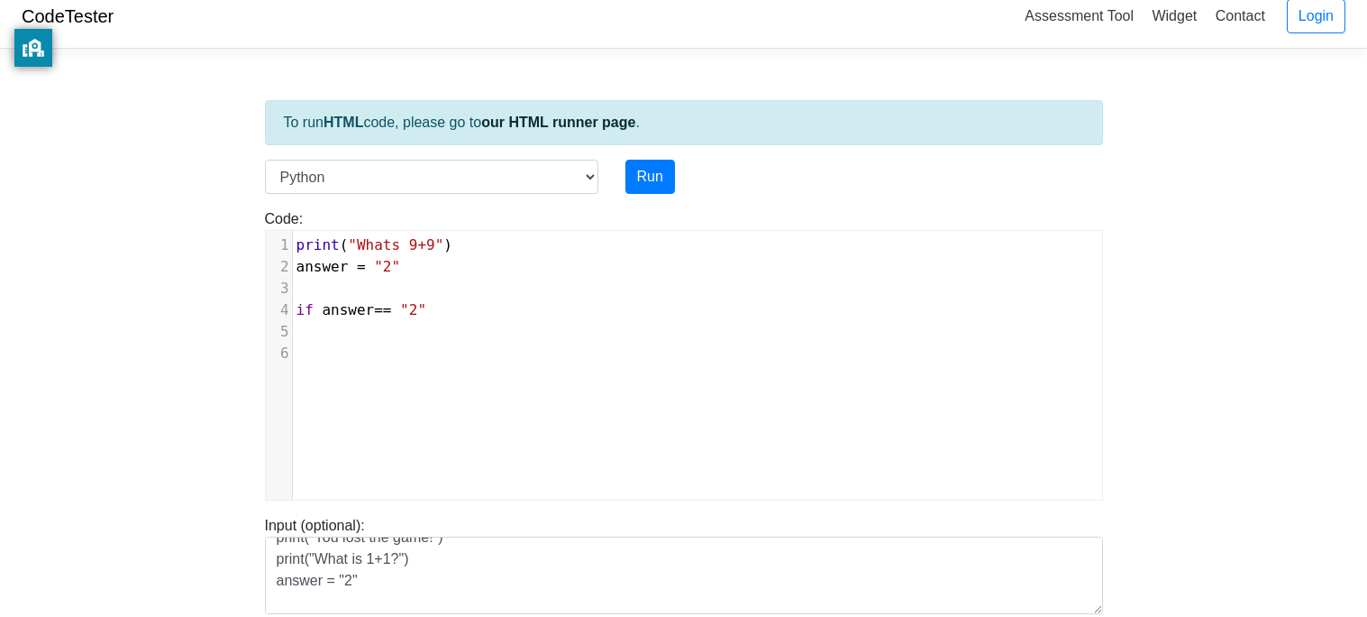
click at [426, 239] on span ""Whats 9+9"" at bounding box center [396, 244] width 96 height 17
click at [434, 256] on pre "answer = "2"" at bounding box center [697, 267] width 809 height 22
click at [447, 266] on pre "answer = "2"" at bounding box center [697, 267] width 809 height 22
paste textarea """
click at [349, 249] on span "answer = "2"" at bounding box center [349, 244] width 105 height 17
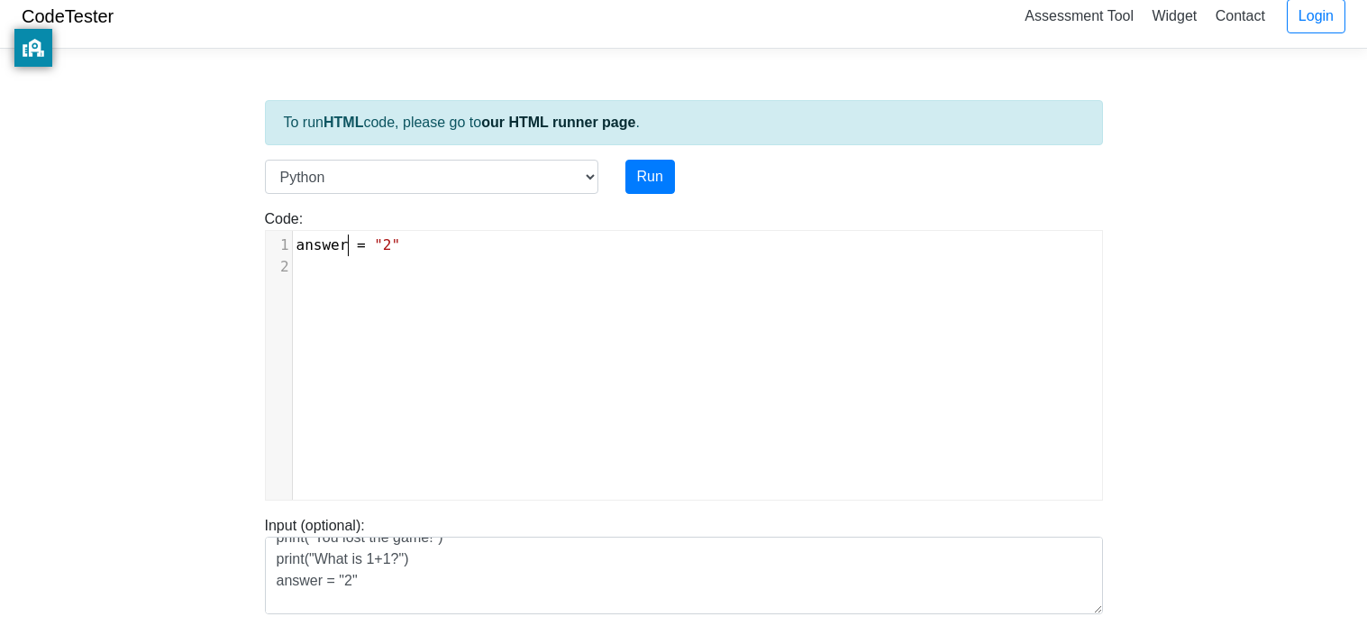
click at [374, 251] on span ""2"" at bounding box center [387, 244] width 26 height 17
drag, startPoint x: 410, startPoint y: 251, endPoint x: 355, endPoint y: 251, distance: 55.0
click at [355, 251] on pre "answer = "2"" at bounding box center [697, 245] width 809 height 22
type textarea "]"
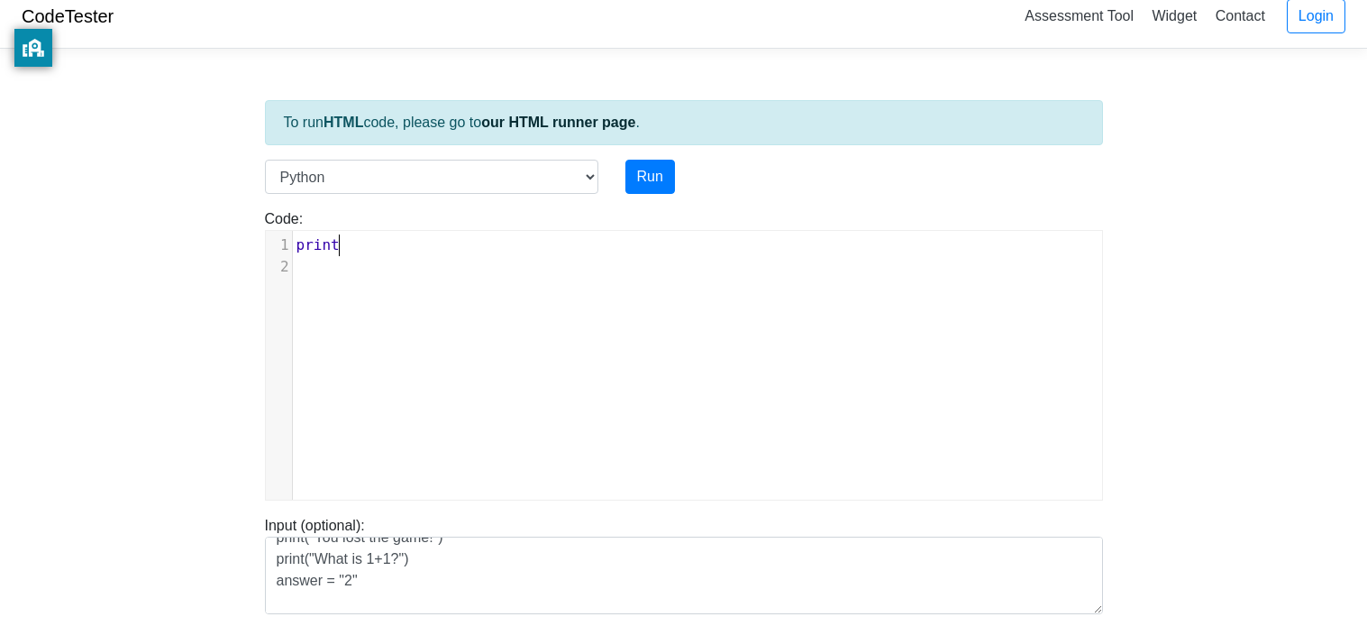
type textarea "print()"
type textarea "W"
type textarea "You lost you have to start oover"
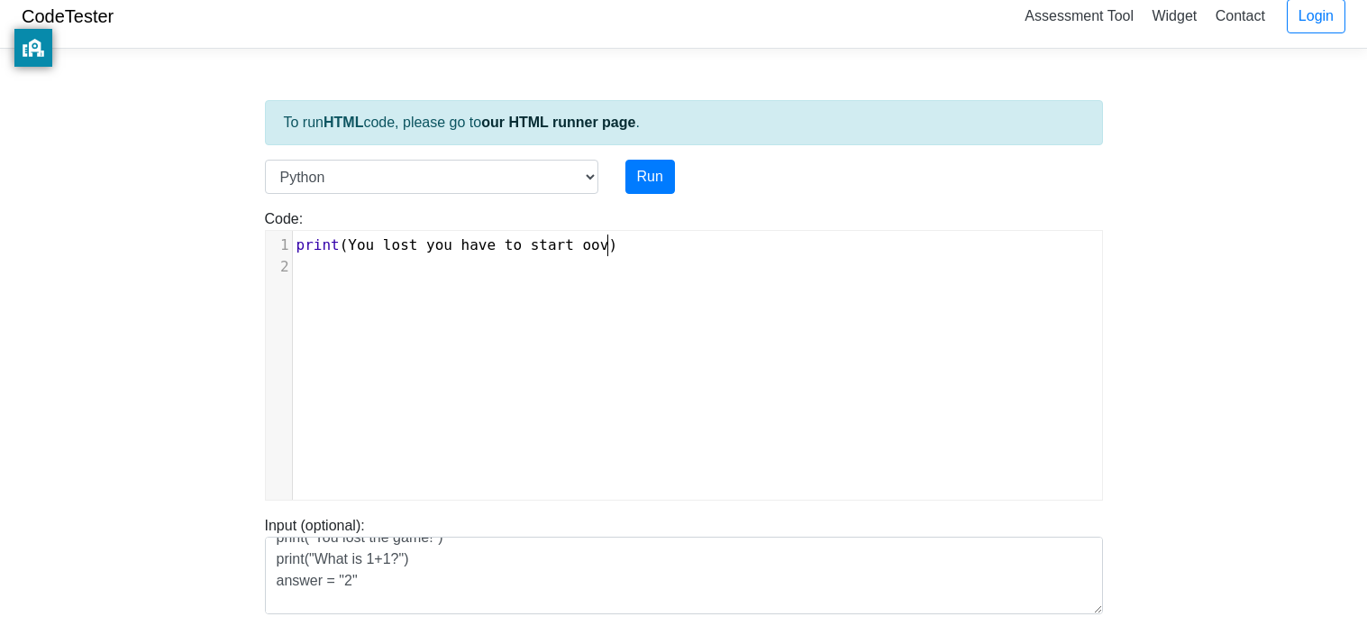
type textarea "v"
type textarea "vre"
type textarea "er!"
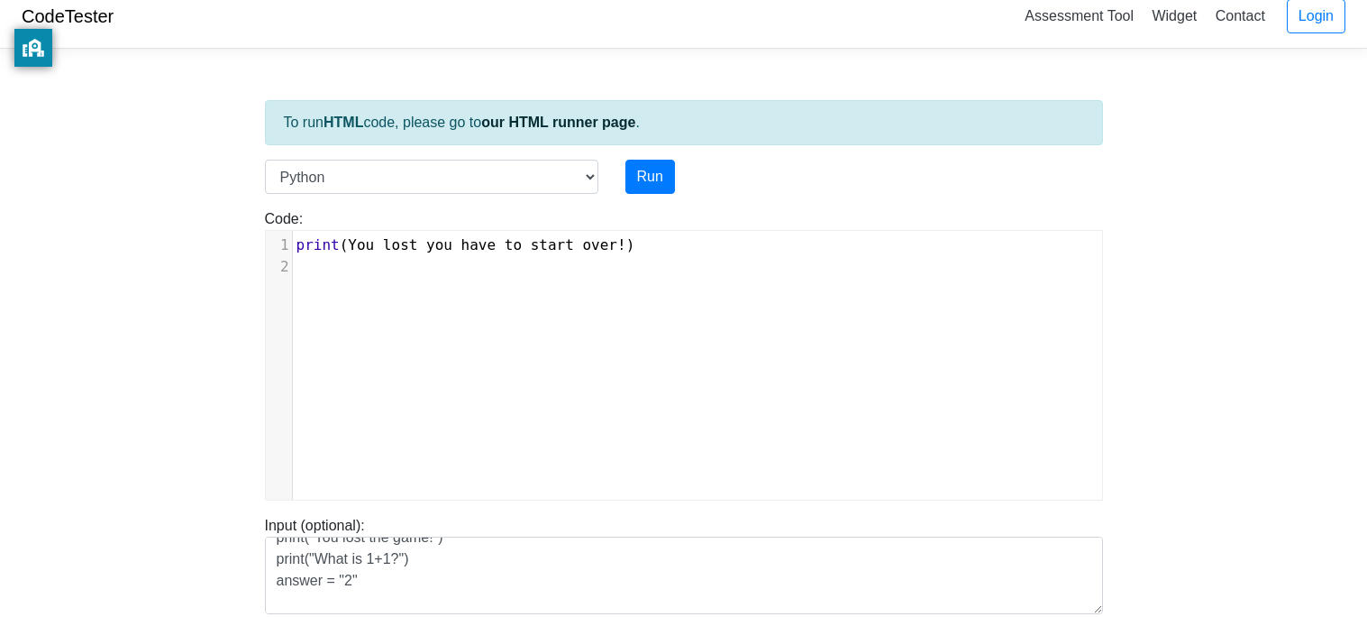
click at [678, 250] on pre "print ( You lost you have to start over ! )" at bounding box center [697, 245] width 809 height 22
type textarea "print)"
type textarea ")"
type textarea "()"
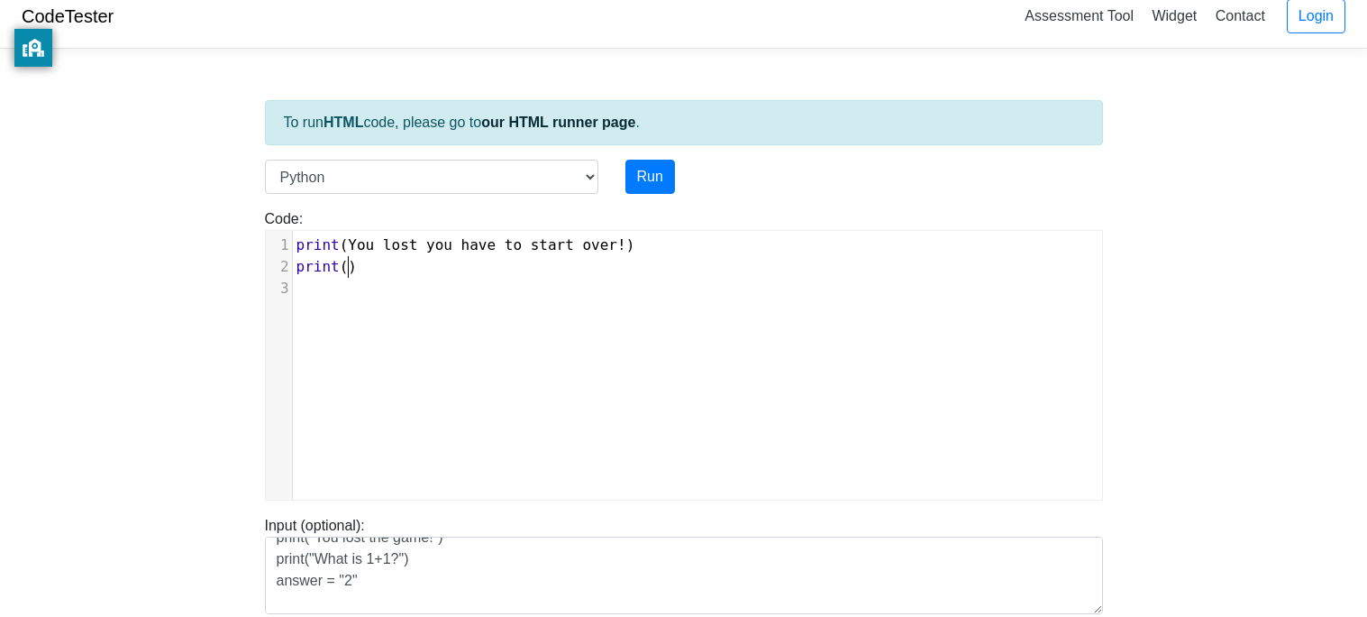
type textarea """"
click at [697, 283] on pre "​" at bounding box center [697, 289] width 809 height 22
click at [625, 250] on span "print ( You lost you have to start over ! )" at bounding box center [466, 244] width 339 height 17
type textarea """
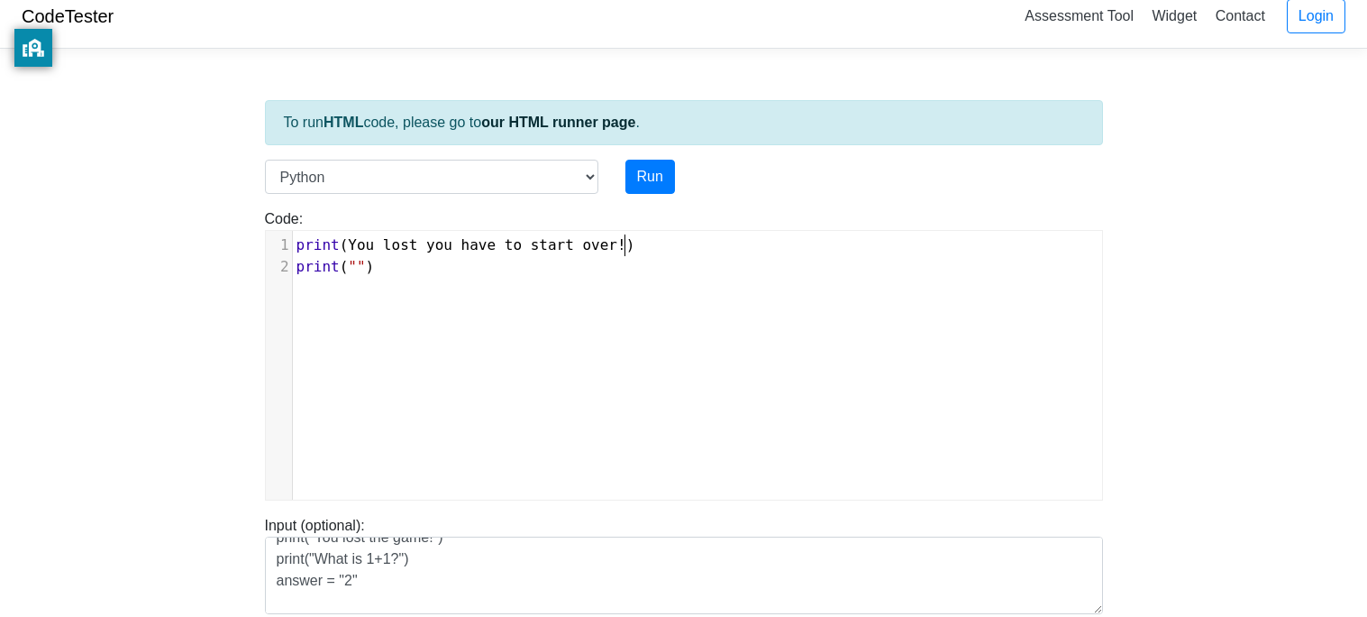
scroll to position [6, 7]
type textarea """
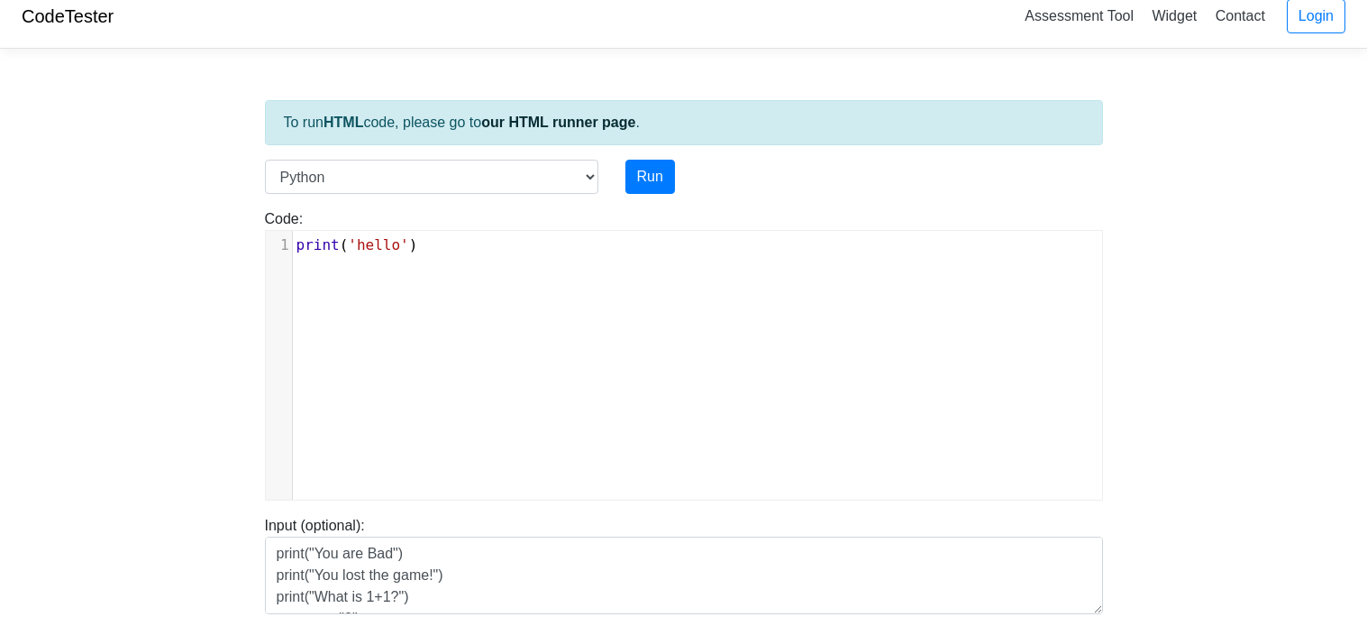
scroll to position [15, 0]
click at [461, 257] on div "xxxxxxxxxx 1 print ( 'hello' )" at bounding box center [697, 245] width 809 height 29
click at [107, 287] on body "CodeTester Assessment Tool Widget Contact Login To run HTML code, please go to …" at bounding box center [683, 466] width 1367 height 962
click at [421, 260] on div "​ x 1 ​" at bounding box center [697, 379] width 863 height 296
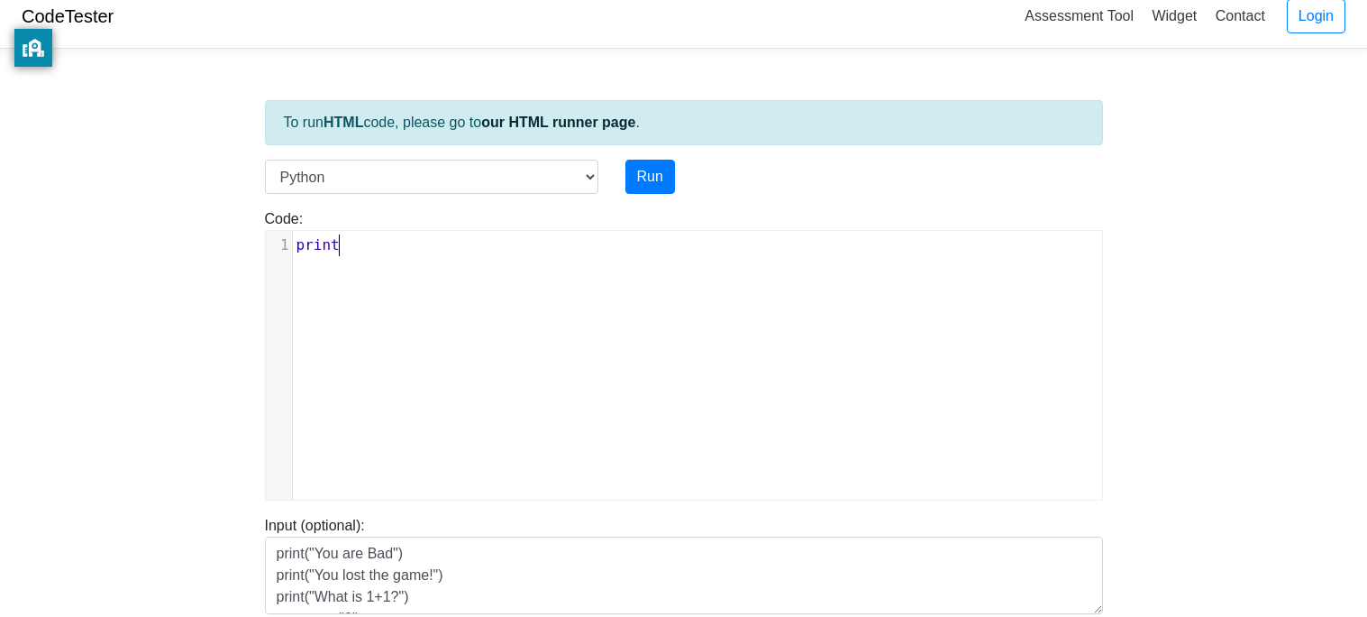
type textarea "print()"
click at [709, 140] on div "To run HTML code, please go to our HTML runner page ." at bounding box center [684, 122] width 838 height 45
click at [343, 245] on span "print ()" at bounding box center [327, 244] width 61 height 17
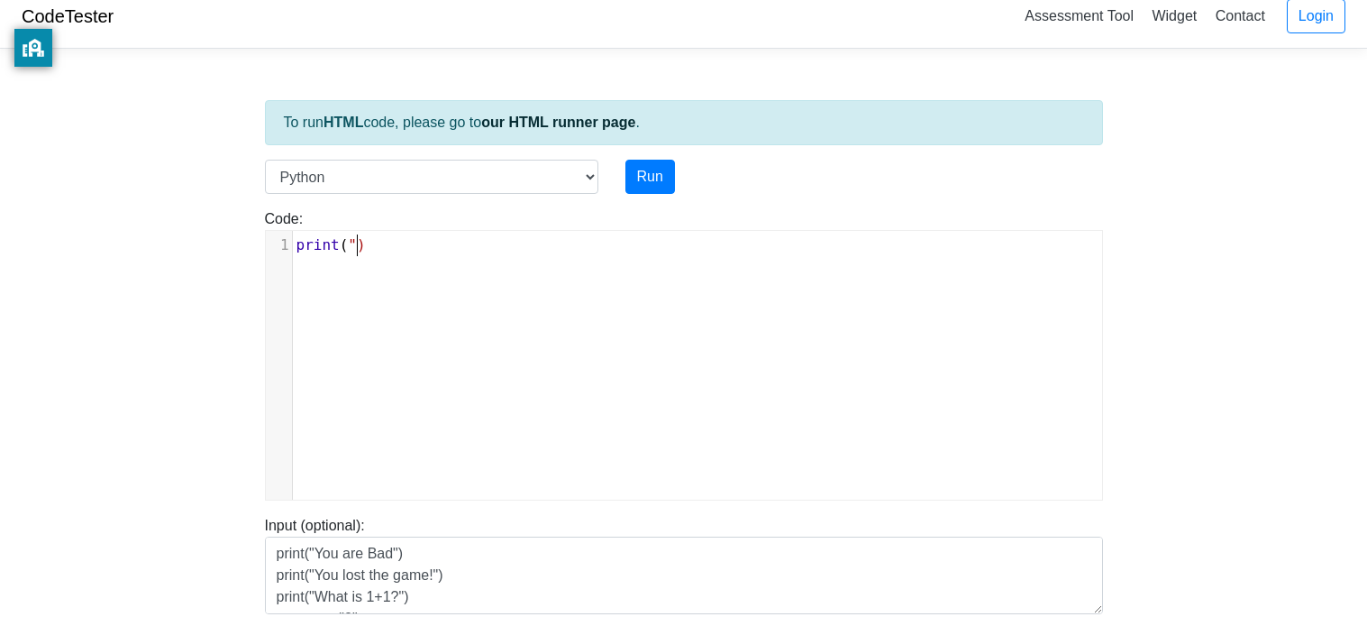
type textarea """"
type textarea "You Lost Now Y"
type textarea "t! Now you will start over"
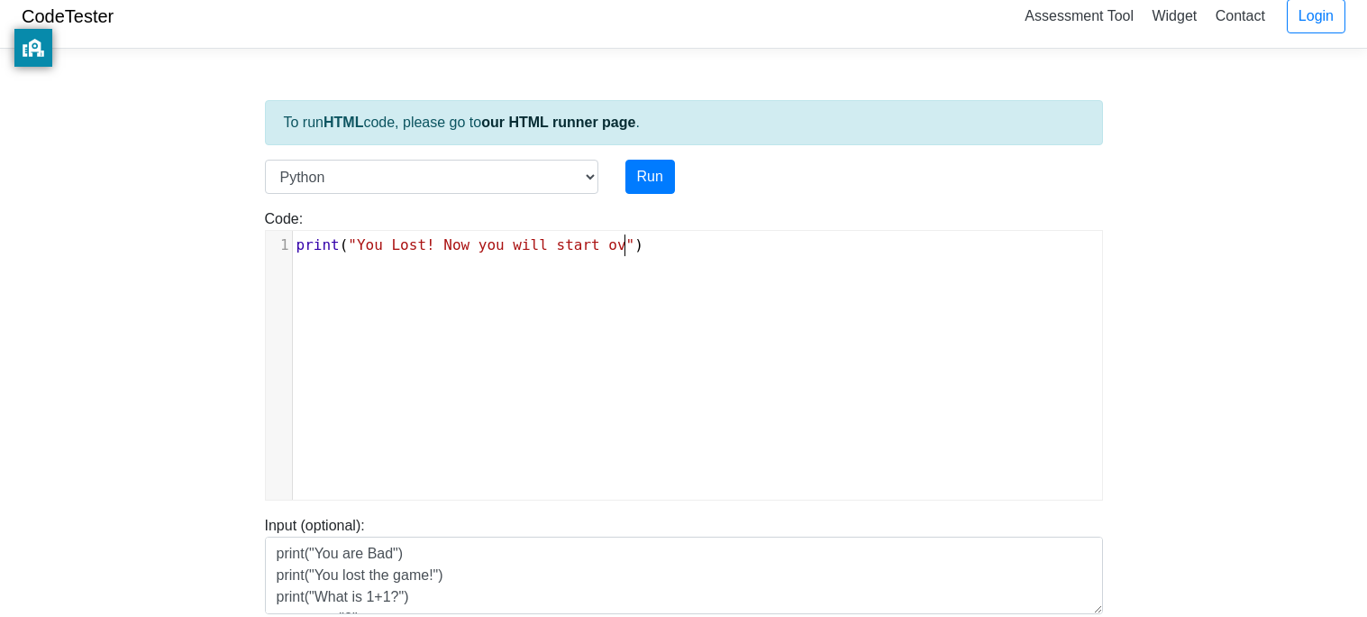
scroll to position [6, 224]
click at [745, 251] on pre "print ( "You Lost! Now you will start over" )" at bounding box center [697, 245] width 809 height 22
type textarea "print()"
type textarea """"
type textarea "Question 1"
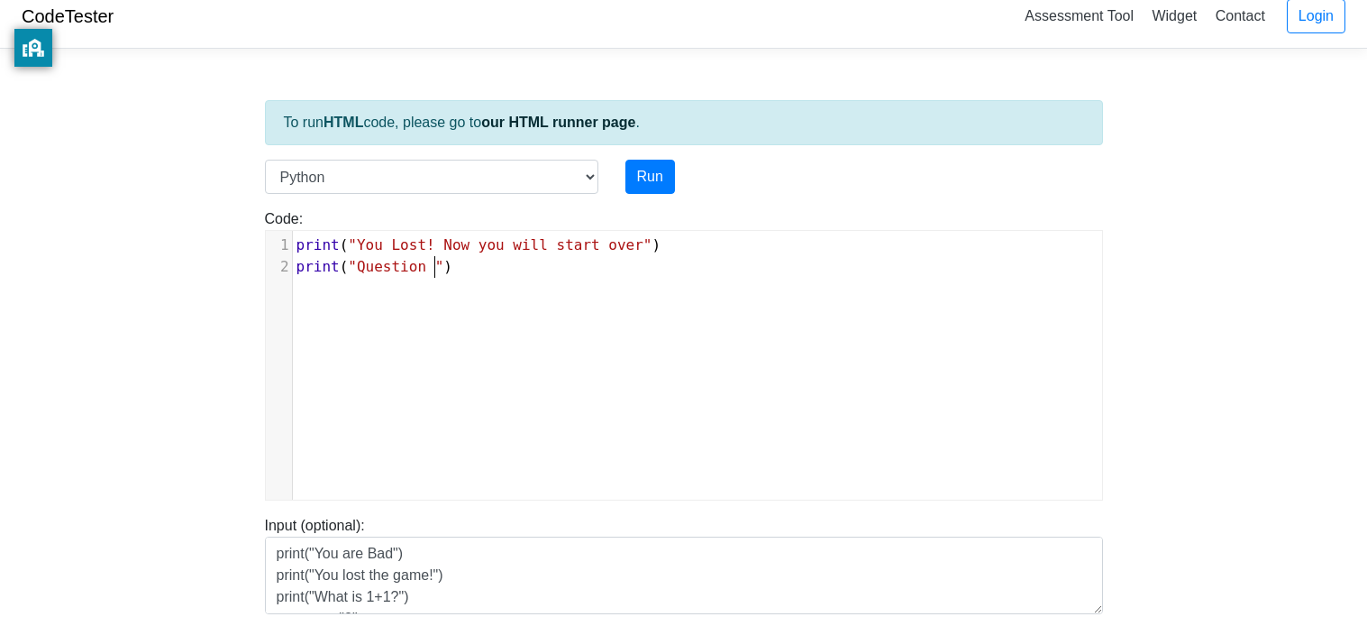
scroll to position [6, 86]
type textarea "print()"
type textarea """"
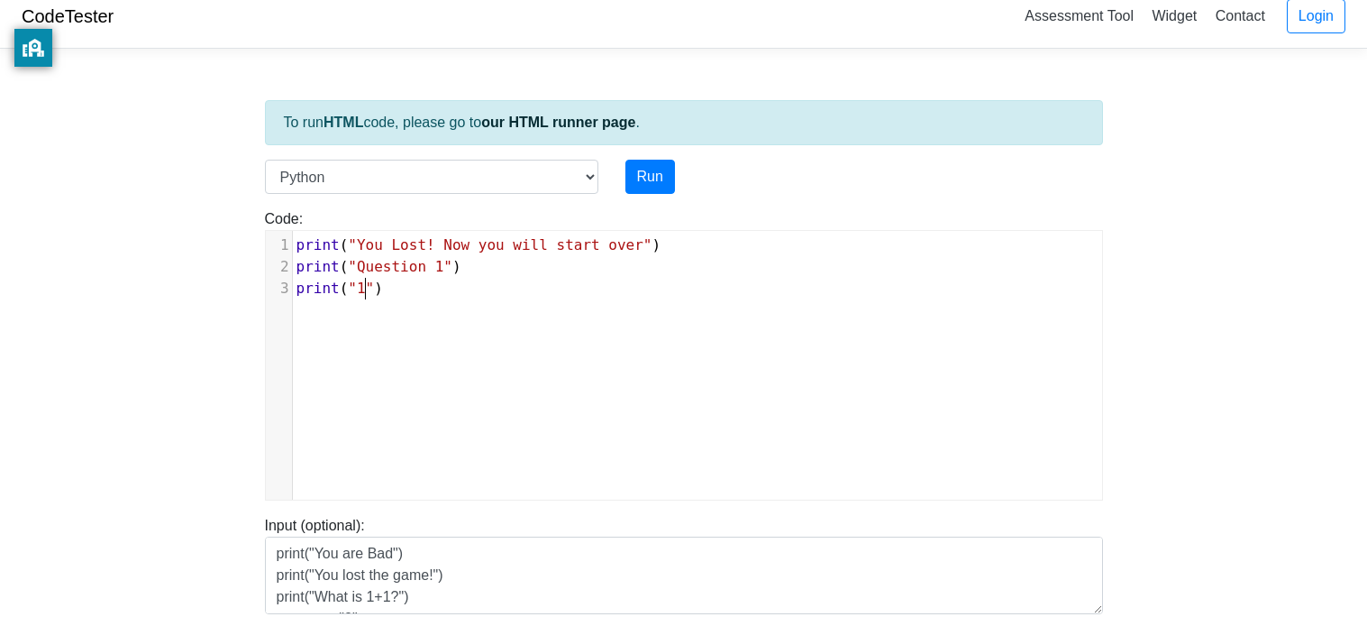
type textarea "1="
type textarea "+1"
type textarea "as"
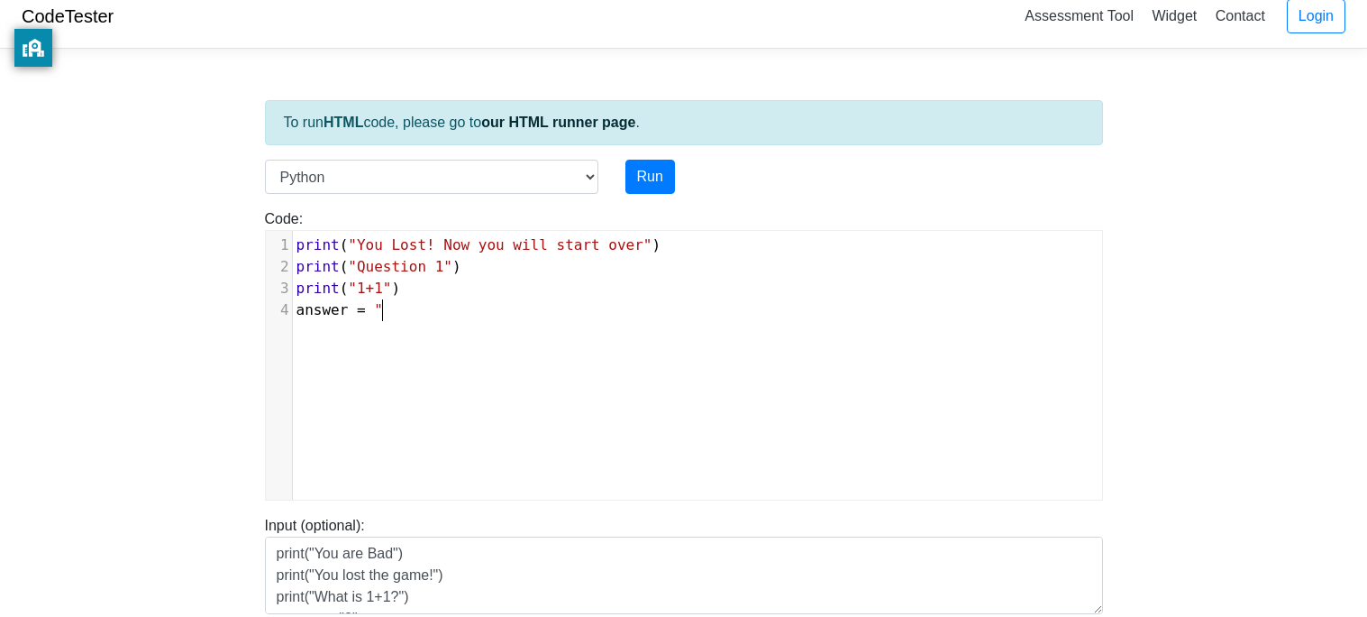
type textarea "nswer = "1"
type textarea "2""
click at [423, 326] on div "​ x 1 print ( "You Lost! Now you will start over" ) 2 print ( "Question 1" ) 3 …" at bounding box center [697, 379] width 863 height 296
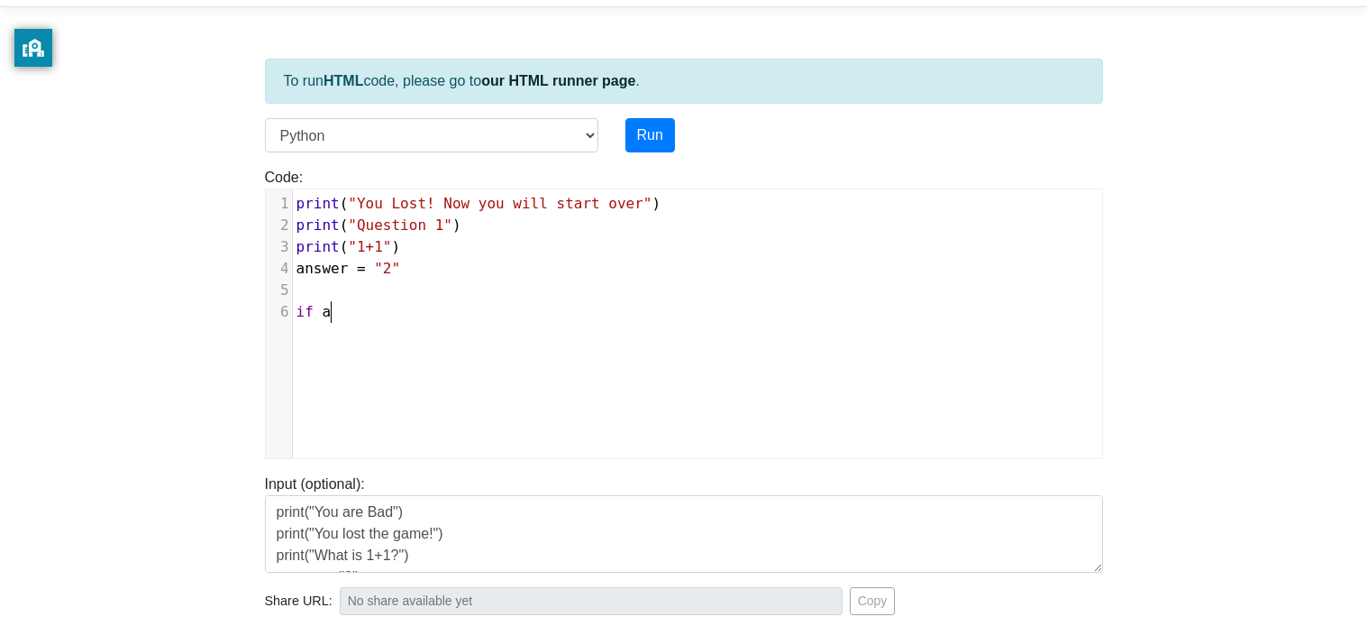
type textarea "if as"
type textarea "nswer"
type textarea "= 2"
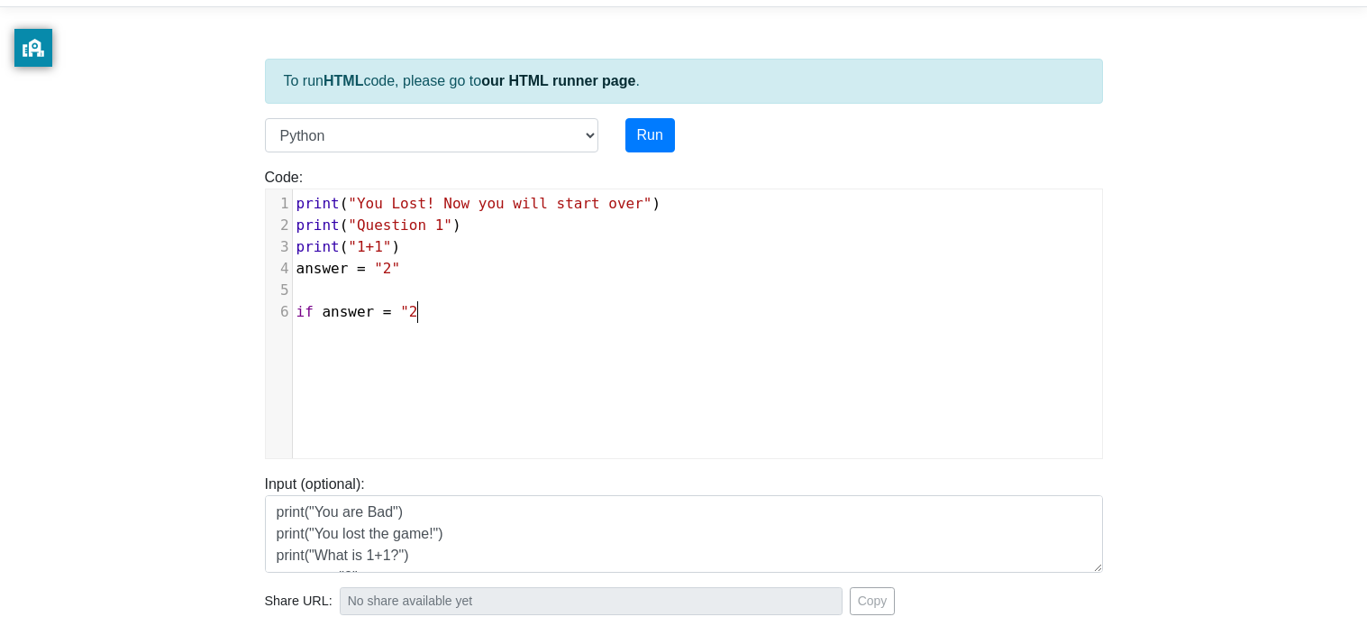
type textarea ""2""
type textarea "()"
type textarea "print()"
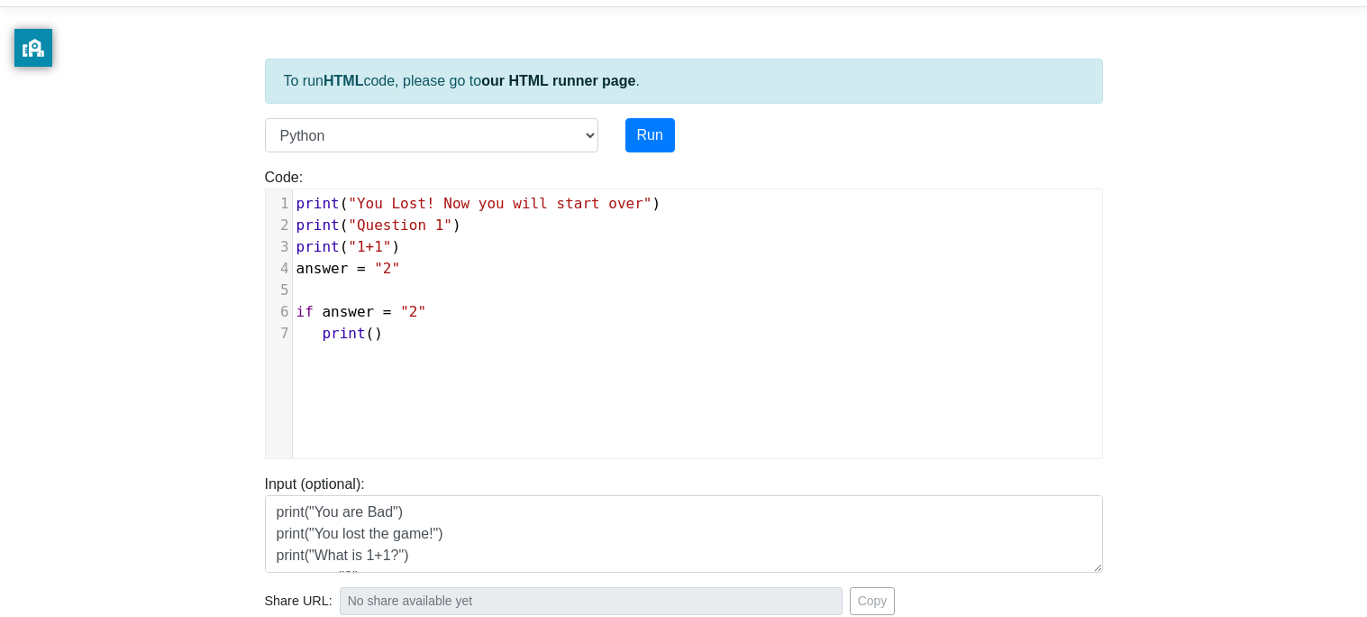
type textarea """"
type textarea "Correct!"
type textarea "else"
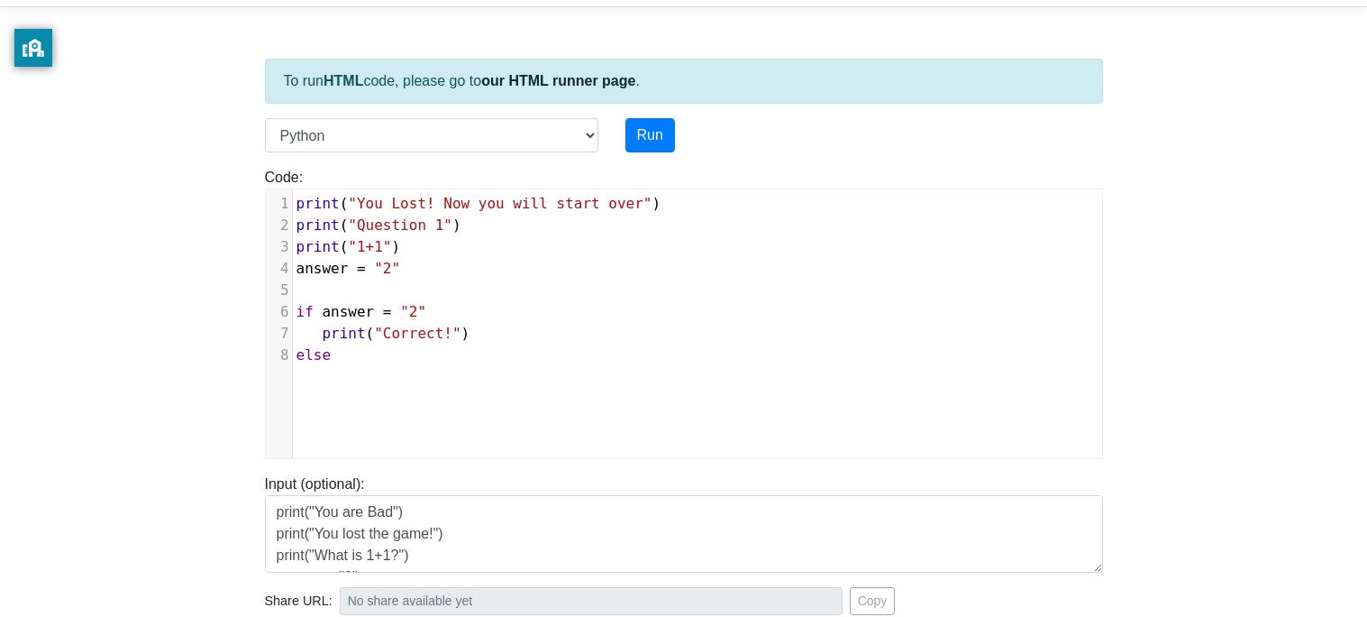
scroll to position [6, 42]
type textarea ":"
type textarea "print()"
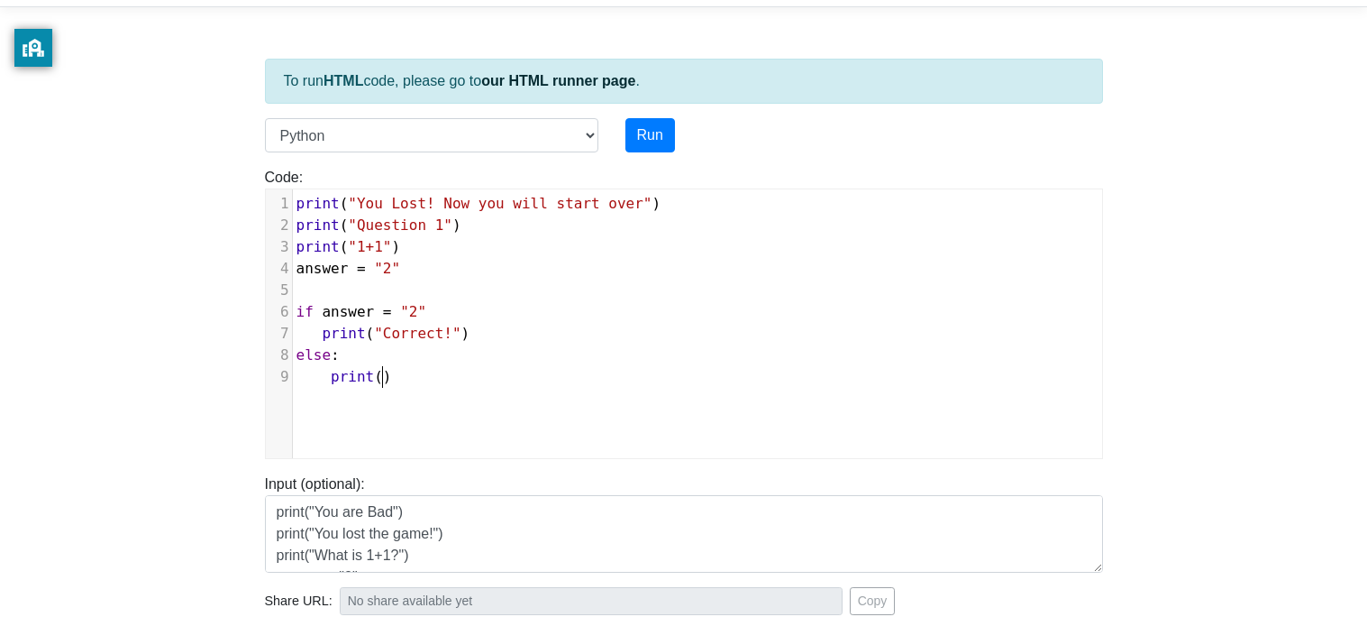
type textarea """"
type textarea "Incorrect!"
click at [654, 333] on pre "print ( "Correct!" )" at bounding box center [697, 334] width 809 height 22
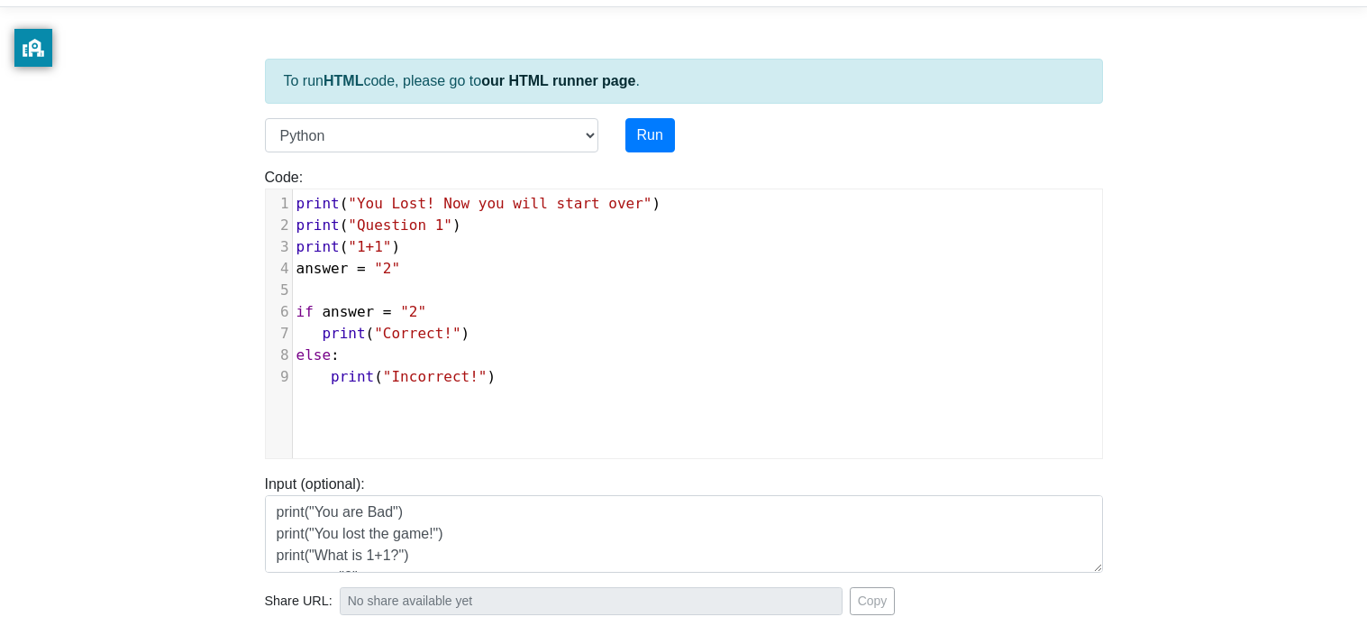
click at [650, 360] on pre "else :" at bounding box center [697, 355] width 809 height 22
click at [659, 377] on pre "print ( "Incorrect!" )" at bounding box center [697, 377] width 809 height 22
click at [643, 140] on button "Run" at bounding box center [651, 135] width 50 height 34
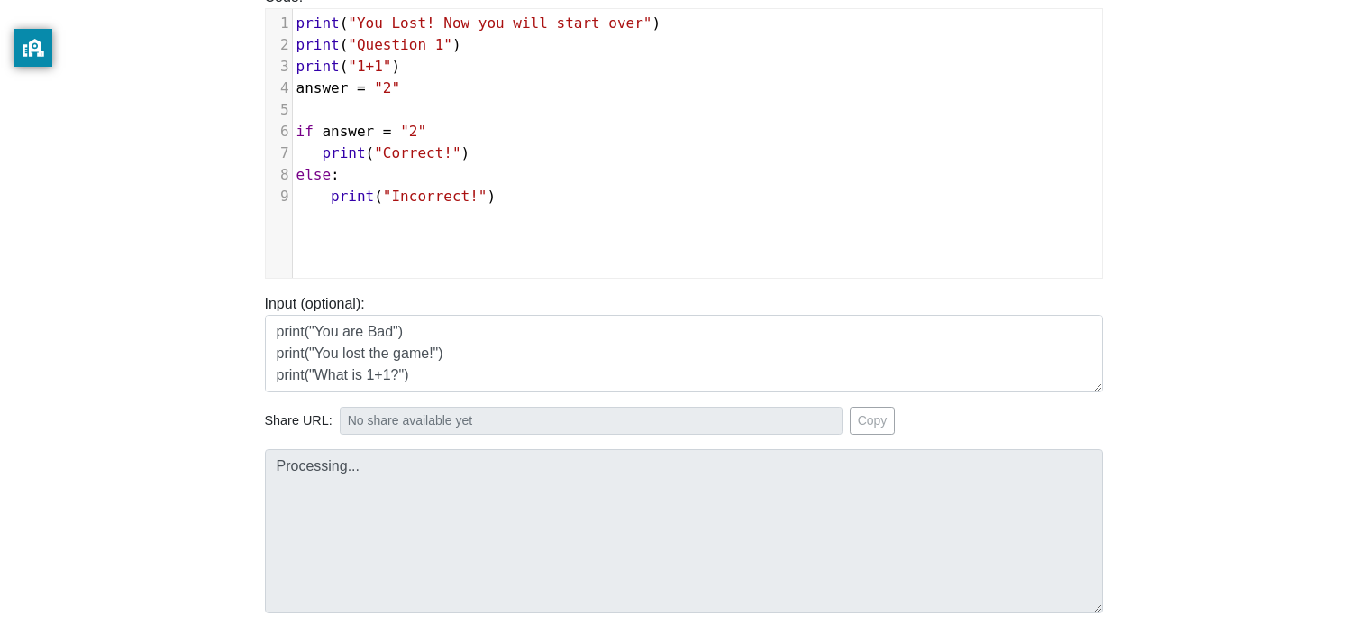
type input "[URL][DOMAIN_NAME]"
type textarea "Submission status: Runtime Error (NZEC) Stderr: File "script.py", line 6 if ans…"
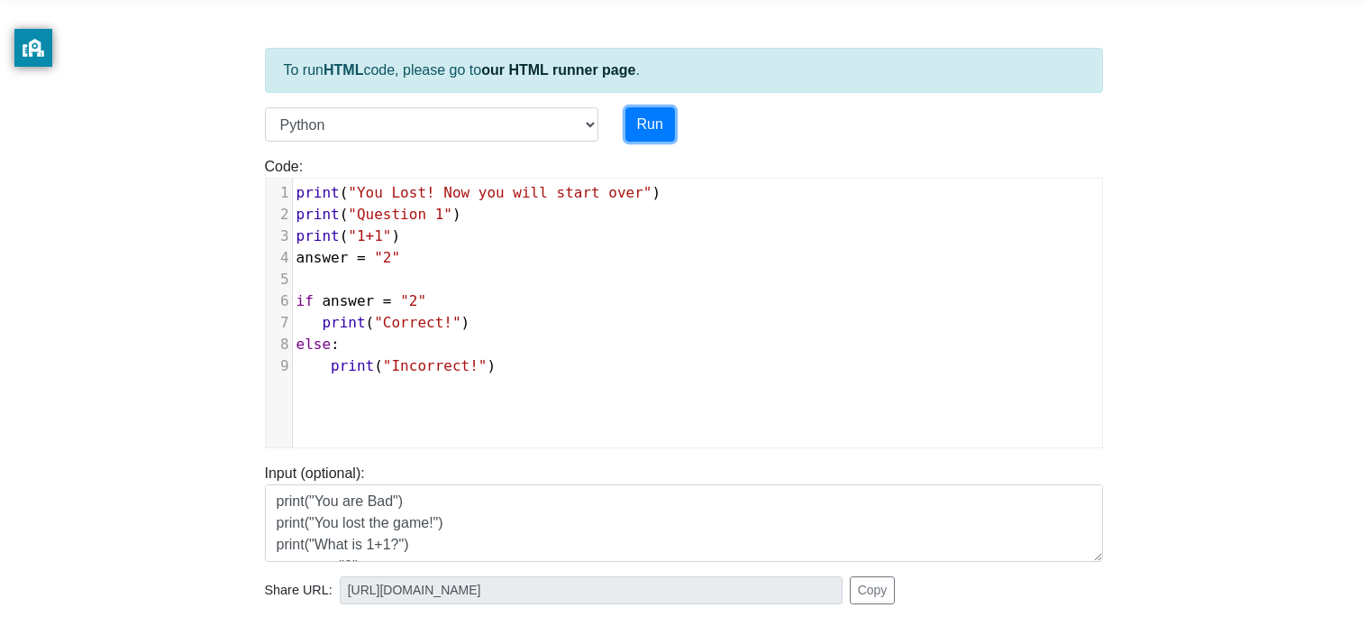
scroll to position [0, 0]
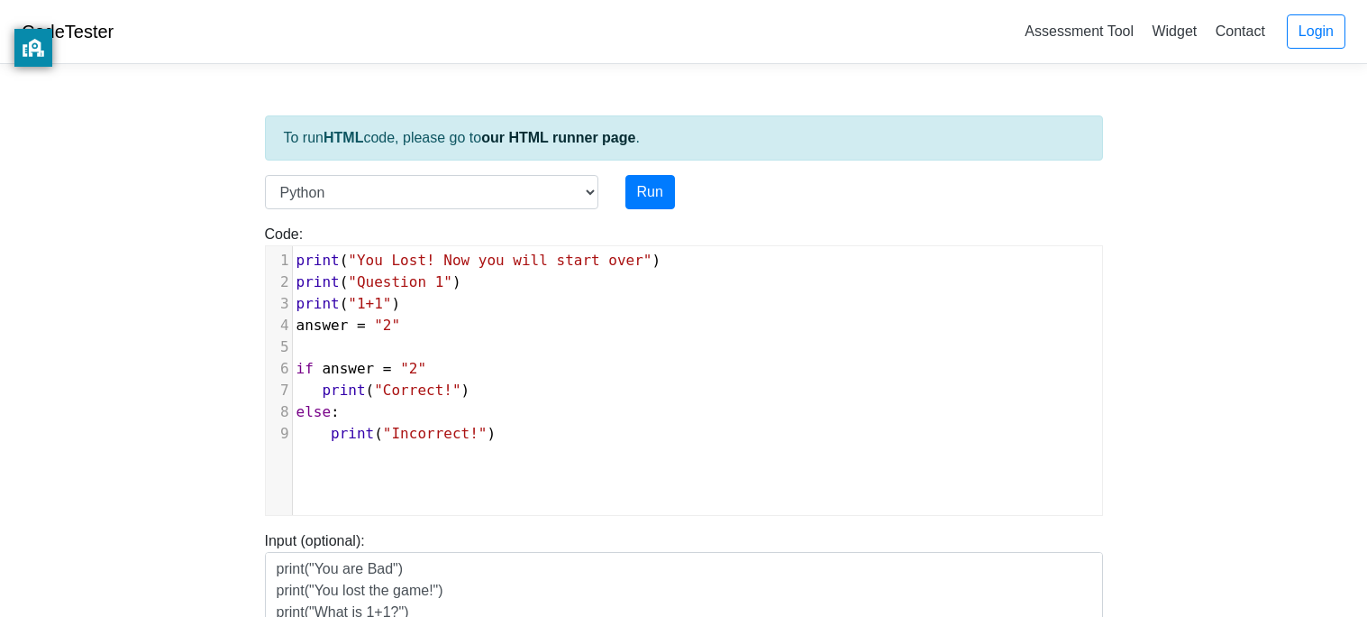
click at [366, 399] on pre "print ( "Correct!" )" at bounding box center [697, 390] width 809 height 22
click at [310, 381] on span "print ( "Correct!" )" at bounding box center [384, 389] width 174 height 17
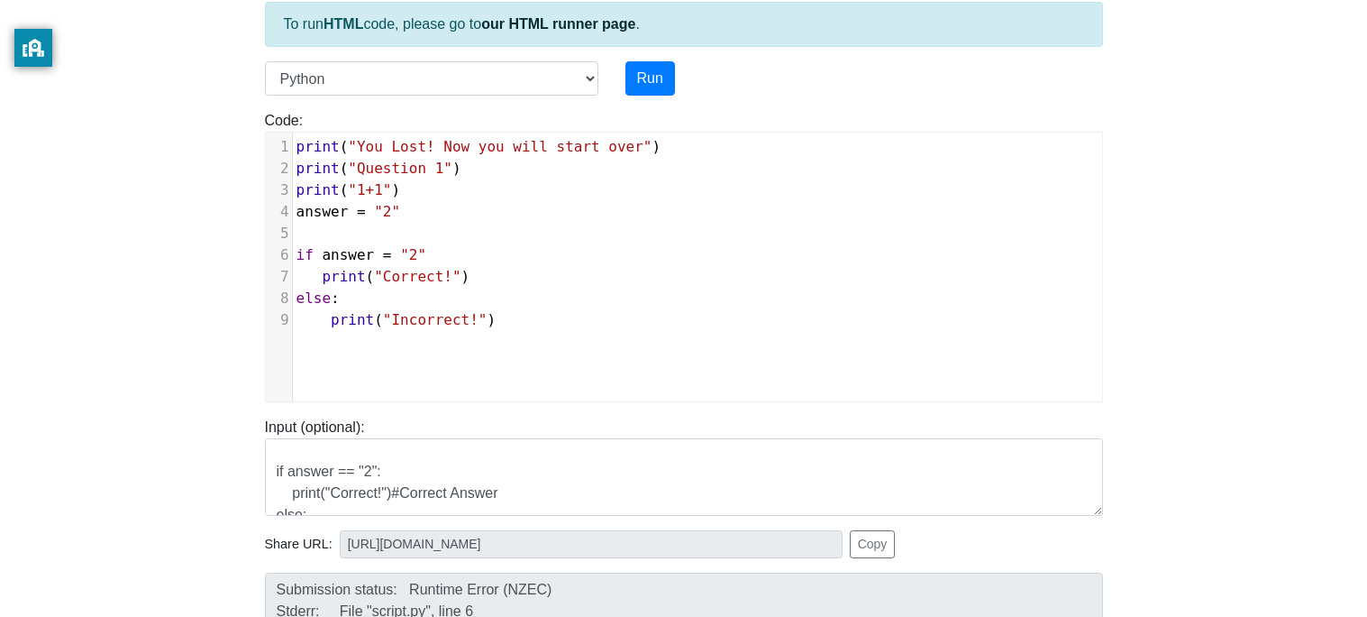
scroll to position [0, 0]
click at [395, 252] on span "if answer = "2"" at bounding box center [362, 254] width 131 height 17
type textarea "="
click at [666, 80] on button "Run" at bounding box center [651, 78] width 50 height 34
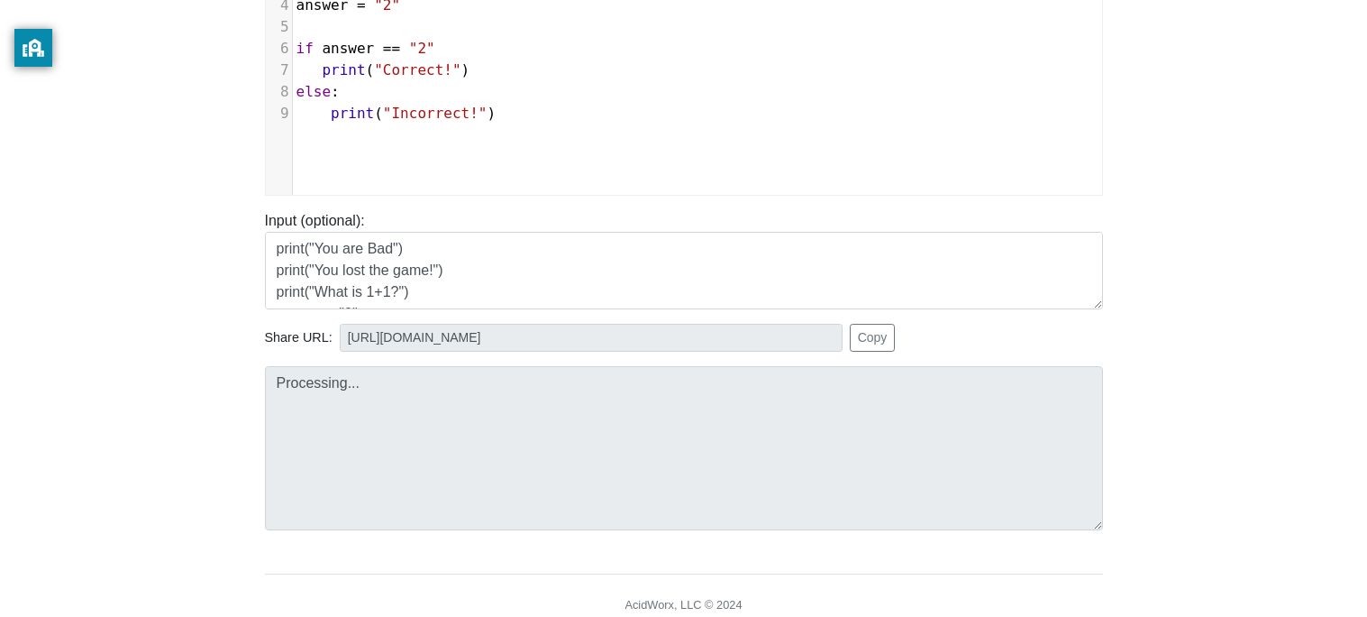
type input "[URL][DOMAIN_NAME]"
type textarea "Submission status: Runtime Error (NZEC) Stderr: File "script.py", line 6 if ans…"
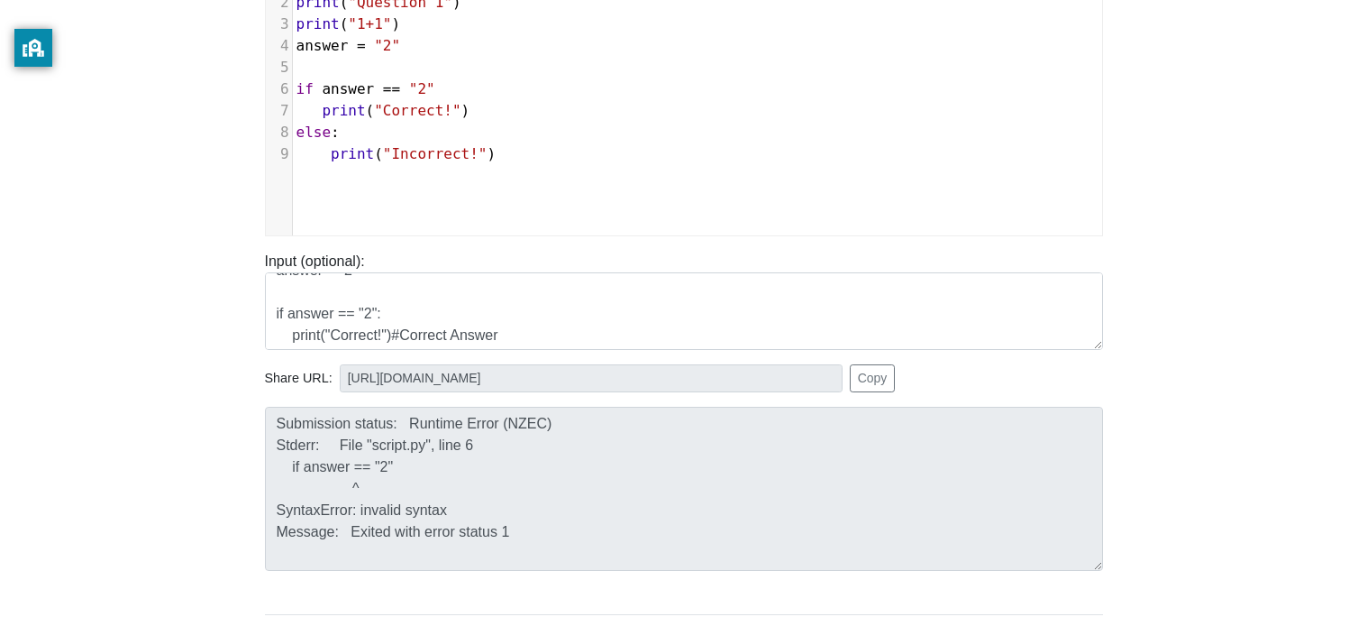
scroll to position [276, 0]
click at [409, 95] on span ""2"" at bounding box center [422, 92] width 26 height 17
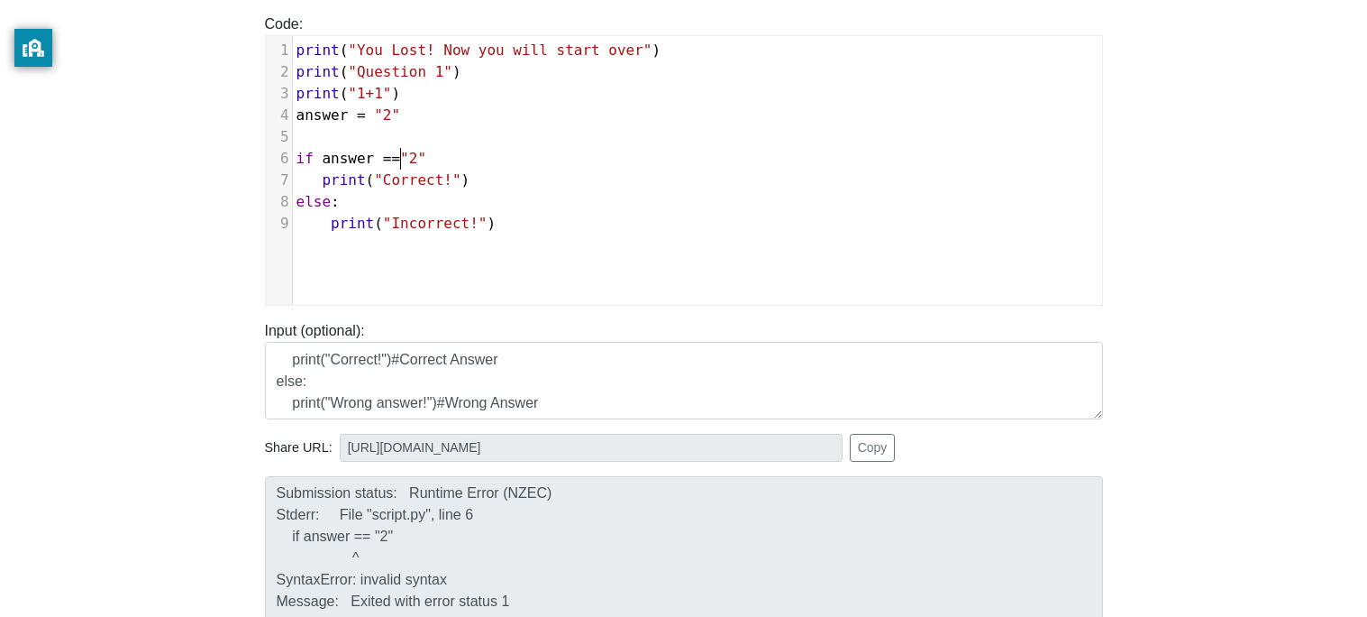
scroll to position [0, 0]
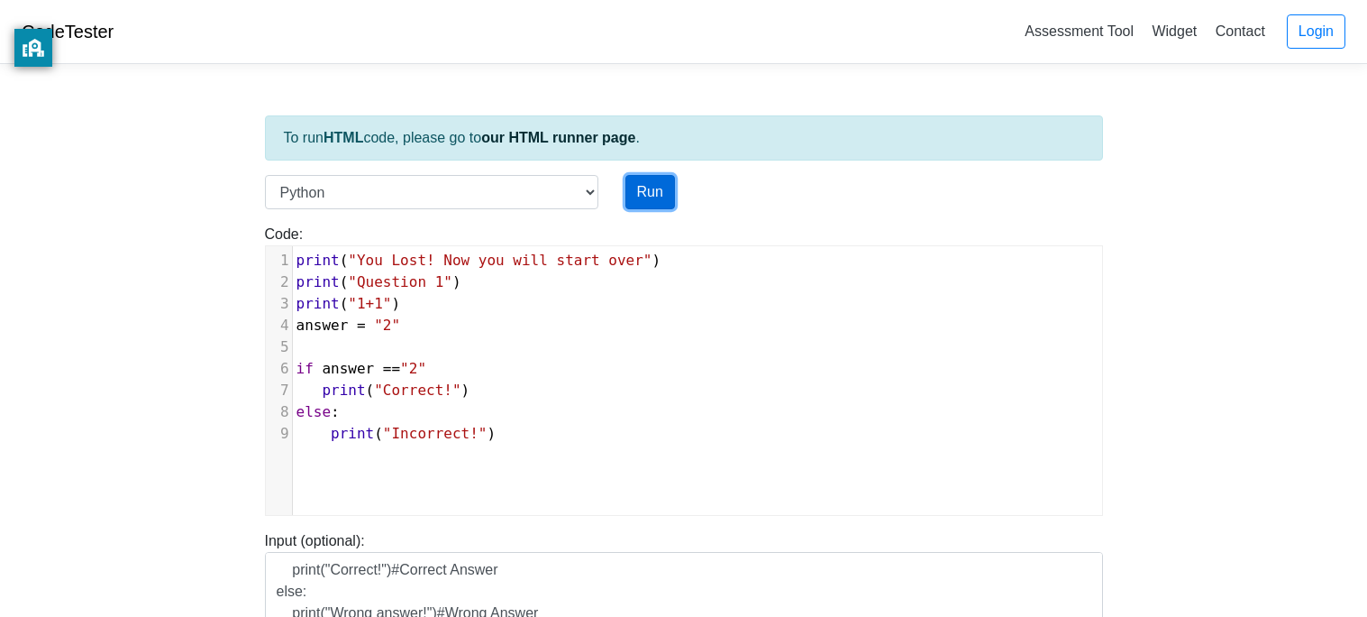
click at [656, 196] on button "Run" at bounding box center [651, 192] width 50 height 34
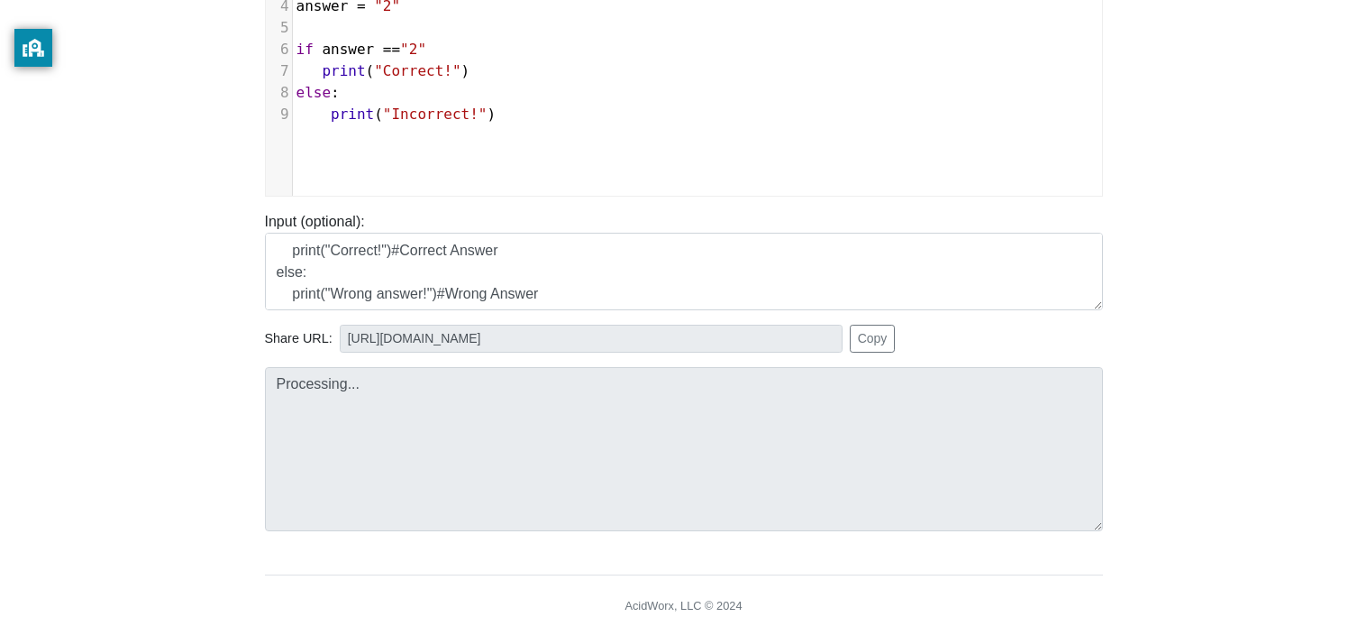
scroll to position [389, 0]
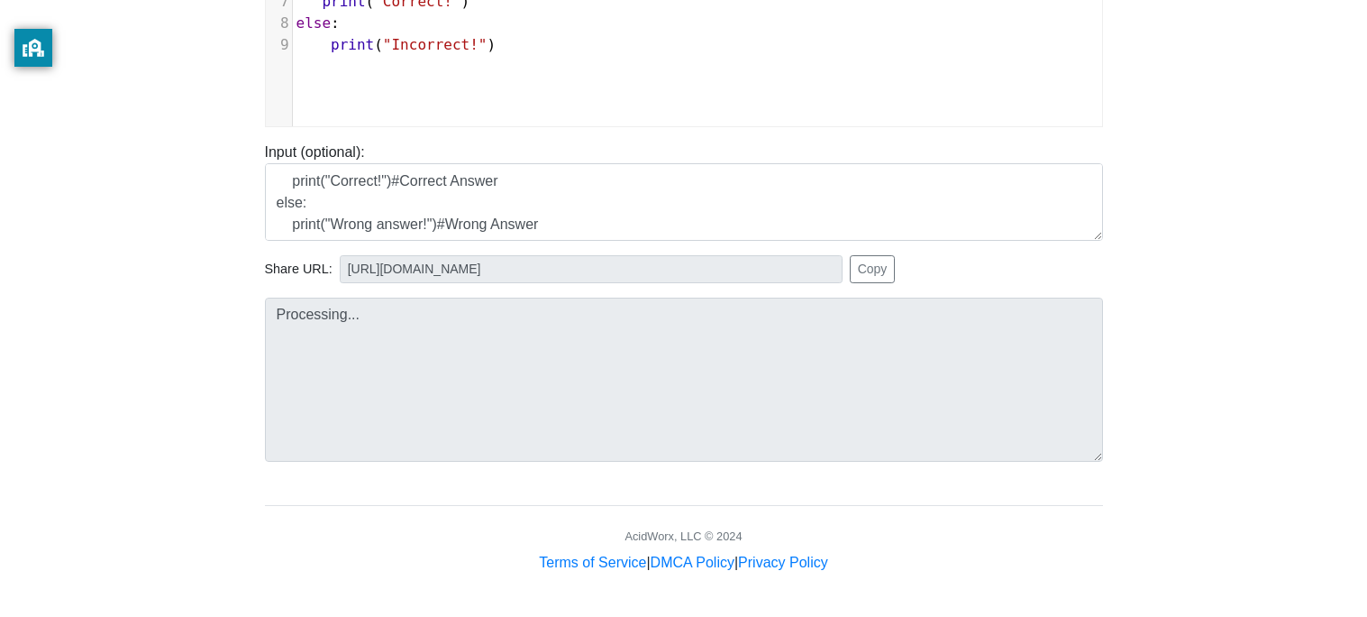
type input "[URL][DOMAIN_NAME]"
type textarea "Submission status: Runtime Error (NZEC) Stderr: File "script.py", line 6 if ans…"
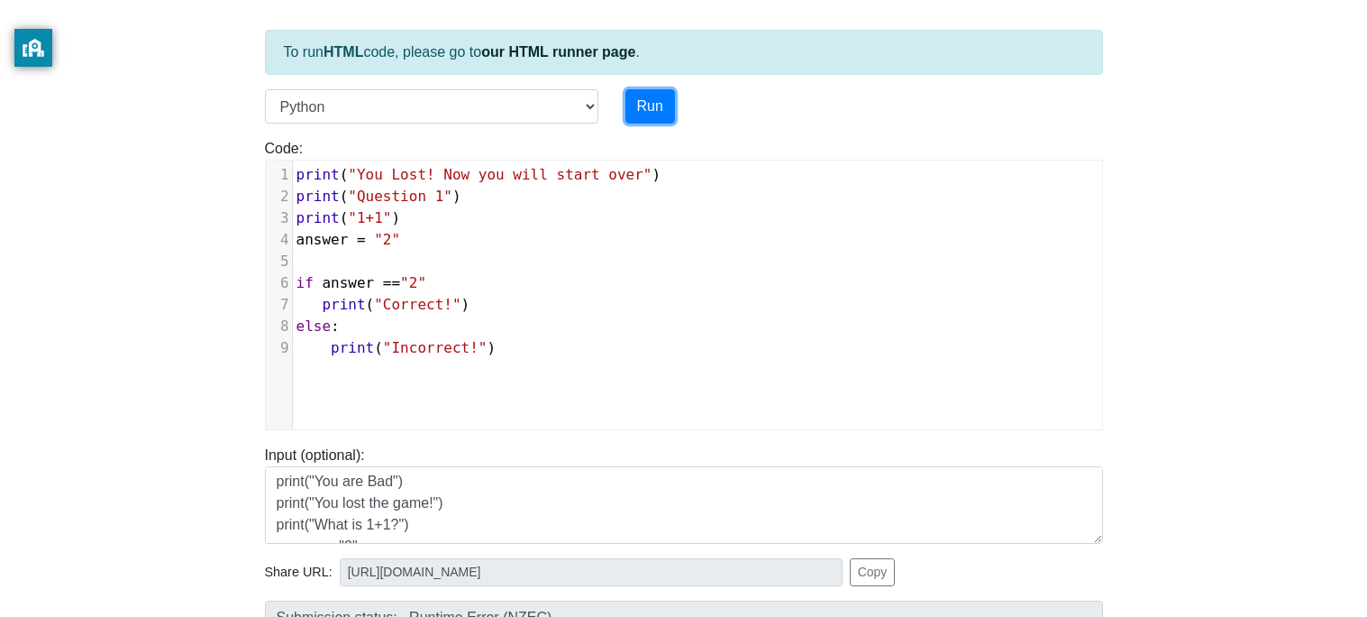
scroll to position [94, 0]
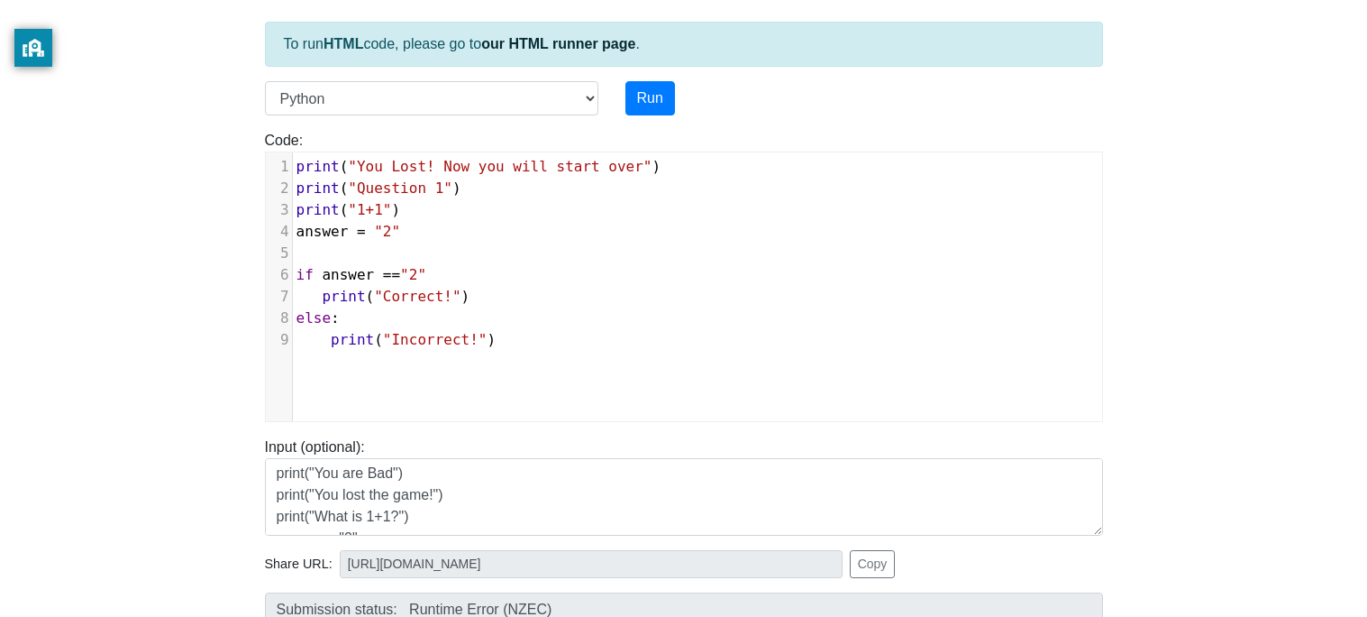
click at [427, 276] on pre "if answer == "2"" at bounding box center [697, 275] width 809 height 22
type textarea ":"
click at [651, 101] on button "Run" at bounding box center [651, 98] width 50 height 34
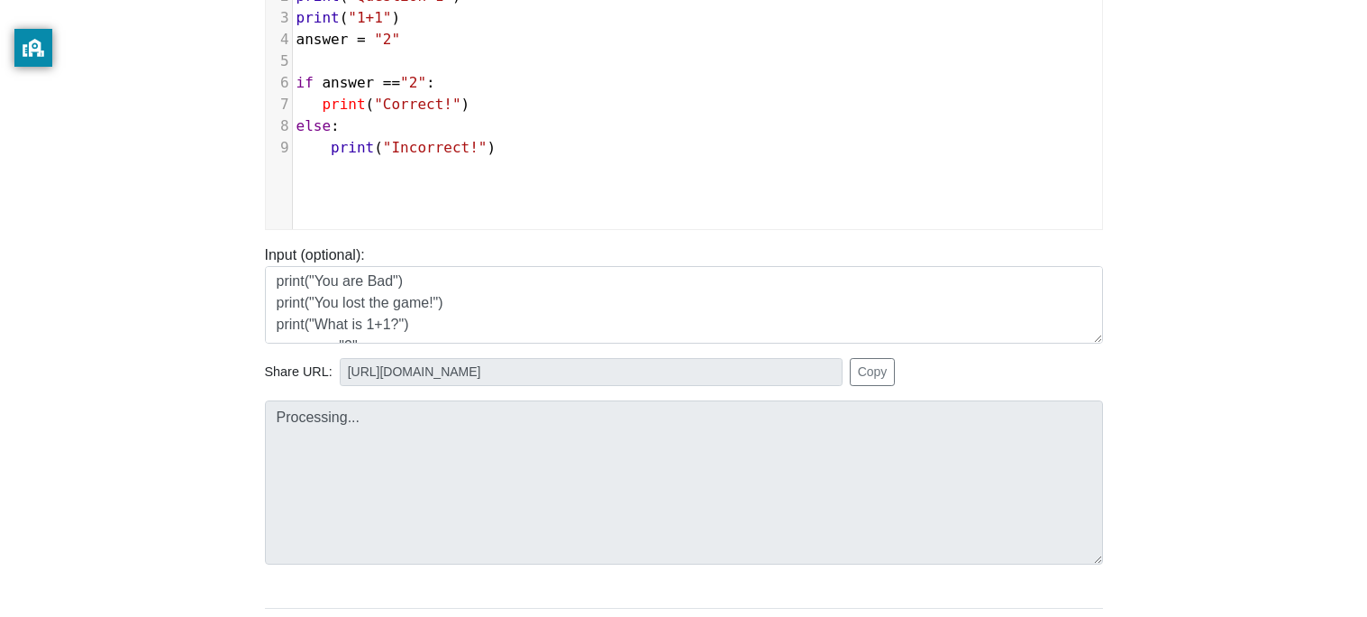
scroll to position [389, 0]
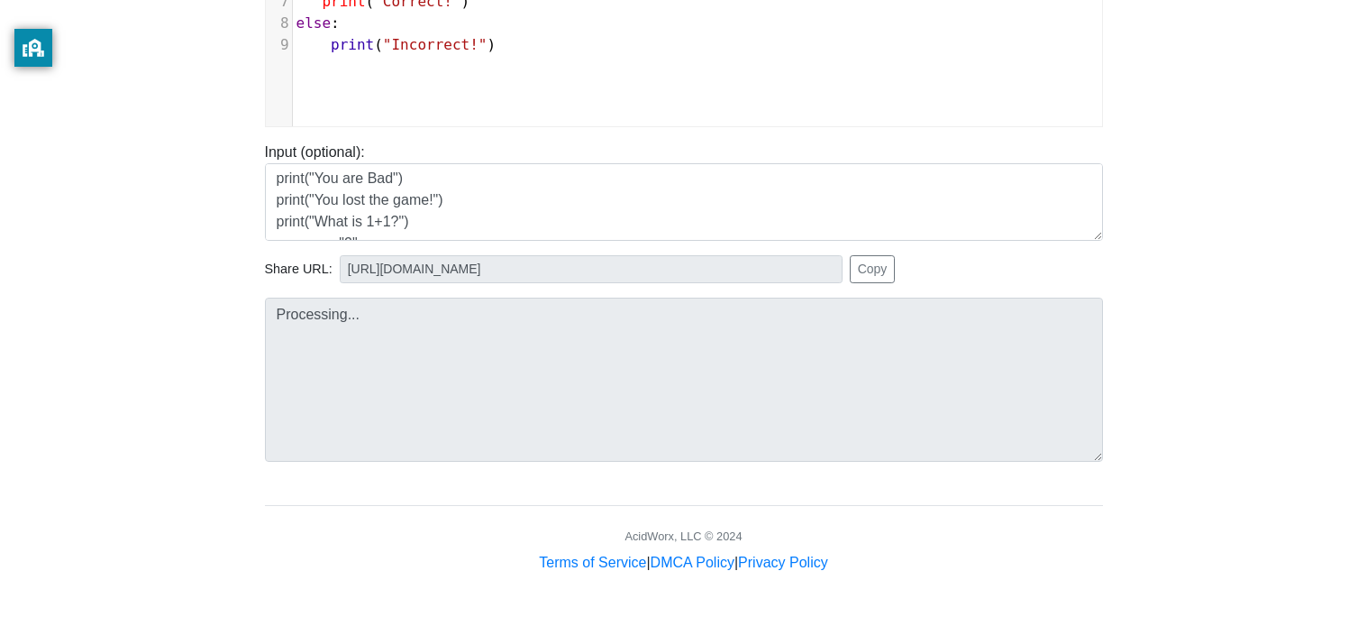
type input "[URL][DOMAIN_NAME]"
type textarea "Stdout: You Lost! Now you will start over Question 1 1+1 Correct!"
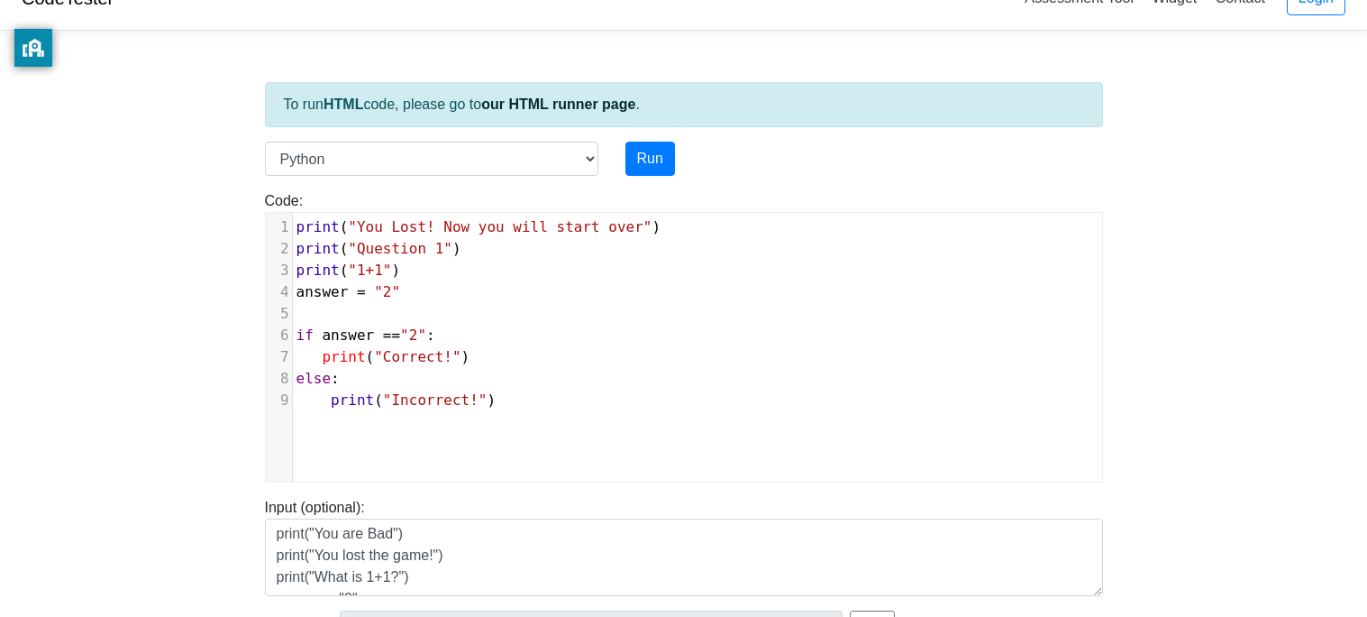
scroll to position [42, 0]
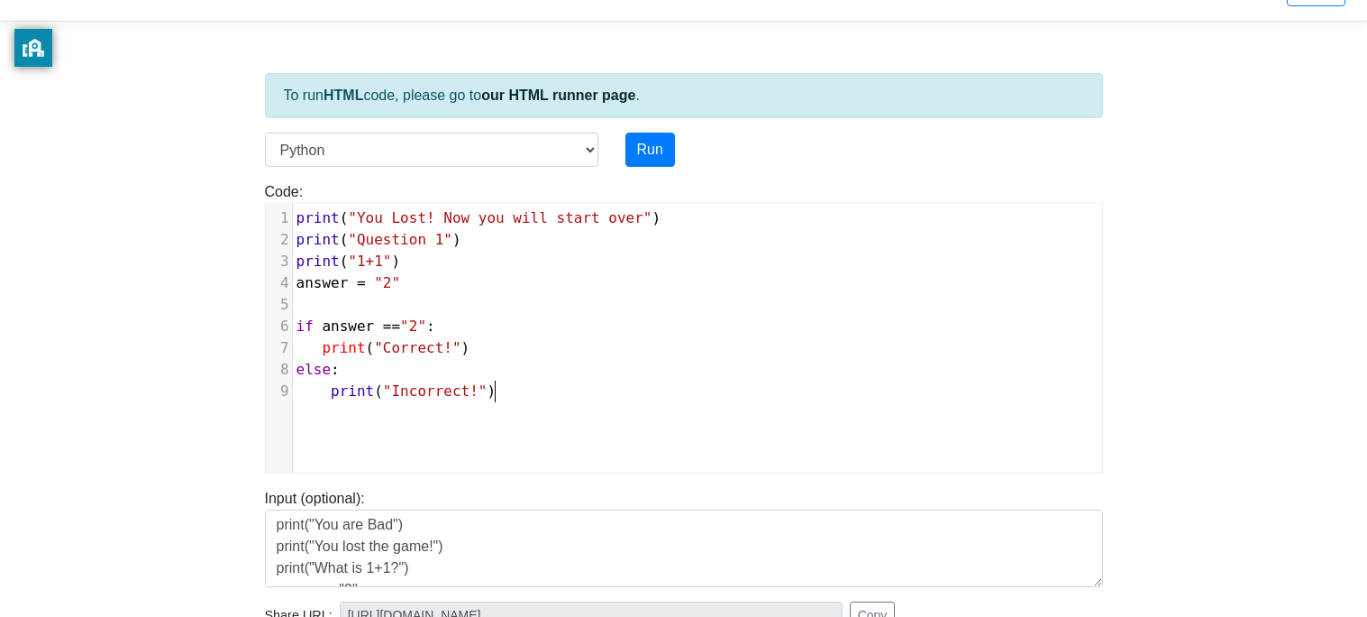
type textarea "print("You Lost! Now you will start over") print("Question 1") print("1+1") ans…"
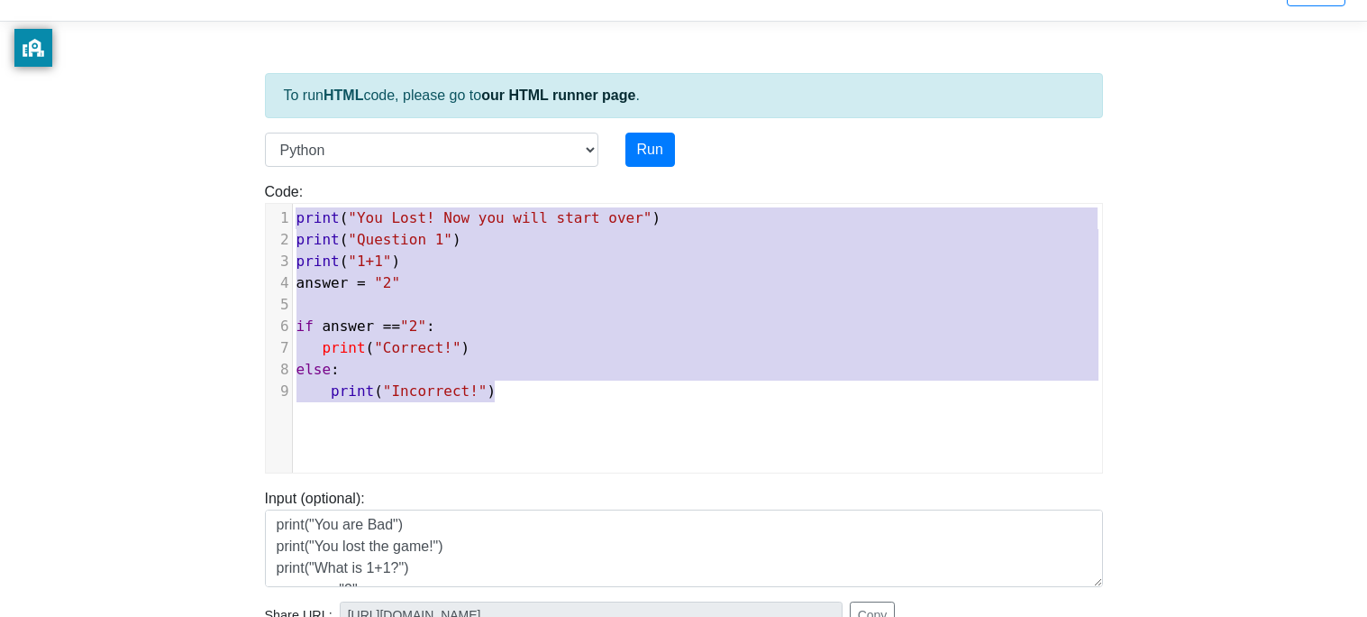
drag, startPoint x: 518, startPoint y: 395, endPoint x: 200, endPoint y: 197, distance: 374.4
click at [200, 197] on body "CodeTester Assessment Tool Widget Contact Login To run HTML code, please go to …" at bounding box center [683, 439] width 1367 height 962
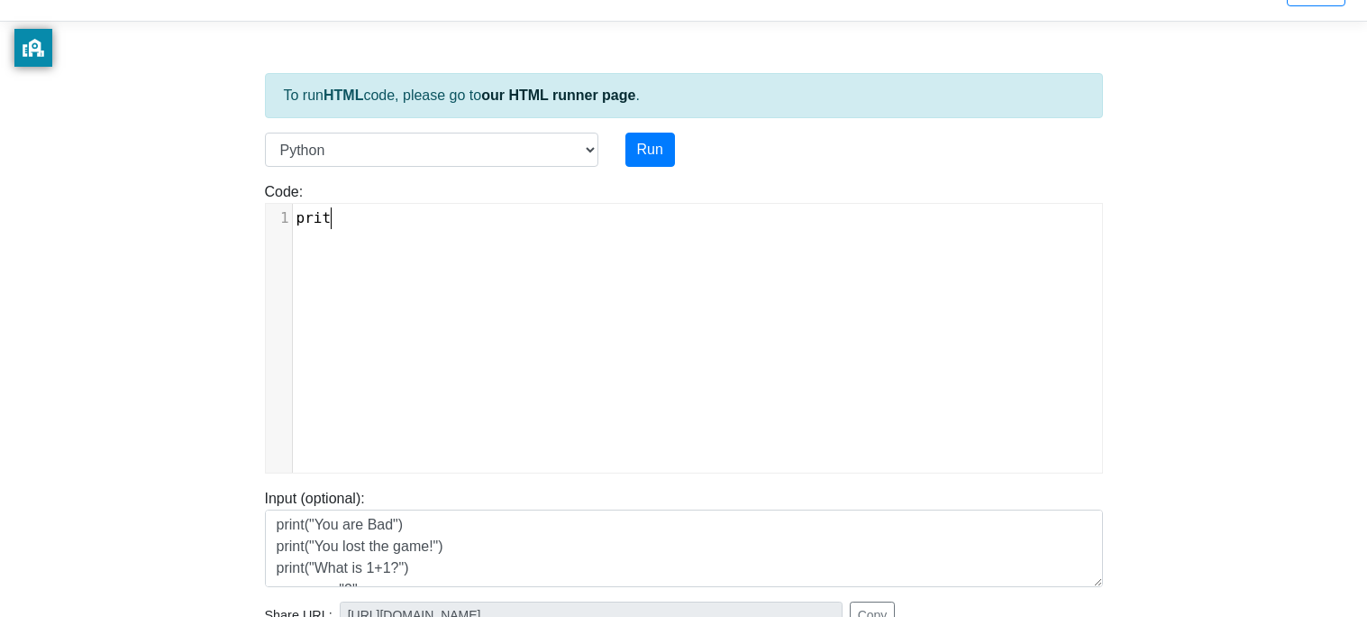
type textarea "pritn"
type textarea "nt()"
type textarea """"
type textarea "1+1"
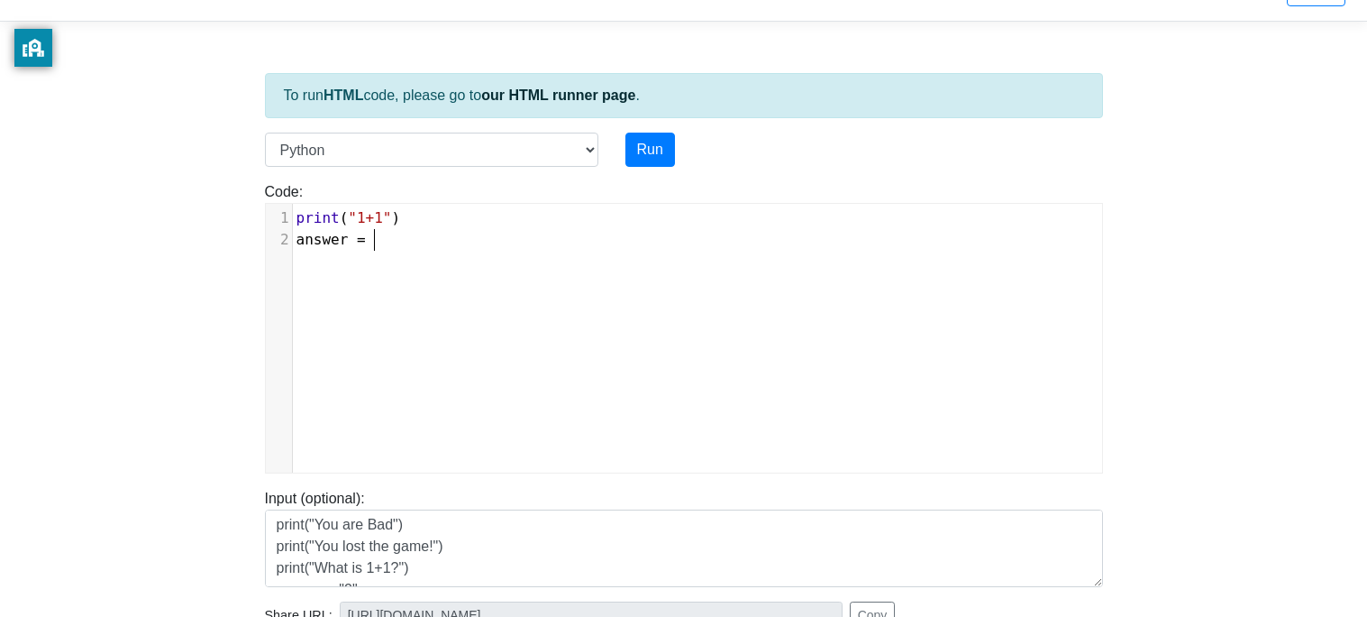
scroll to position [6, 77]
type textarea "answer = "1"
type textarea "2""
type textarea "f"
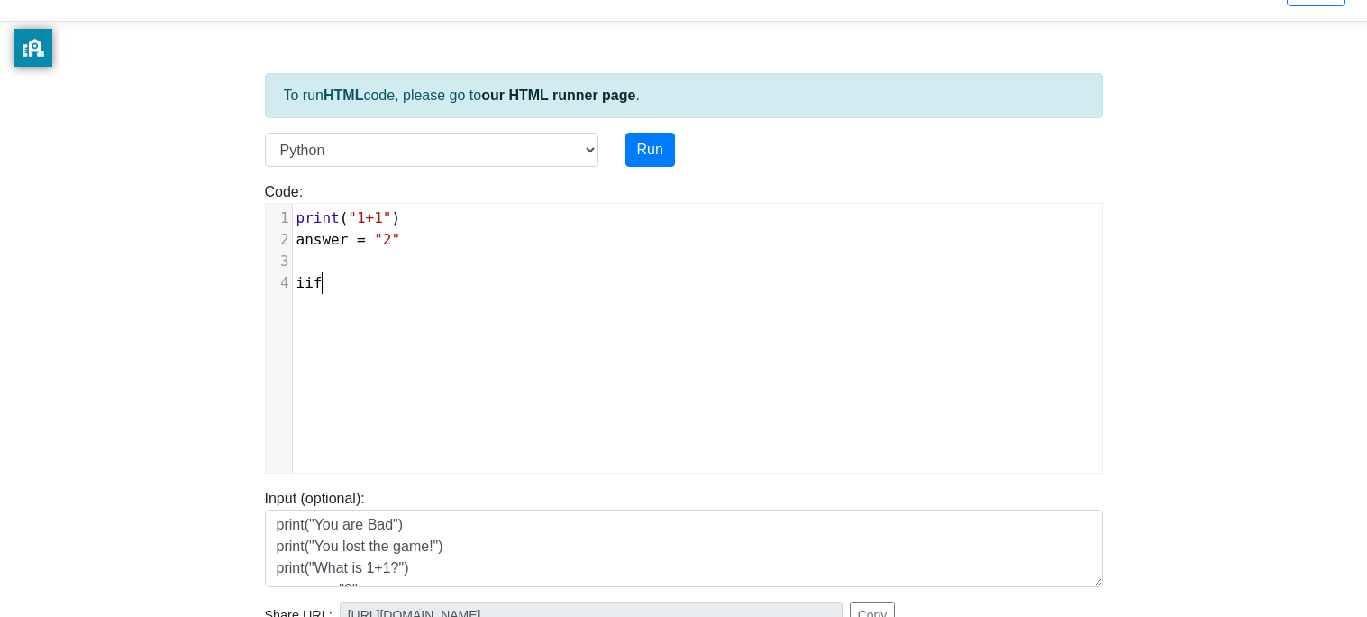
type textarea "iif"
type textarea "f answer = 2'"
type textarea """
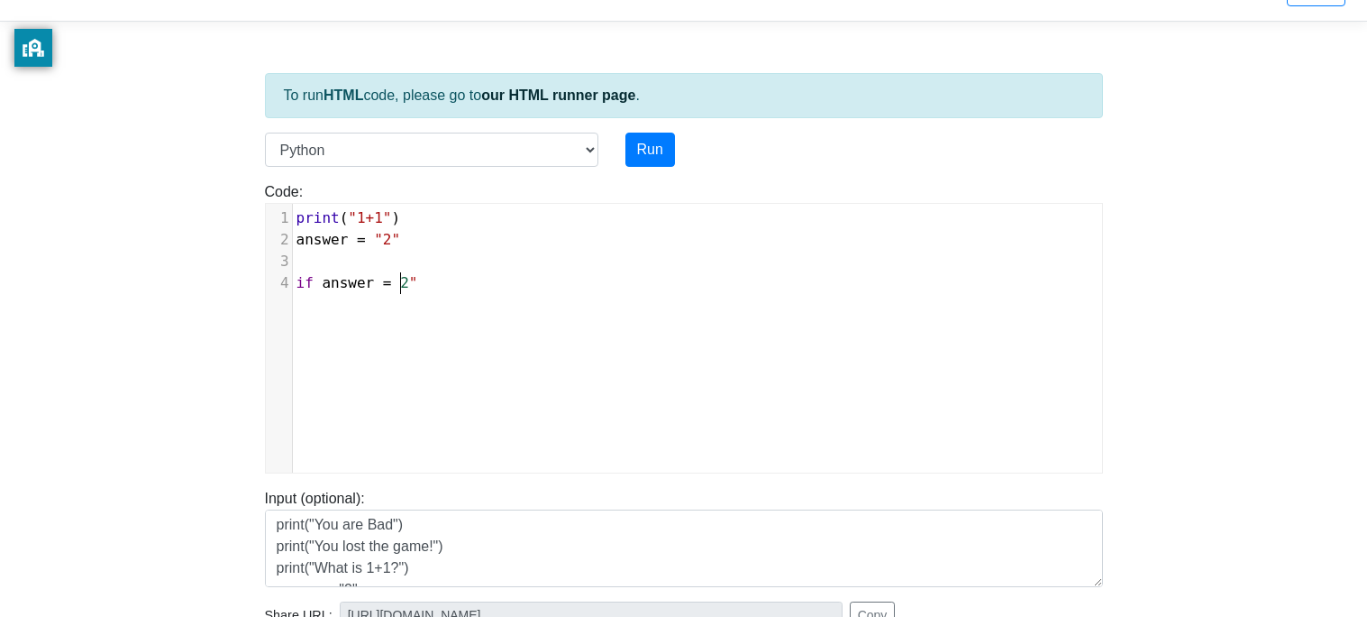
type textarea """
type textarea ":"
type textarea "print()"
type textarea "COrr"
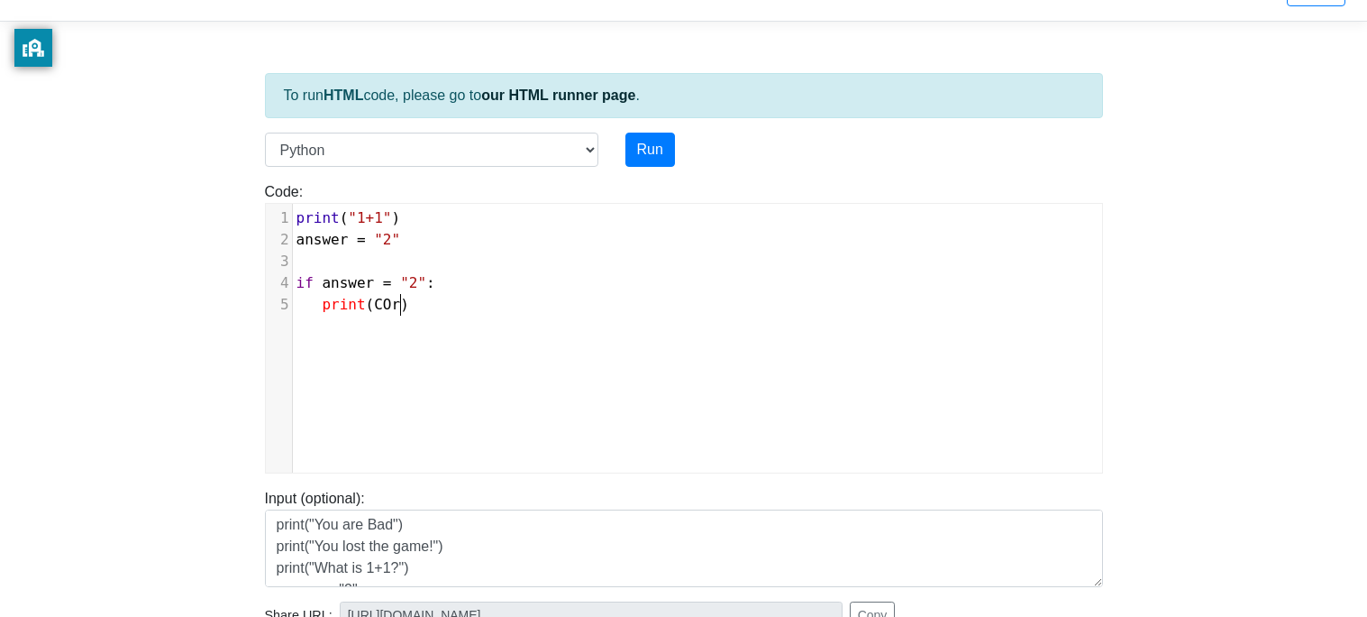
scroll to position [6, 33]
type textarea "orrect!"
type textarea "else"
type textarea ":"
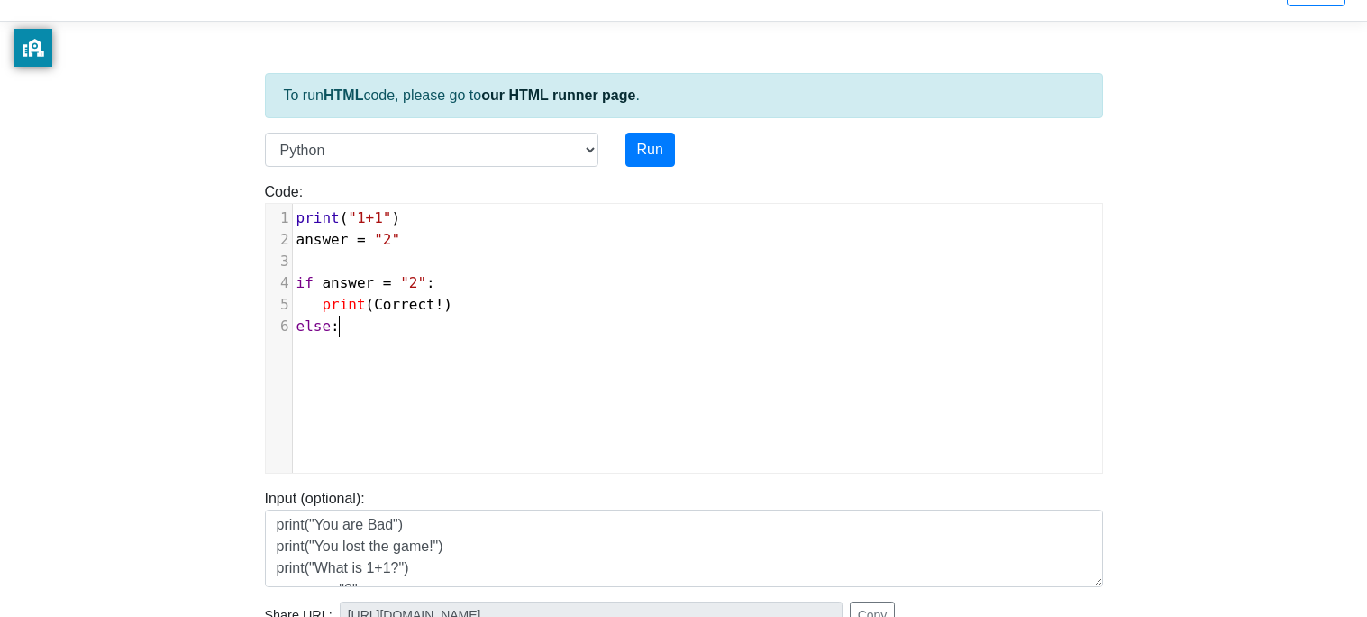
scroll to position [6, 8]
type textarea "a"
type textarea "print()"
type textarea """"
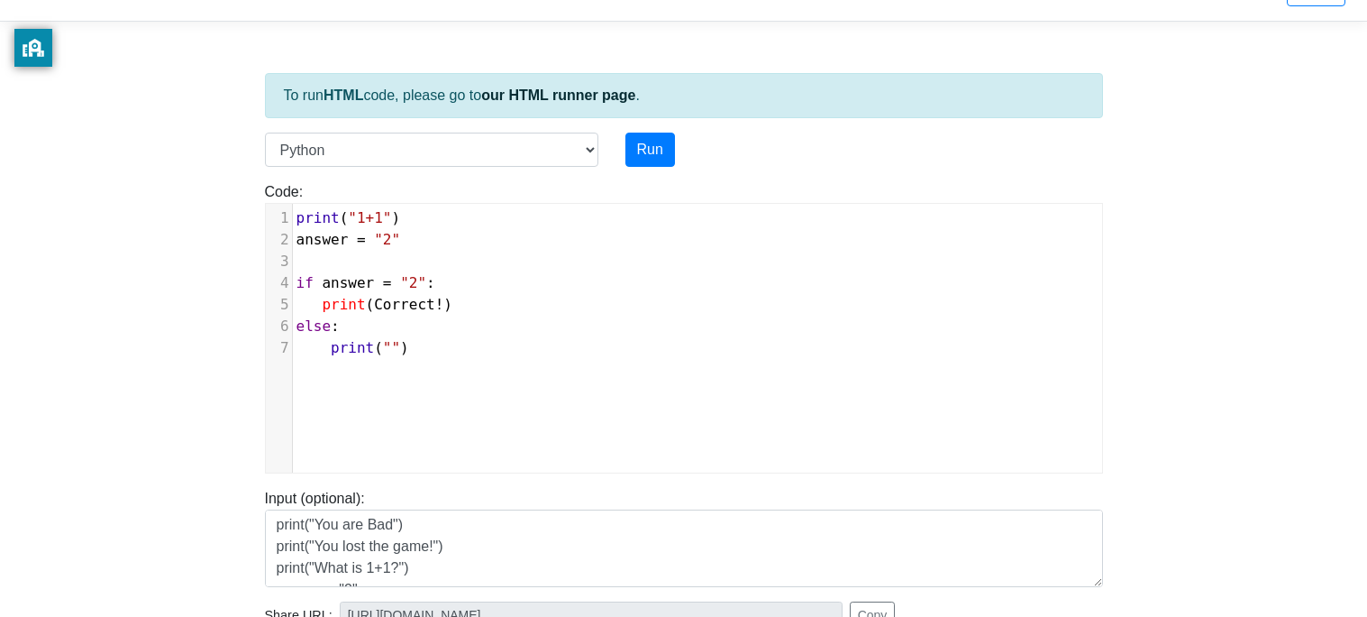
type textarea "W"
type textarea "Incorrect!"
click at [520, 361] on div "x 1 print ( "1+1" ) 2 answer = "2" 3 ​ 4 if answer = "2" : 5 print ( Correct ! …" at bounding box center [697, 283] width 809 height 159
click at [655, 141] on button "Run" at bounding box center [651, 149] width 50 height 34
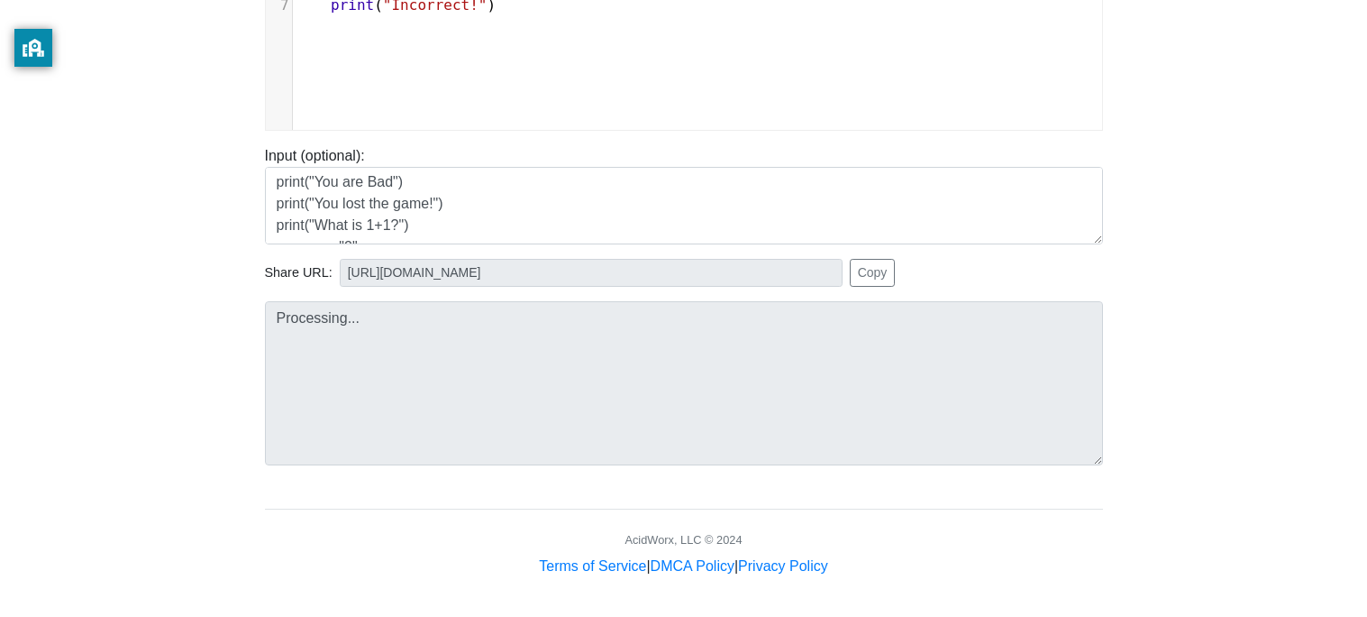
scroll to position [389, 0]
type input "[URL][DOMAIN_NAME]"
type textarea "Submission status: Runtime Error (NZEC) Stderr: File "script.py", line 4 if ans…"
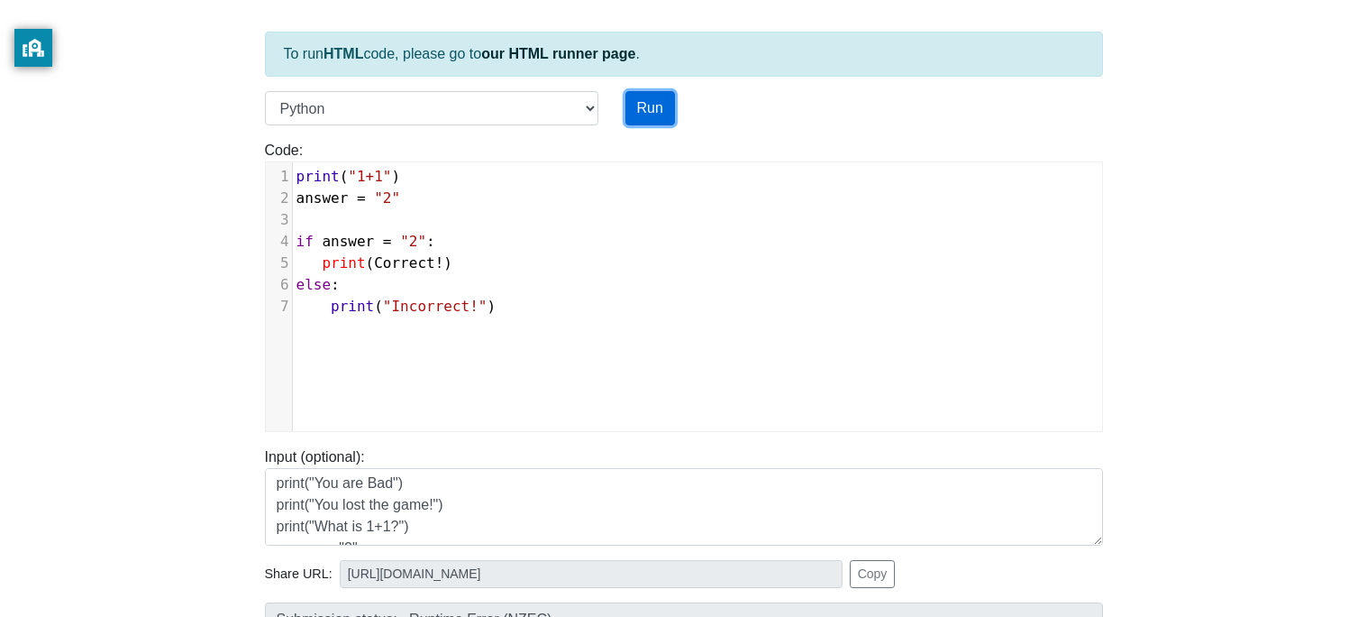
scroll to position [0, 0]
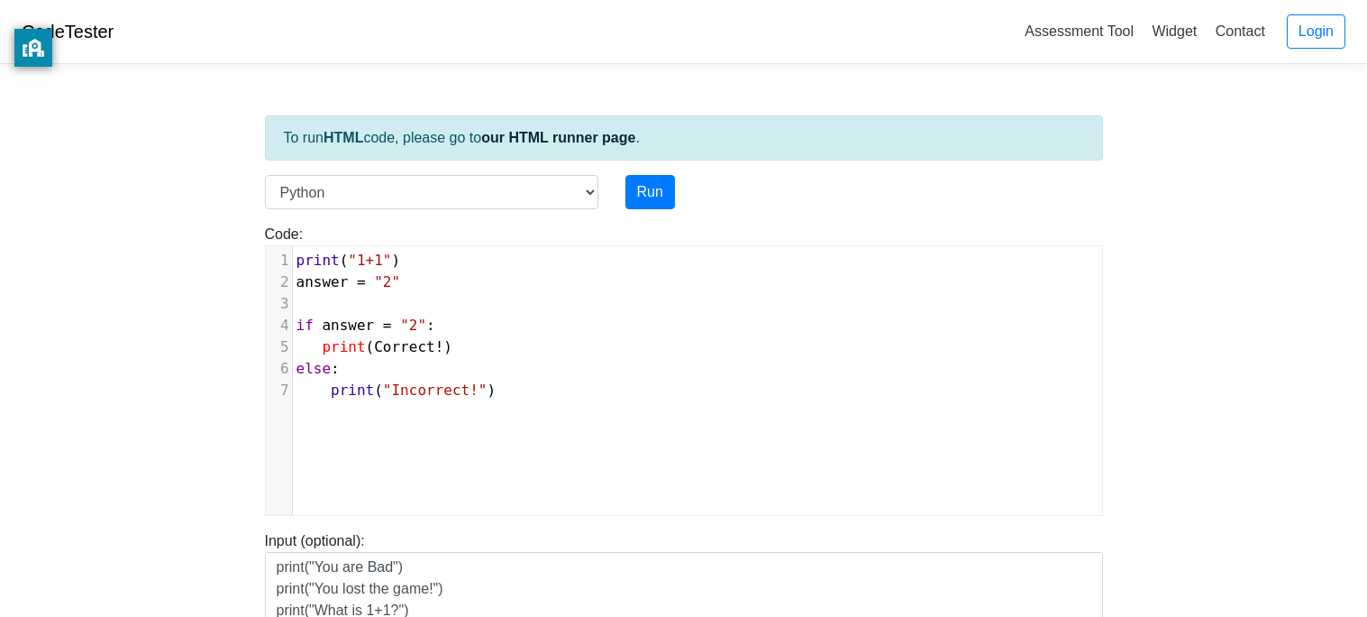
click at [388, 333] on pre "if answer = "2" :" at bounding box center [697, 326] width 809 height 22
type textarea "="
click at [649, 194] on button "Run" at bounding box center [651, 192] width 50 height 34
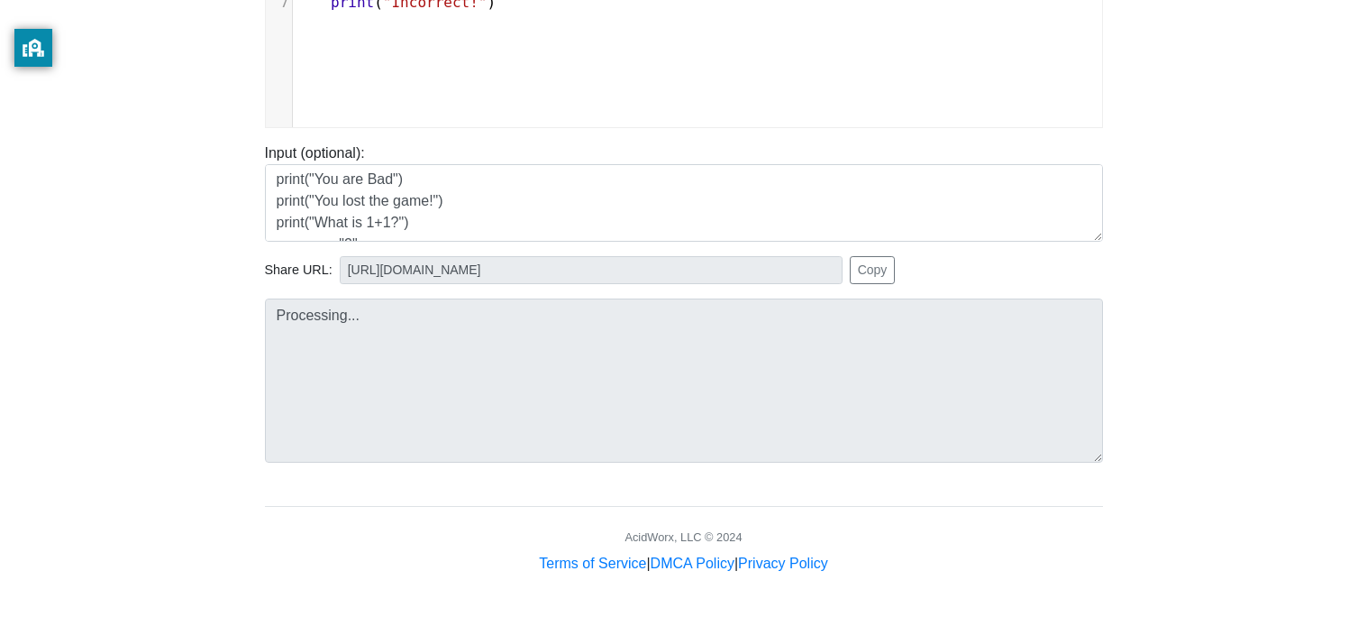
scroll to position [389, 0]
type input "[URL][DOMAIN_NAME]"
type textarea "Submission status: Runtime Error (NZEC) Stderr: File "script.py", line 5 print(…"
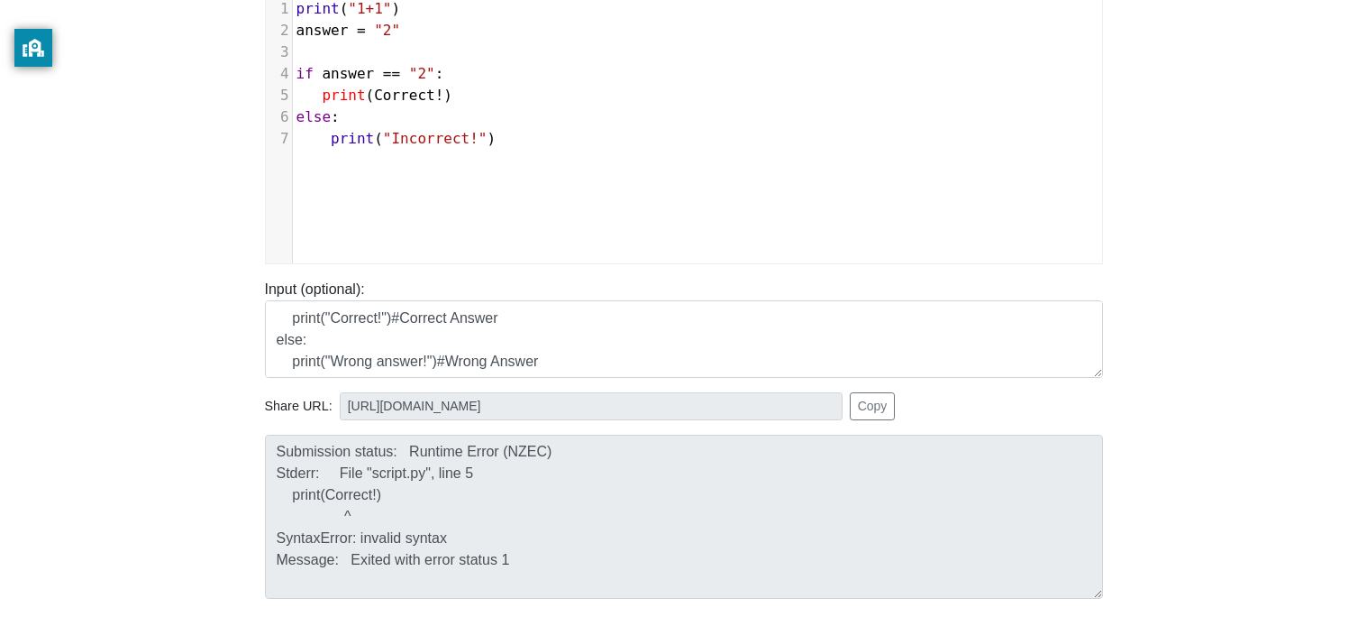
scroll to position [28, 0]
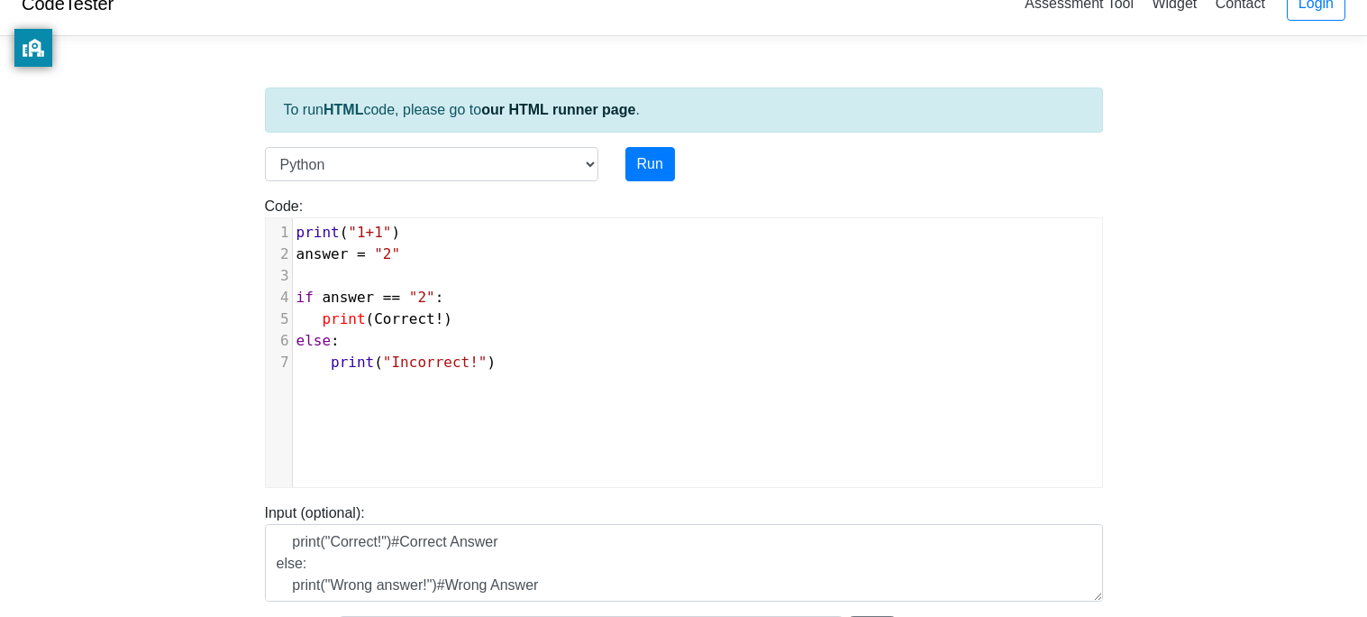
click at [370, 316] on span "print ( Correct ! )" at bounding box center [375, 318] width 157 height 17
click at [375, 320] on span "Correct" at bounding box center [404, 318] width 60 height 17
type textarea """
click at [648, 151] on button "Run" at bounding box center [651, 164] width 50 height 34
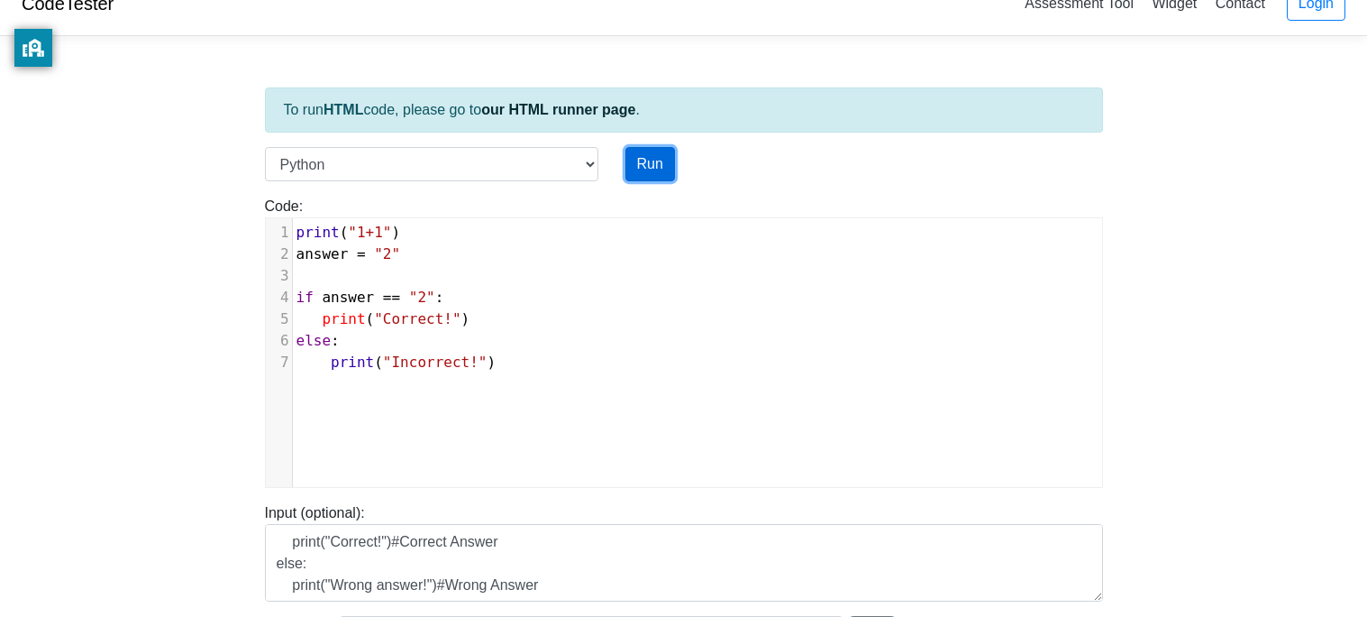
scroll to position [389, 0]
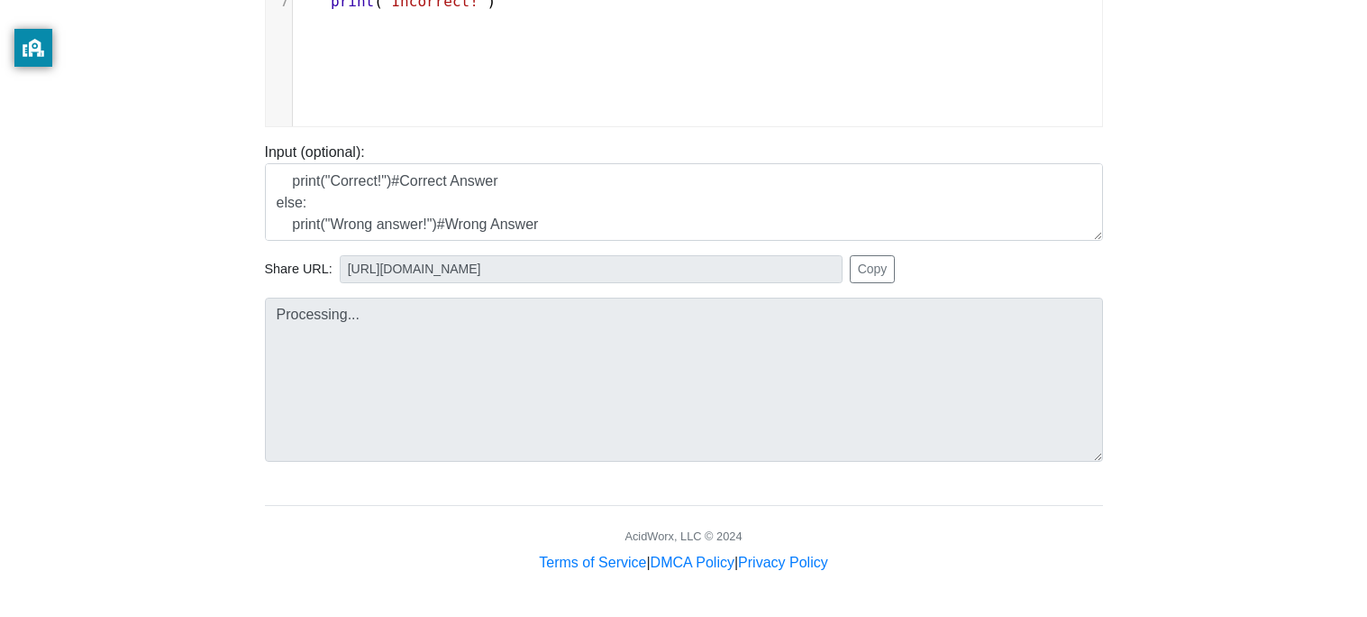
type input "[URL][DOMAIN_NAME]"
type textarea "Stdout: 1+1 Correct!"
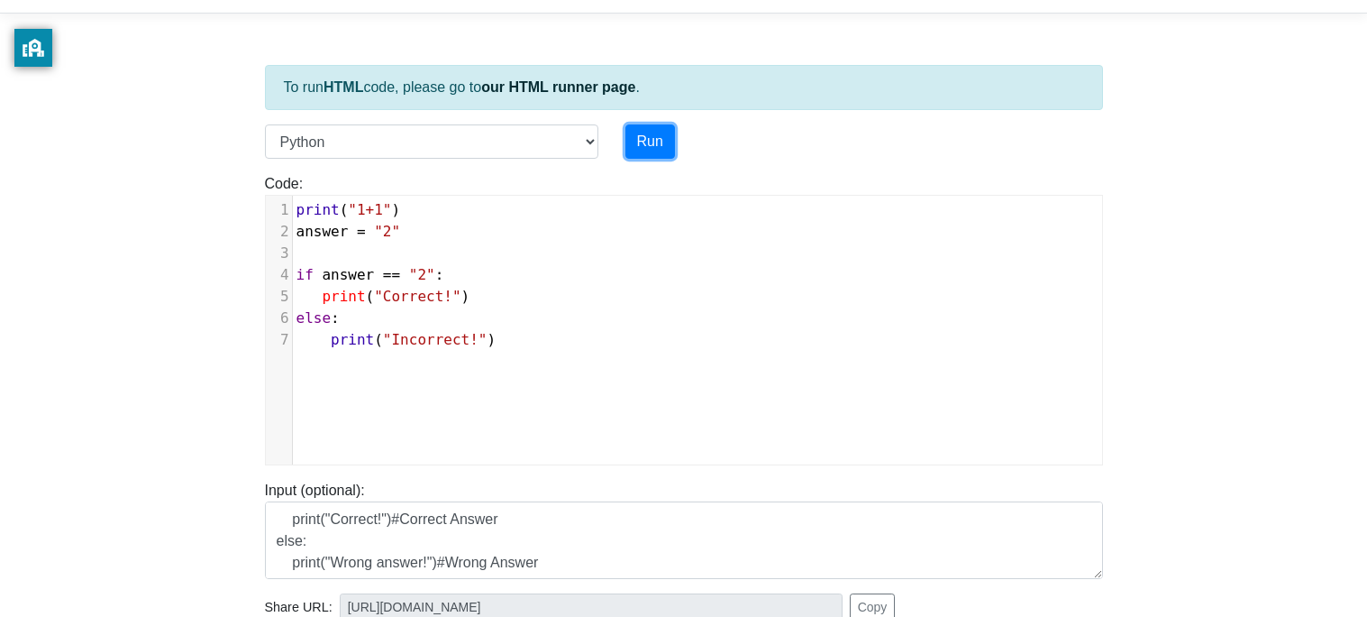
scroll to position [50, 0]
click at [392, 198] on div "x 1 print ( "1+1" ) 2 answer = "2" 3 ​ 4 if answer == "2" : 5 print ( "Correct!…" at bounding box center [697, 275] width 809 height 159
click at [381, 196] on div "x 1 print ( "1+1" ) 2 answer = "2" 3 ​ 4 if answer == "2" : 5 print ( "Correct!…" at bounding box center [697, 275] width 809 height 159
click at [432, 279] on span ""2"" at bounding box center [422, 275] width 26 height 17
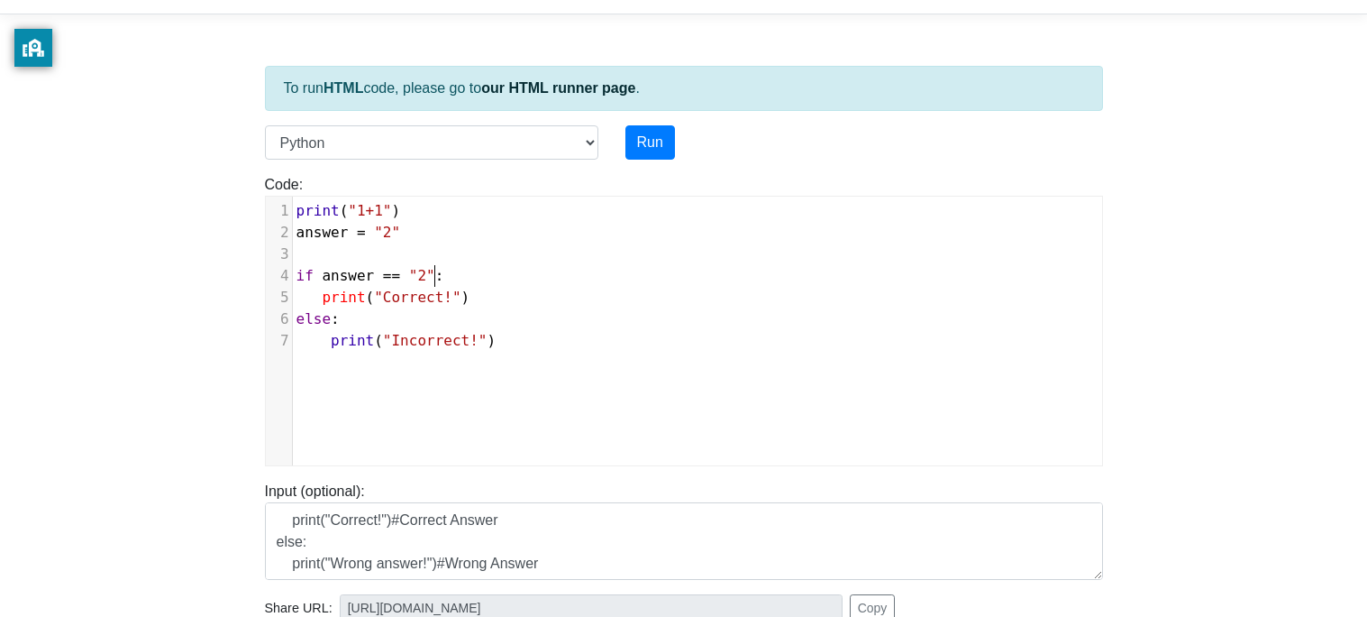
click at [490, 299] on pre "print ( "Correct!" )" at bounding box center [697, 298] width 809 height 22
click at [526, 324] on pre "else :" at bounding box center [697, 319] width 809 height 22
click at [528, 327] on pre "else :" at bounding box center [697, 319] width 809 height 22
click at [537, 345] on pre "print ( "Incorrect!" )" at bounding box center [697, 341] width 809 height 22
click at [395, 236] on span ""2"" at bounding box center [387, 232] width 26 height 17
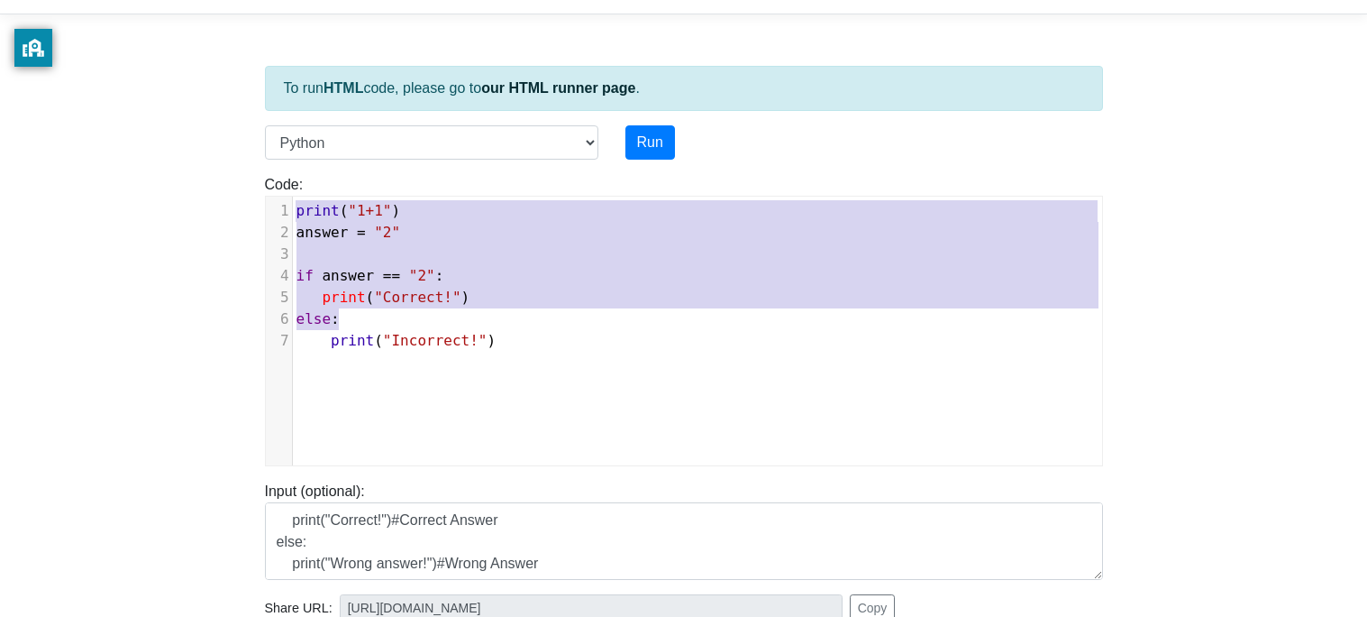
type textarea "print("1+1") answer = "2" if answer == "2": print("Correct!") else: print("Inco…"
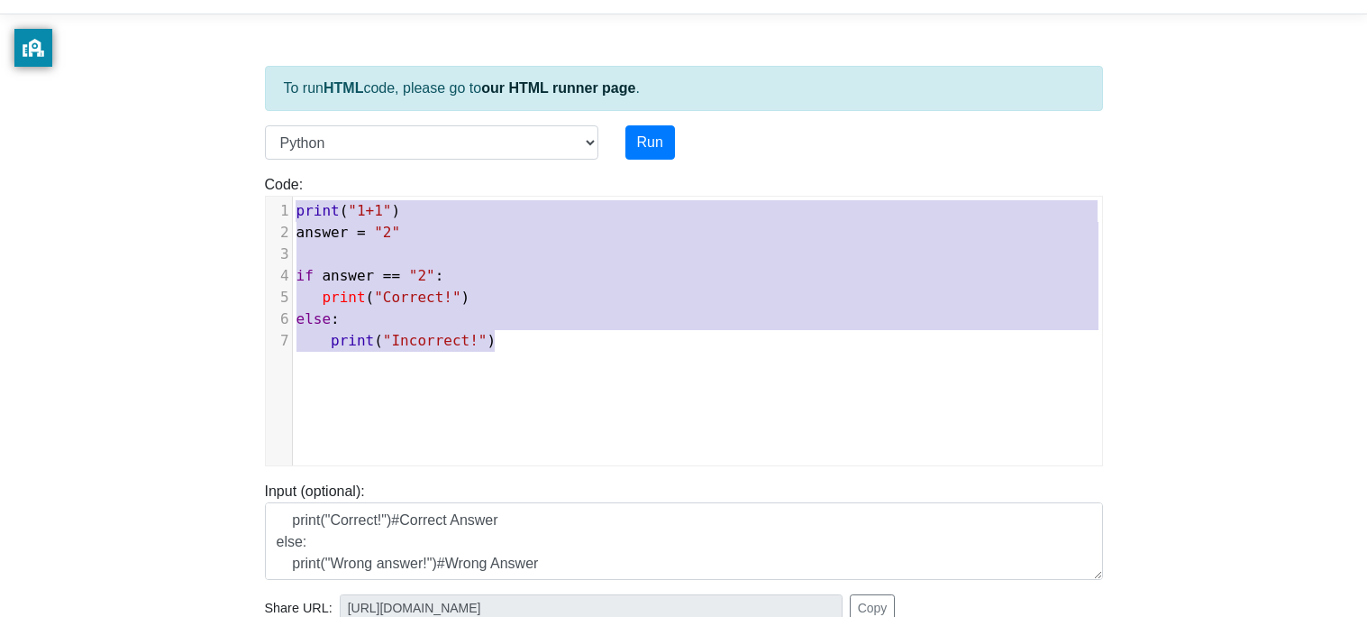
drag, startPoint x: 298, startPoint y: 205, endPoint x: 557, endPoint y: 343, distance: 293.1
click at [557, 343] on div "1 print ( "1+1" ) 2 answer = "2" 3 ​ 4 if answer == "2" : 5 print ( "Correct!" …" at bounding box center [697, 275] width 809 height 151
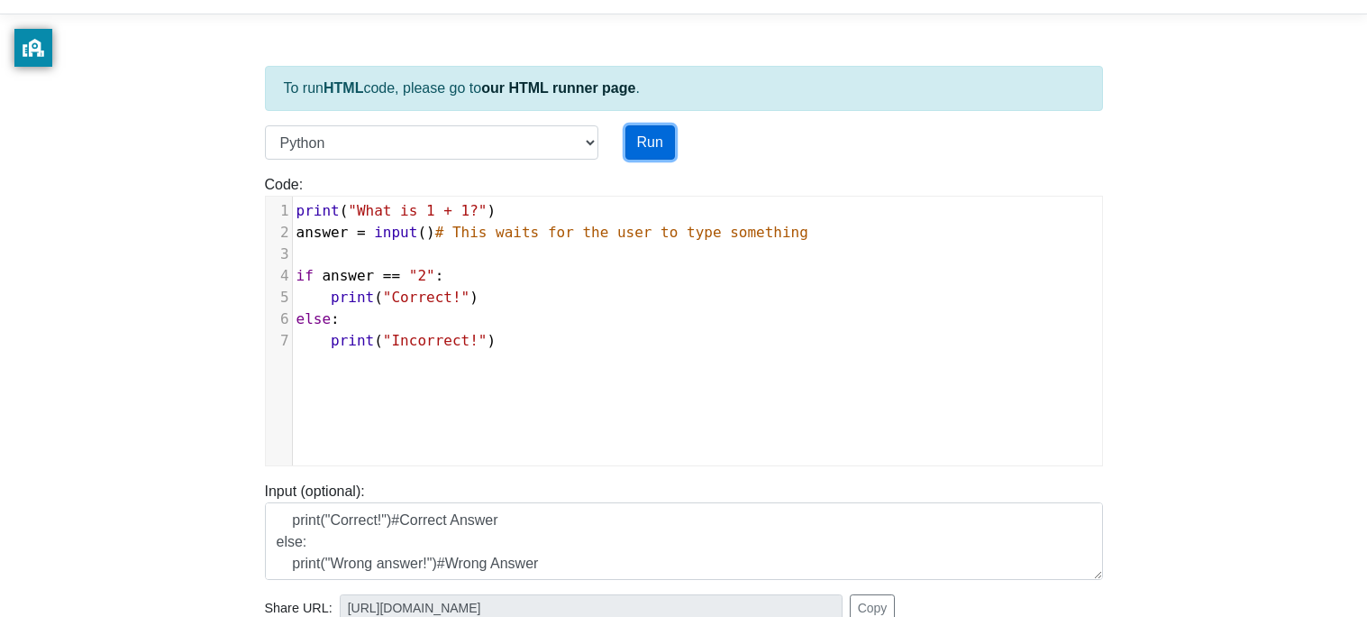
click at [650, 145] on button "Run" at bounding box center [651, 142] width 50 height 34
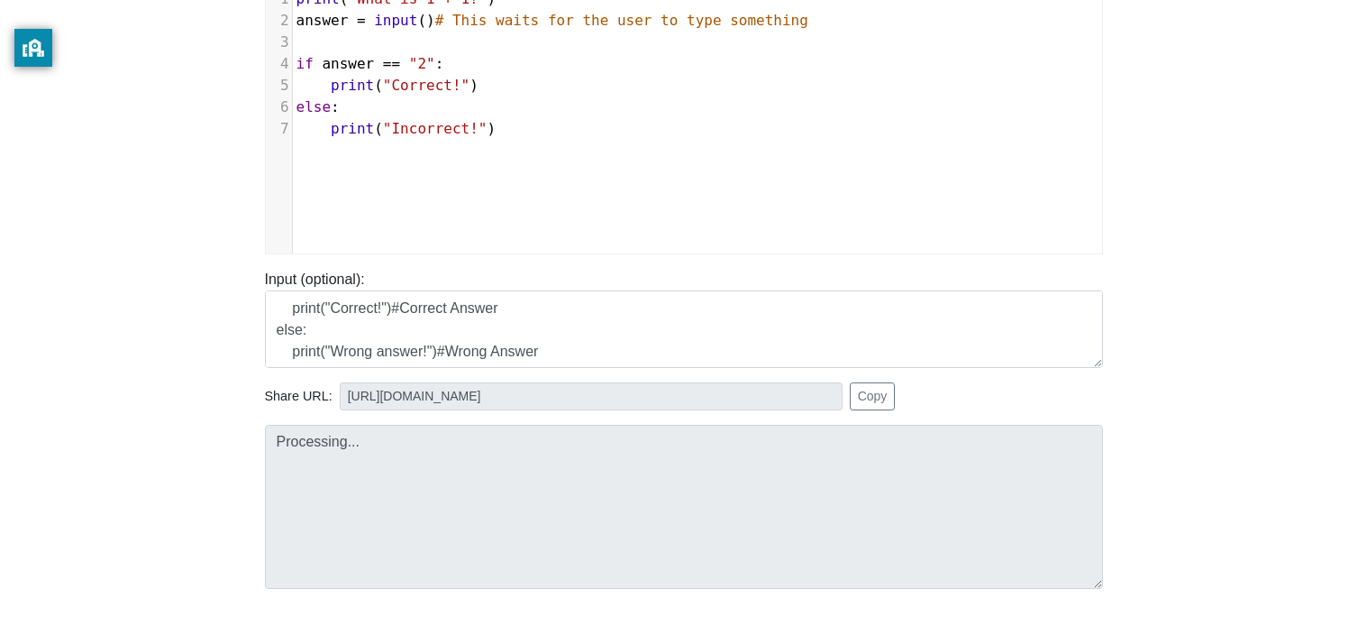
scroll to position [389, 0]
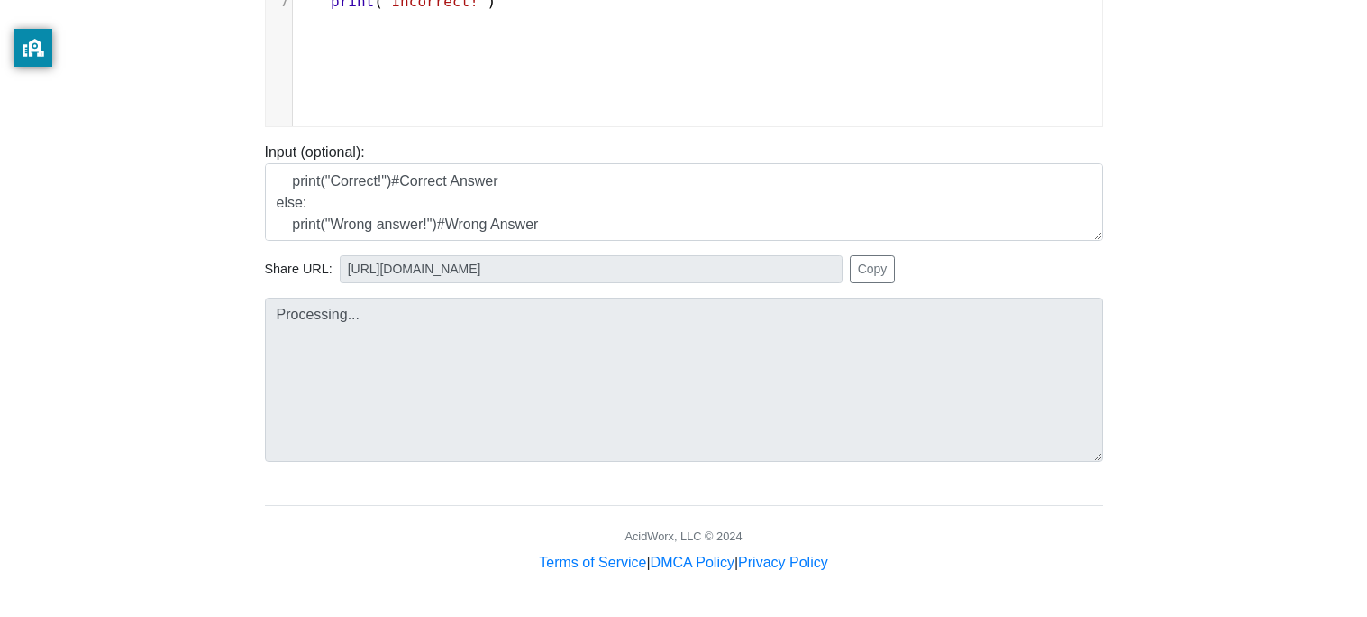
type input "[URL][DOMAIN_NAME]"
type textarea "Stdout: What is 1 + 1? Incorrect!"
click at [344, 296] on div "Stdout: What is 1 + 1? Incorrect!" at bounding box center [683, 372] width 865 height 178
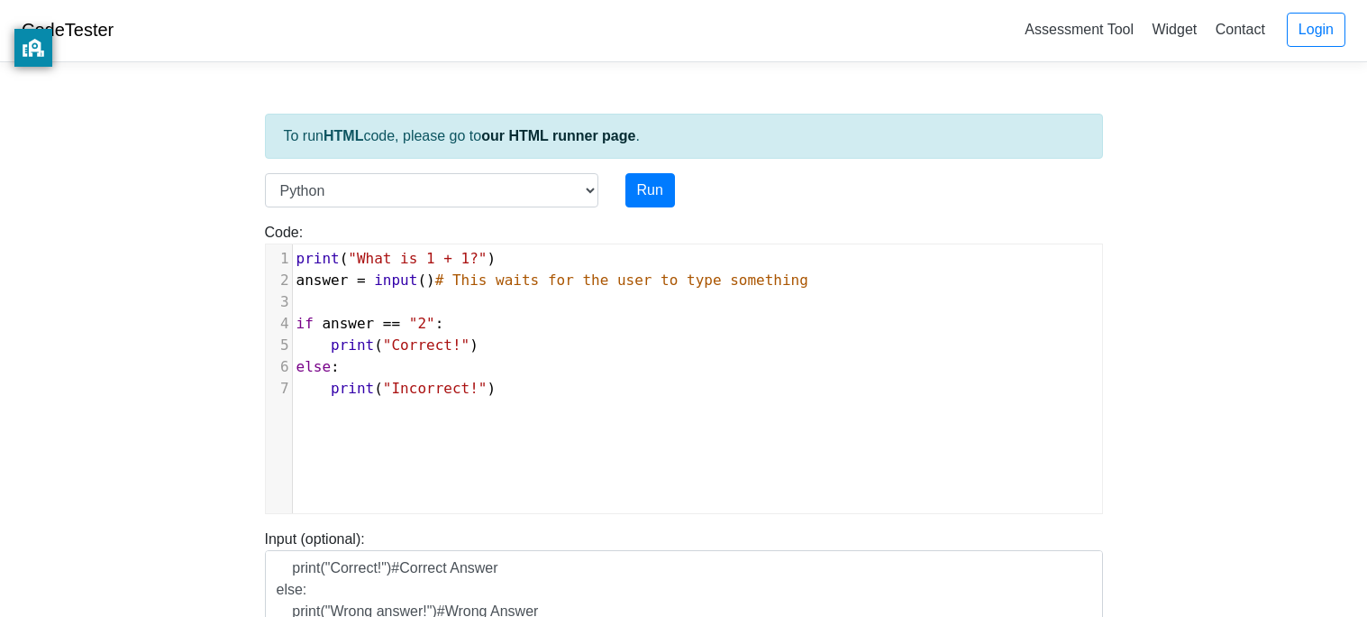
scroll to position [0, 0]
click at [440, 364] on pre "else :" at bounding box center [697, 369] width 809 height 22
click at [534, 416] on div "x 1 print ( "What is 1 + 1?" ) 2 answer = input () # This waits for the user to…" at bounding box center [697, 394] width 863 height 296
click at [434, 288] on span "answer = input () # This waits for the user to type something" at bounding box center [553, 281] width 512 height 17
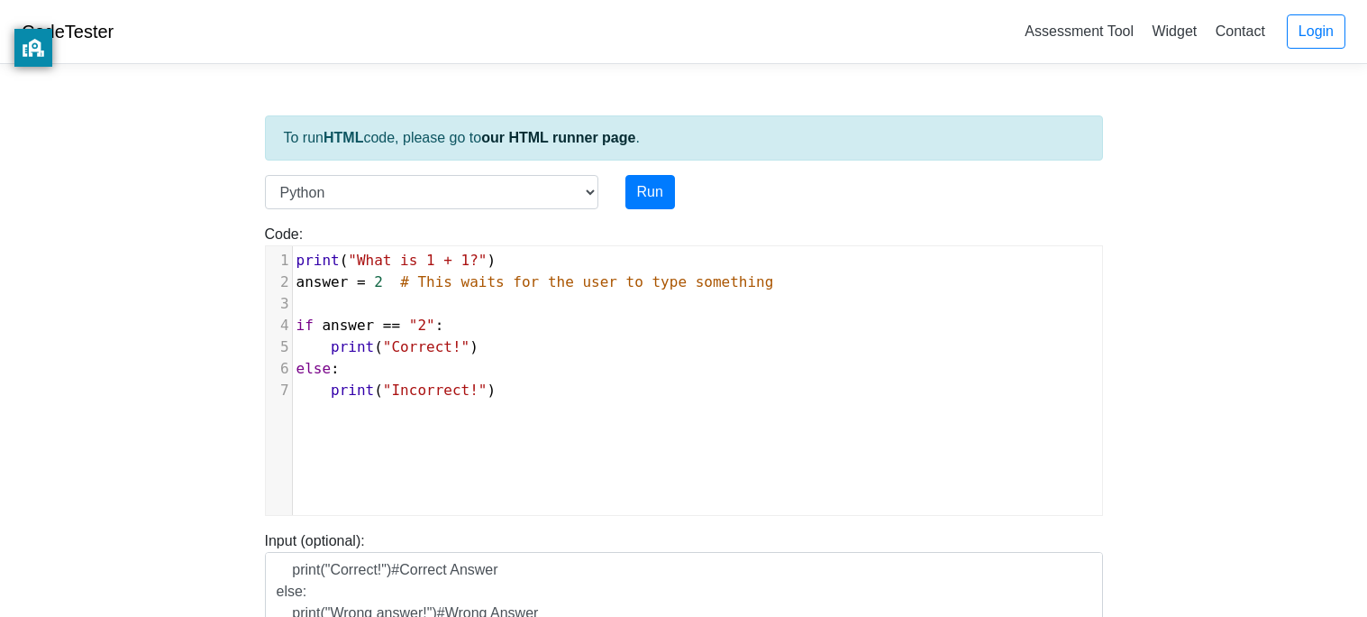
type textarea "2""
type textarea """
type textarea ":"
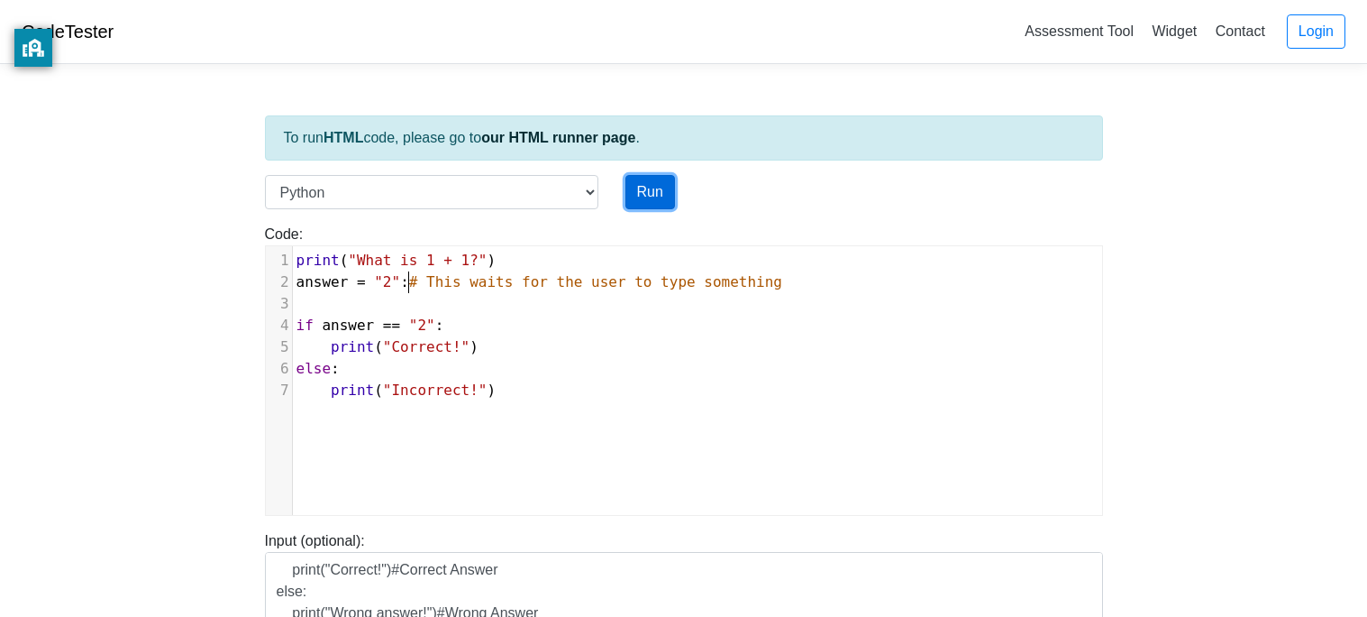
click at [673, 187] on button "Run" at bounding box center [651, 192] width 50 height 34
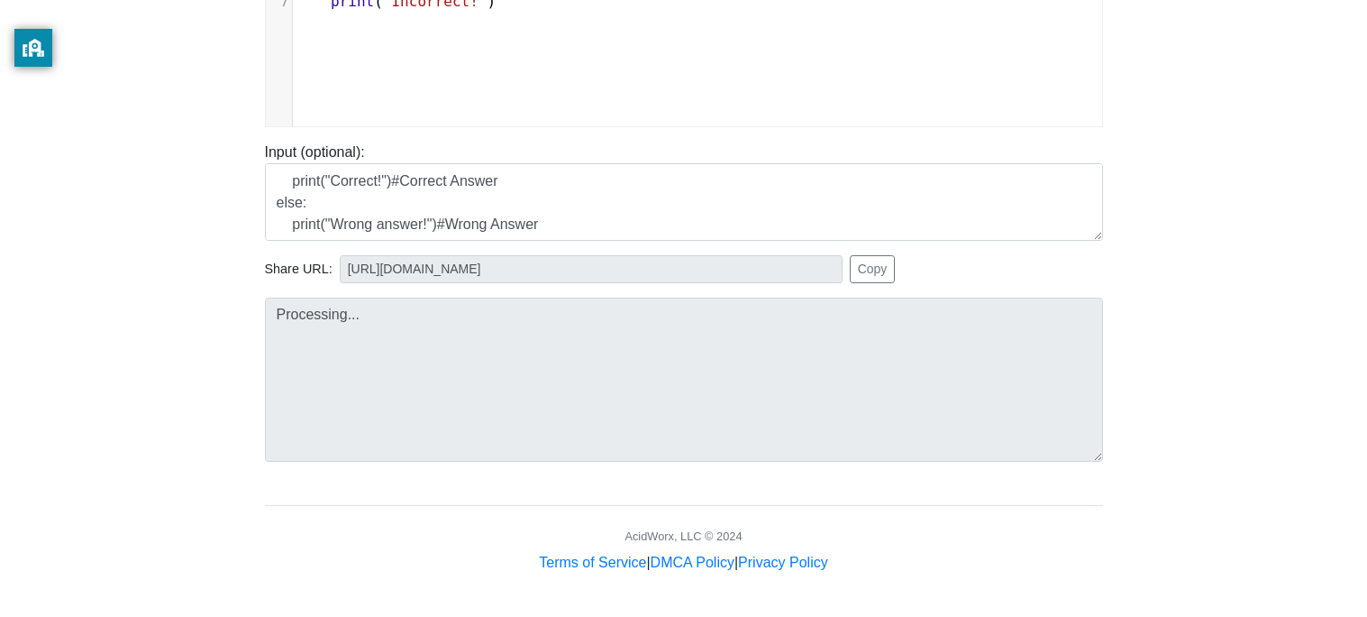
type input "[URL][DOMAIN_NAME]"
type textarea "Submission status: Runtime Error (NZEC) Stderr: File "script.py", line 2 answer…"
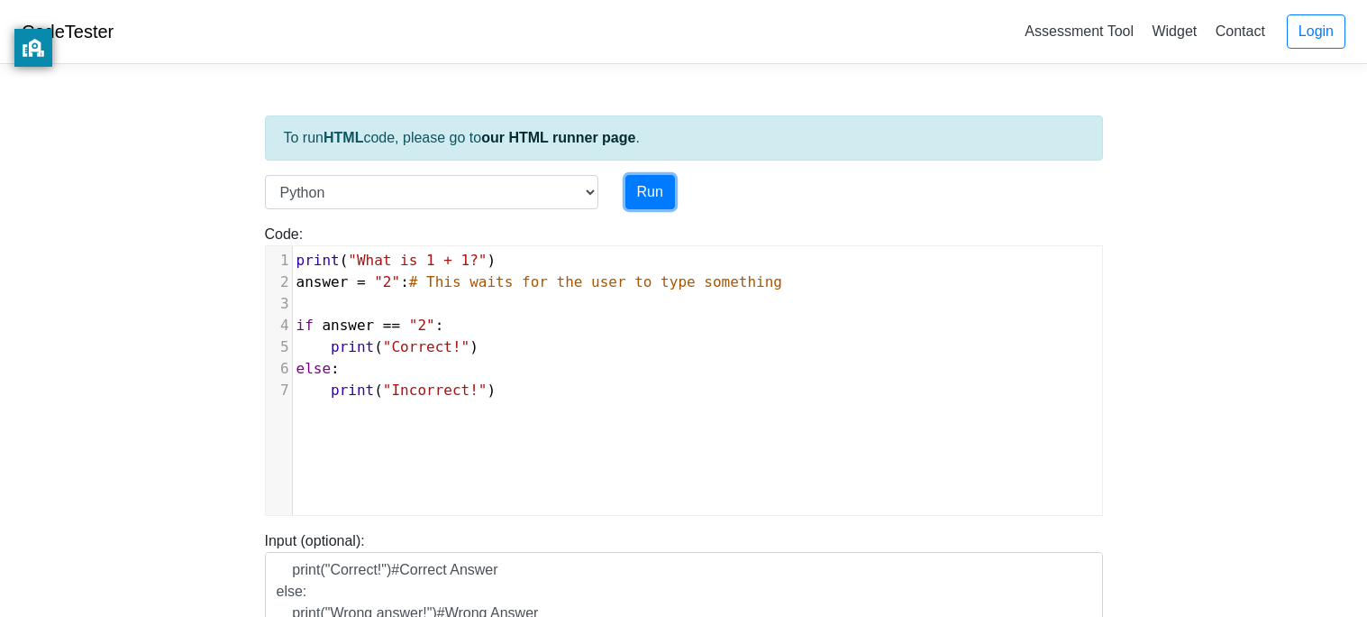
scroll to position [84, 0]
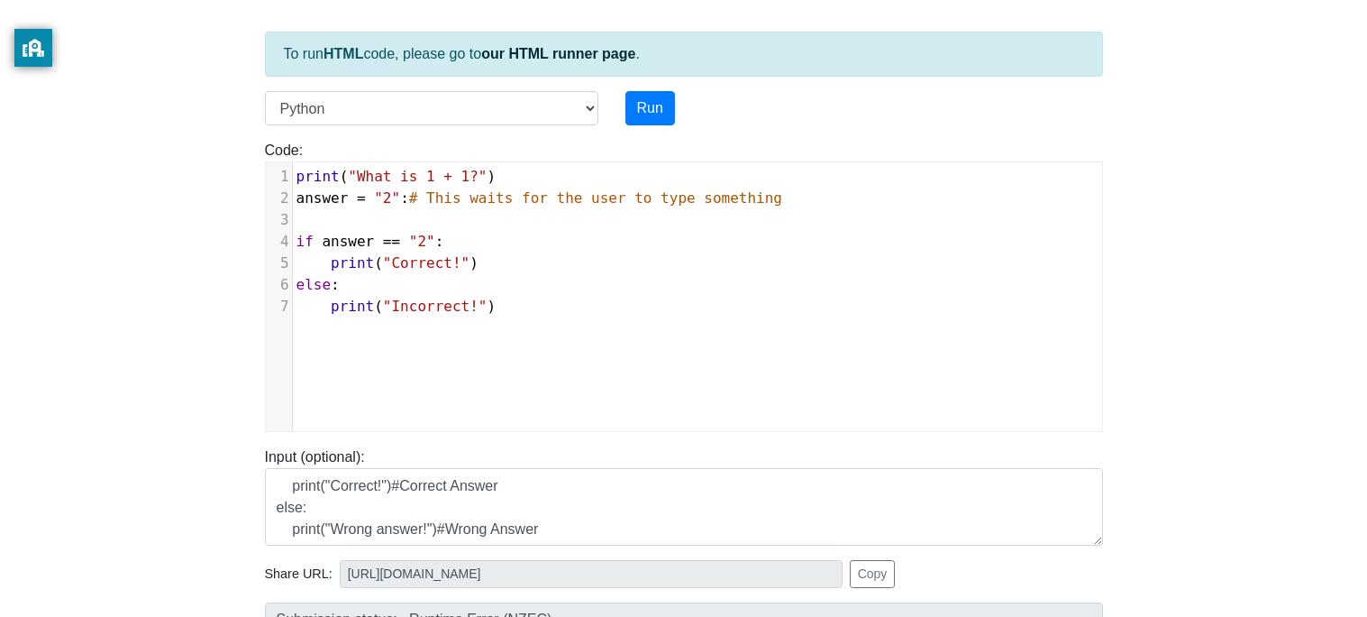
click at [407, 186] on pre "print ( "What is 1 + 1?" )" at bounding box center [697, 177] width 809 height 22
click at [406, 196] on span "answer = "2" : # This waits for the user to type something" at bounding box center [540, 197] width 487 height 17
click at [400, 194] on span "answer = "2" : # This waits for the user to type something" at bounding box center [540, 197] width 487 height 17
click at [411, 201] on span "answer = "2" : # This waits for the user to type something" at bounding box center [540, 197] width 487 height 17
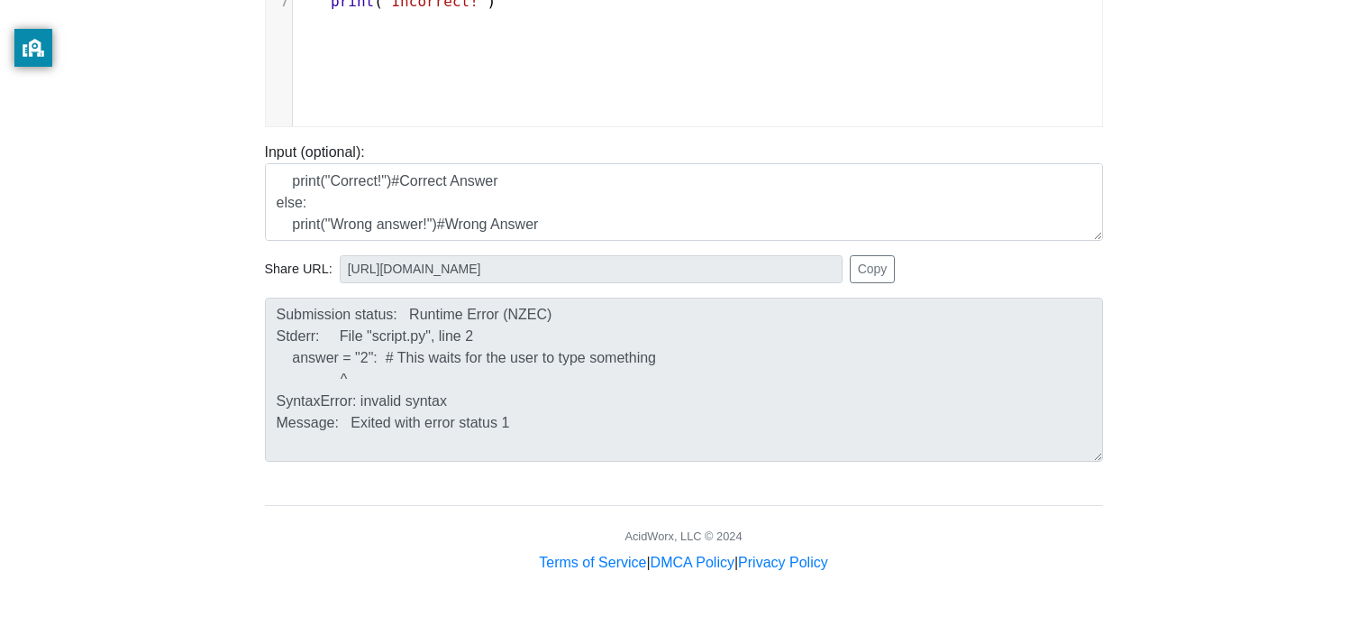
scroll to position [0, 0]
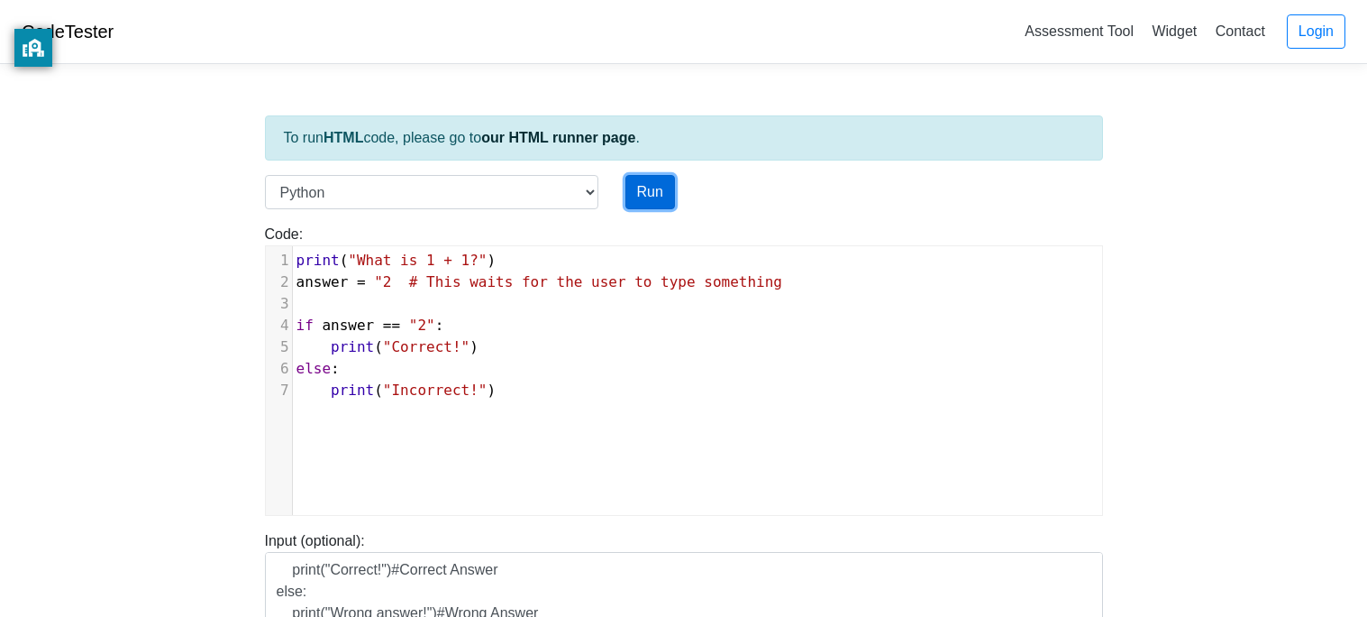
click at [644, 199] on button "Run" at bounding box center [651, 192] width 50 height 34
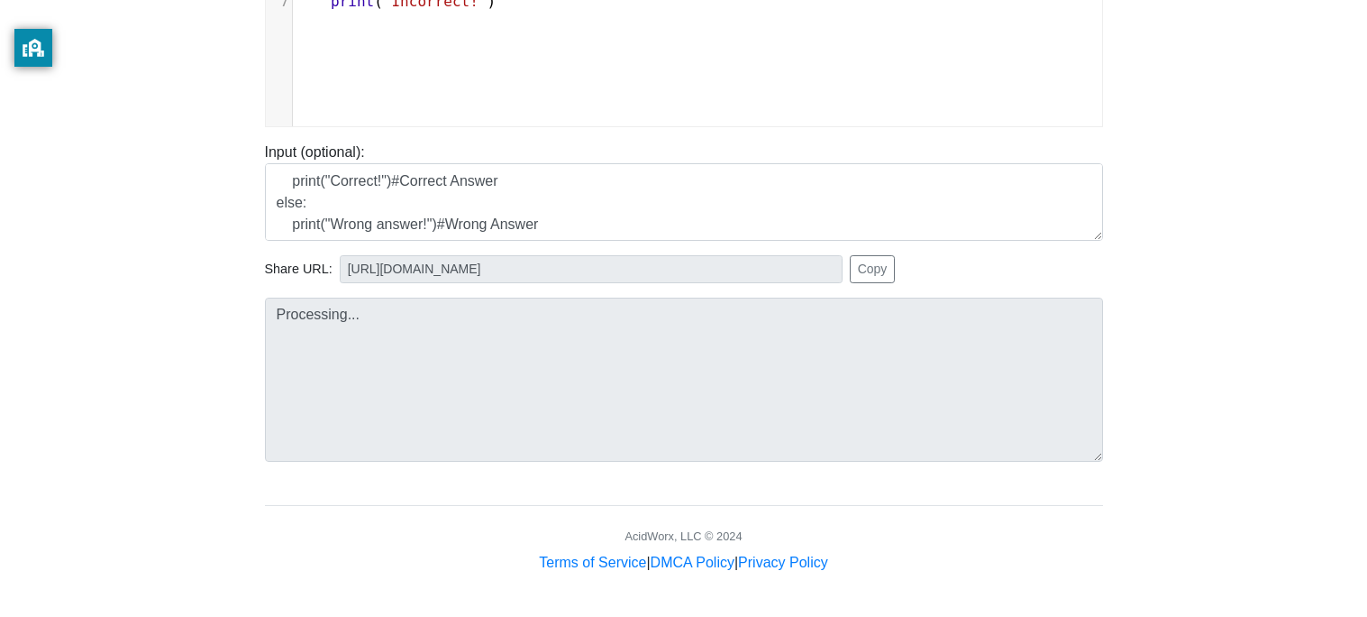
type input "[URL][DOMAIN_NAME]"
type textarea "Submission status: Runtime Error (NZEC) Stderr: File "script.py", line 2 answer…"
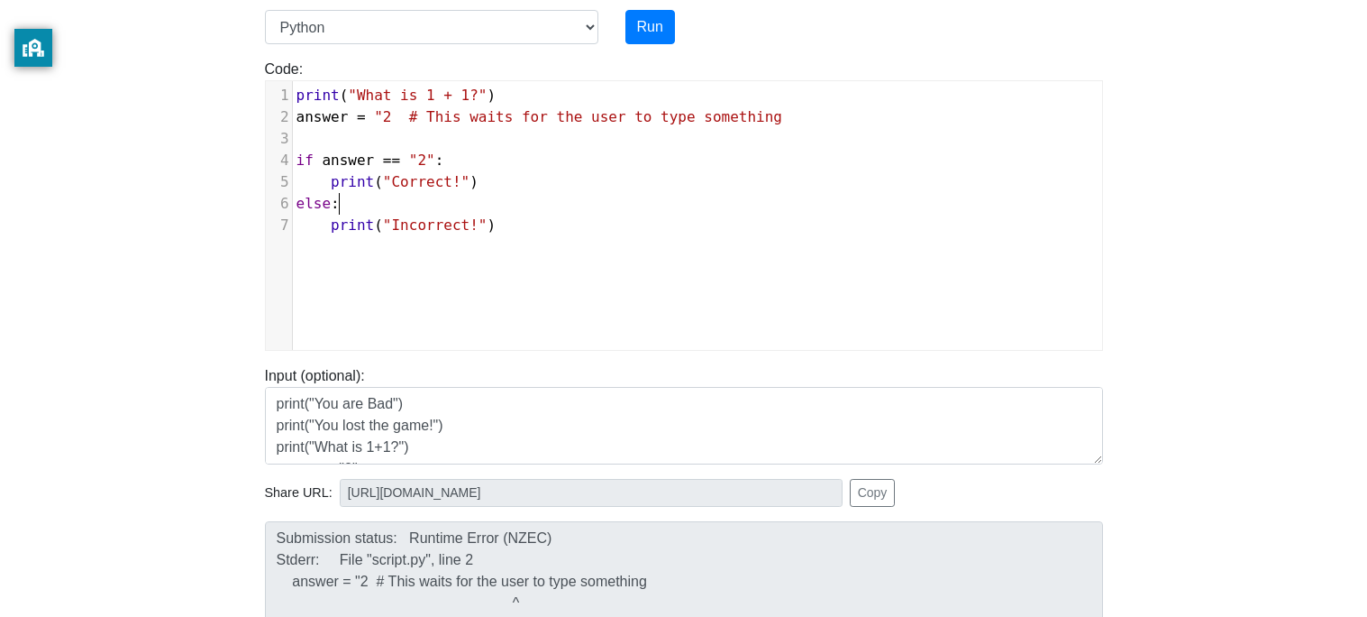
scroll to position [6, 1]
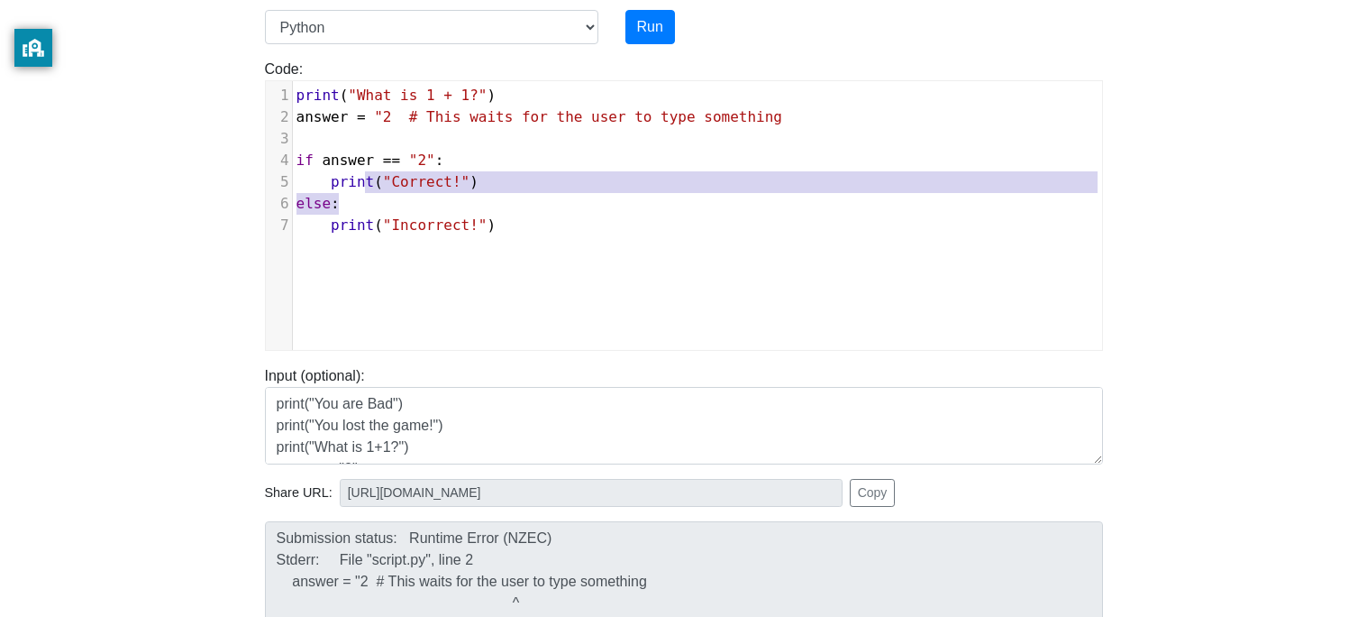
type textarea "answer = "2 # This waits for the user to type something if answer == "2": print…"
drag, startPoint x: 549, startPoint y: 206, endPoint x: 232, endPoint y: 111, distance: 331.1
click at [232, 111] on body "CodeTester Assessment Tool Widget Contact Login To run HTML code, please go to …" at bounding box center [683, 316] width 1367 height 962
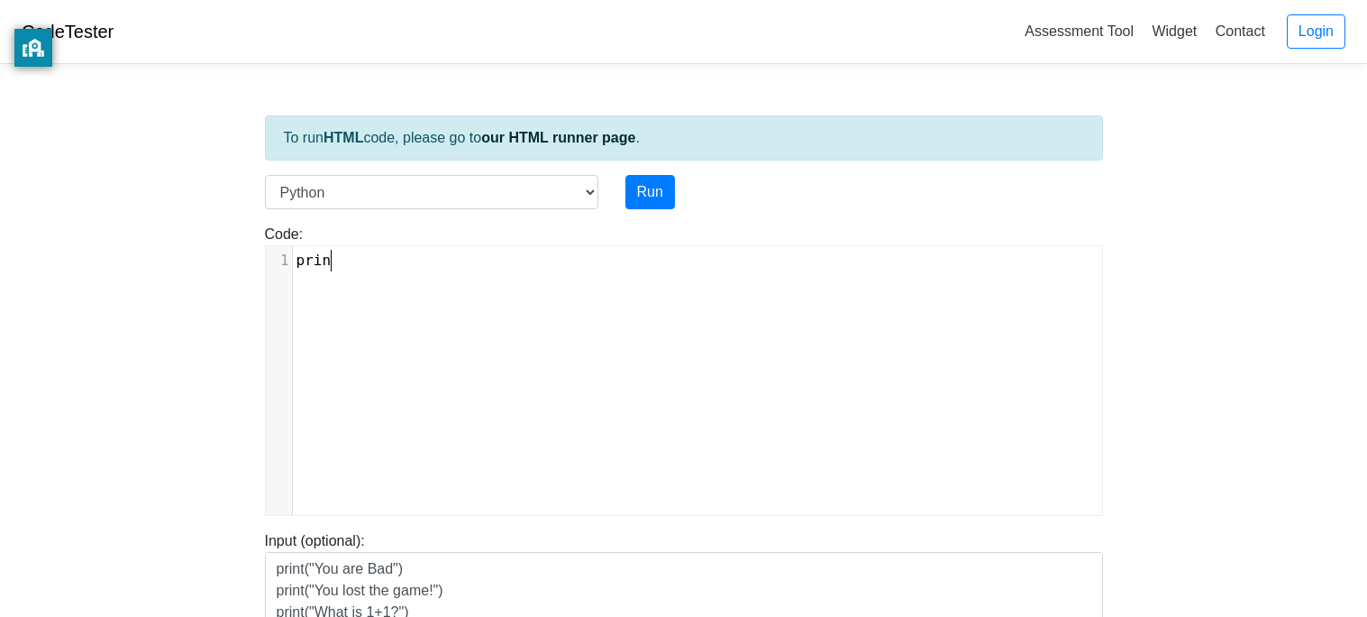
scroll to position [6, 42]
type textarea "print"
type textarea "print()"
type textarea "Mat"
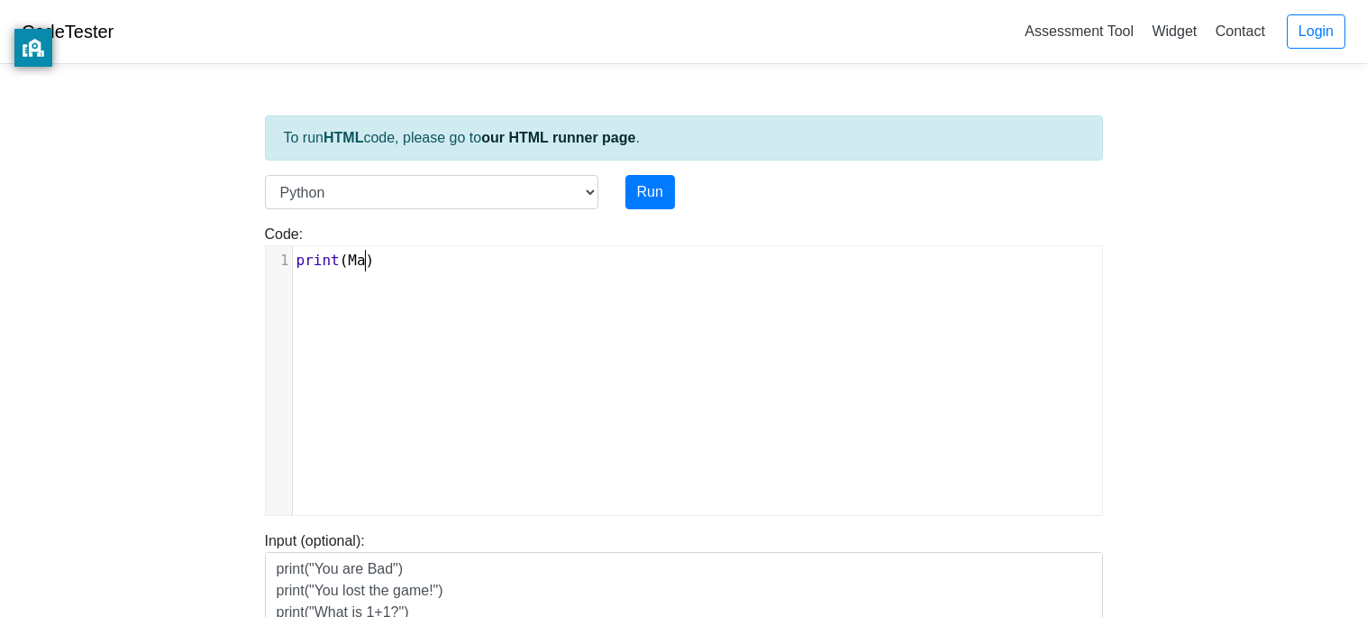
scroll to position [6, 24]
type textarea """"
type textarea "Answer thee"
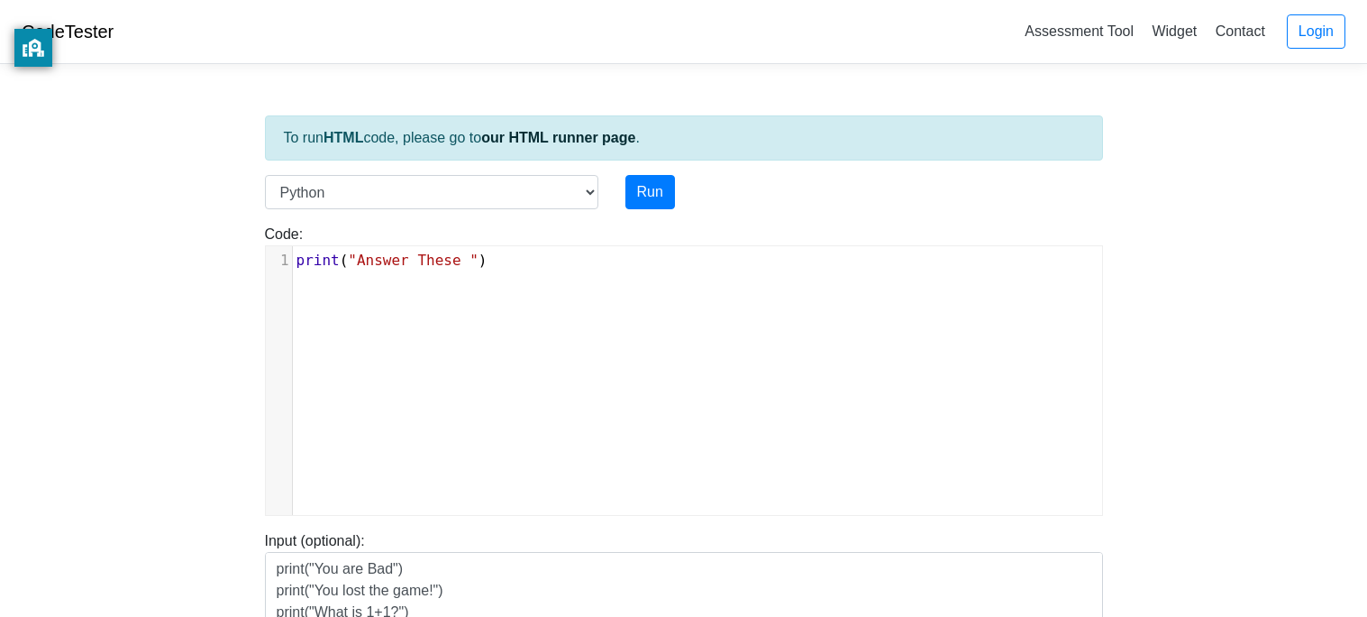
type textarea "These q"
type textarea "Quesi"
type textarea "tins"
type textarea "ons"
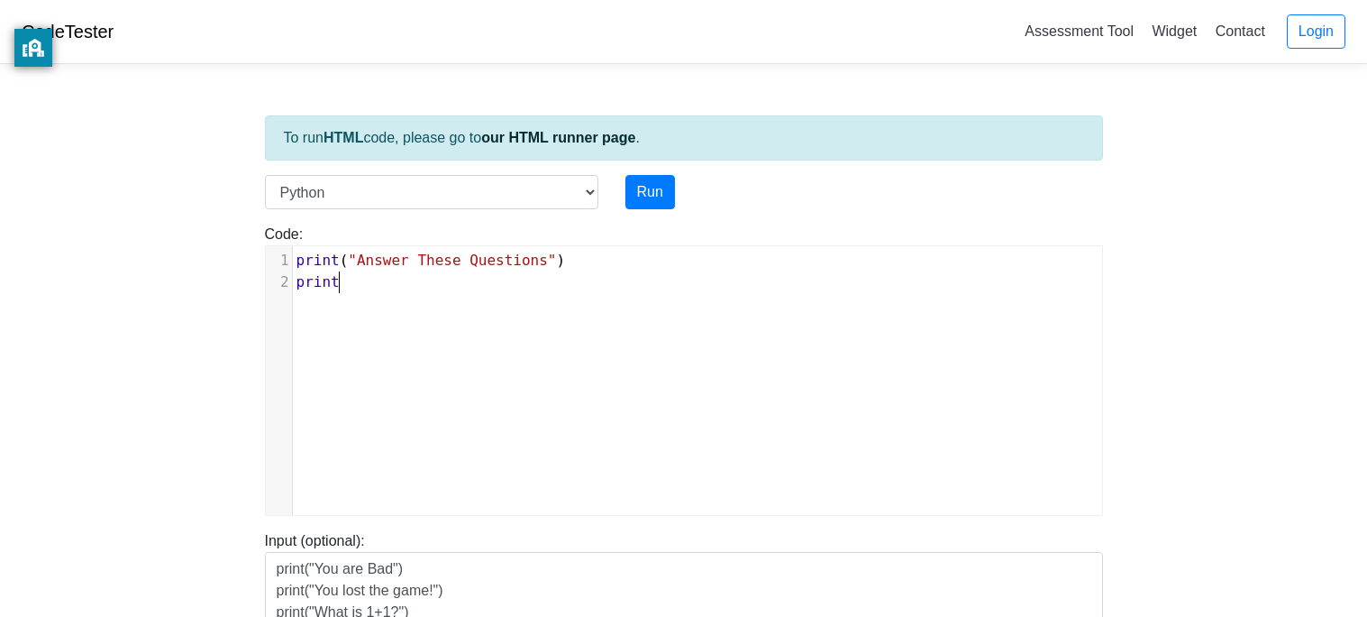
scroll to position [6, 42]
type textarea "print()"
type textarea """"
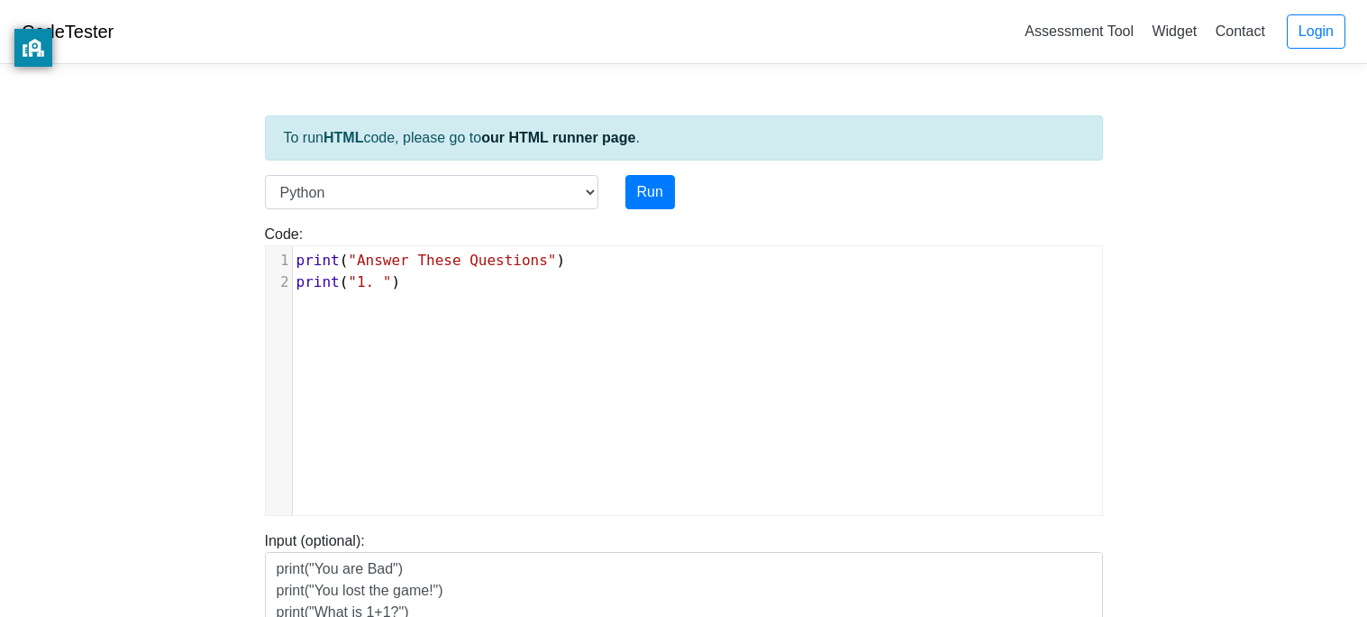
type textarea "1. !"
type textarea "1+1"
type textarea "answer = "2" #t"
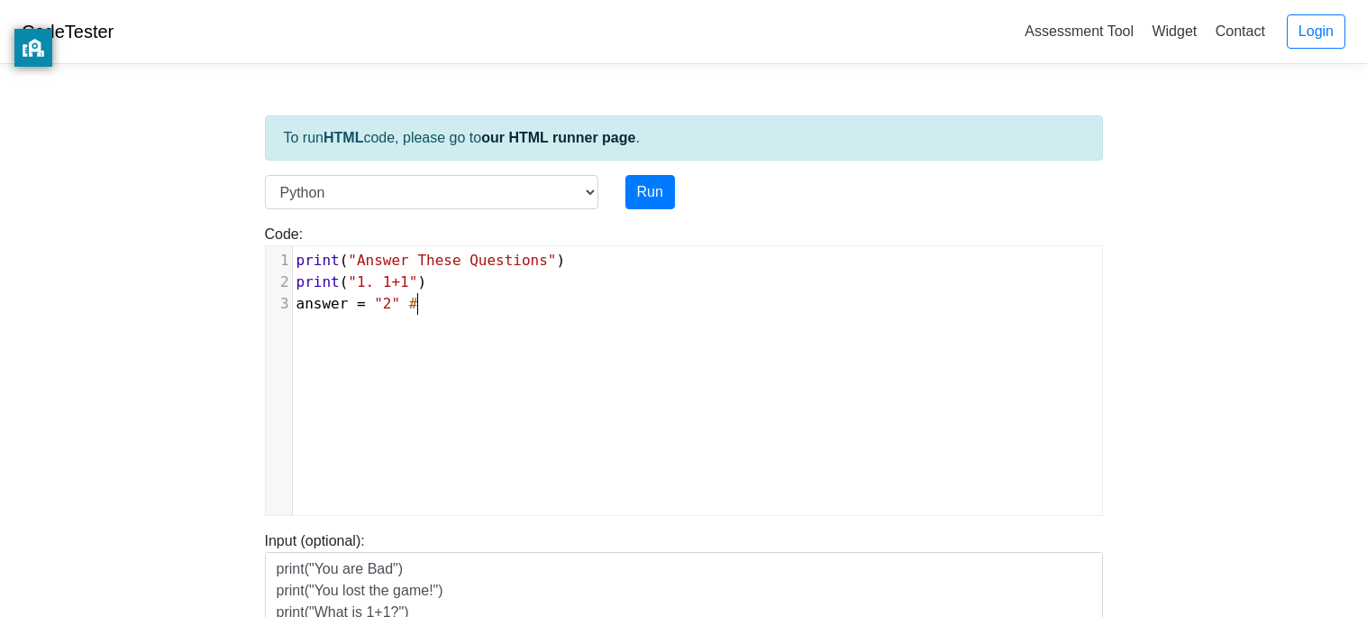
scroll to position [6, 129]
type textarea "This"
type textarea "ans"
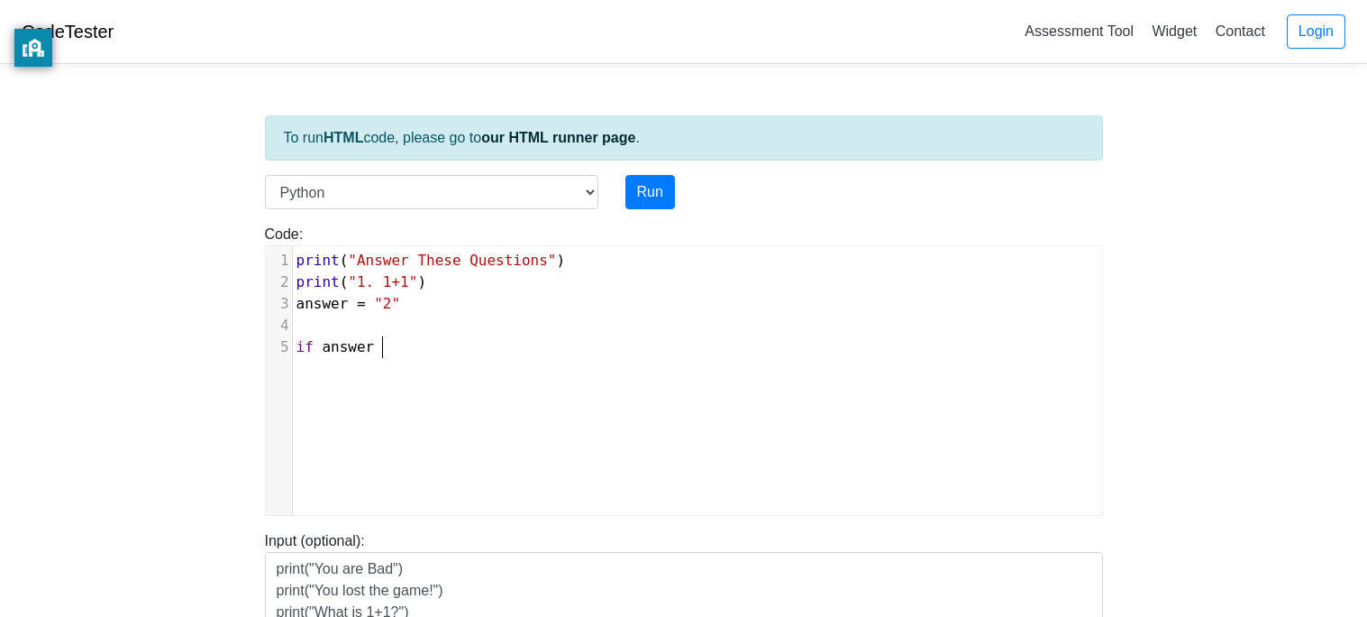
type textarea "if answer -"
type textarea "== "2""
type textarea "print()"
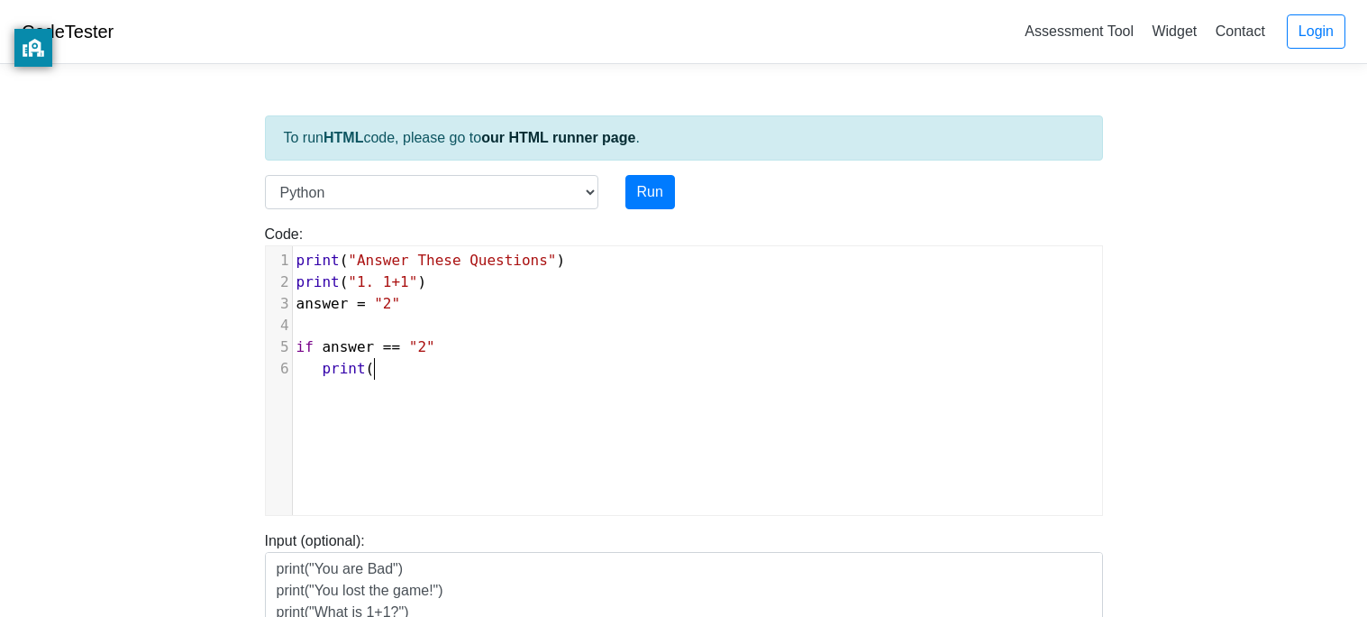
scroll to position [6, 59]
type textarea """"
type textarea "Correct!"
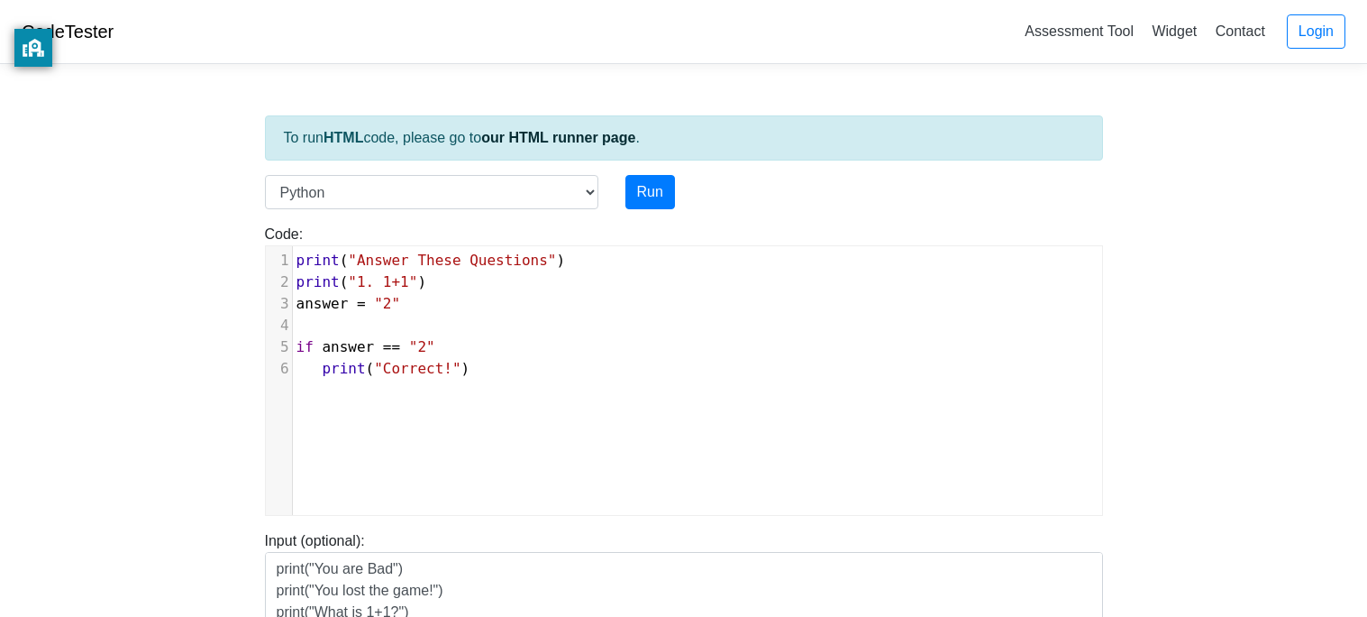
click at [627, 342] on pre "if answer == "2"" at bounding box center [697, 347] width 809 height 22
click at [635, 356] on pre "if answer == "2"" at bounding box center [697, 347] width 809 height 22
click at [640, 369] on pre "print ( "Correct!" )" at bounding box center [697, 369] width 809 height 22
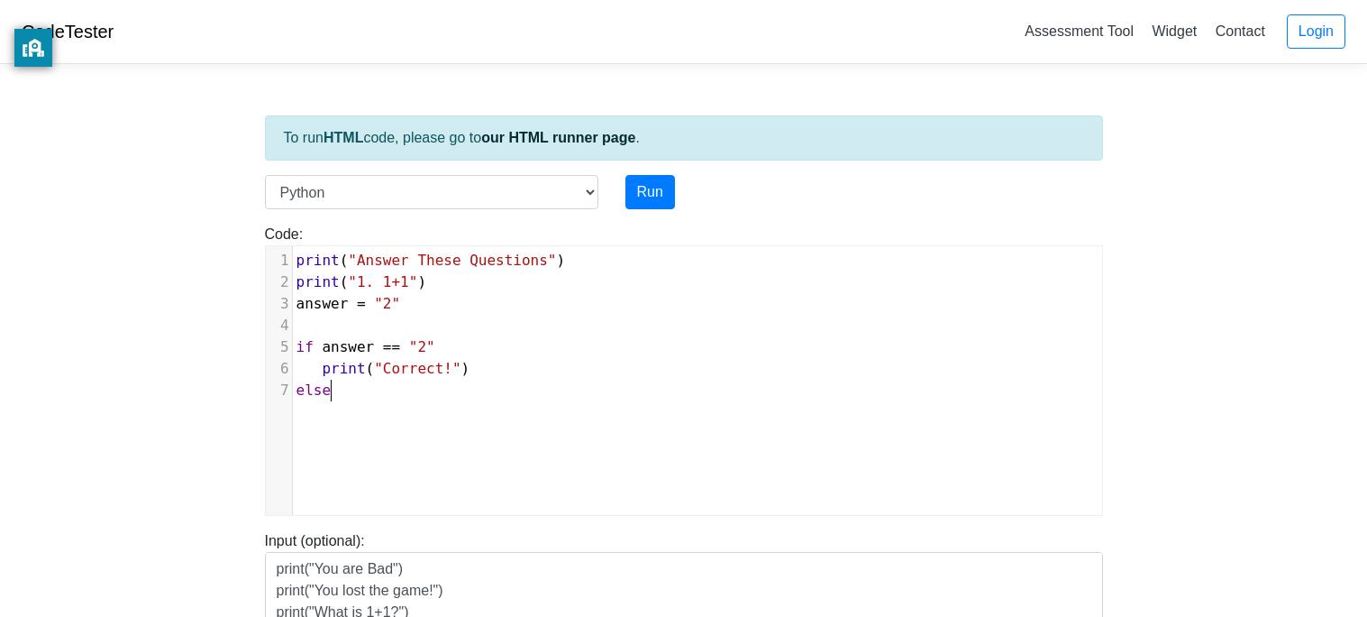
type textarea "else""
type textarea ":"
type textarea "print()"
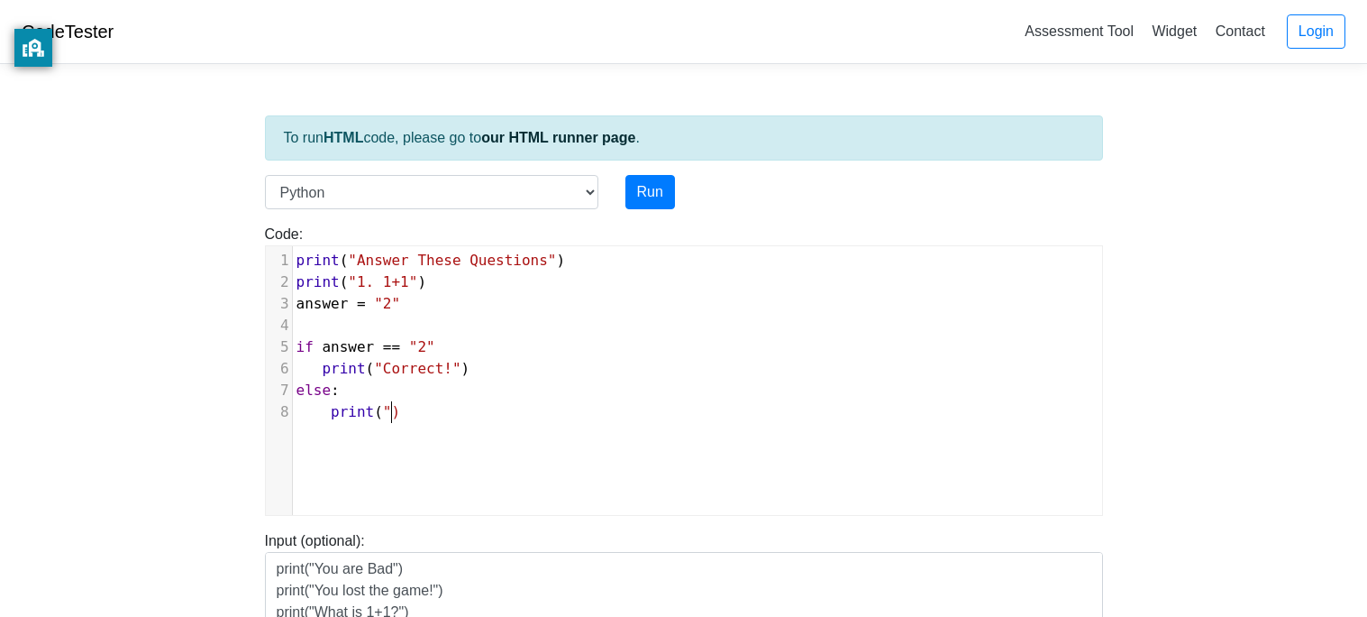
scroll to position [6, 16]
type textarea """"
type textarea "Incorre"
type textarea "ct"
click at [527, 350] on pre "if answer == "2"" at bounding box center [697, 347] width 809 height 22
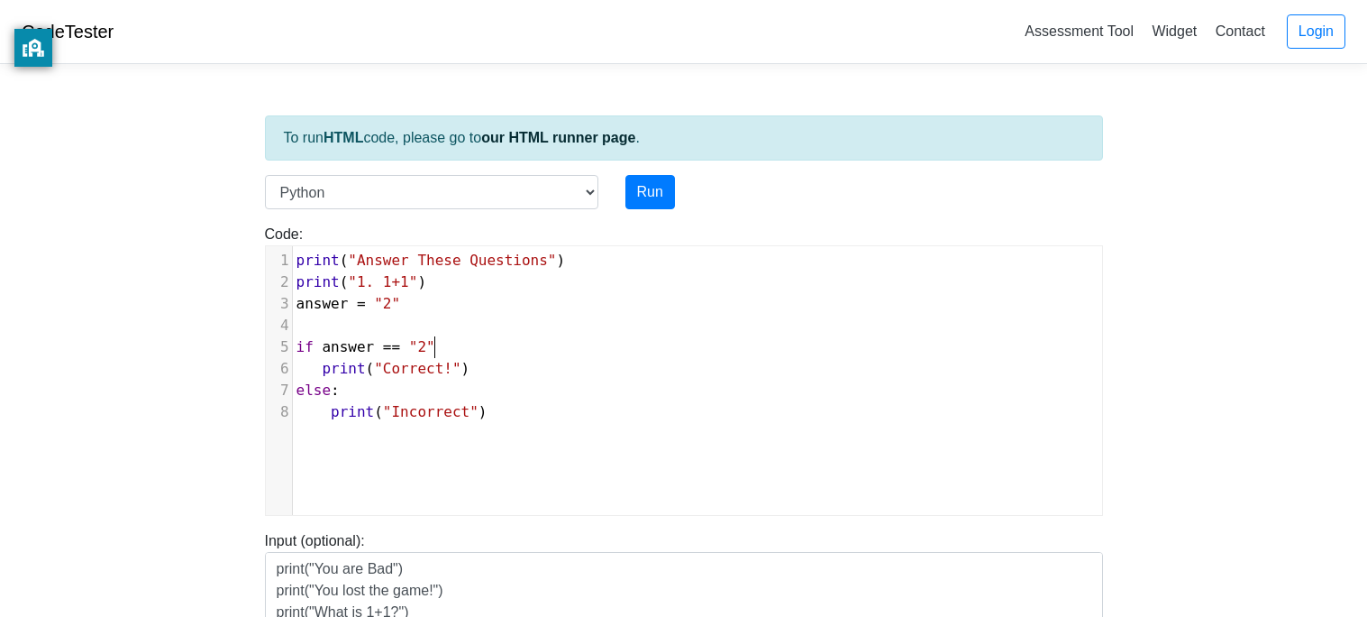
click at [529, 356] on pre "if answer == "2"" at bounding box center [697, 347] width 809 height 22
click at [536, 379] on pre "print ( "Correct!" )" at bounding box center [697, 369] width 809 height 22
click at [529, 343] on pre "if answer == "2"" at bounding box center [697, 347] width 809 height 22
type textarea "@"
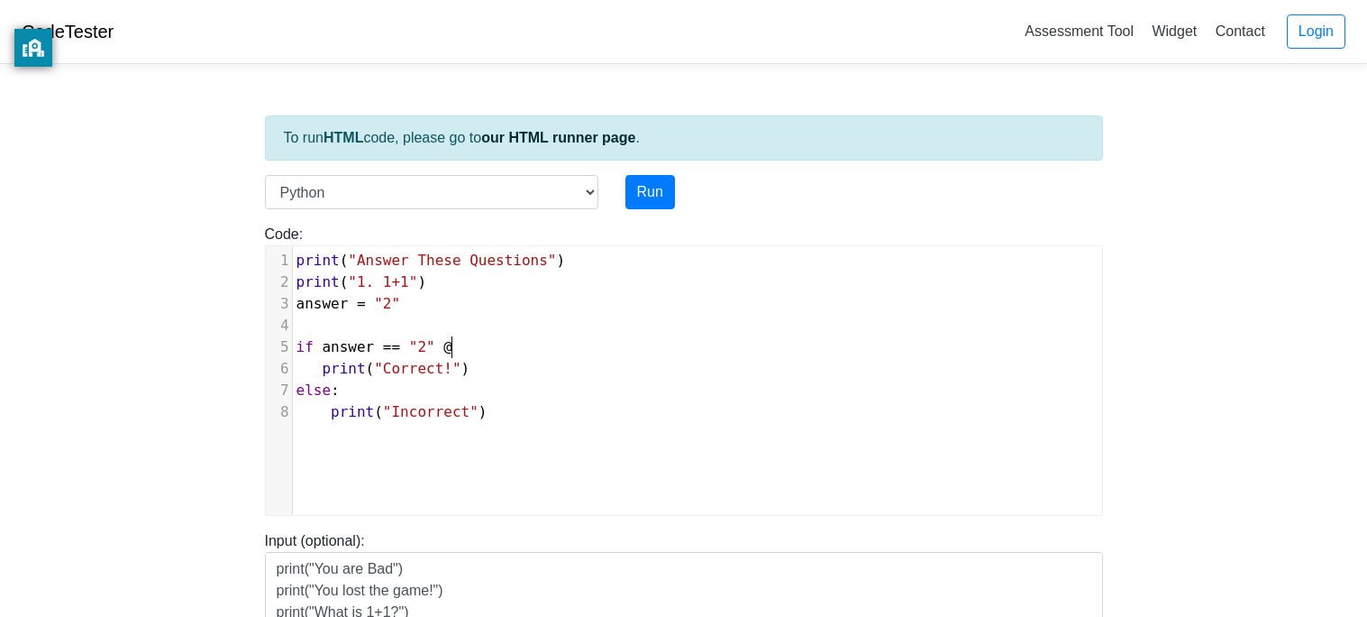
scroll to position [6, 16]
type textarea "# if"
type textarea "if yo"
type textarea "as"
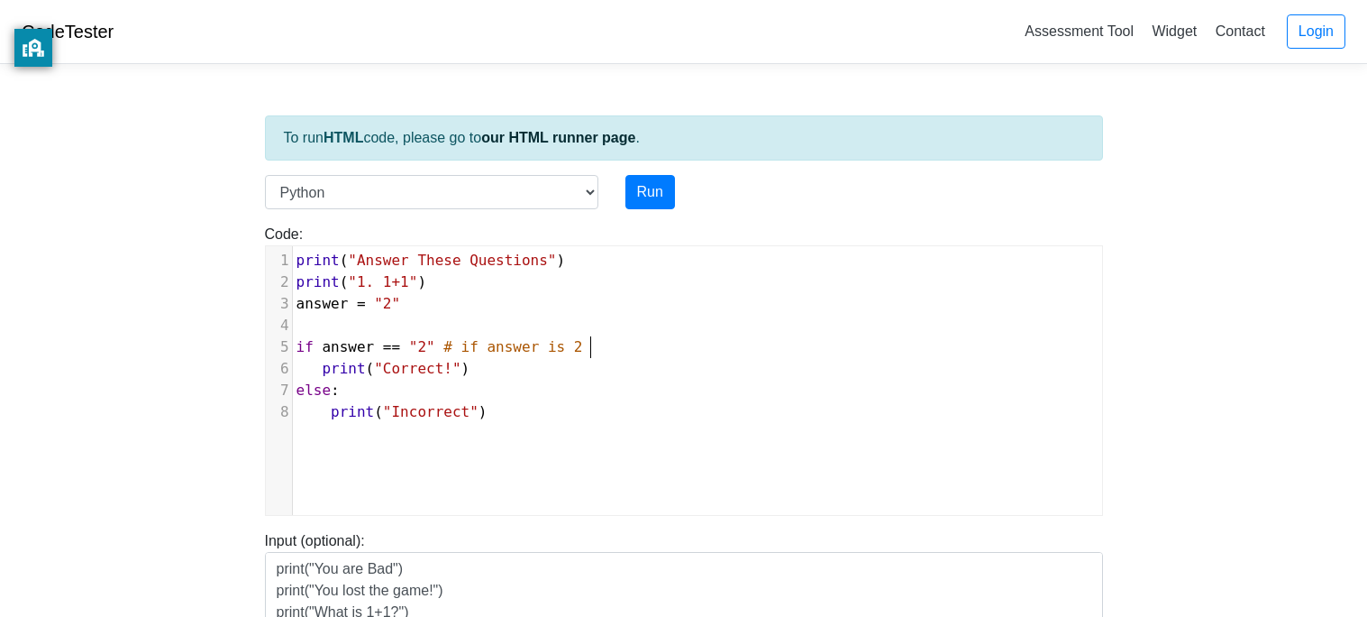
scroll to position [6, 95]
type textarea "nswer is 2 ""
click at [585, 358] on pre "print ( "Correct!" )" at bounding box center [697, 369] width 809 height 22
click at [559, 376] on pre "print ( "Correct!" )" at bounding box center [697, 369] width 809 height 22
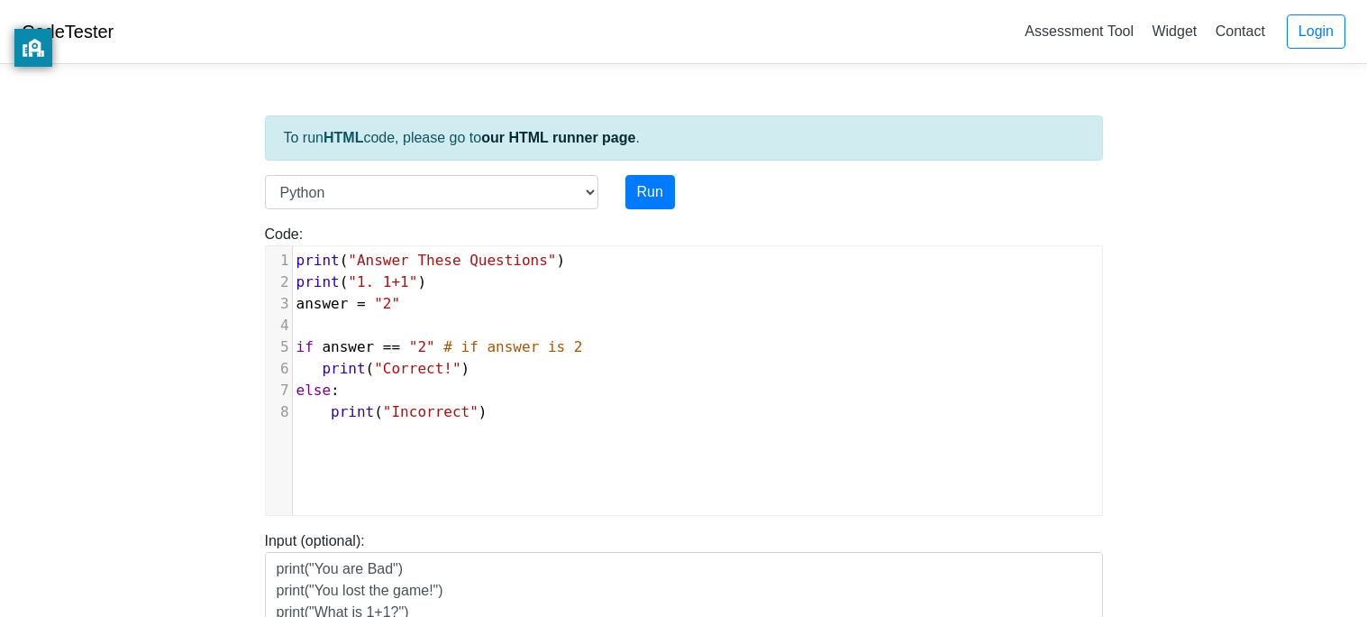
click at [525, 66] on body "CodeTester Assessment Tool Widget Contact Login To run HTML code, please go to …" at bounding box center [683, 481] width 1367 height 962
click at [526, 434] on div "x 1 print ( "Answer These Questions" ) 2 print ( "1. 1+1" ) 3 answer = "2" 4 ​ …" at bounding box center [697, 394] width 863 height 296
click at [470, 403] on span ""Incorrect"" at bounding box center [431, 411] width 96 height 17
click at [517, 425] on div "x 1 print ( "Answer These Questions" ) 2 print ( "1. 1+1" ) 3 answer = "2" 4 ​ …" at bounding box center [697, 336] width 809 height 180
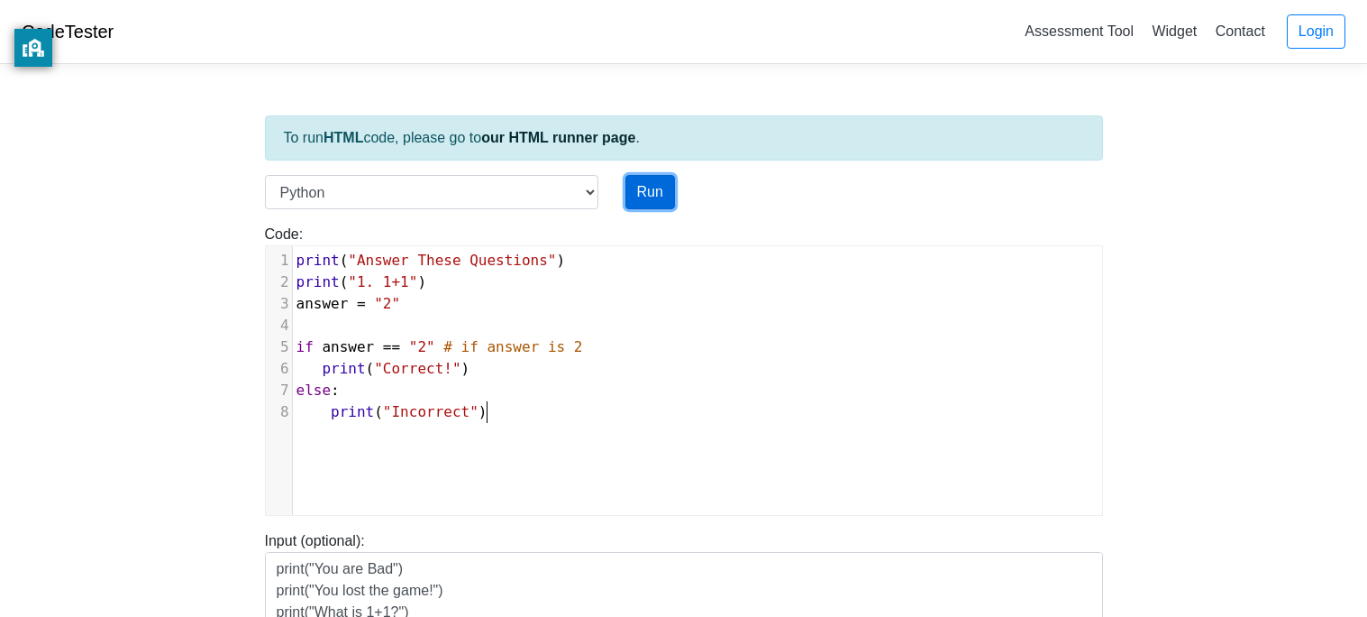
click at [643, 203] on button "Run" at bounding box center [651, 192] width 50 height 34
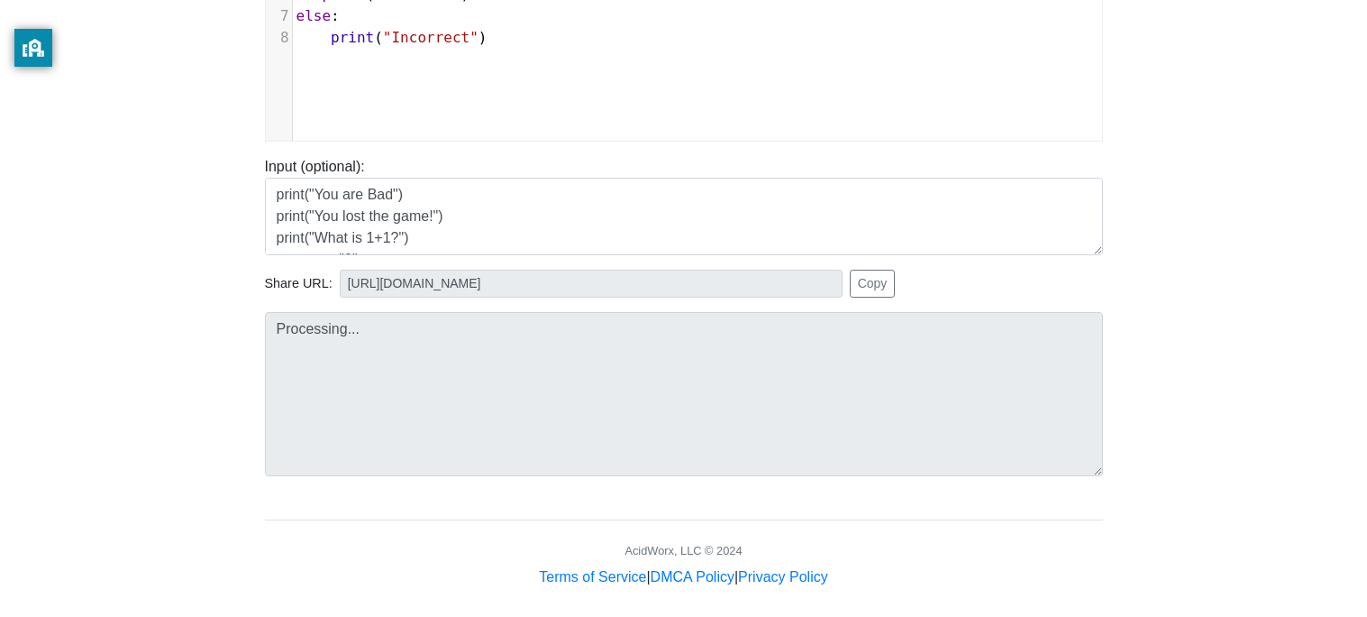
scroll to position [389, 0]
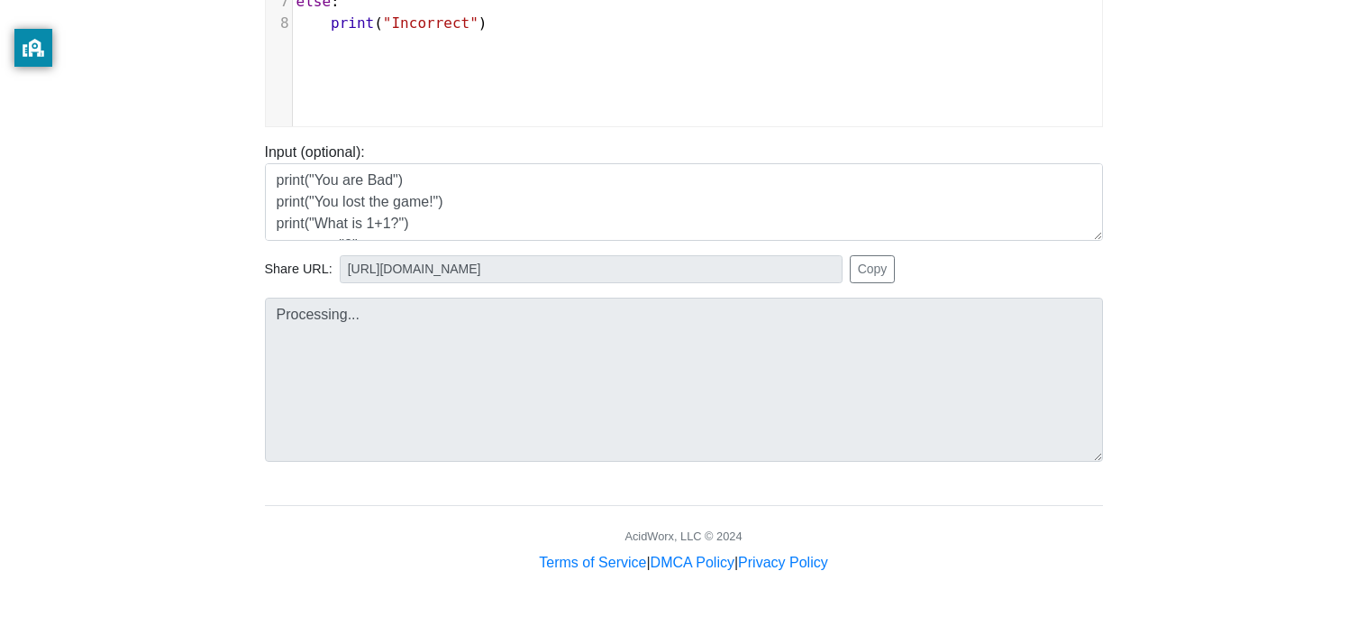
type input "[URL][DOMAIN_NAME]"
type textarea "Submission status: Runtime Error (NZEC) Stderr: File "script.py", line 5 if ans…"
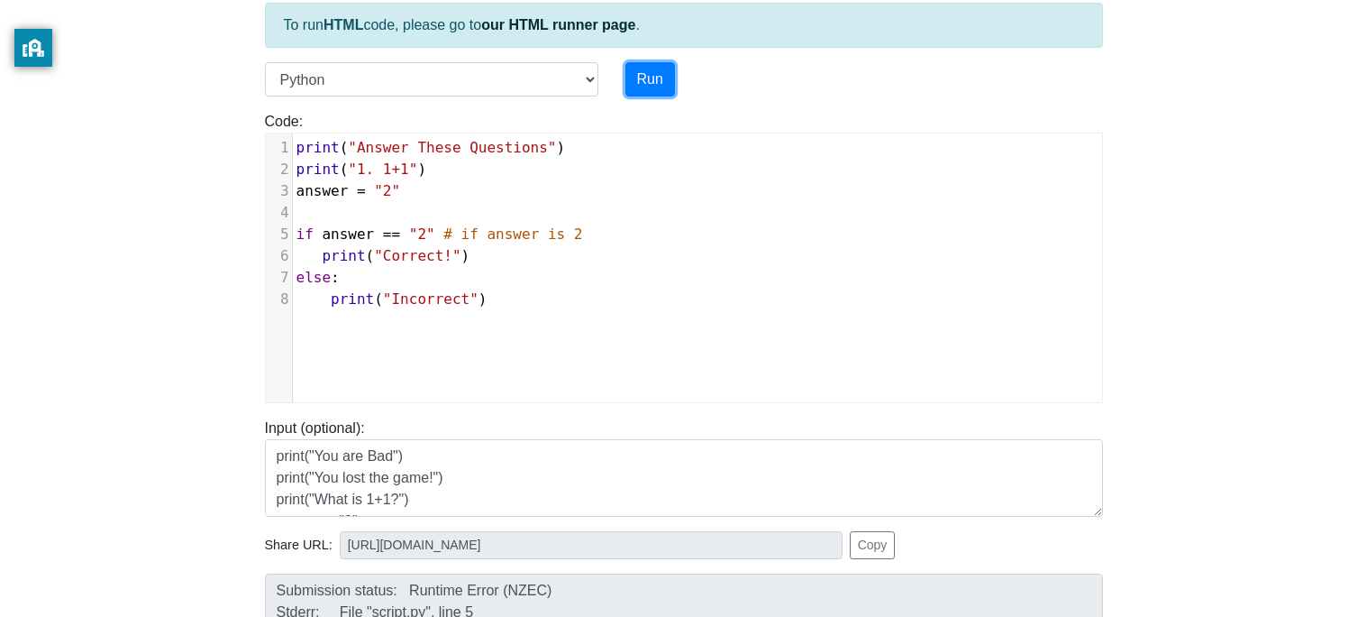
scroll to position [119, 0]
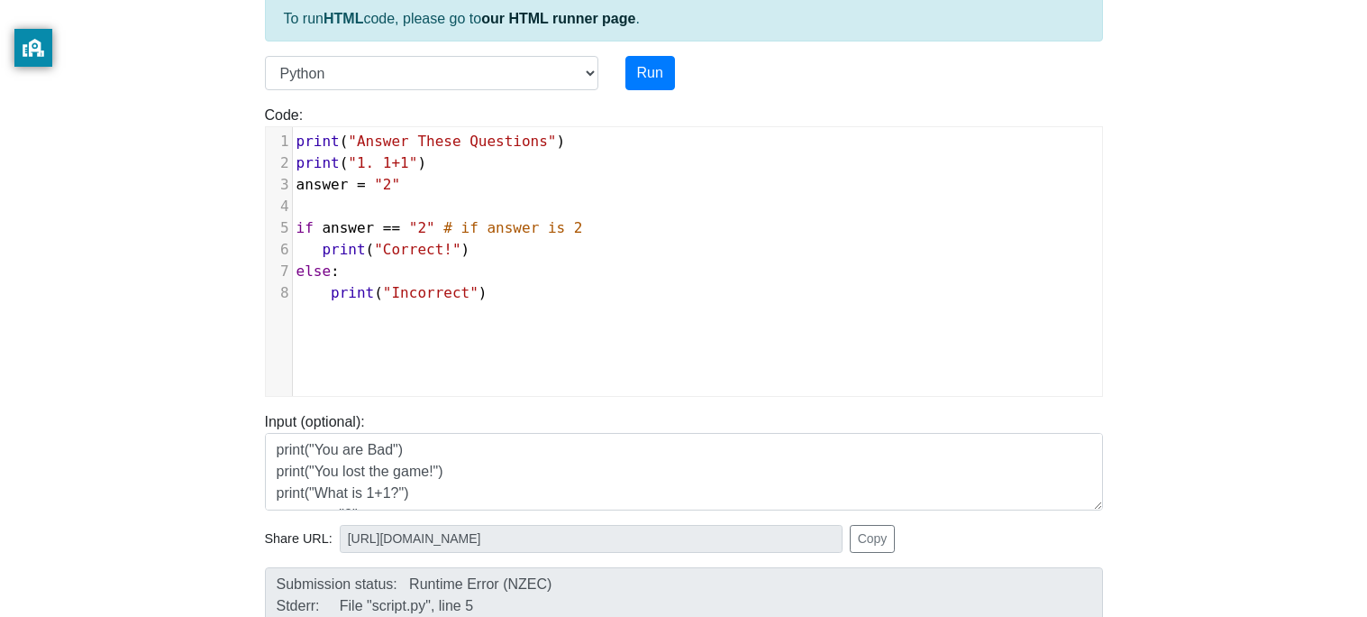
click at [423, 179] on pre "answer = "2"" at bounding box center [697, 185] width 809 height 22
click at [431, 228] on span ""2"" at bounding box center [422, 227] width 26 height 17
type textarea ":"
click at [637, 82] on button "Run" at bounding box center [651, 73] width 50 height 34
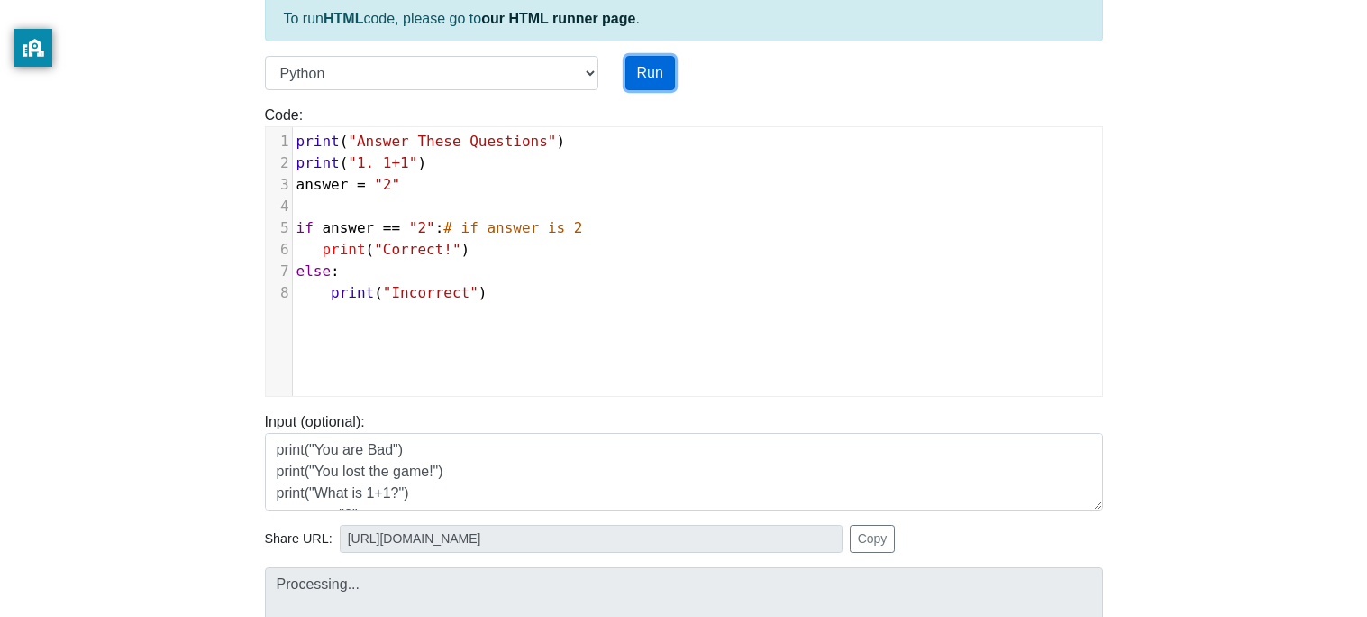
scroll to position [389, 0]
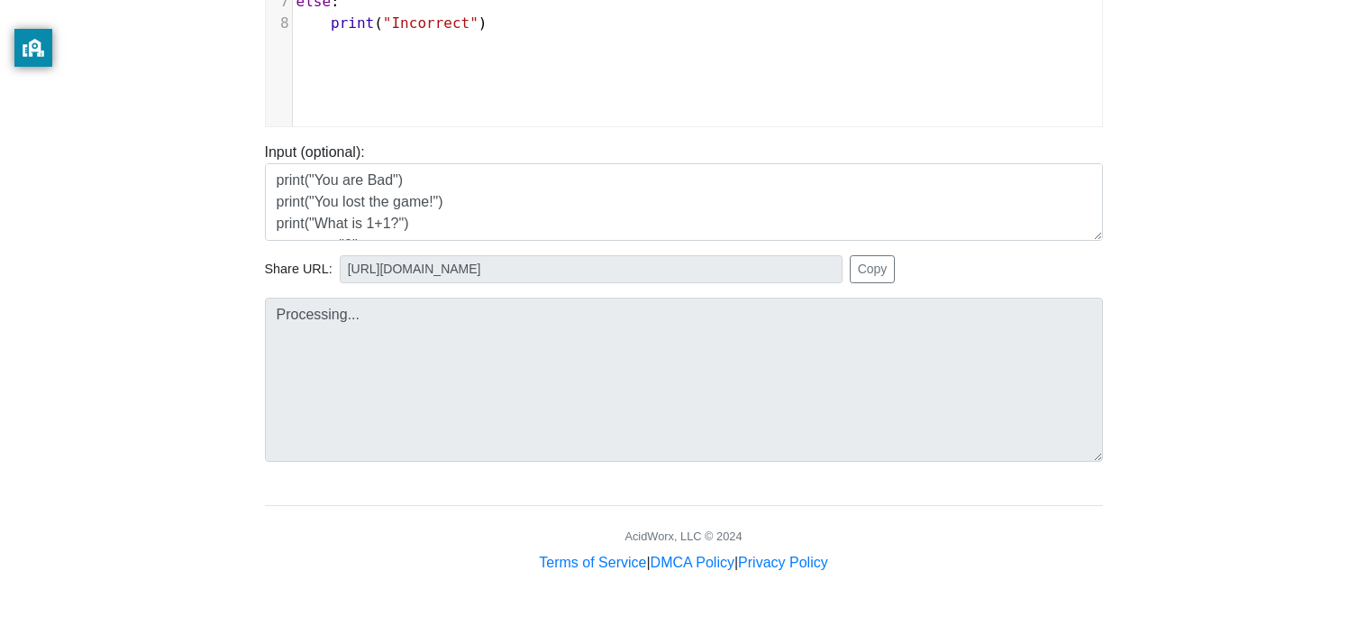
type input "[URL][DOMAIN_NAME]"
type textarea "Stdout: Answer These Questions 1. 1+1 Correct!"
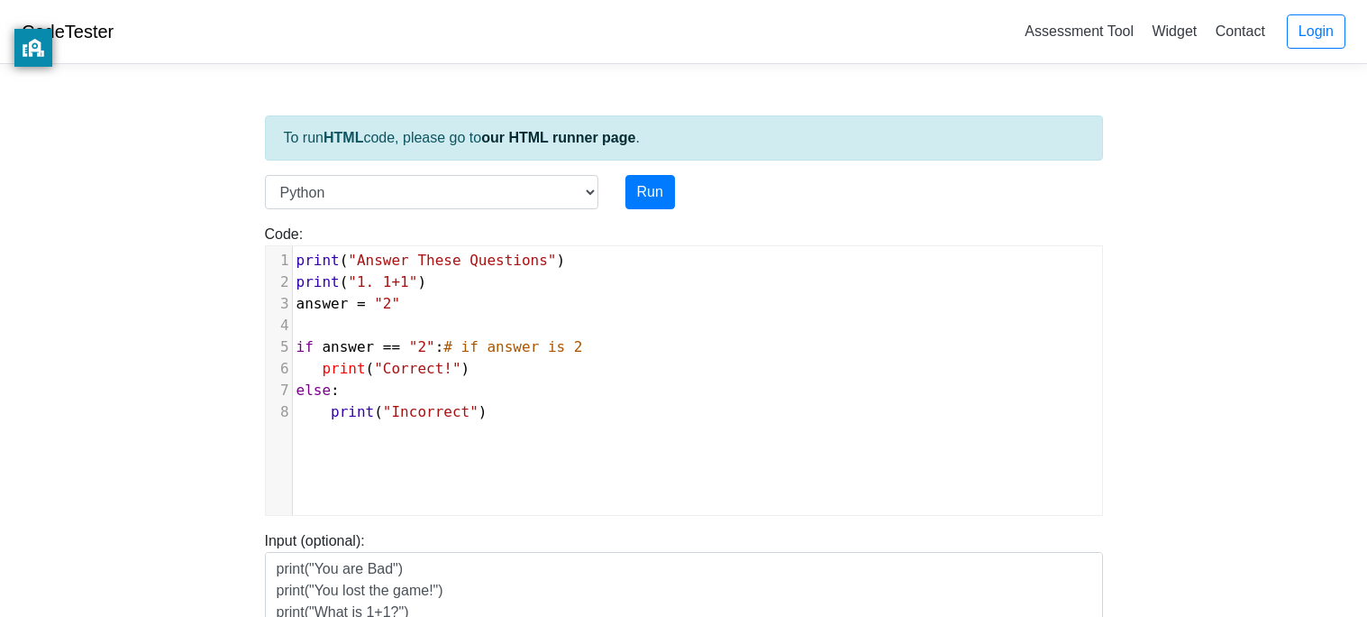
click at [410, 371] on span ""Correct!"" at bounding box center [417, 368] width 87 height 17
click at [388, 301] on span ""2"" at bounding box center [387, 303] width 26 height 17
type textarea "5"
click at [661, 183] on button "Run" at bounding box center [651, 192] width 50 height 34
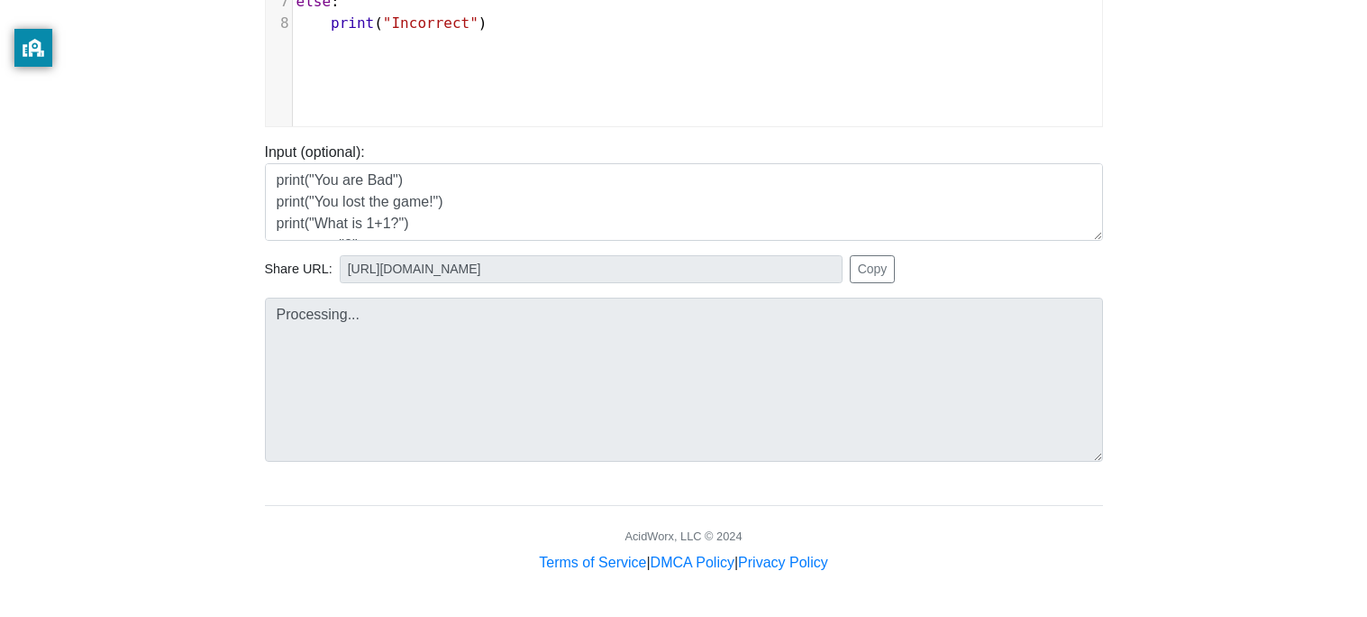
type input "[URL][DOMAIN_NAME]"
type textarea "Stdout: Answer These Questions 1. 1+1 Incorrect"
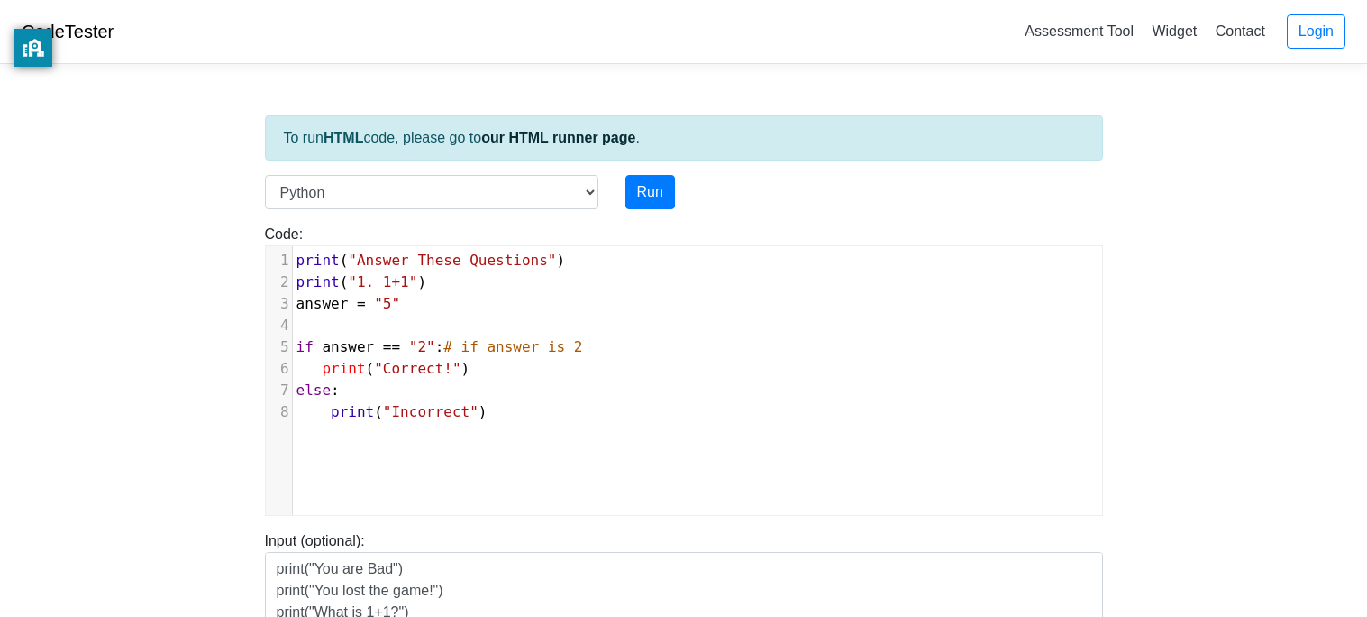
click at [392, 298] on span ""5"" at bounding box center [387, 303] width 26 height 17
type textarea "2"
click at [649, 180] on button "Run" at bounding box center [651, 192] width 50 height 34
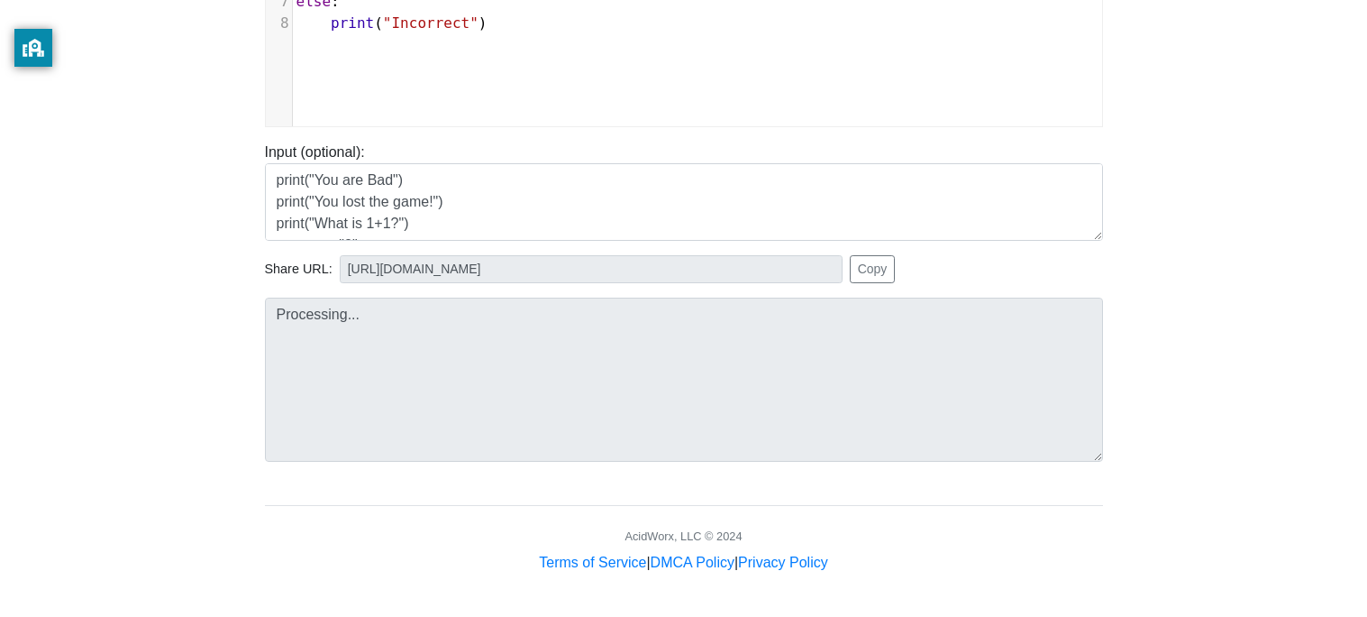
scroll to position [385, 0]
type input "[URL][DOMAIN_NAME]"
type textarea "Stdout: Answer These Questions 1. 1+1 Correct!"
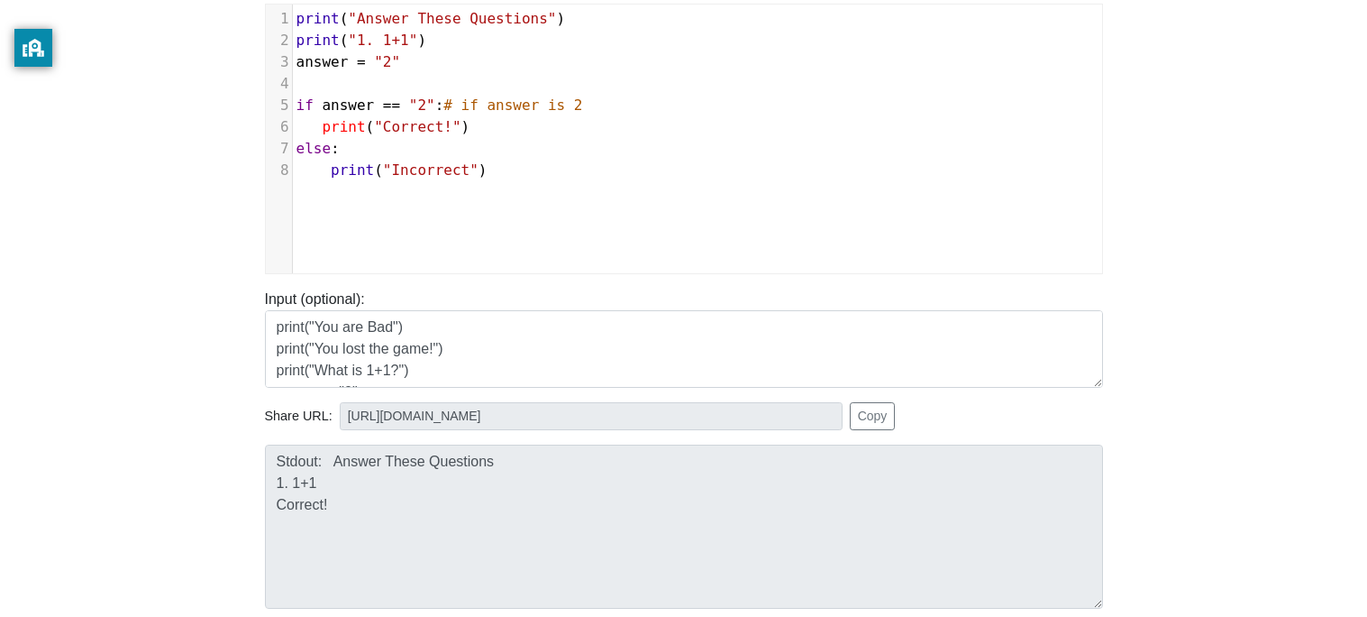
scroll to position [32, 0]
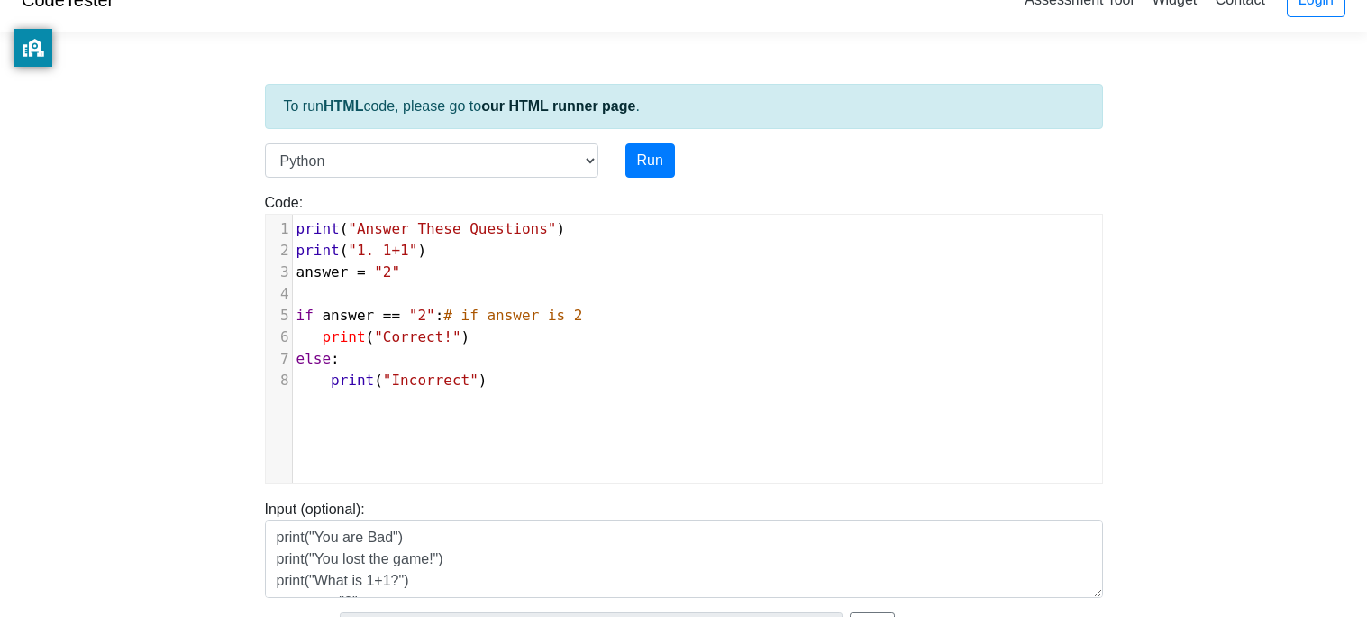
click at [393, 276] on span ""2"" at bounding box center [387, 271] width 26 height 17
type textarea "5"
type textarea "25"
click at [401, 250] on span ""1. 1+1"" at bounding box center [382, 250] width 69 height 17
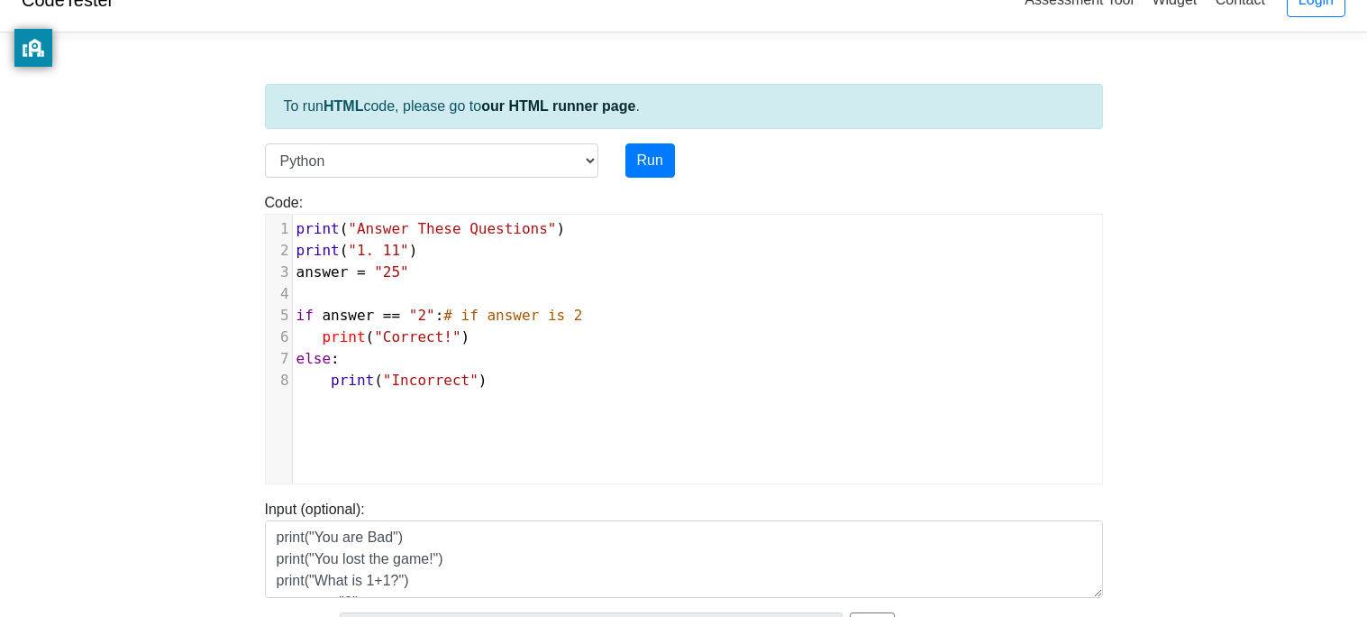
type textarea "x"
click at [410, 255] on span ""1. 1x1"" at bounding box center [382, 250] width 69 height 17
type textarea "5"
click at [388, 255] on span ""1. 1x5"" at bounding box center [382, 250] width 69 height 17
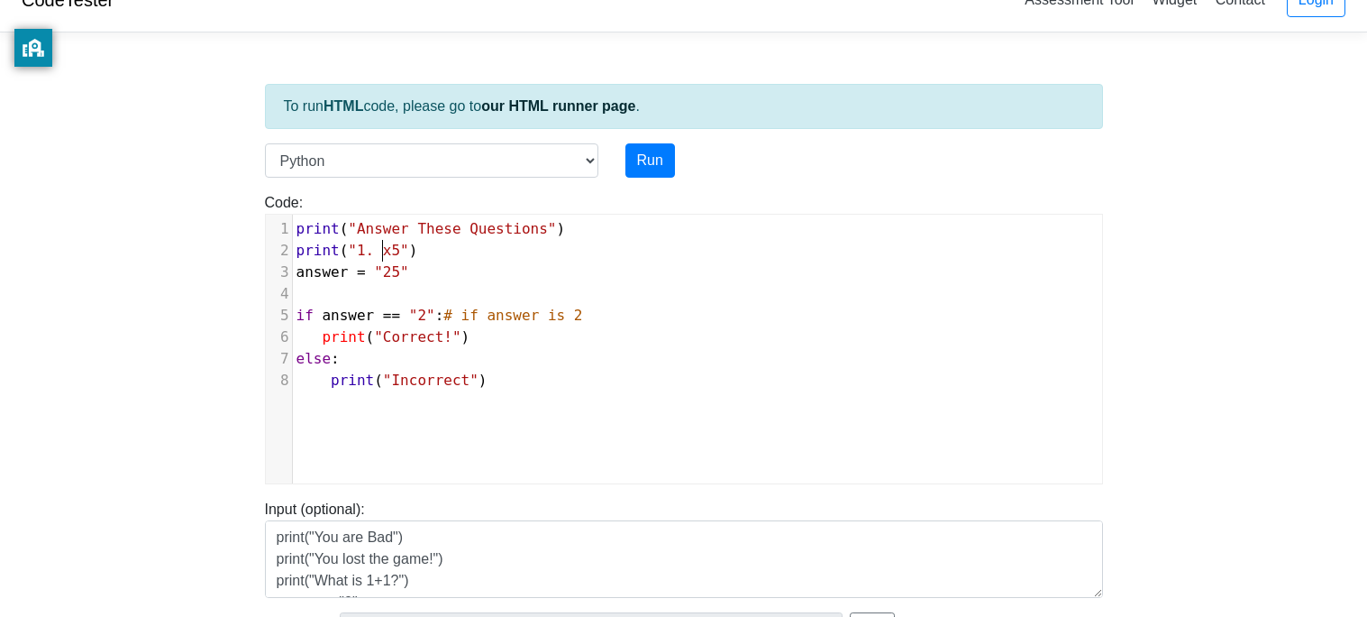
type textarea "5"
click at [429, 278] on pre "answer = "25"" at bounding box center [697, 272] width 809 height 22
click at [406, 275] on span ""25"" at bounding box center [391, 271] width 35 height 17
click at [402, 272] on span ""25"" at bounding box center [391, 271] width 35 height 17
click at [418, 273] on pre "answer = "25"" at bounding box center [697, 272] width 809 height 22
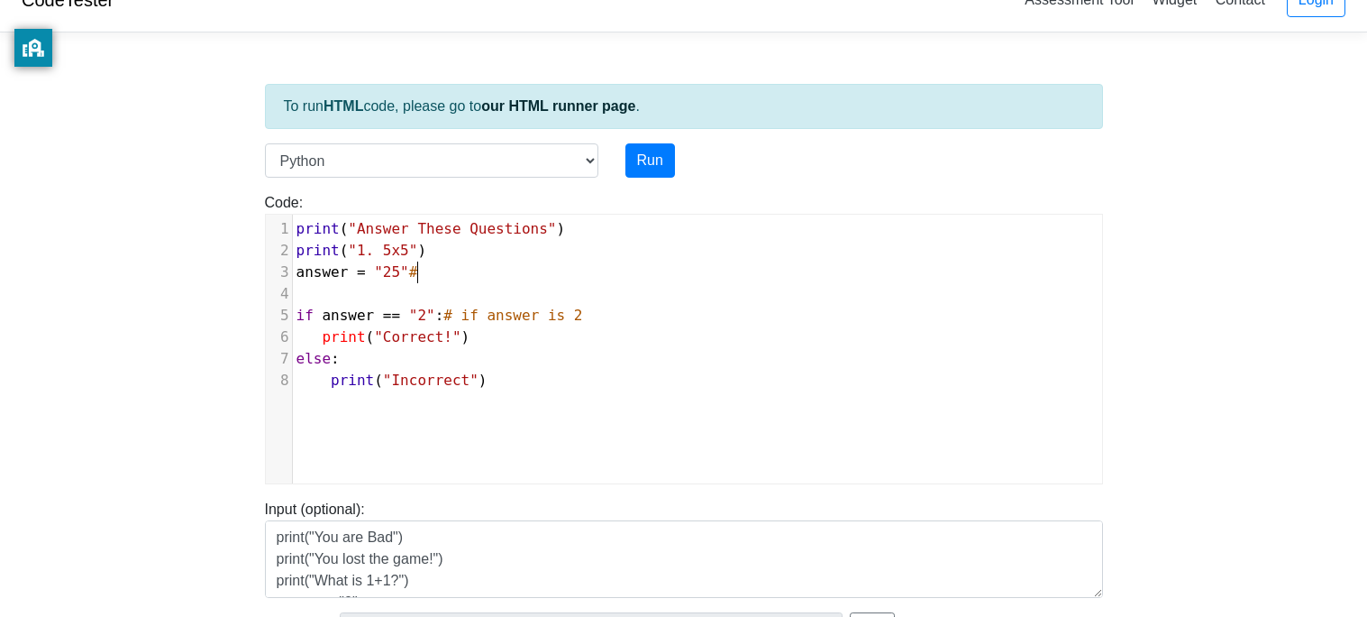
type textarea "#"
type textarea "User wl"
type textarea "ill put answer"
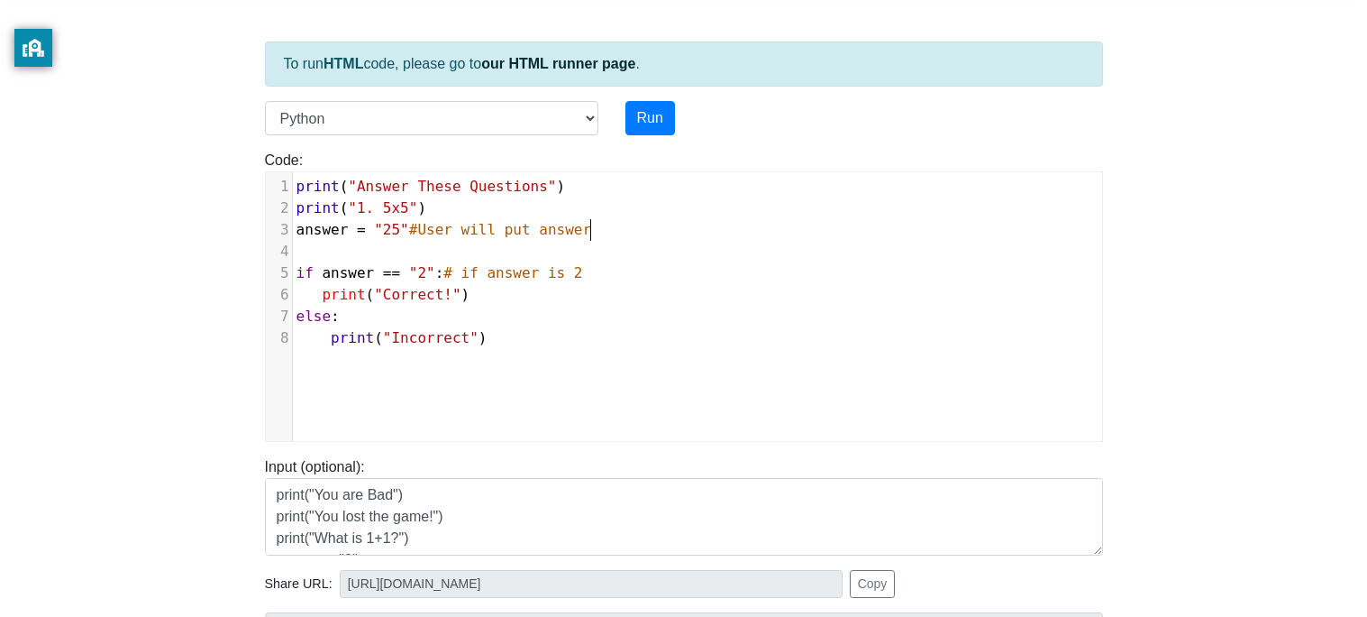
click at [394, 227] on span ""25"" at bounding box center [391, 229] width 35 height 17
click at [401, 232] on span ""25"" at bounding box center [391, 229] width 35 height 17
click at [430, 275] on span ""2"" at bounding box center [422, 272] width 26 height 17
type textarea "25"
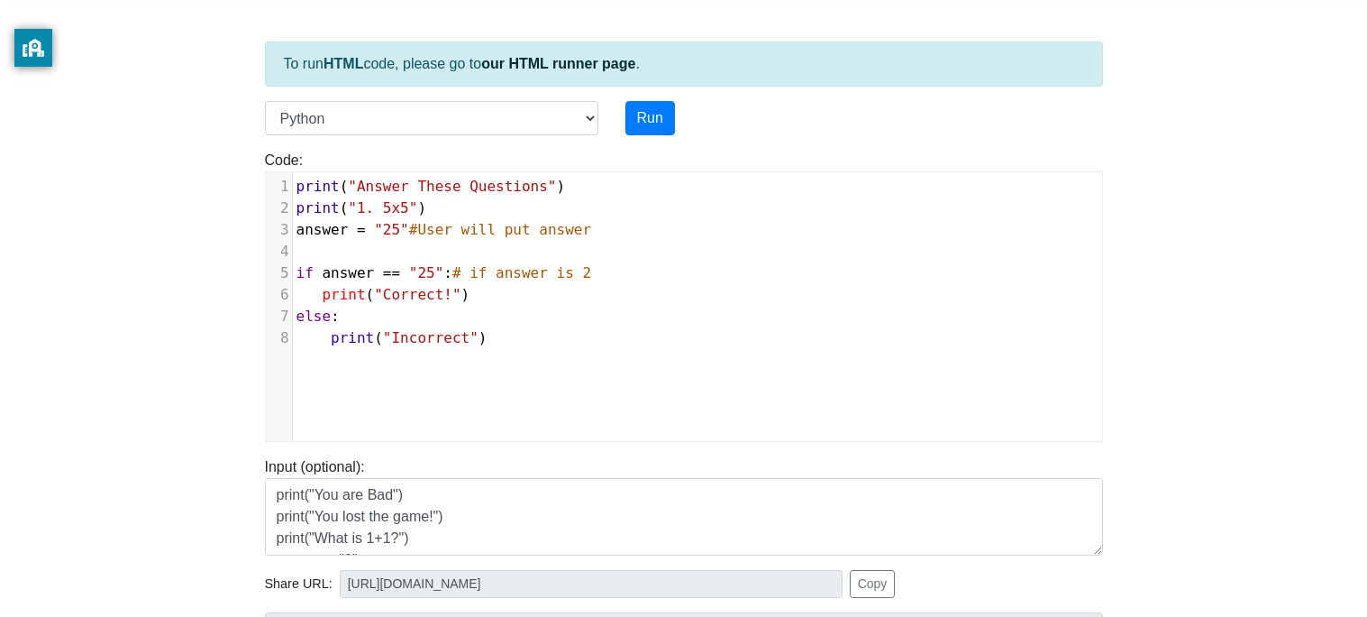
click at [688, 276] on pre "if answer == "25" : # if answer is 2" at bounding box center [697, 273] width 809 height 22
type textarea "25"
click at [549, 328] on pre "print ( "Incorrect" )" at bounding box center [697, 338] width 809 height 22
click at [407, 229] on span ""25"" at bounding box center [391, 229] width 35 height 17
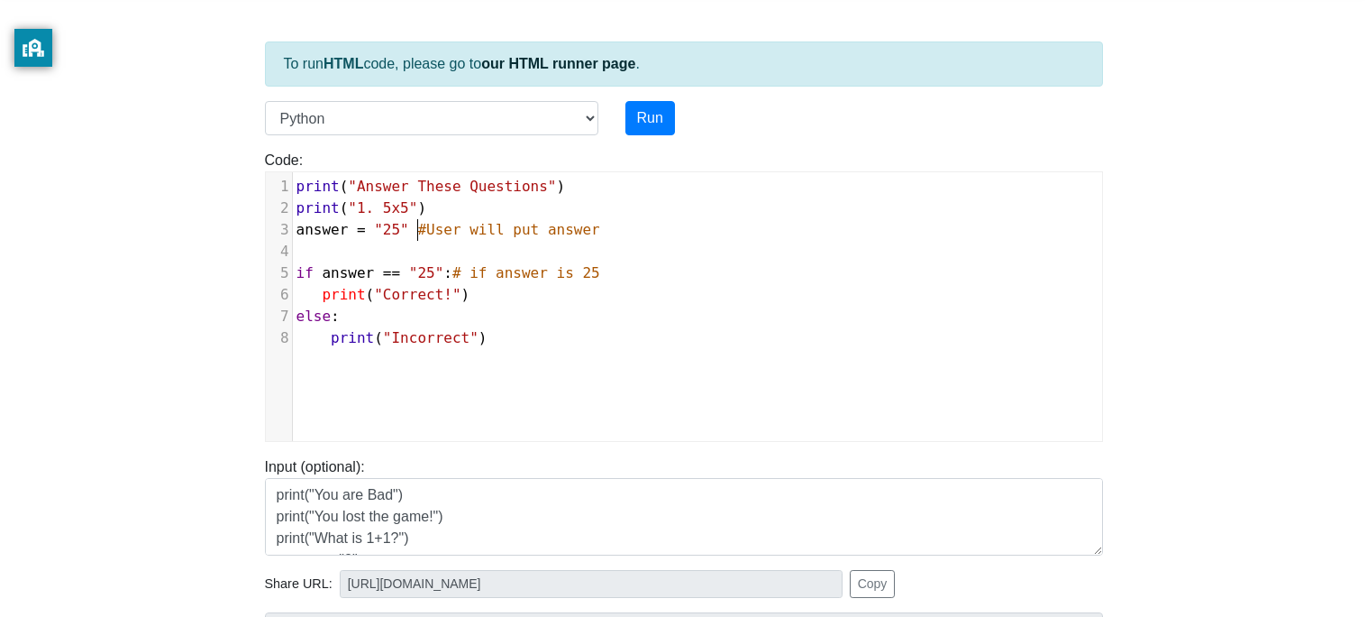
scroll to position [6, 7]
click at [480, 310] on pre "else :" at bounding box center [697, 317] width 809 height 22
click at [501, 330] on pre "print ( "Incorrect" )" at bounding box center [697, 338] width 809 height 22
type textarea "#"
type textarea "@"
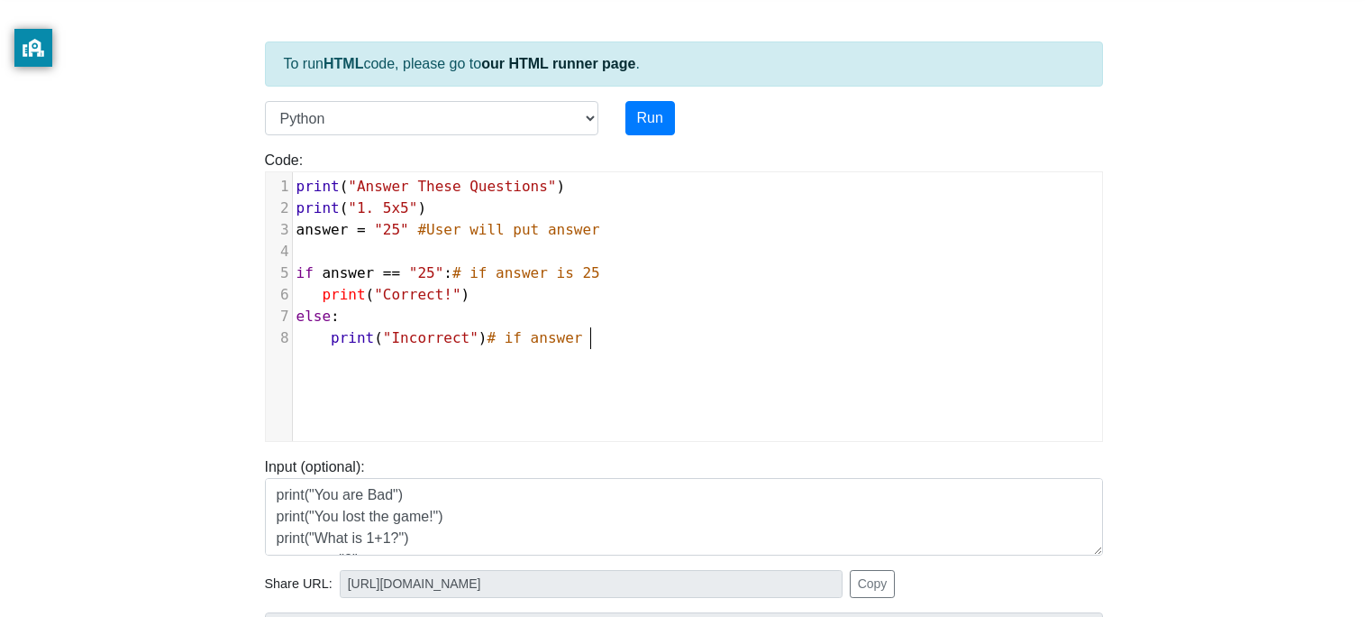
scroll to position [6, 103]
type textarea "# if answer wrong"
type textarea "is not 25"
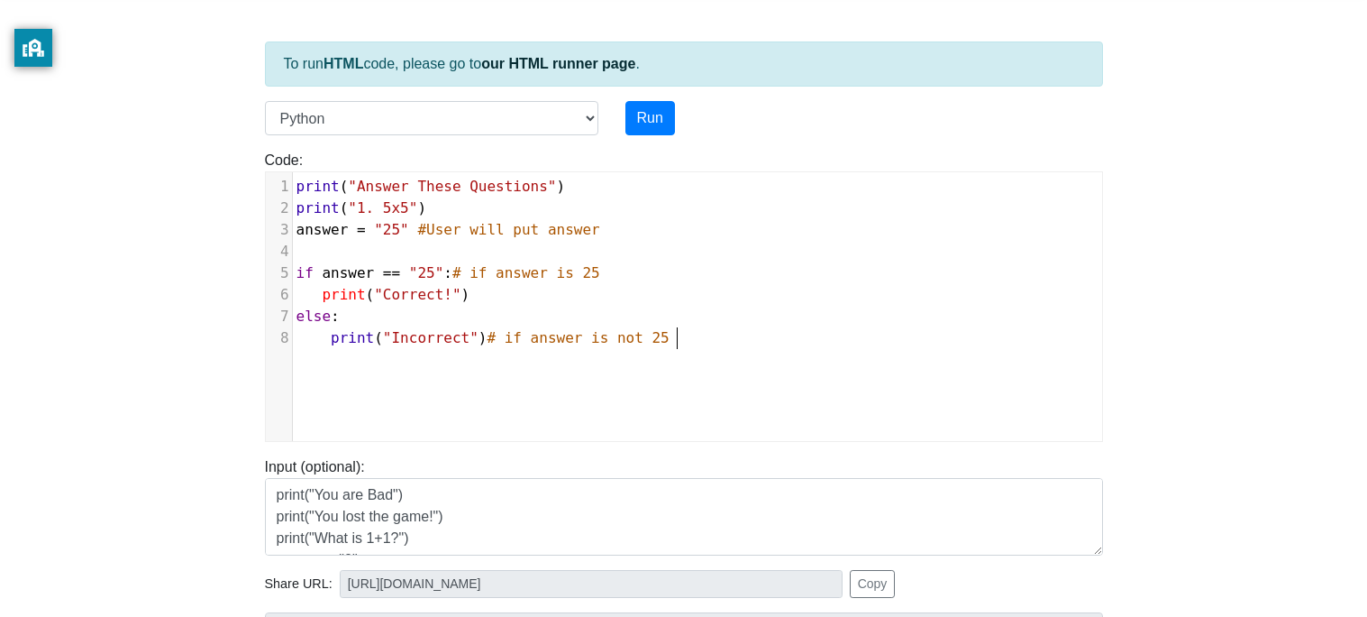
click at [746, 366] on div "x 1 print ( "Answer These Questions" ) 2 print ( "1. 5x5" ) 3 answer = "25" #Us…" at bounding box center [697, 320] width 863 height 296
click at [712, 341] on pre "print ( "Incorrect" ) # if answer is not 25" at bounding box center [697, 338] width 809 height 22
click at [642, 126] on button "Run" at bounding box center [651, 118] width 50 height 34
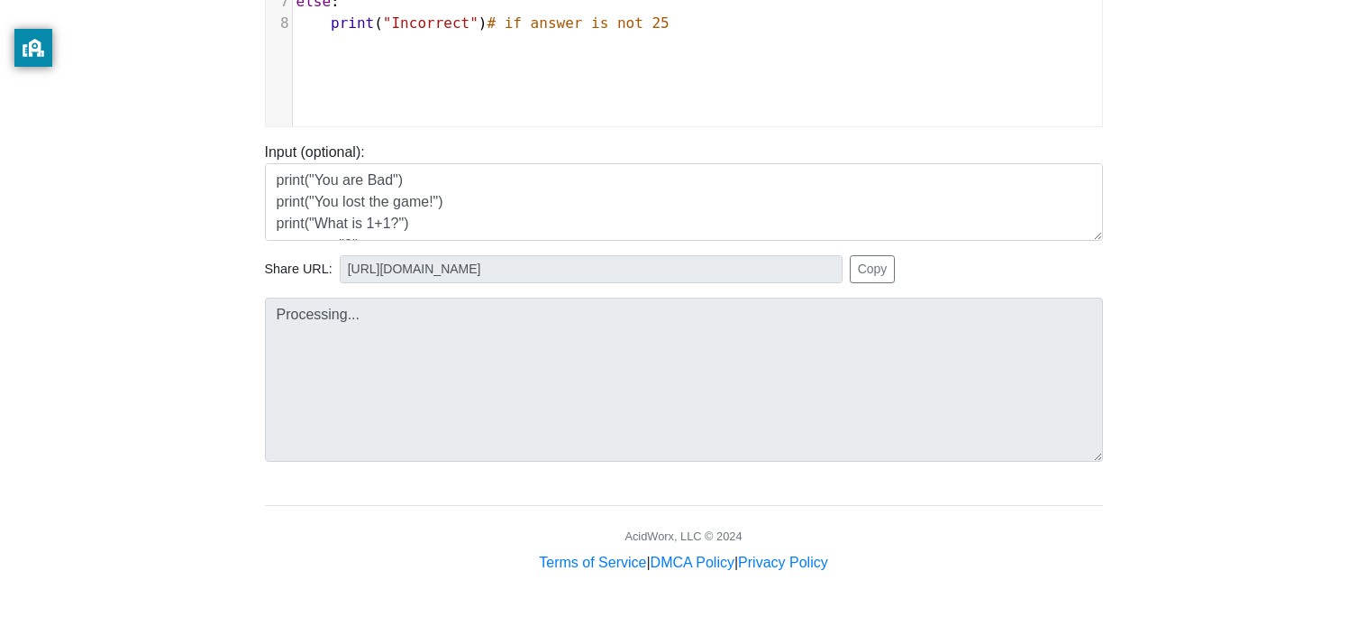
type input "[URL][DOMAIN_NAME]"
type textarea "Stdout: Answer These Questions 1. 5x5 Correct!"
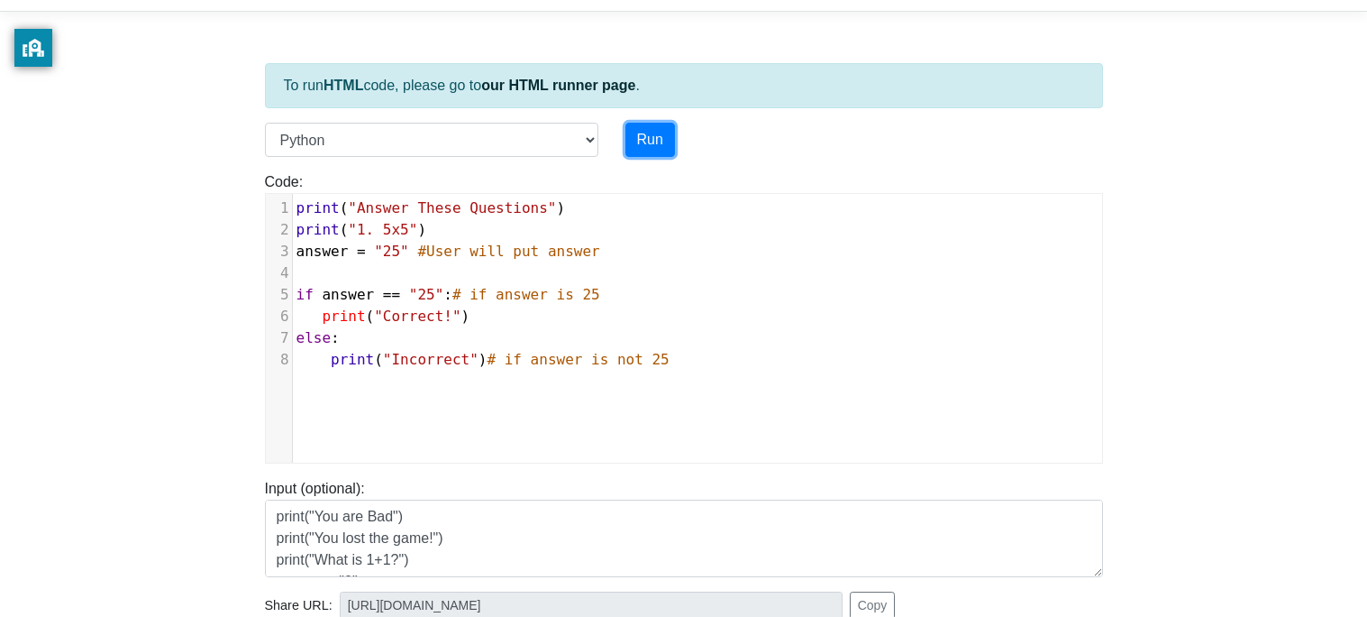
scroll to position [0, 0]
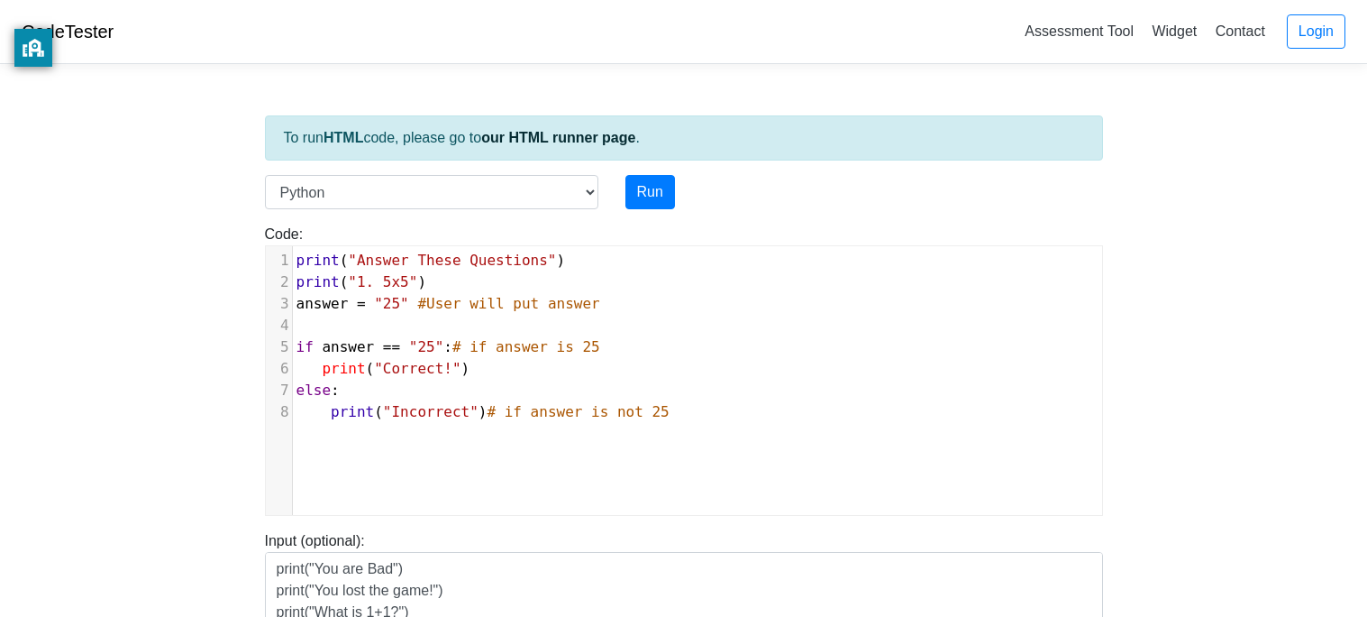
click at [404, 305] on span ""25"" at bounding box center [391, 303] width 35 height 17
type textarea "print("Answer These Questions") print("1. 5x5") answer = "25" #User will put an…"
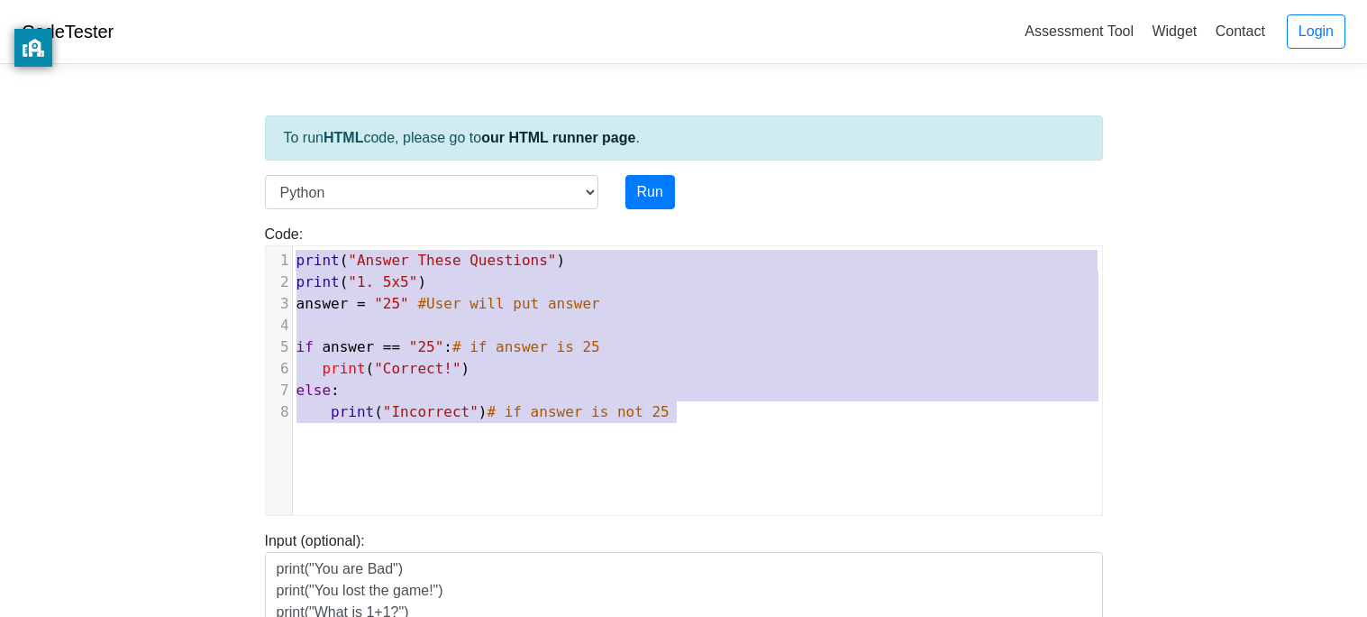
drag, startPoint x: 786, startPoint y: 408, endPoint x: 154, endPoint y: 204, distance: 664.1
click at [154, 204] on body "CodeTester Assessment Tool Widget Contact Login To run HTML code, please go to …" at bounding box center [683, 481] width 1367 height 962
click at [716, 422] on pre "print ( "Incorrect" ) # if answer is not 25" at bounding box center [697, 412] width 809 height 22
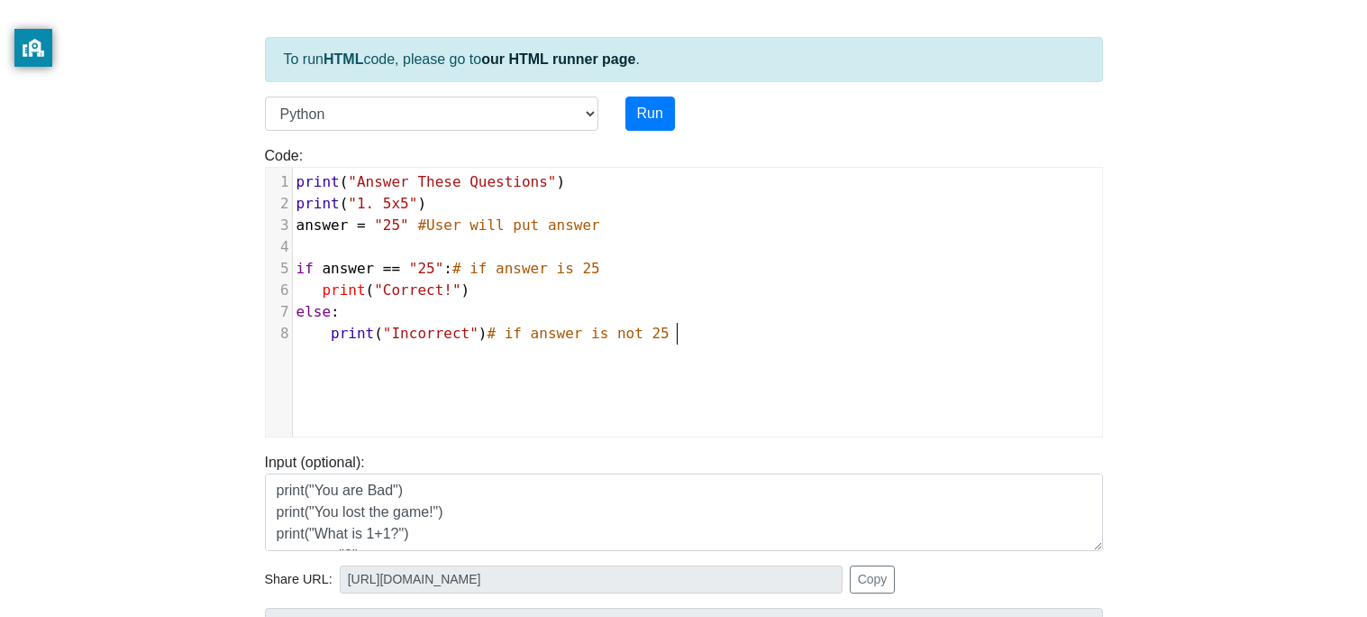
scroll to position [80, 0]
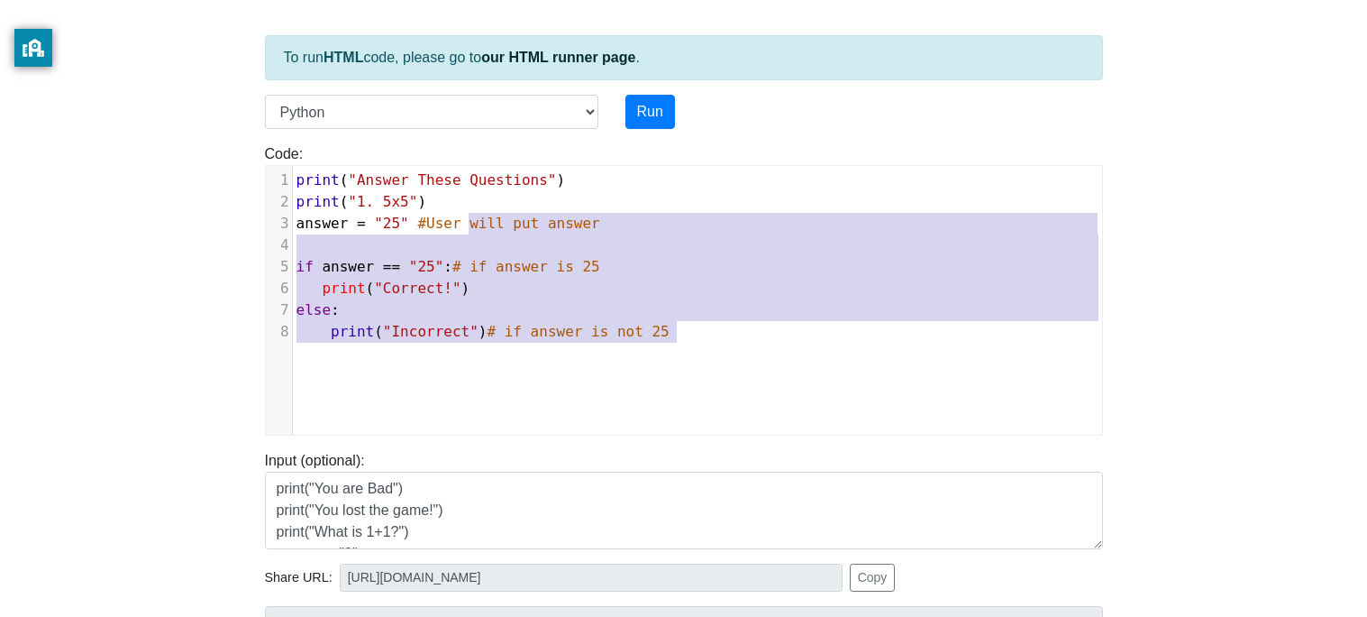
type textarea "print("Answer These Questions") print("1. 5x5") answer = "25" #User will put an…"
drag, startPoint x: 702, startPoint y: 374, endPoint x: 202, endPoint y: 43, distance: 599.7
click at [202, 43] on body "CodeTester Assessment Tool Widget Contact Login To run HTML code, please go to …" at bounding box center [683, 401] width 1367 height 962
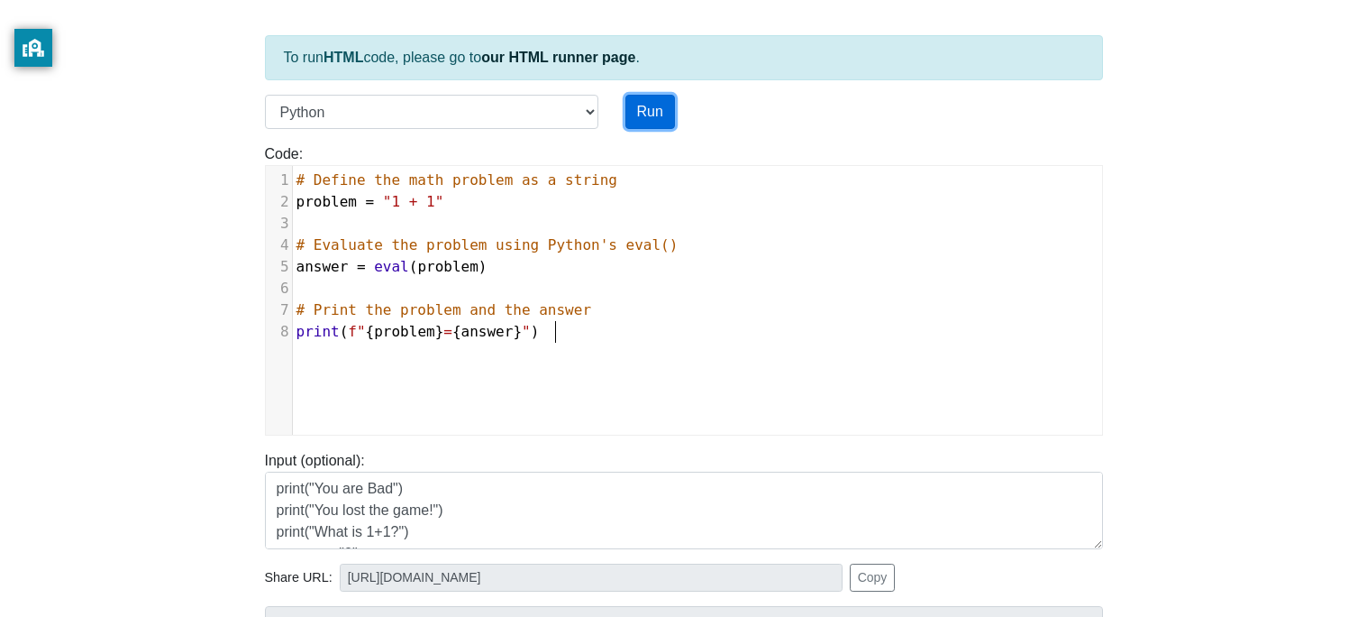
click at [654, 126] on button "Run" at bounding box center [651, 112] width 50 height 34
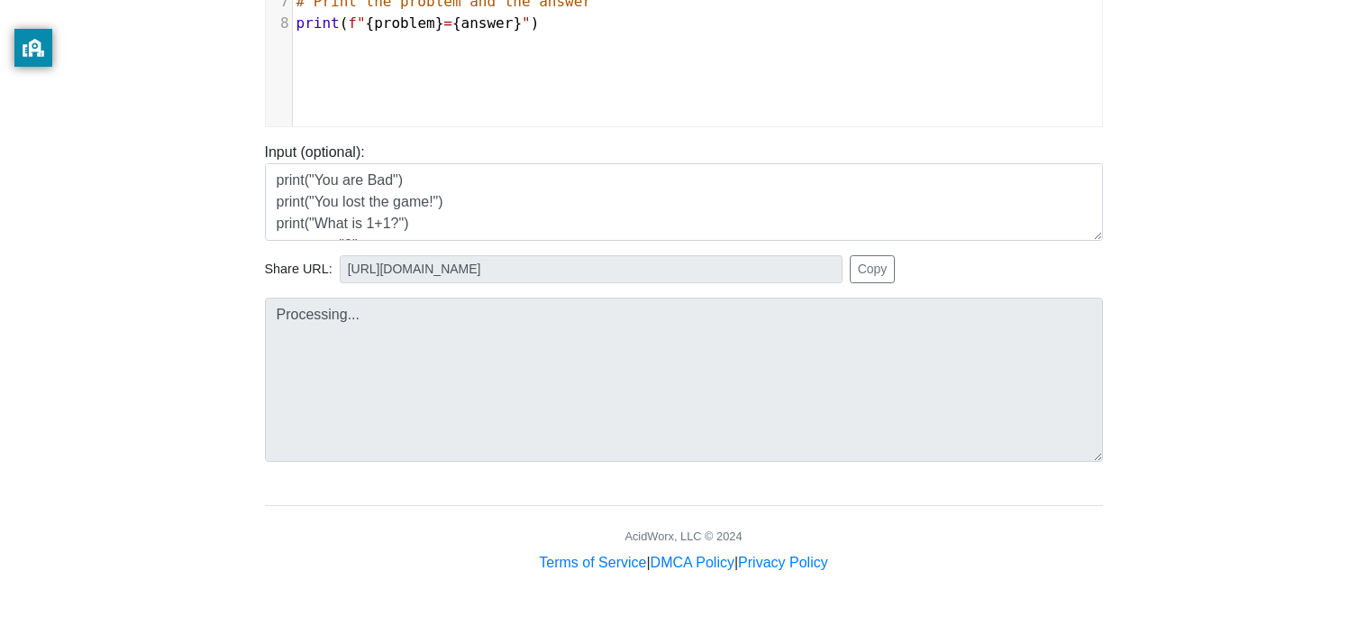
scroll to position [388, 0]
type input "[URL][DOMAIN_NAME]"
type textarea "Stdout: 1 + 1 = 2"
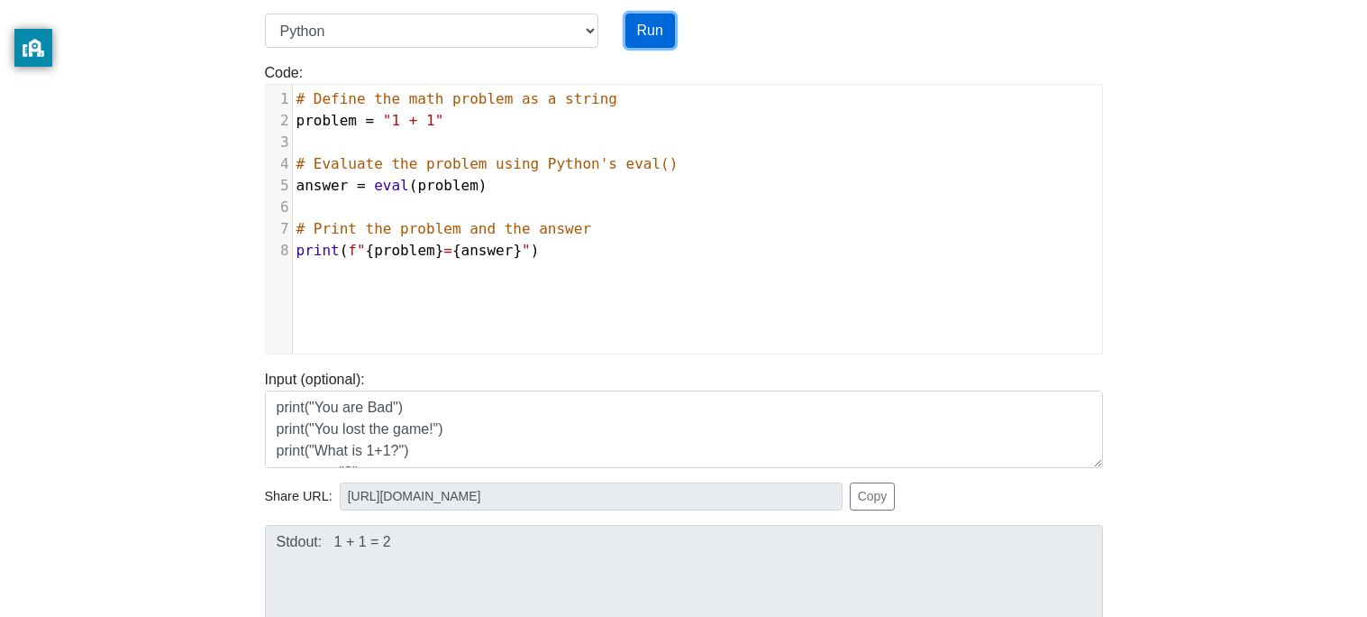
scroll to position [158, 0]
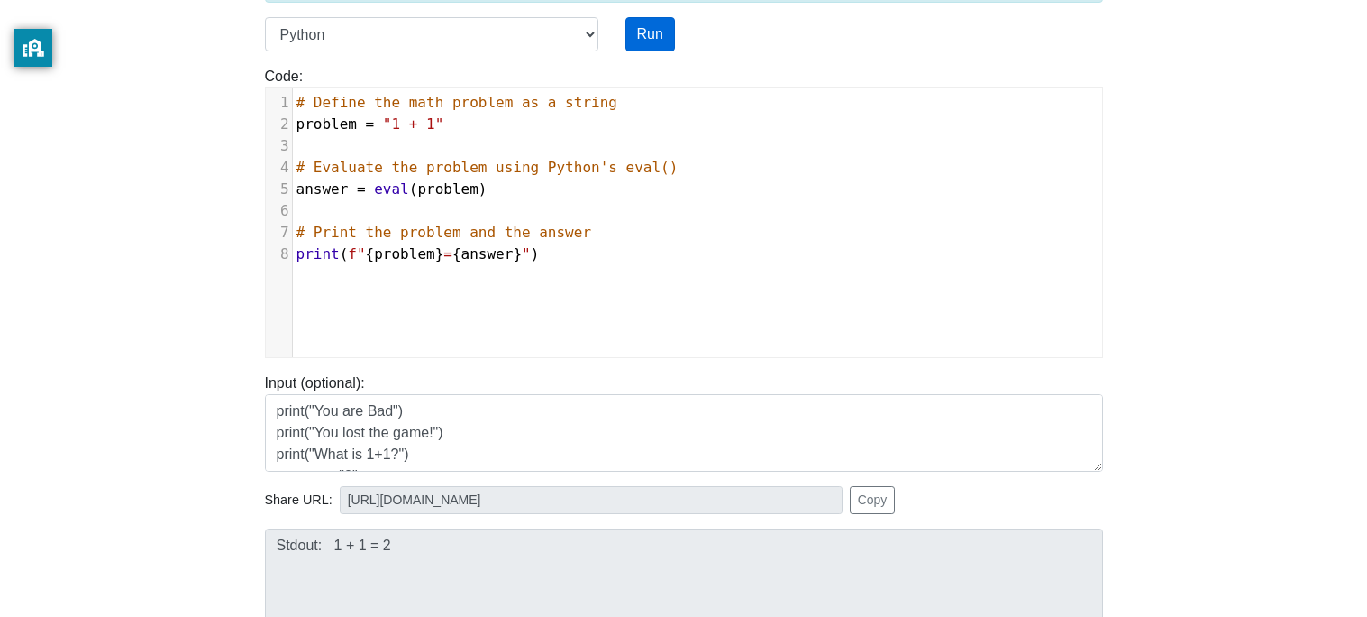
click at [654, 126] on pre "problem = "1 + 1"" at bounding box center [697, 125] width 809 height 22
click at [613, 140] on pre "​" at bounding box center [697, 146] width 809 height 22
click at [596, 139] on pre "​" at bounding box center [697, 146] width 809 height 22
click at [413, 54] on div "Code: print('hello') x 1 # Define the math problem as a string 2 problem = "1 +…" at bounding box center [683, 204] width 865 height 306
click at [490, 142] on pre "​" at bounding box center [697, 146] width 809 height 22
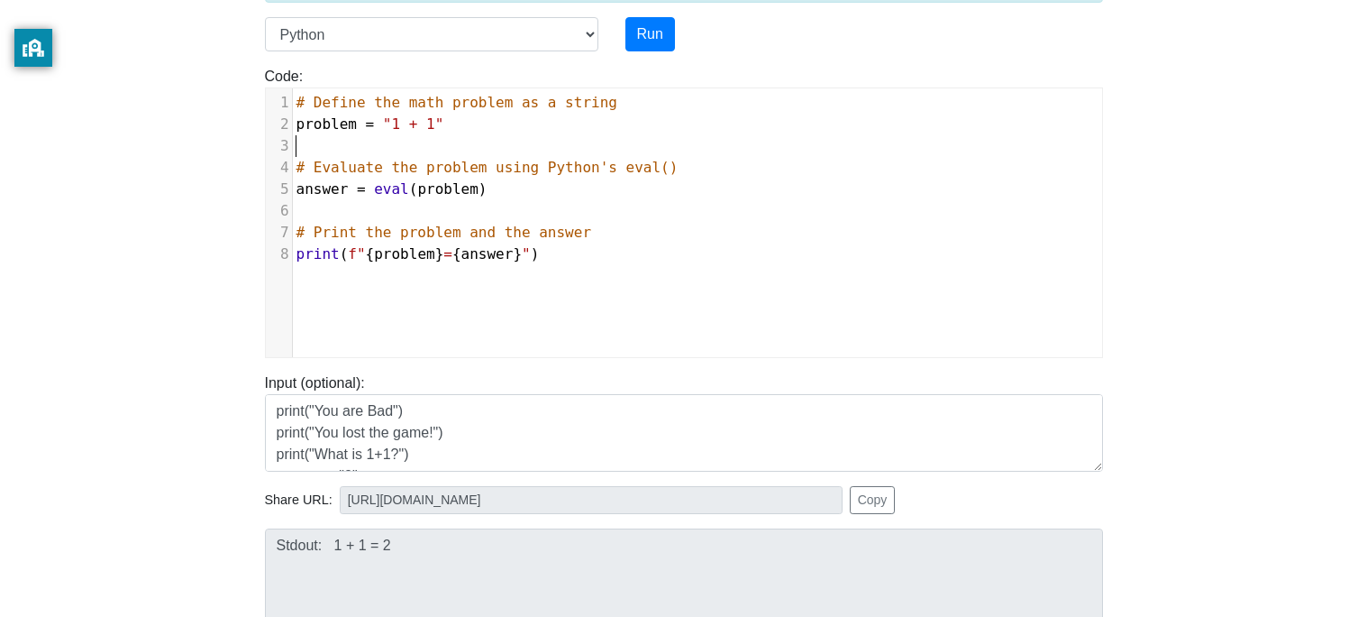
click at [533, 122] on pre "problem = "1 + 1"" at bounding box center [697, 125] width 809 height 22
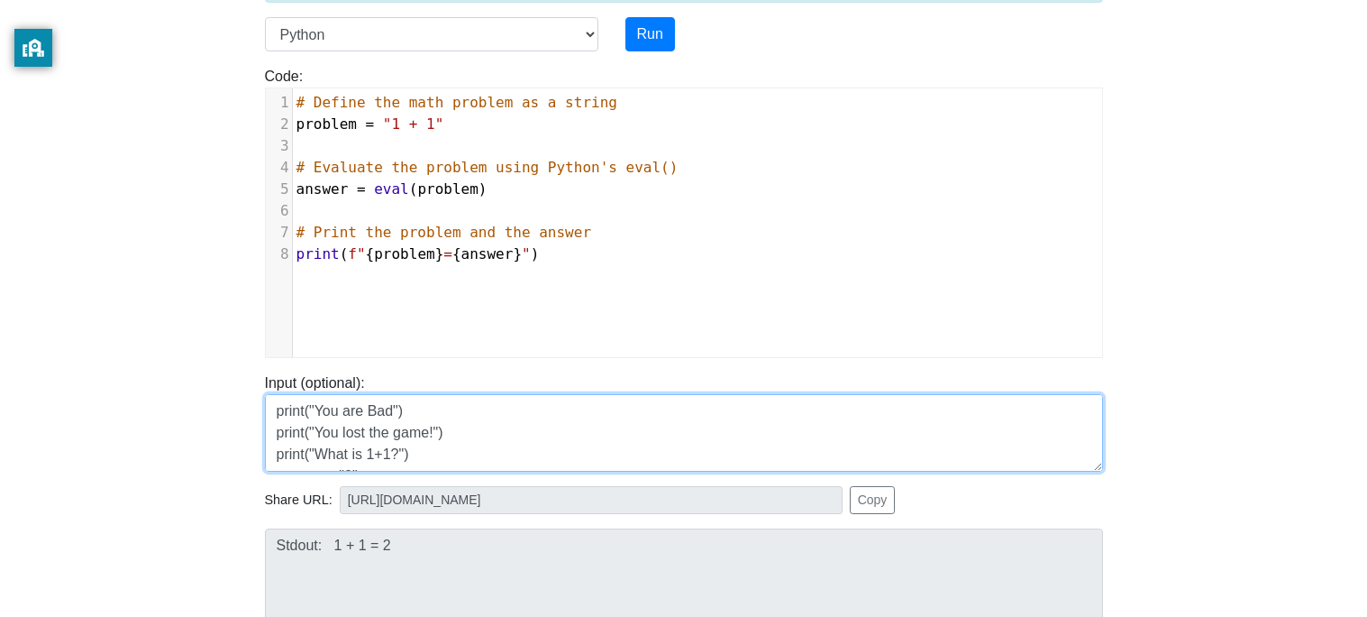
scroll to position [129, 0]
click at [528, 531] on div "To run HTML code, please go to our HTML runner page . Language C C++ Go Java Ja…" at bounding box center [683, 362] width 865 height 883
type textarea "]"
paste textarea "# Define the math problem as a string problem = "1 + 1" # Evaluate the problem …"
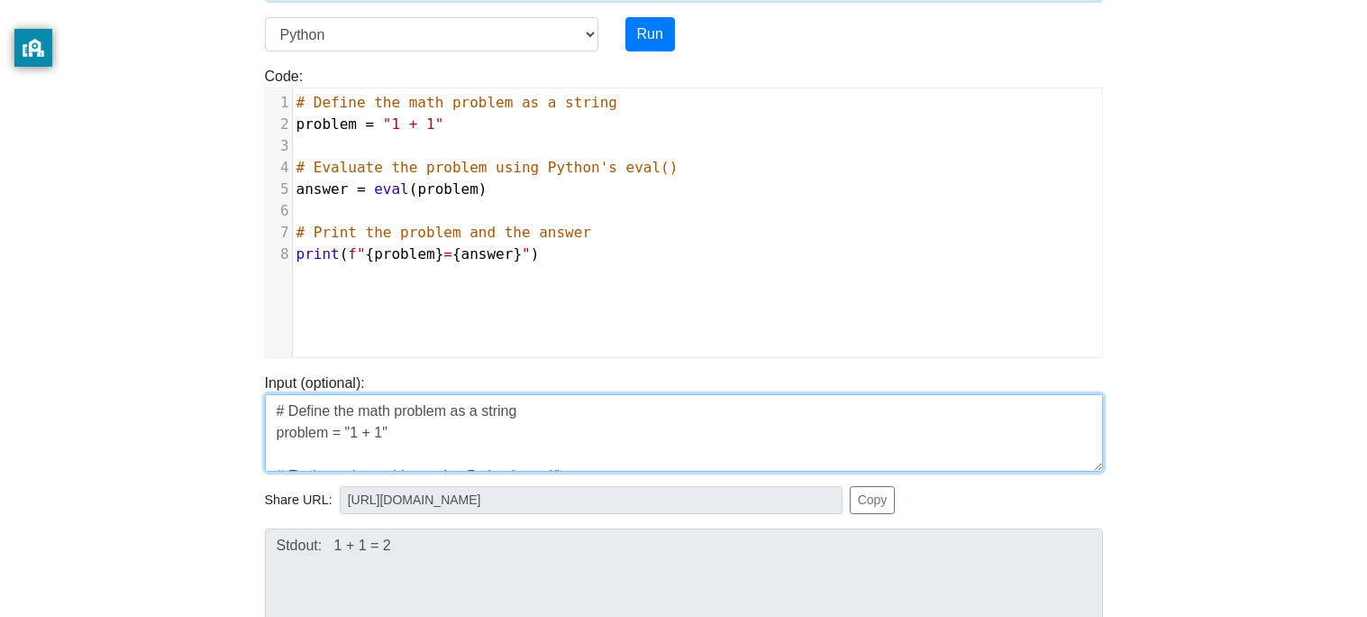
scroll to position [101, 0]
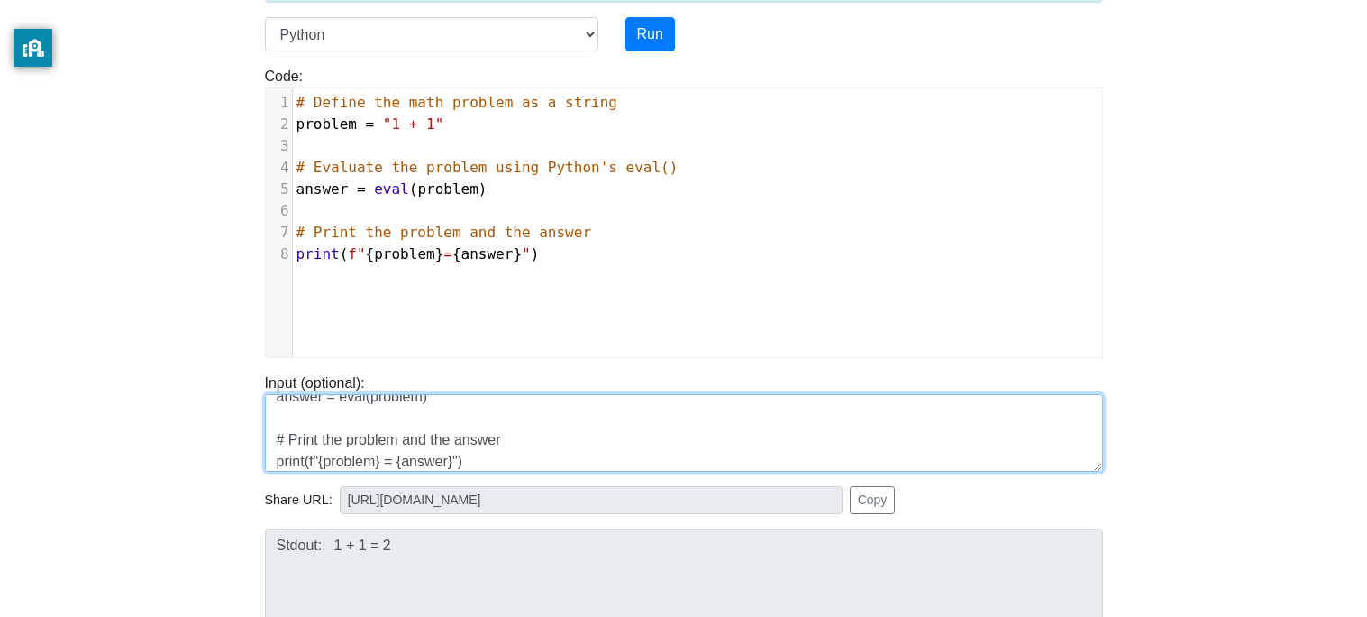
type textarea "# Define the math problem as a string problem = "1 + 1" # Evaluate the problem …"
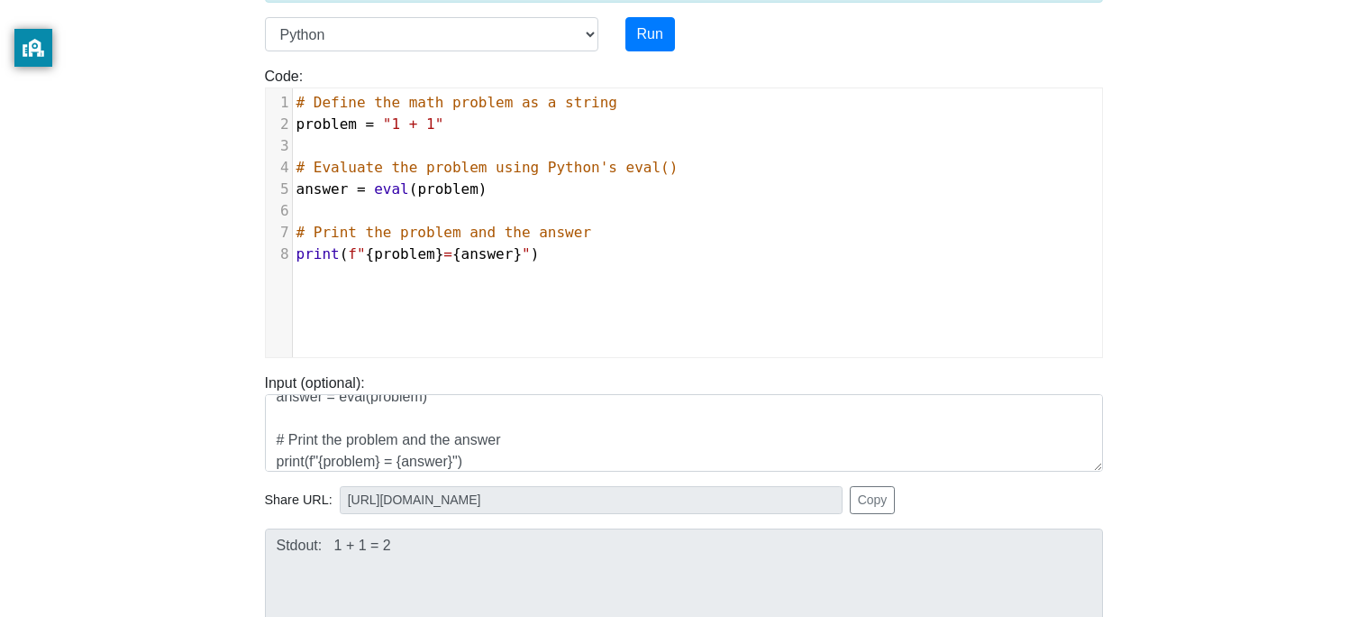
click at [511, 241] on pre "# Print the problem and the answer" at bounding box center [697, 233] width 809 height 22
click at [521, 240] on span "# Print the problem and the answer" at bounding box center [445, 232] width 296 height 17
click at [361, 258] on span "f"" at bounding box center [356, 253] width 17 height 17
click at [598, 185] on pre "answer = eval ( problem )" at bounding box center [697, 189] width 809 height 22
click at [430, 123] on span ""1 + 1"" at bounding box center [413, 123] width 60 height 17
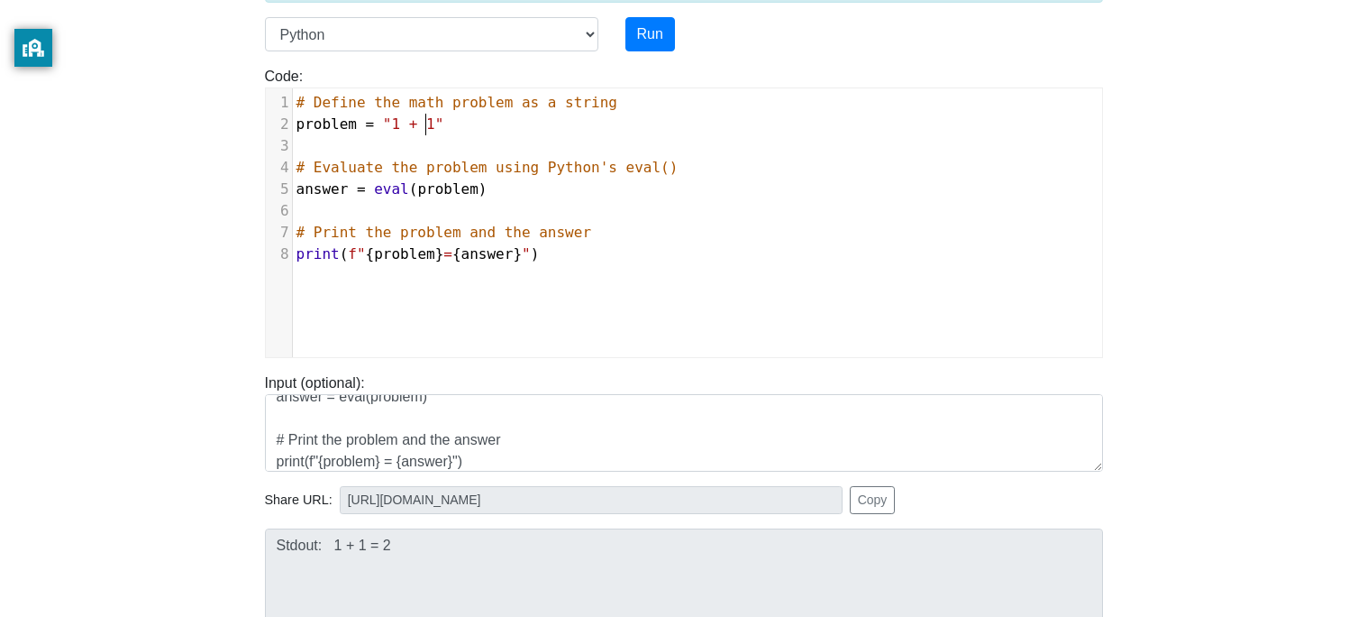
click at [437, 123] on span ""1 + 1"" at bounding box center [413, 123] width 60 height 17
type textarea "5"
click at [459, 121] on pre "problem = "5 + 5"" at bounding box center [697, 125] width 809 height 22
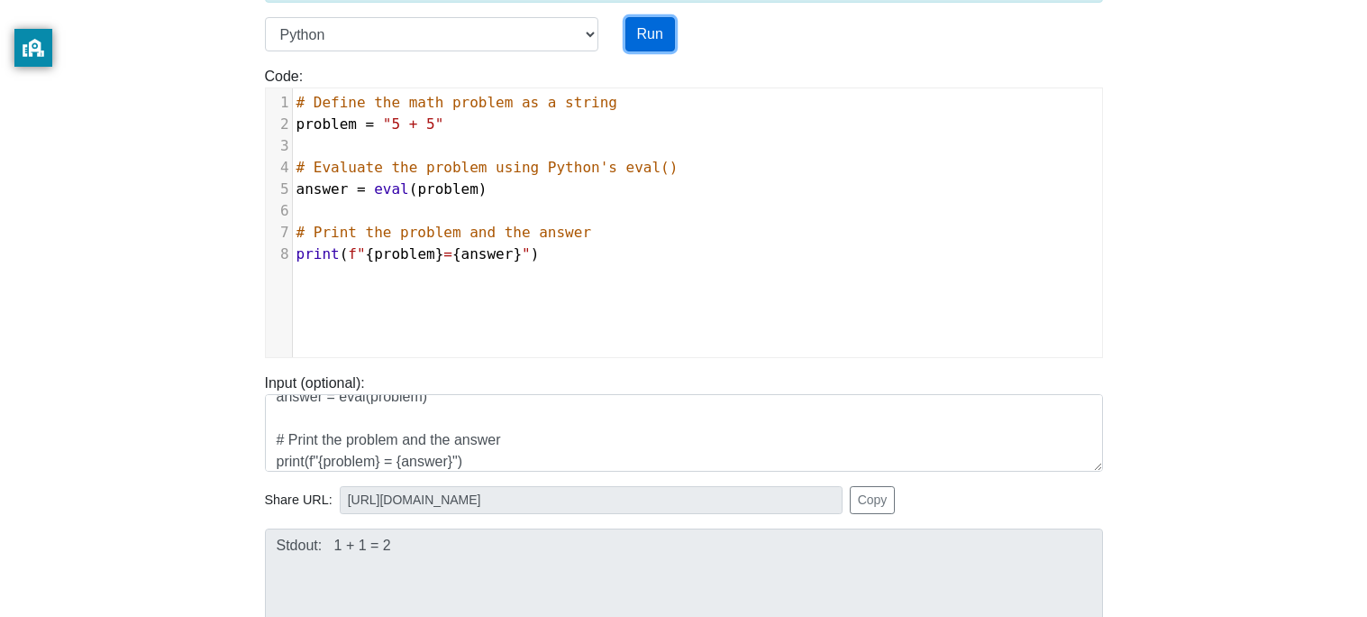
click at [670, 40] on button "Run" at bounding box center [651, 34] width 50 height 34
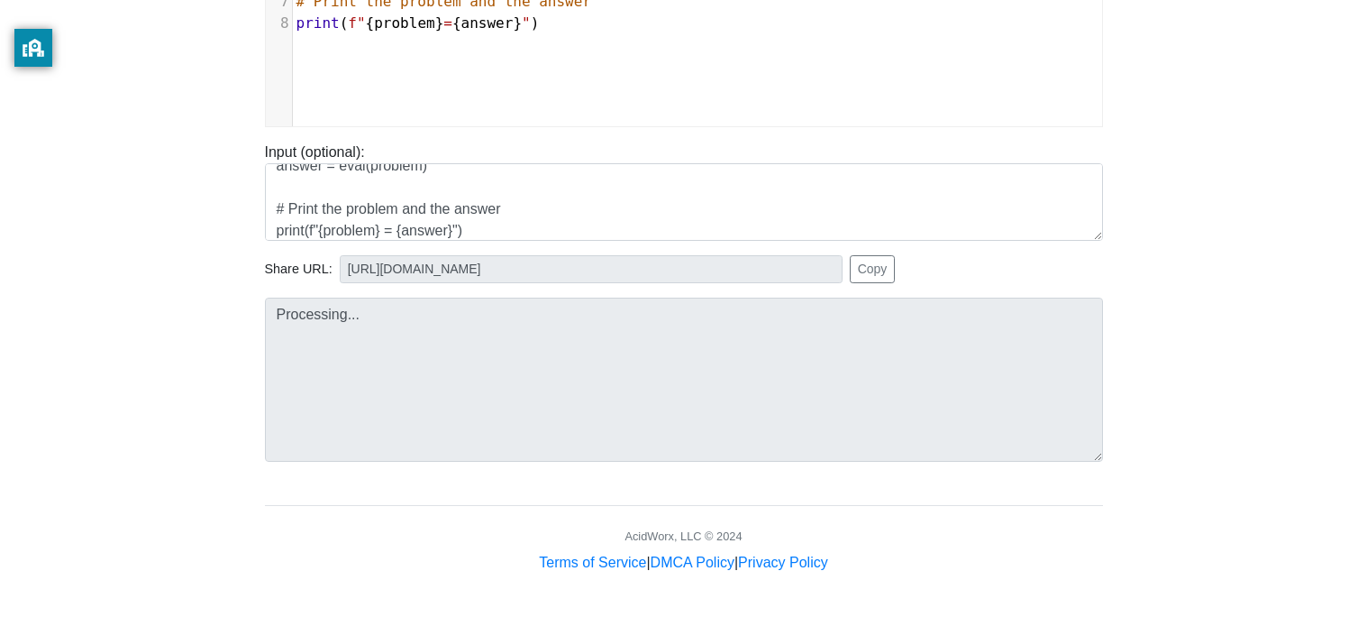
type input "[URL][DOMAIN_NAME]"
type textarea "Stdout: 5 + 5 = 10"
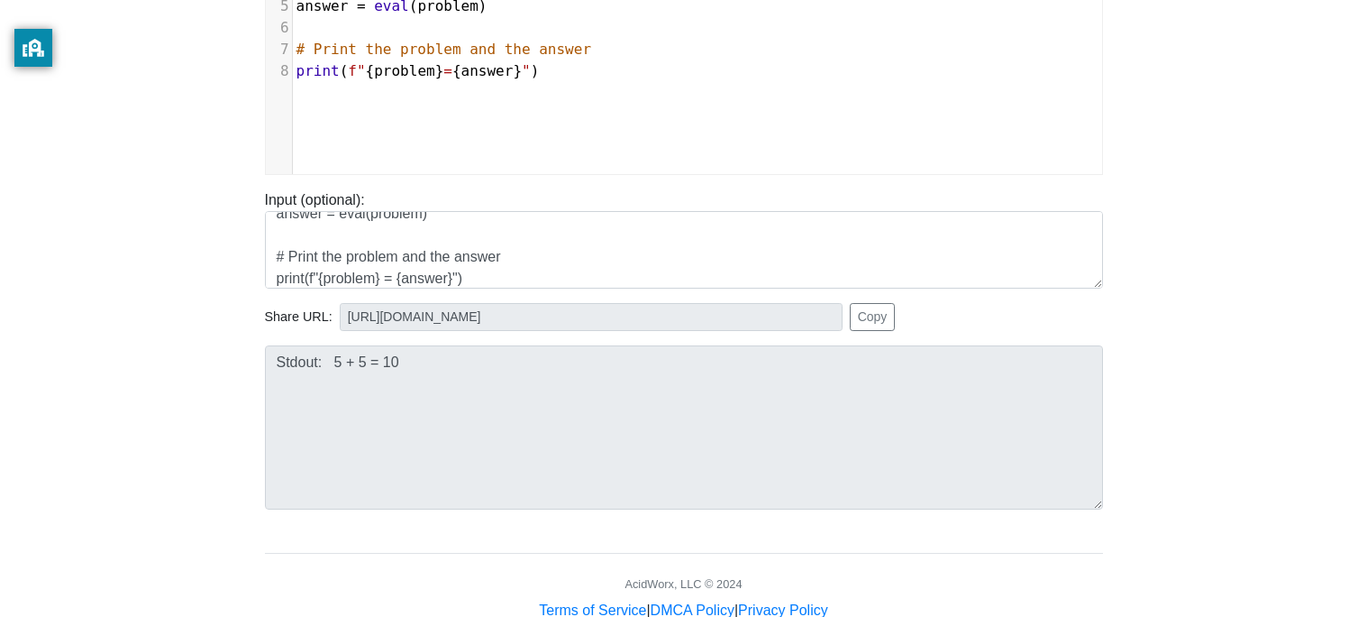
scroll to position [96, 0]
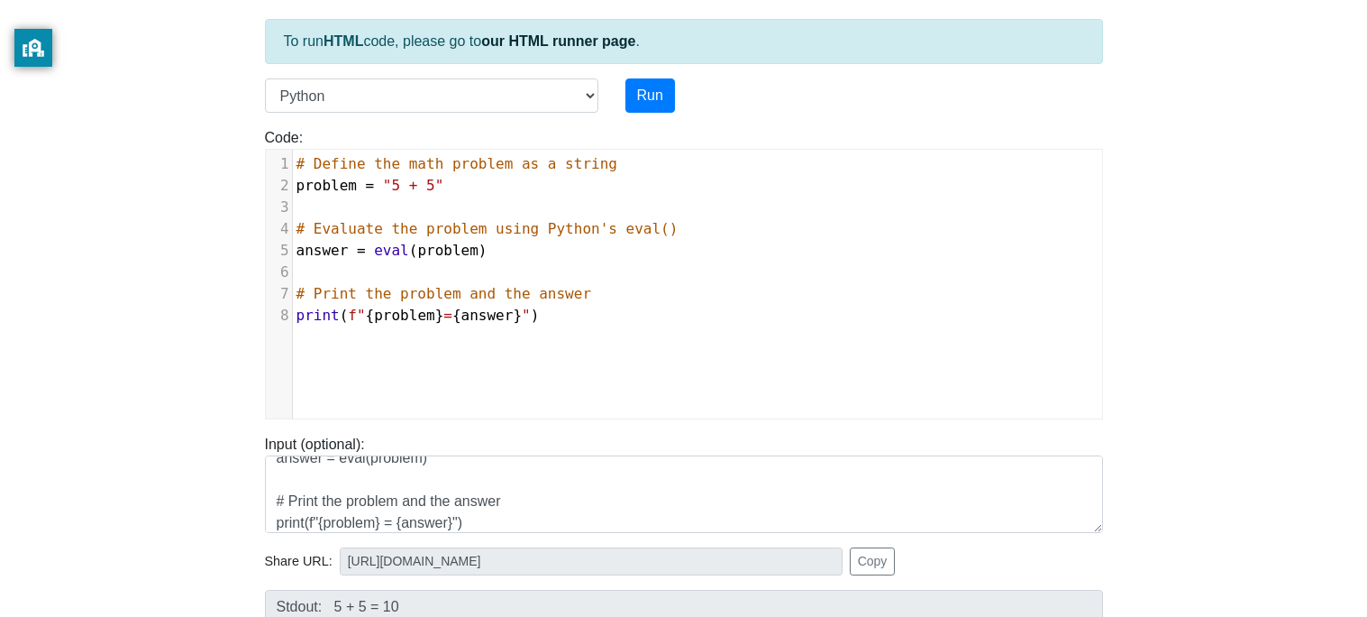
click at [411, 183] on span ""5 + 5"" at bounding box center [413, 185] width 60 height 17
click at [399, 185] on span ""5 + 5"" at bounding box center [413, 185] width 60 height 17
type textarea "# Define the math problem as a string problem = " + 5" # Evaluate the problem u…"
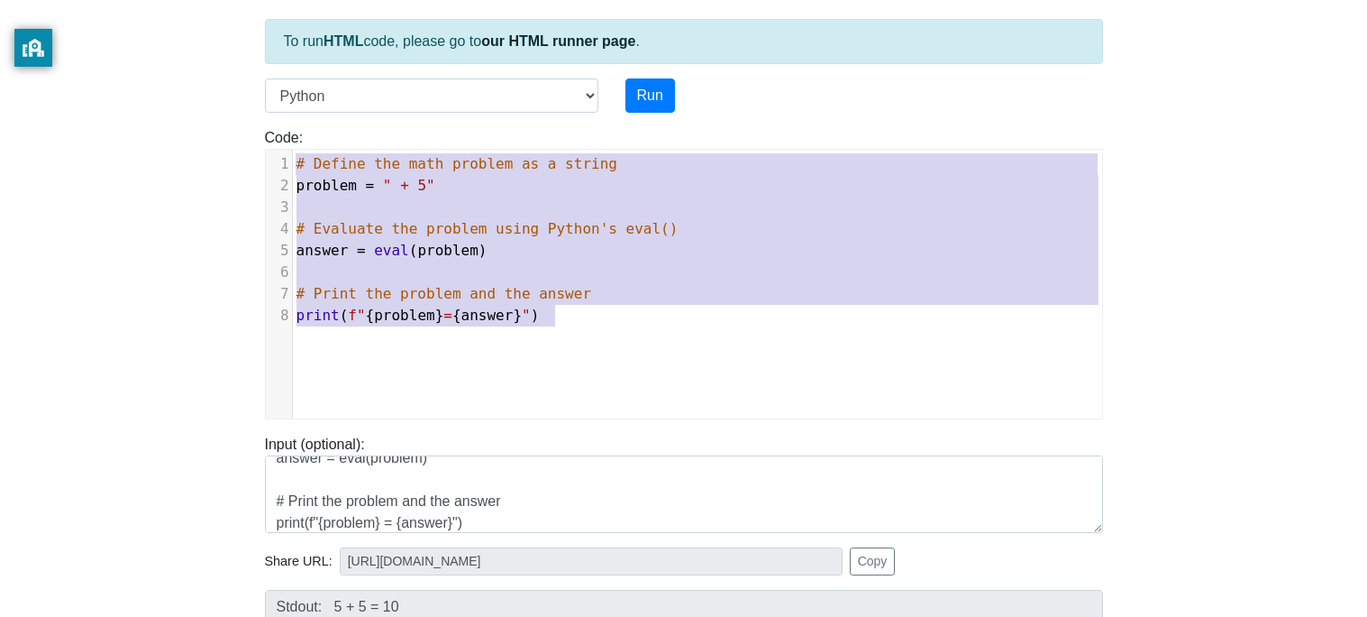
drag, startPoint x: 294, startPoint y: 156, endPoint x: 707, endPoint y: 349, distance: 455.7
click at [707, 349] on div "x 1 # Define the math problem as a string 2 problem = " + 5" 3 ​ 4 # Evaluate t…" at bounding box center [697, 298] width 863 height 296
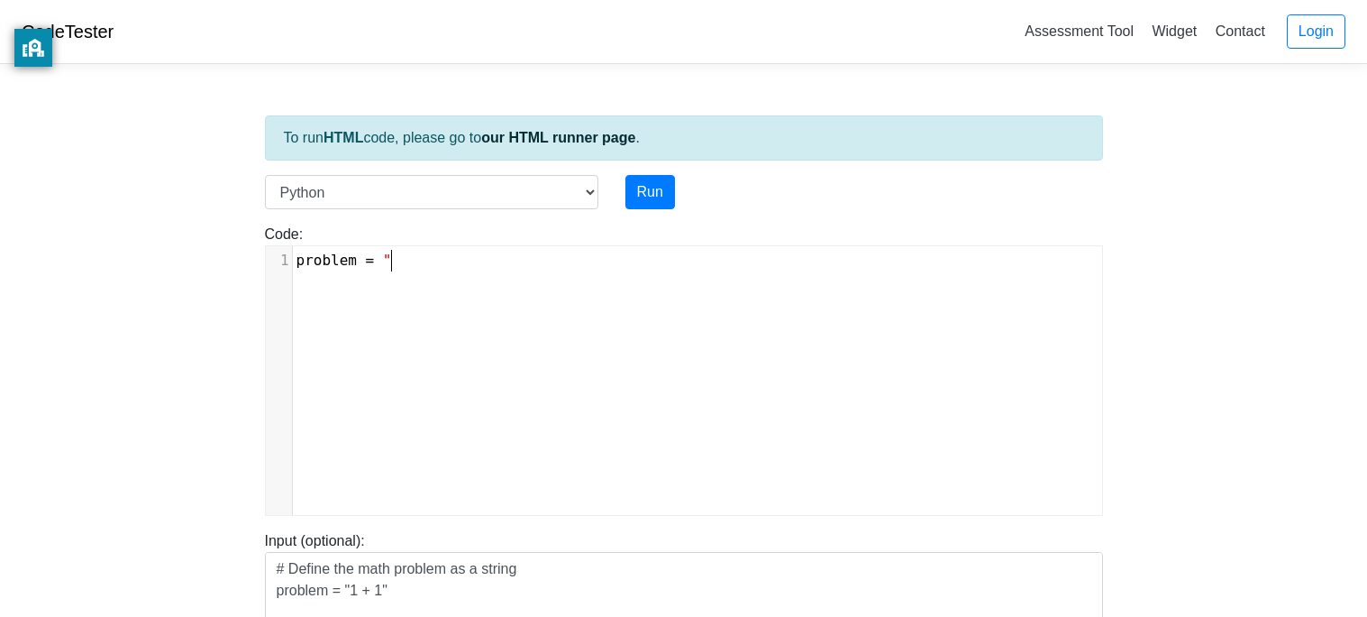
scroll to position [6, 94]
type textarea "problem = "5"
type textarea """
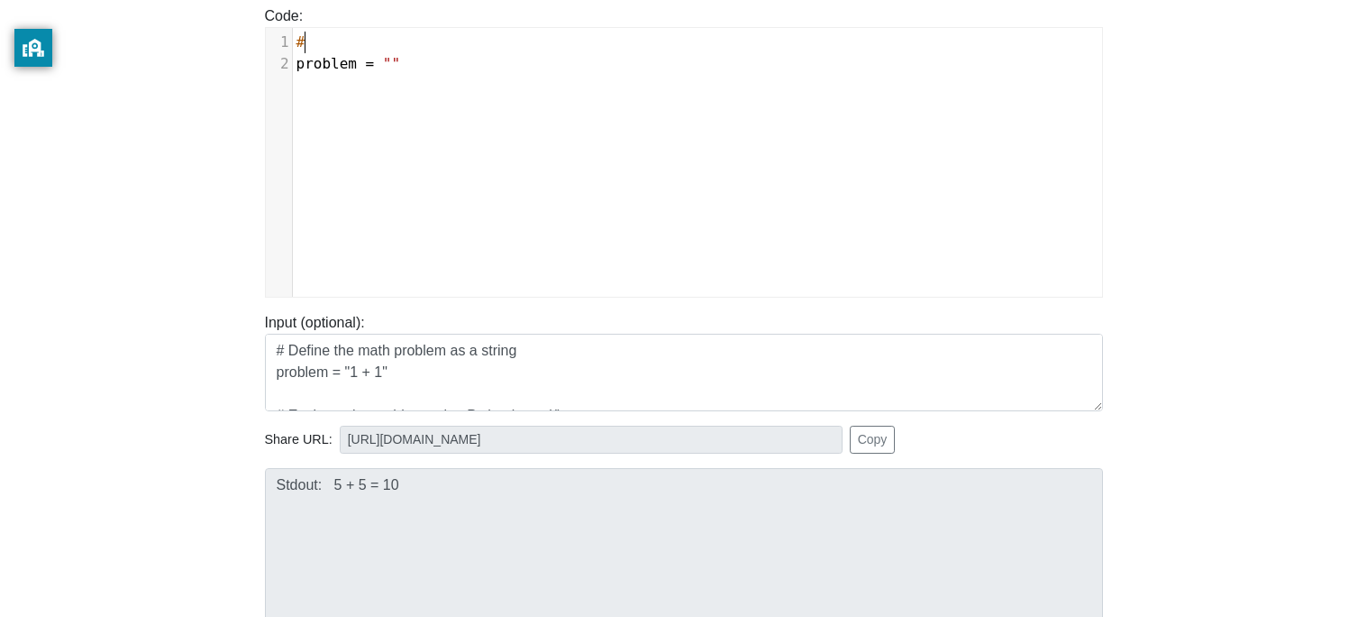
scroll to position [229, 0]
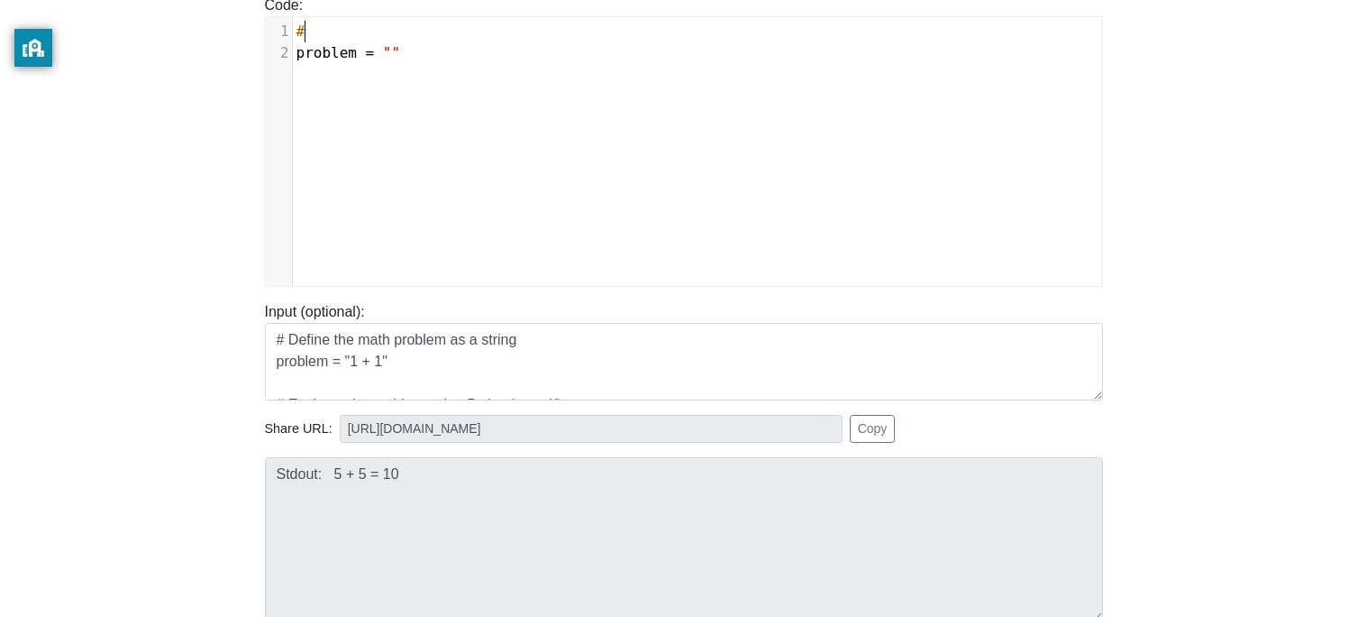
type textarea "#"
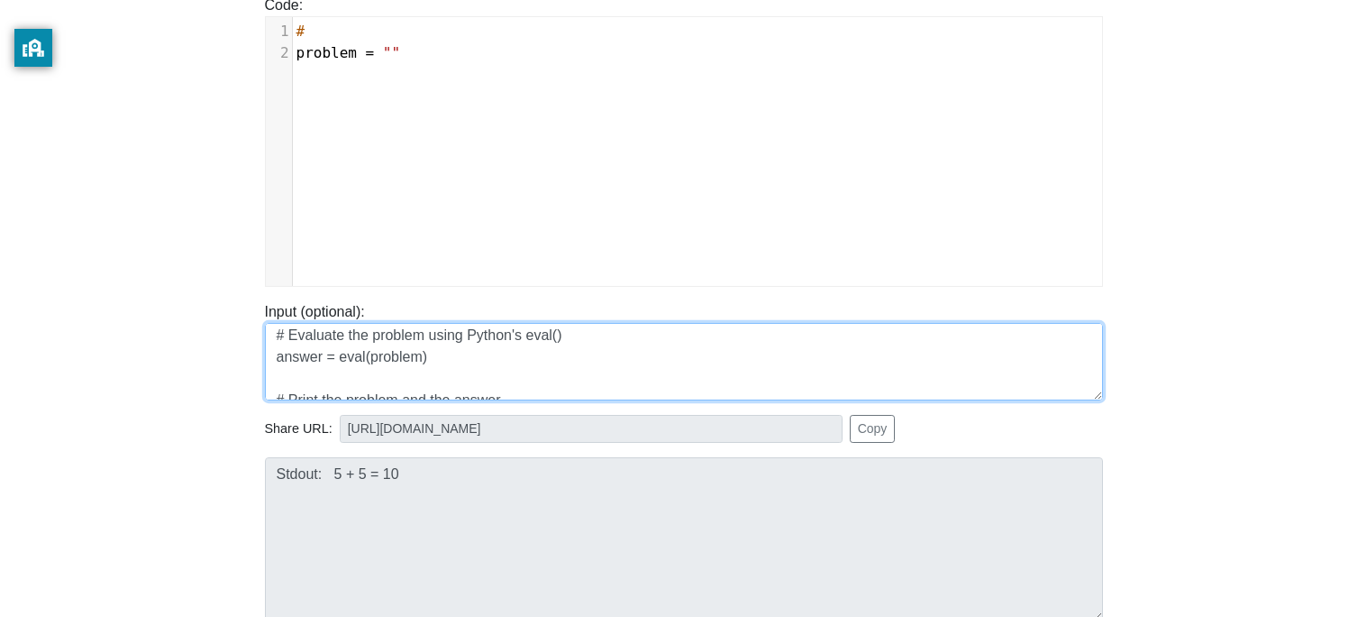
scroll to position [107, 0]
drag, startPoint x: 276, startPoint y: 331, endPoint x: 494, endPoint y: 411, distance: 232.4
click at [494, 411] on div "To run HTML code, please go to our HTML runner page . Language C C++ Go Java Ja…" at bounding box center [683, 290] width 865 height 883
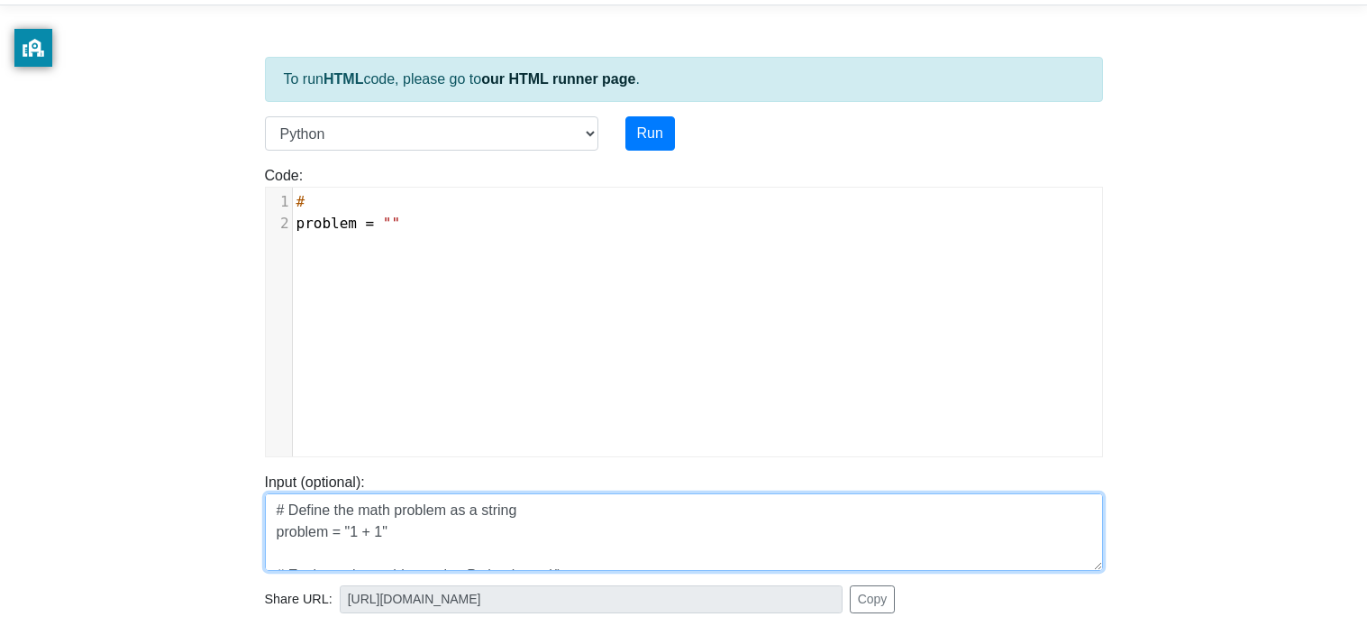
scroll to position [41, 0]
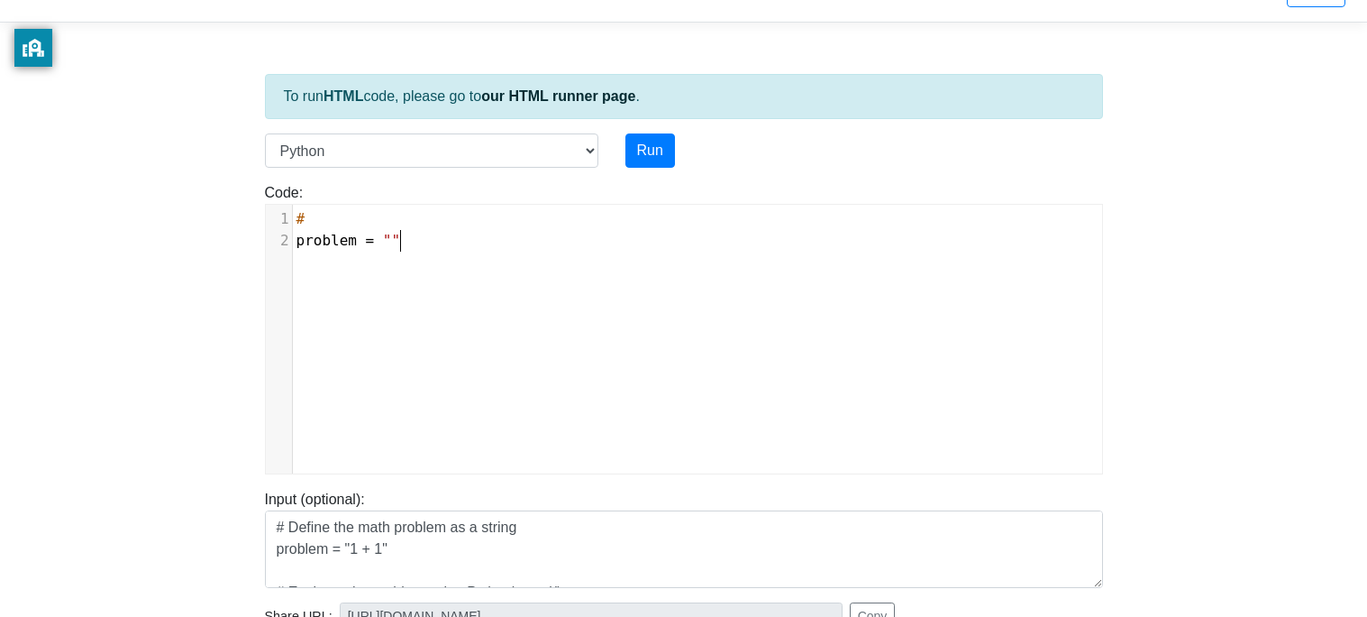
type textarea "# problem = """
drag, startPoint x: 415, startPoint y: 242, endPoint x: 196, endPoint y: 188, distance: 225.4
click at [196, 188] on body "CodeTester Assessment Tool Widget Contact Login To run HTML code, please go to …" at bounding box center [683, 440] width 1367 height 962
type textarea "P"
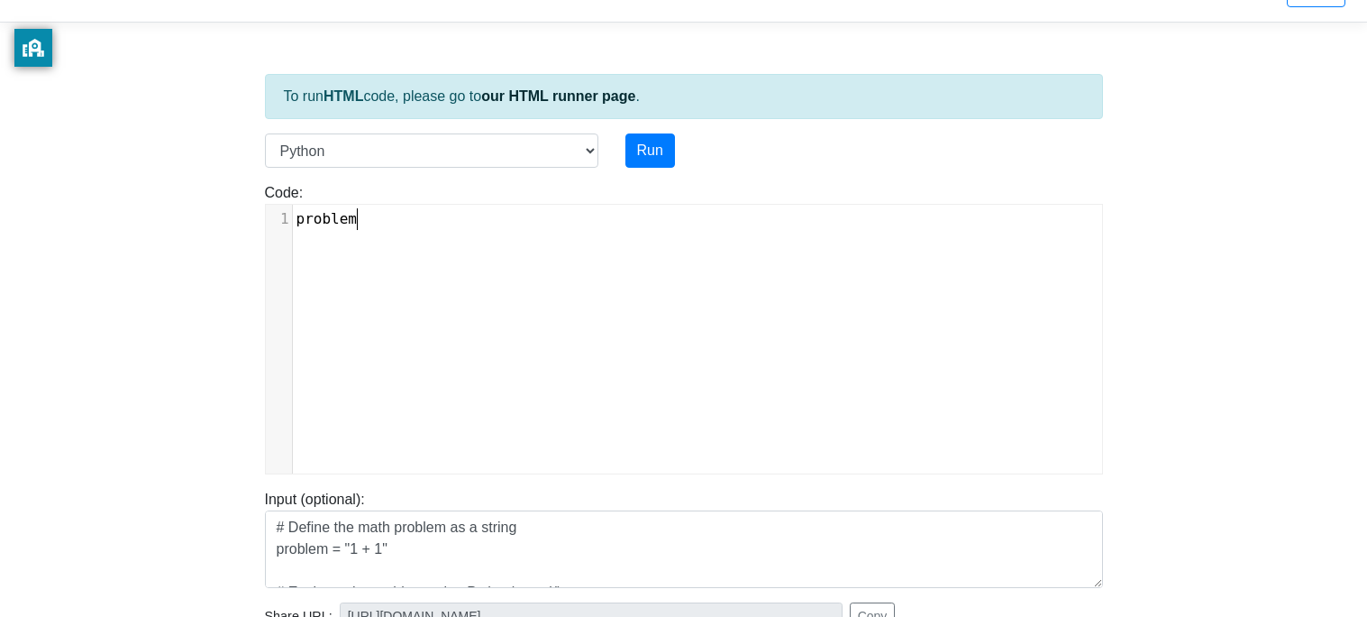
type textarea "problem="
type textarea "-"
type textarea "= ()"
type textarea """
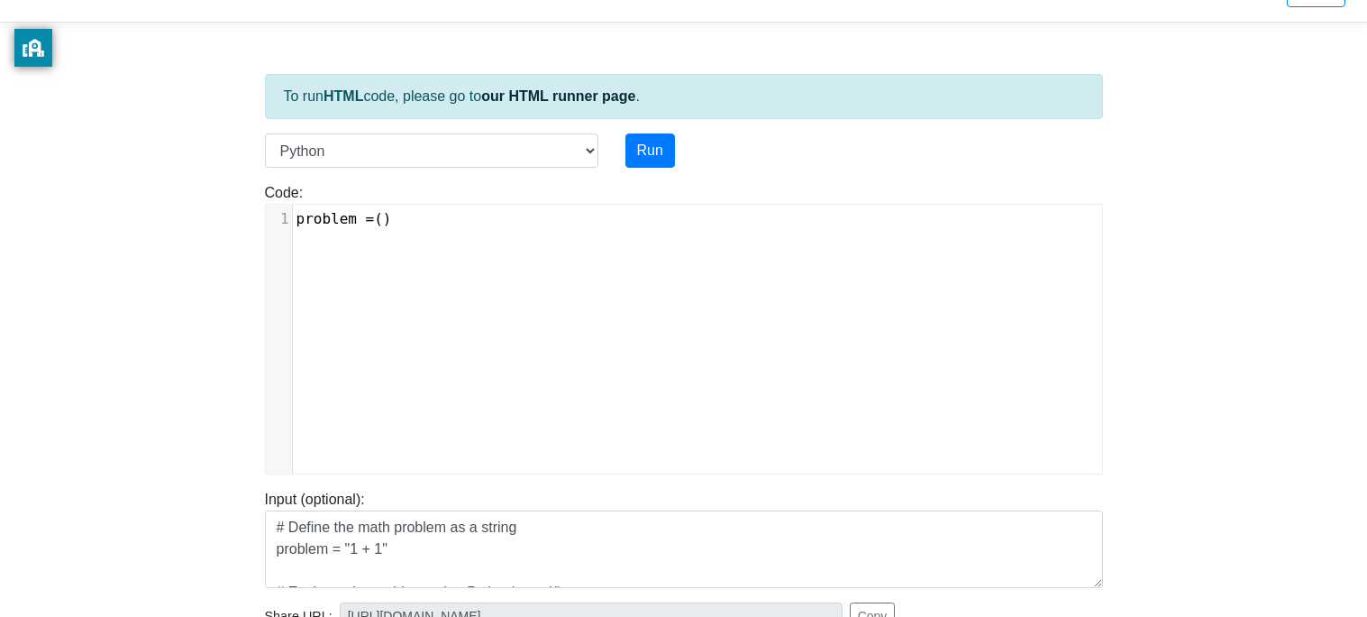
scroll to position [6, 7]
type textarea """"
type textarea "7="
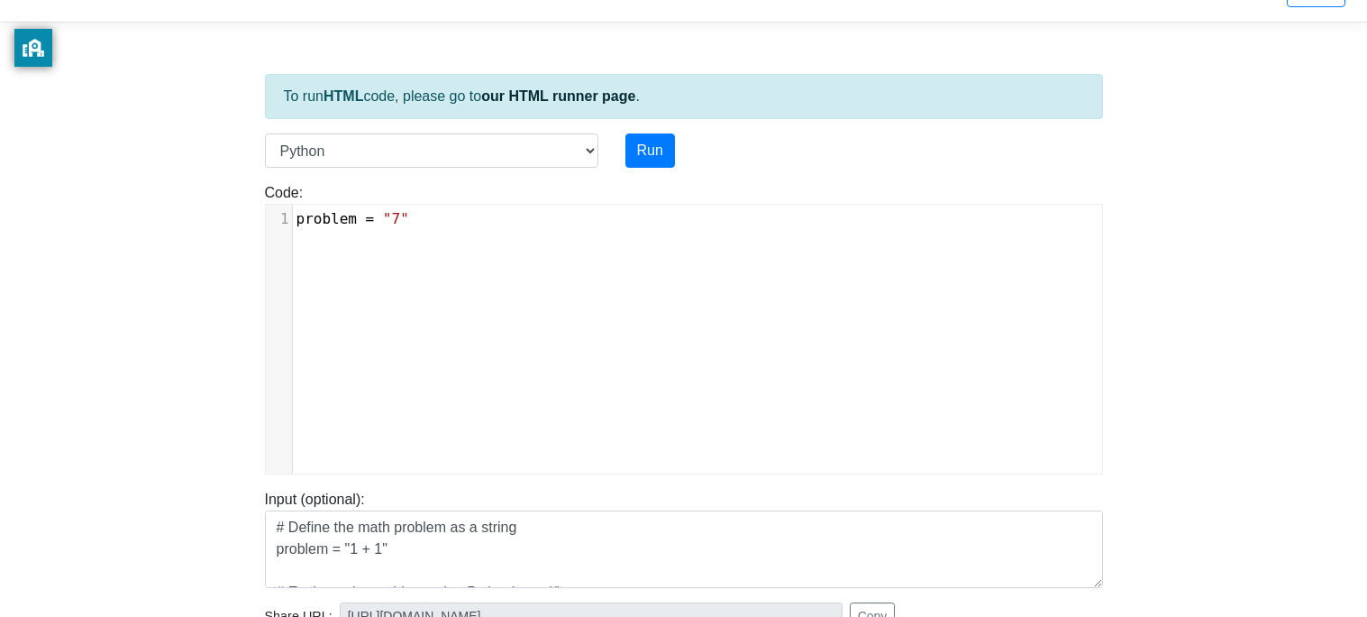
type textarea "+"
type textarea "+ &"
type textarea "7"
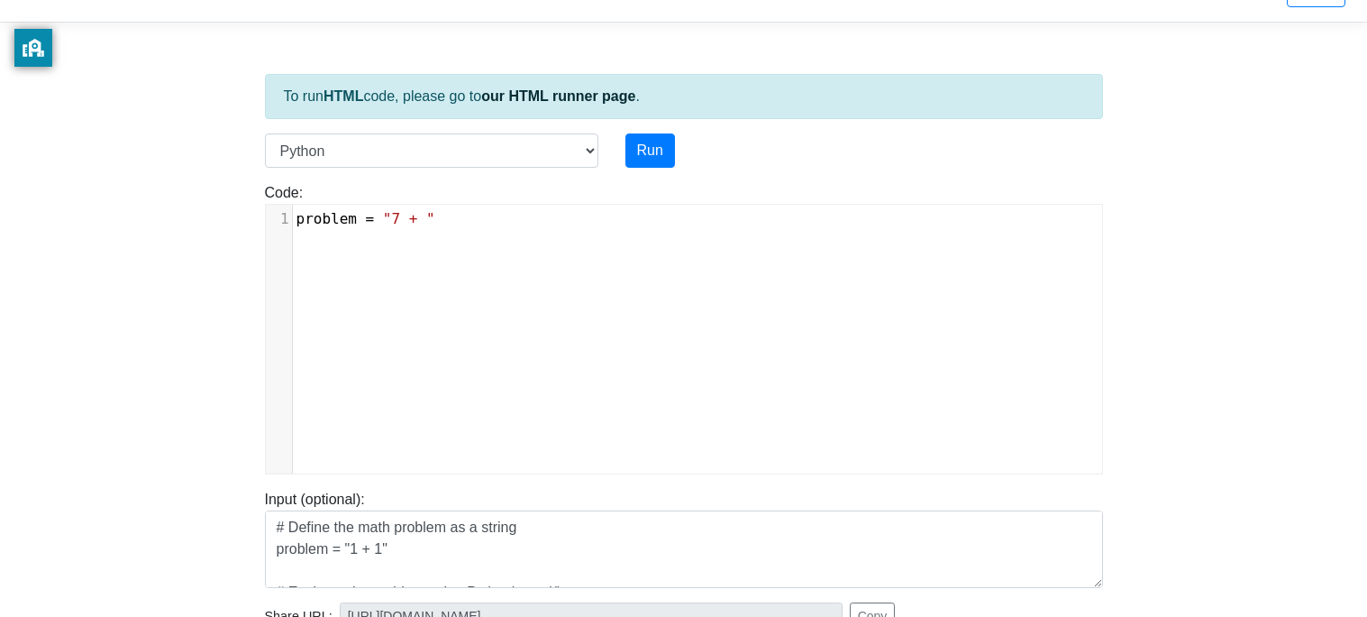
scroll to position [6, 8]
click at [300, 220] on span "problem" at bounding box center [327, 218] width 60 height 17
click at [301, 212] on pre "​" at bounding box center [697, 219] width 809 height 22
type textarea "#p"
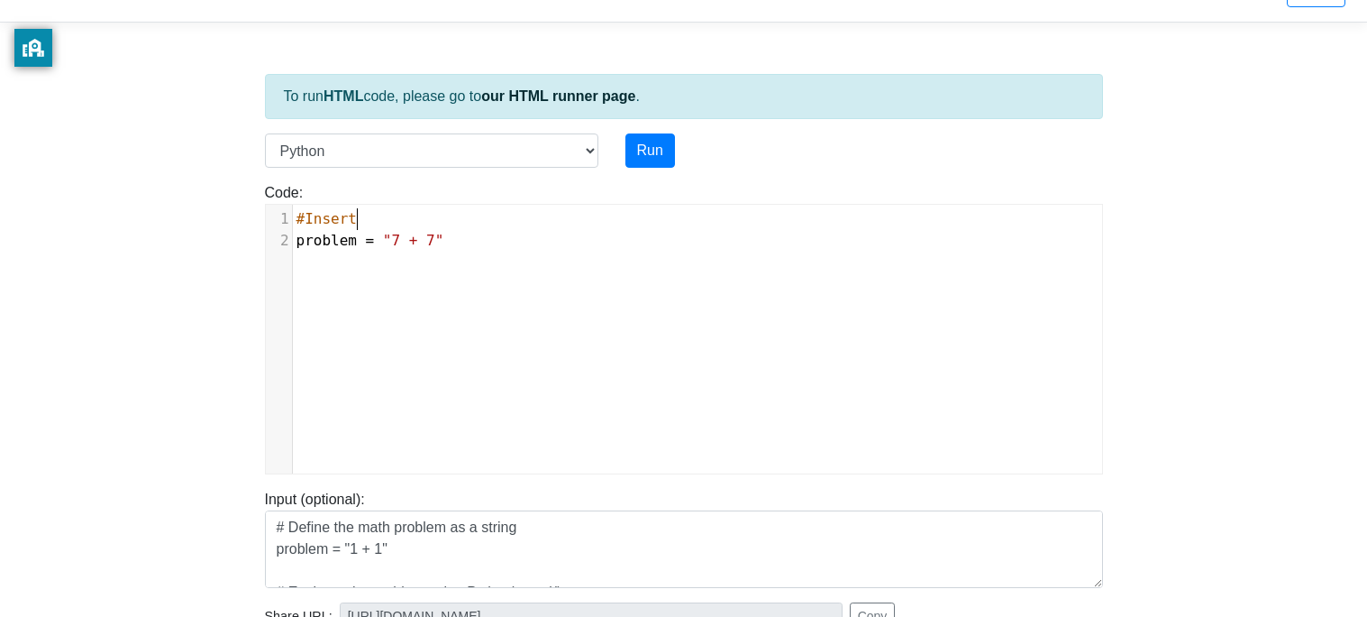
type textarea "Insert"
type textarea "The problm"
type textarea "em"
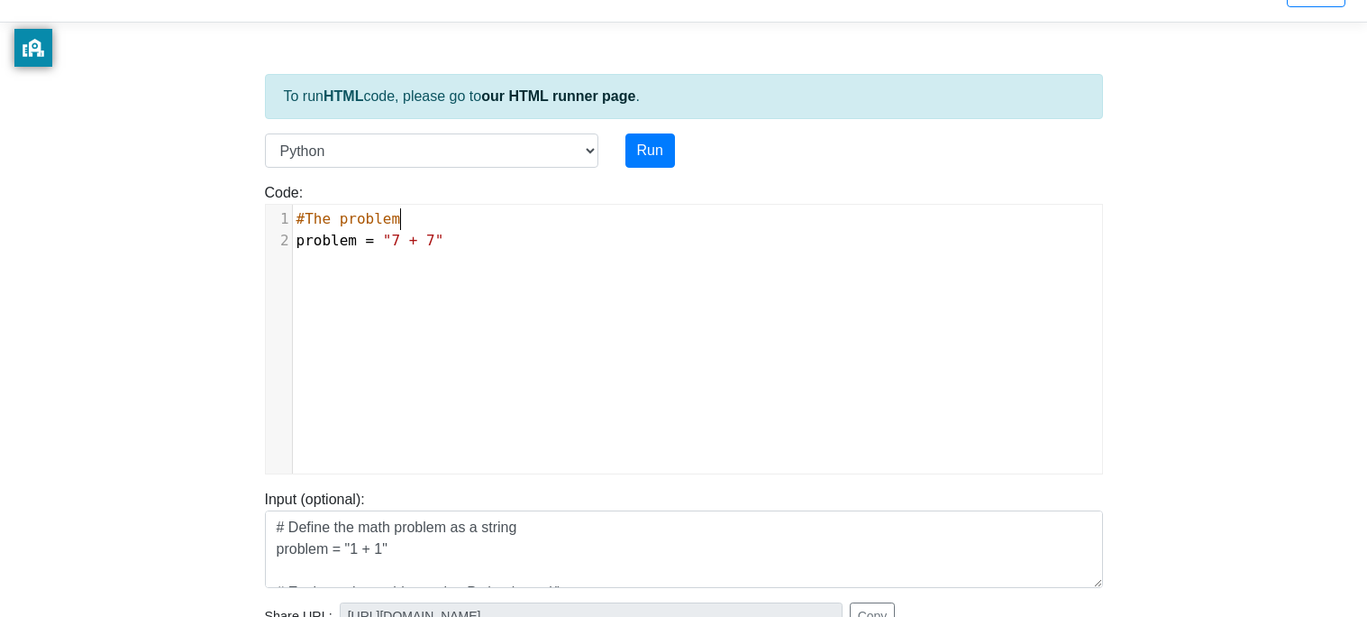
click at [525, 242] on pre "problem = "7 + 7"" at bounding box center [697, 241] width 809 height 22
type textarea "answer = eval()"
type textarea "problem"
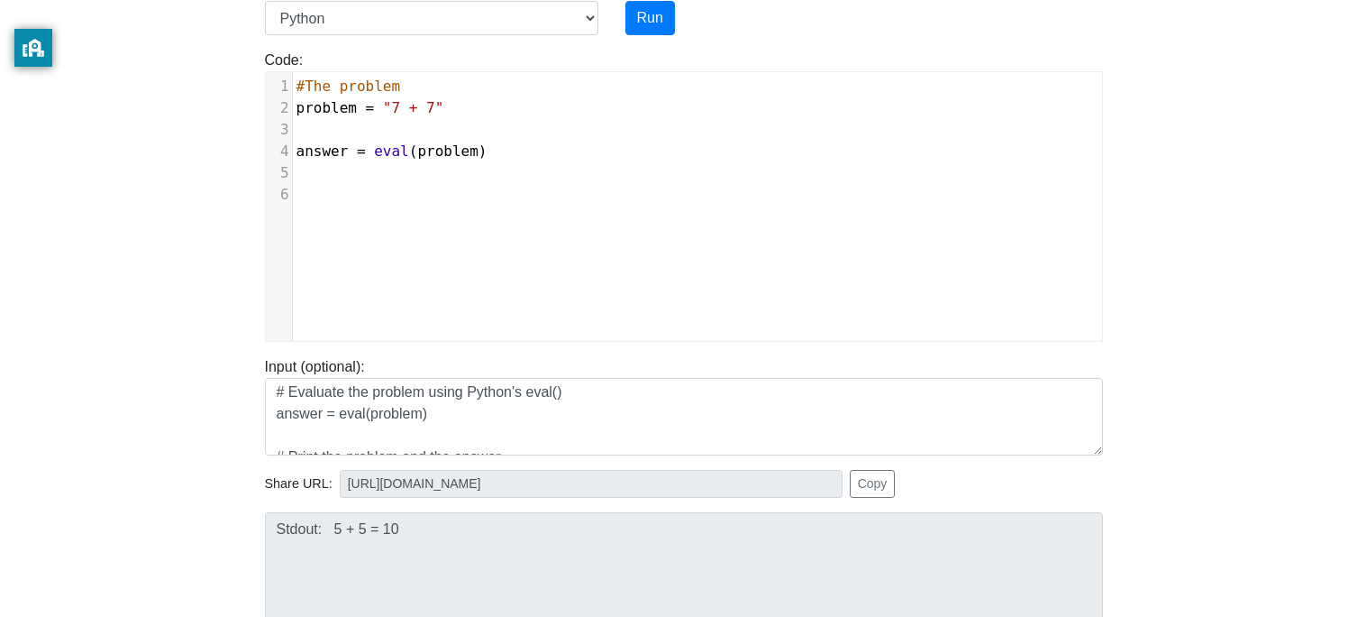
scroll to position [107, 0]
type textarea "print()"
type textarea "f"["
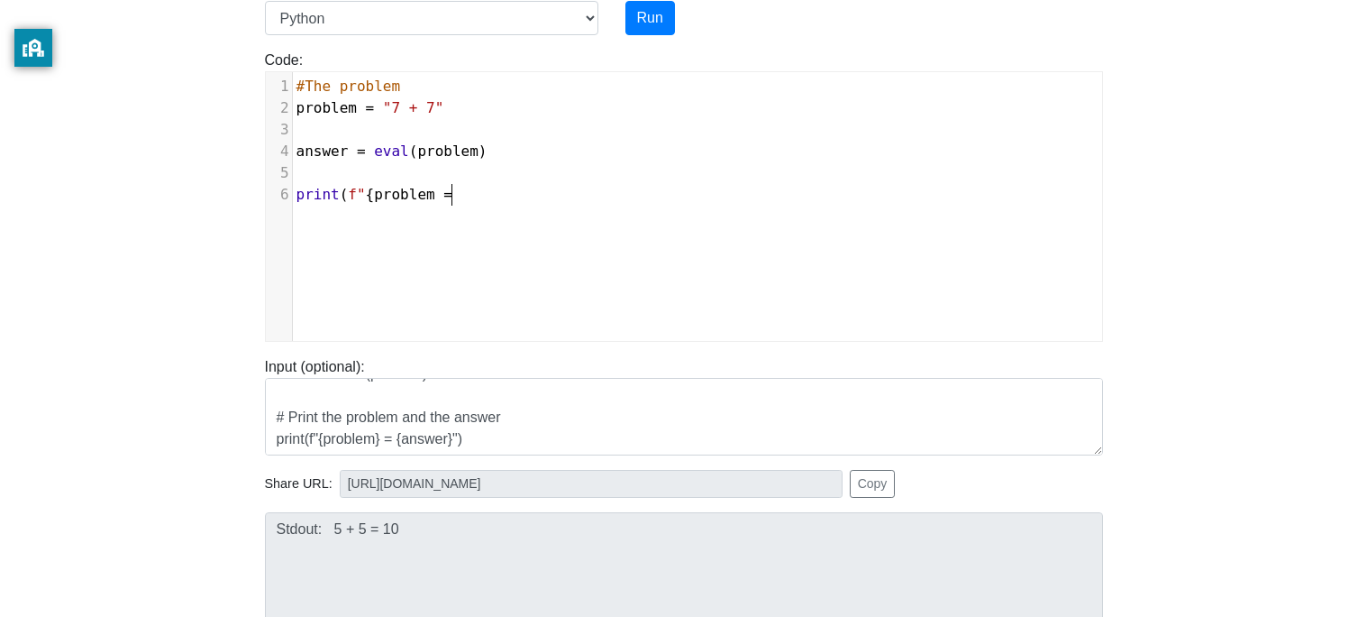
scroll to position [6, 94]
type textarea "{problem = ["
type textarea "{}"
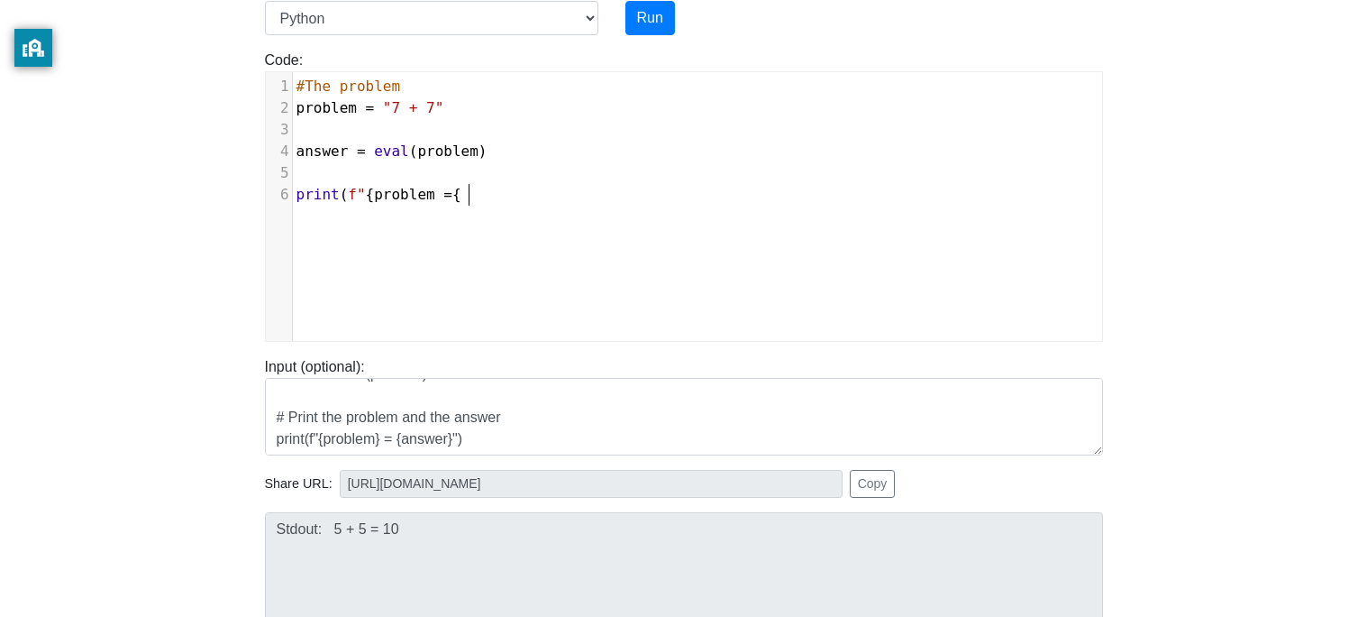
type textarea "}"
type textarea "answer"
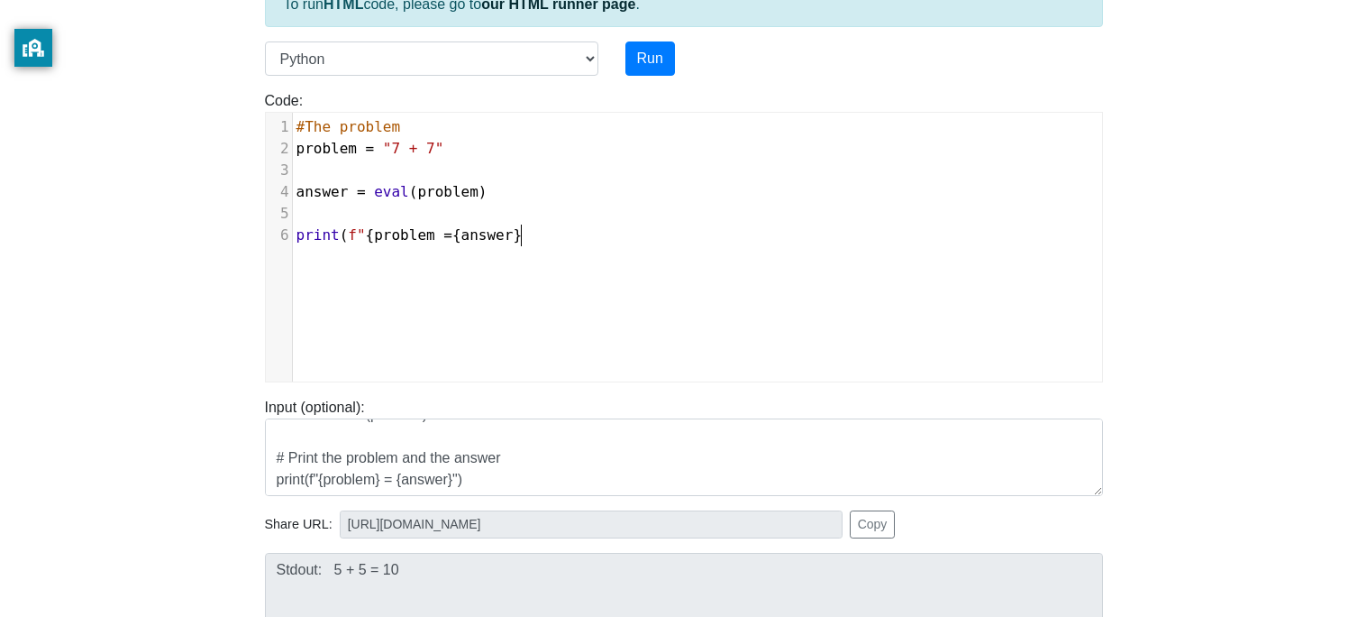
scroll to position [130, 0]
